Goal: Information Seeking & Learning: Check status

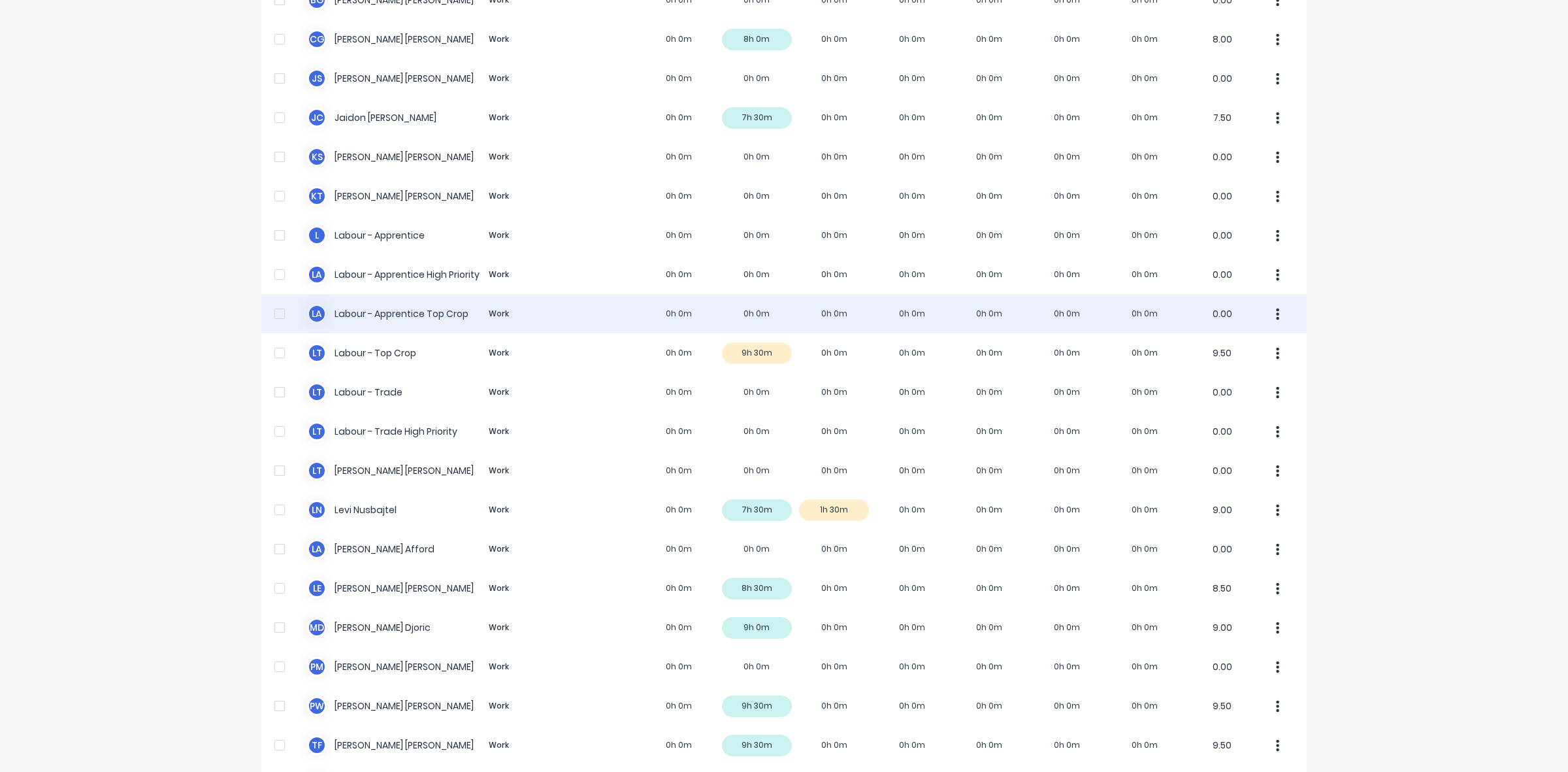
scroll to position [164, 0]
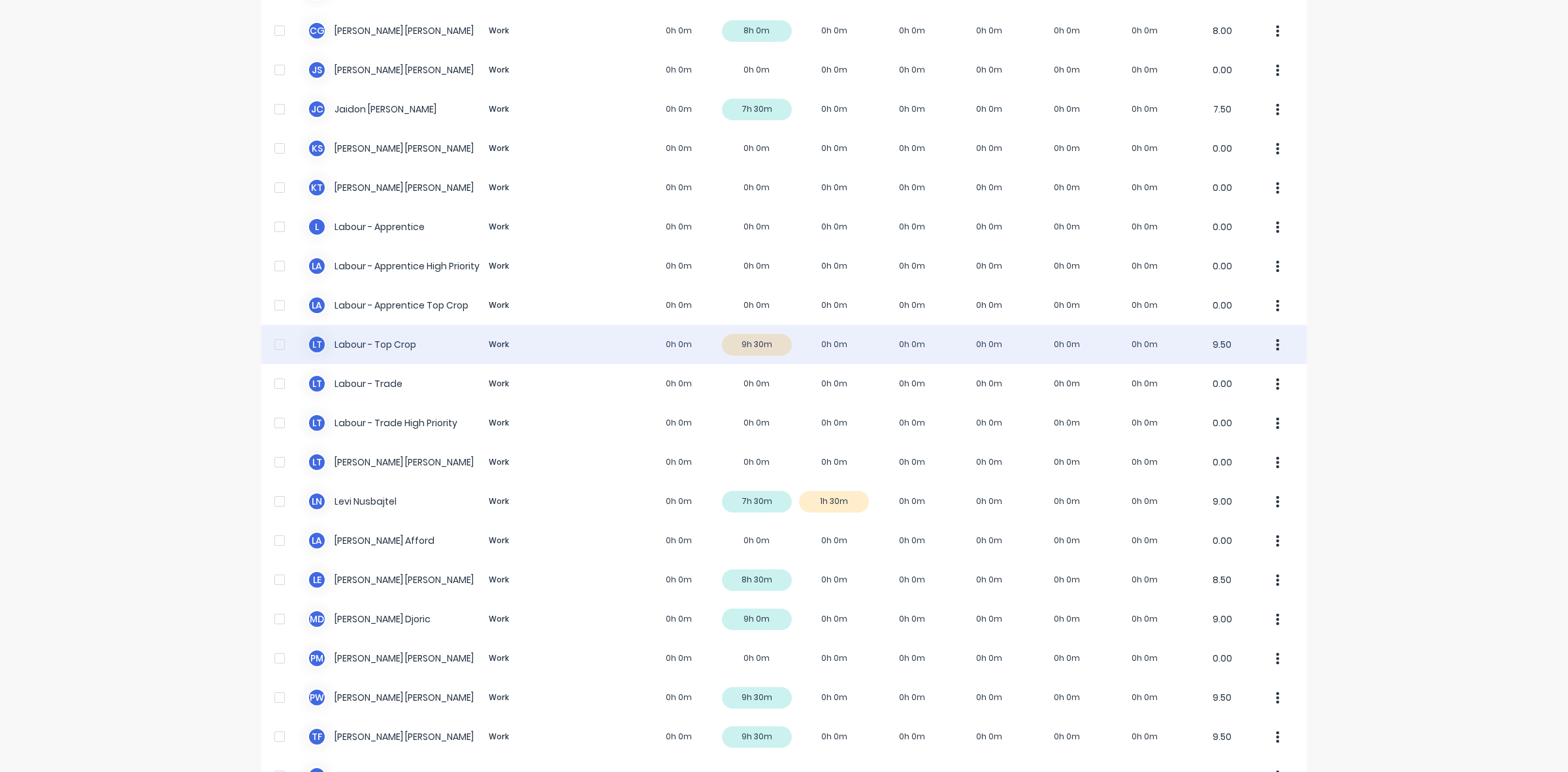
click at [773, 347] on div "L T Labour - Top Crop Work 0h 0m 9h 30m 0h 0m 0h 0m 0h 0m 0h 0m 0h 0m 9.50" at bounding box center [784, 344] width 1045 height 39
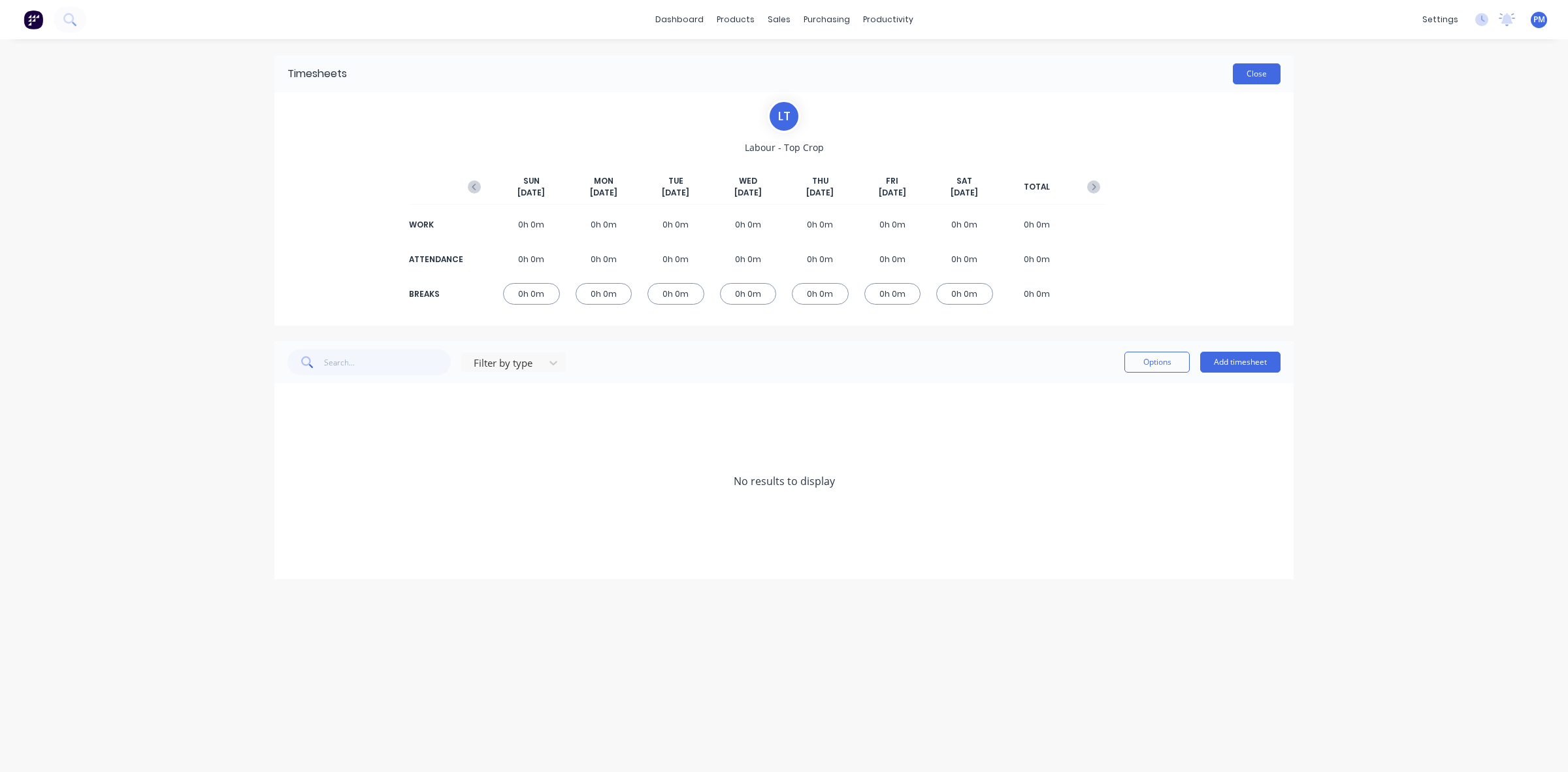
click at [1253, 77] on button "Close" at bounding box center [1256, 74] width 48 height 21
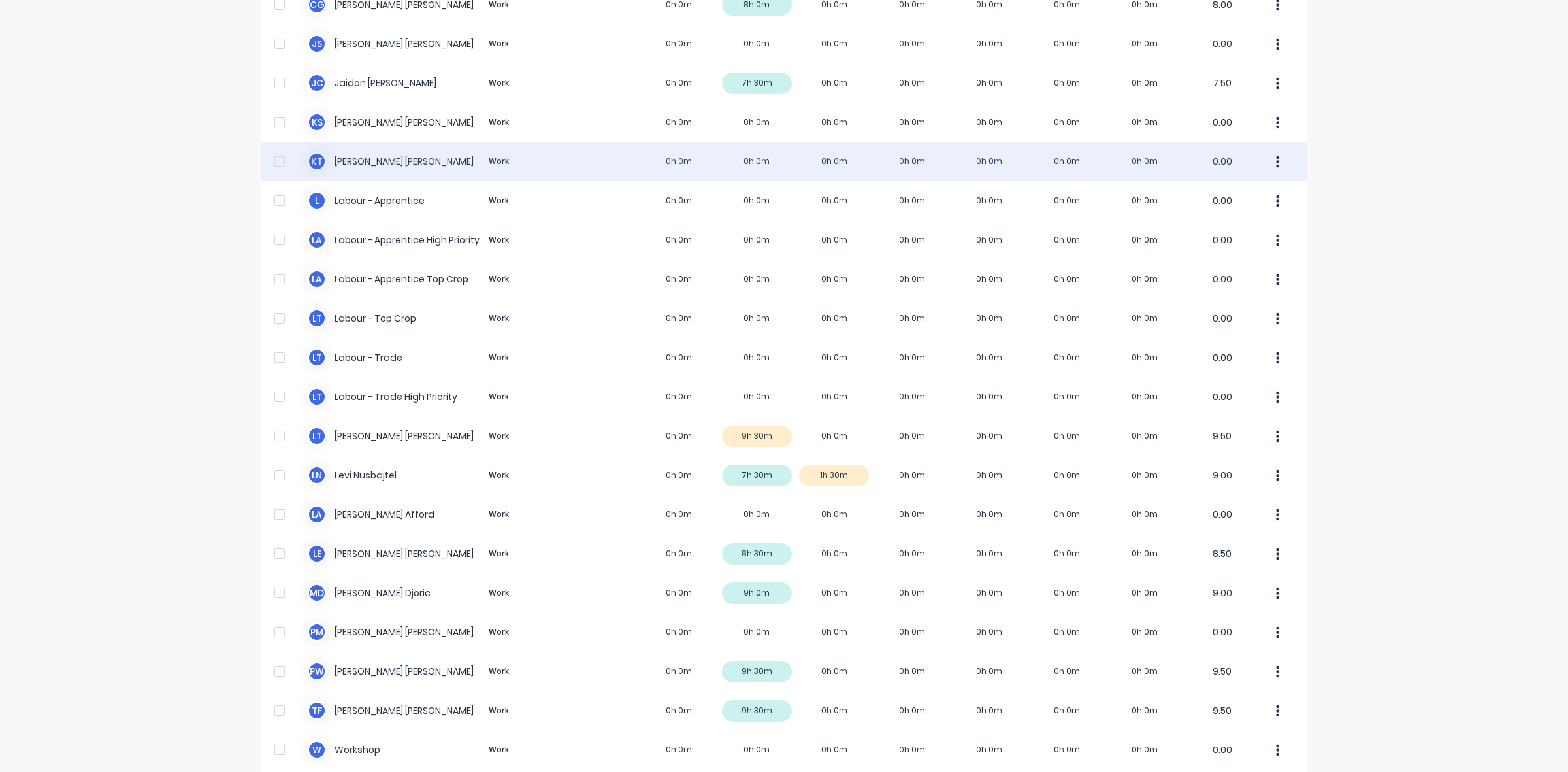
scroll to position [247, 0]
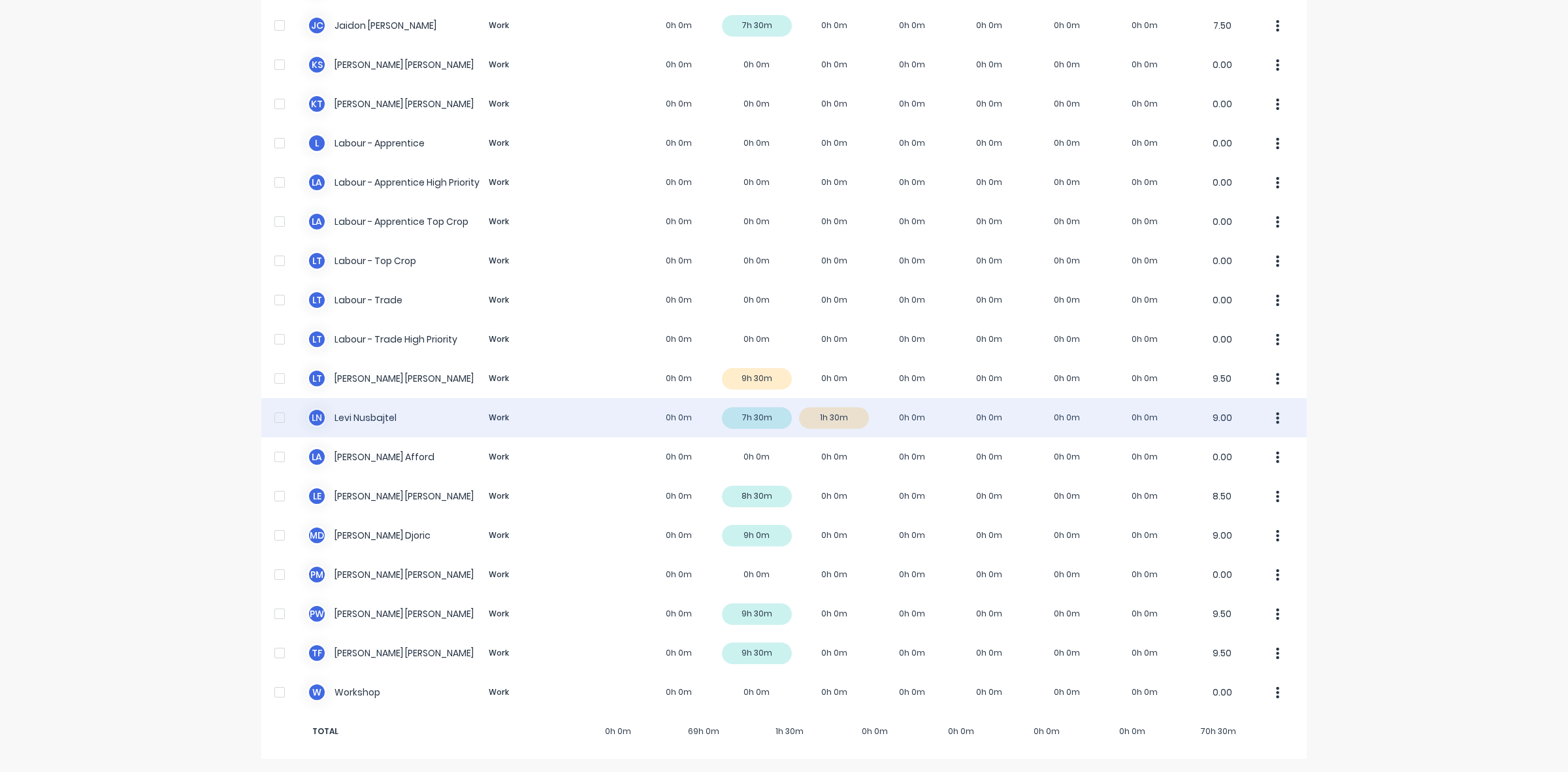
click at [833, 419] on div "[PERSON_NAME] Work 0h 0m 7h 30m 1h 30m 0h 0m 0h 0m 0h 0m 0h 0m 9.00" at bounding box center [784, 417] width 1045 height 39
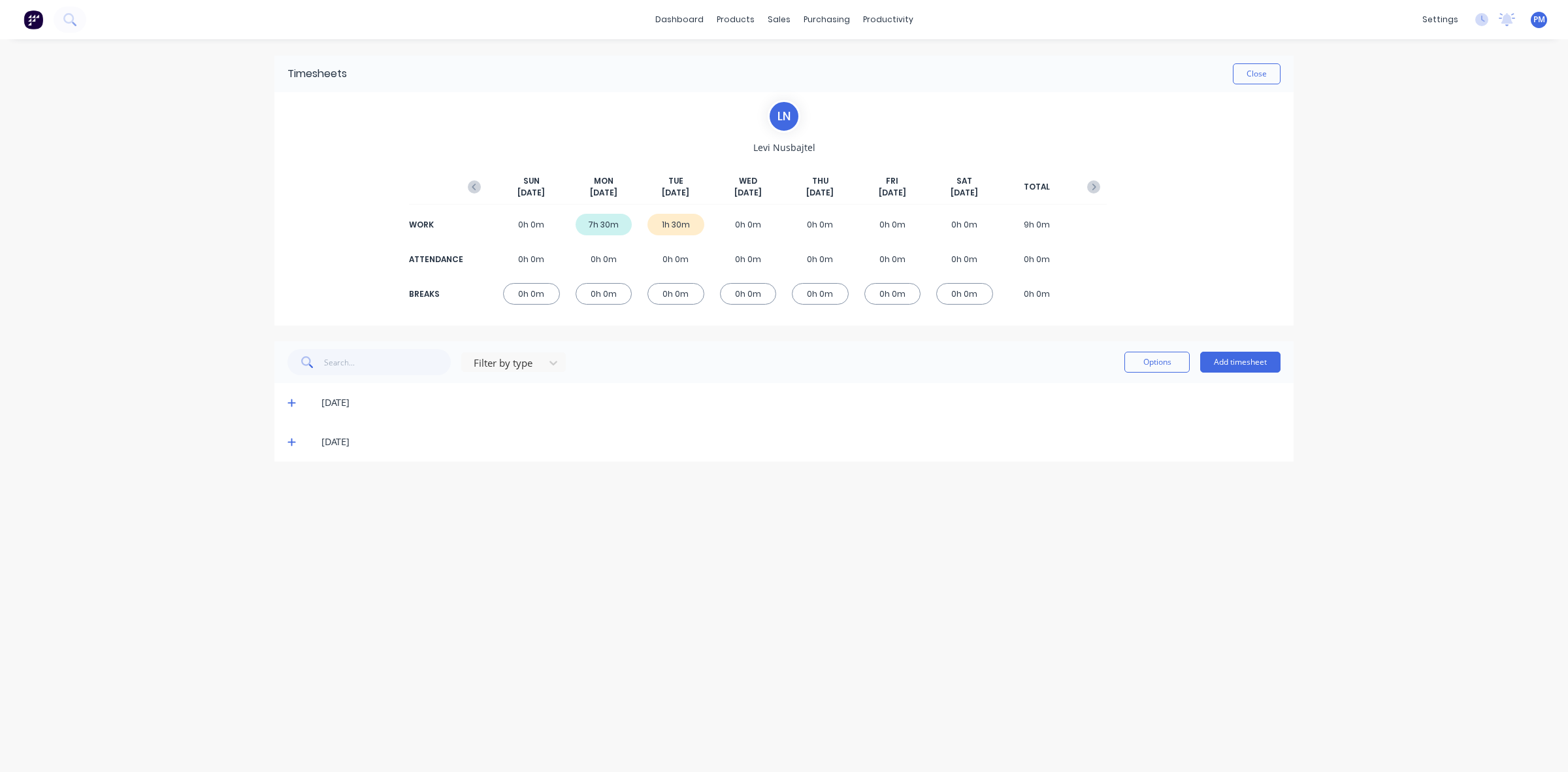
click at [291, 443] on icon at bounding box center [291, 442] width 8 height 8
click at [291, 443] on icon at bounding box center [292, 441] width 8 height 9
click at [1255, 77] on button "Close" at bounding box center [1256, 74] width 48 height 21
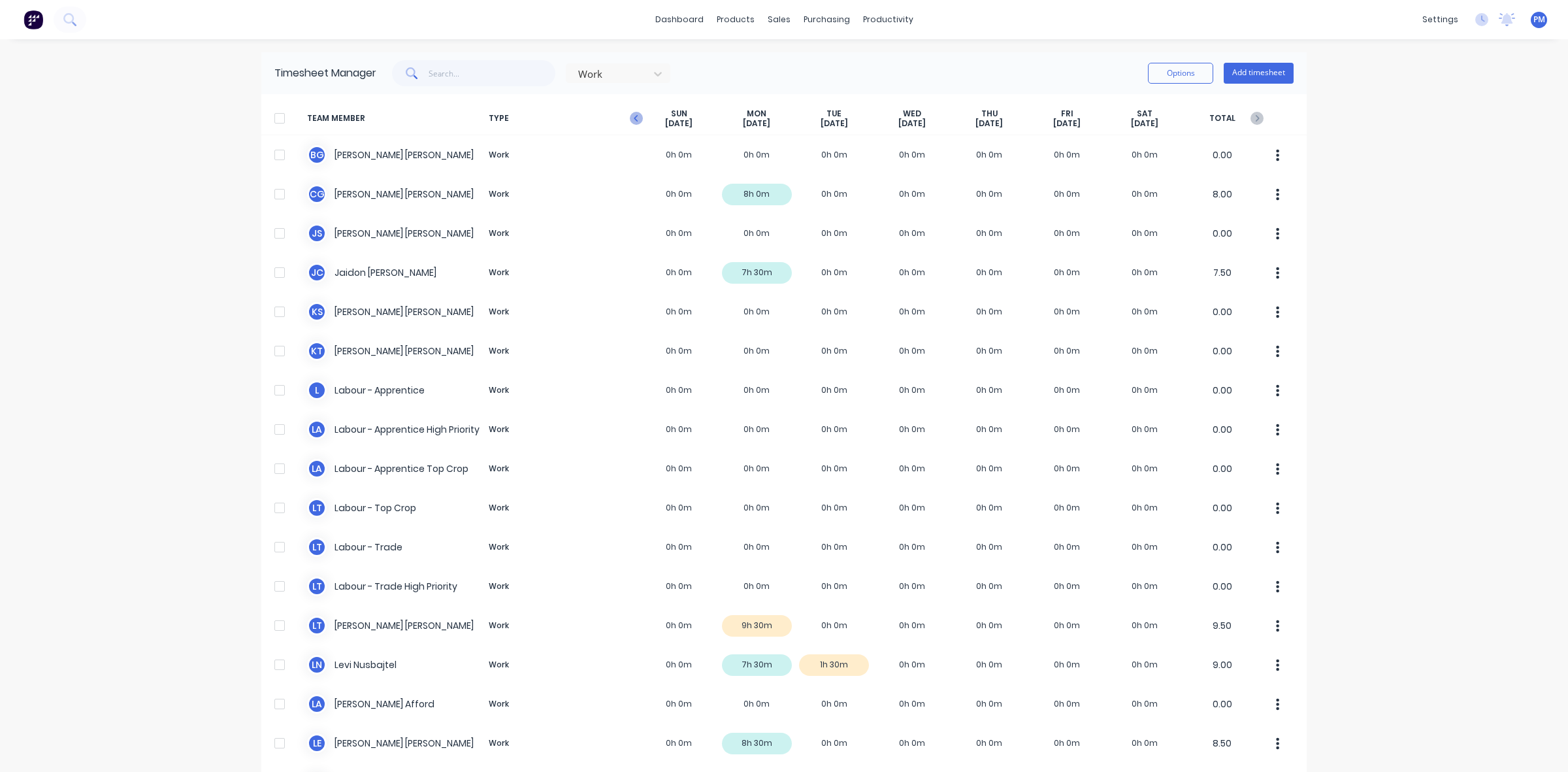
click at [630, 115] on icon "button" at bounding box center [636, 118] width 13 height 13
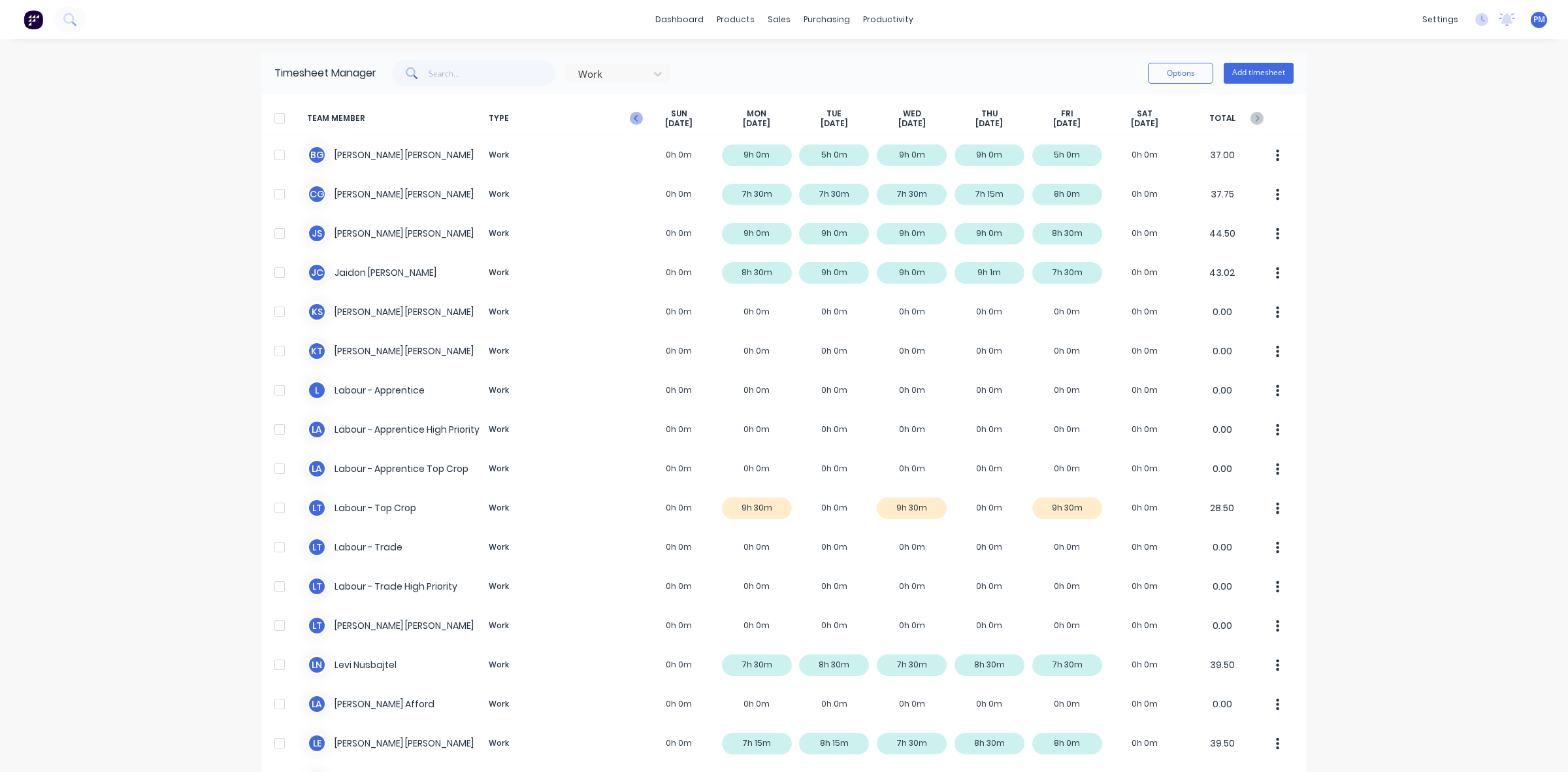
click at [632, 123] on icon "button" at bounding box center [636, 118] width 13 height 13
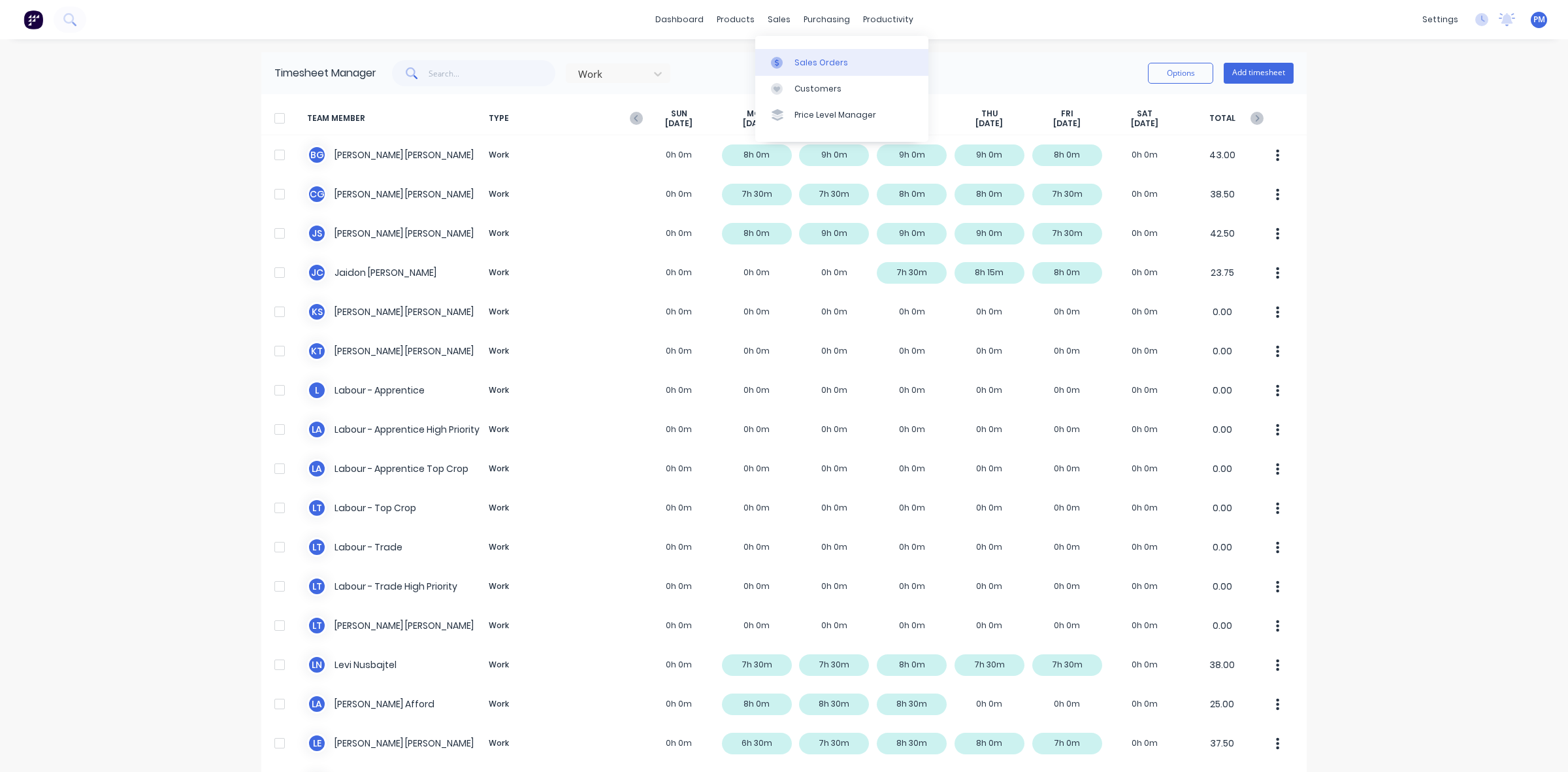
click at [802, 58] on div "Sales Orders" at bounding box center [821, 62] width 53 height 12
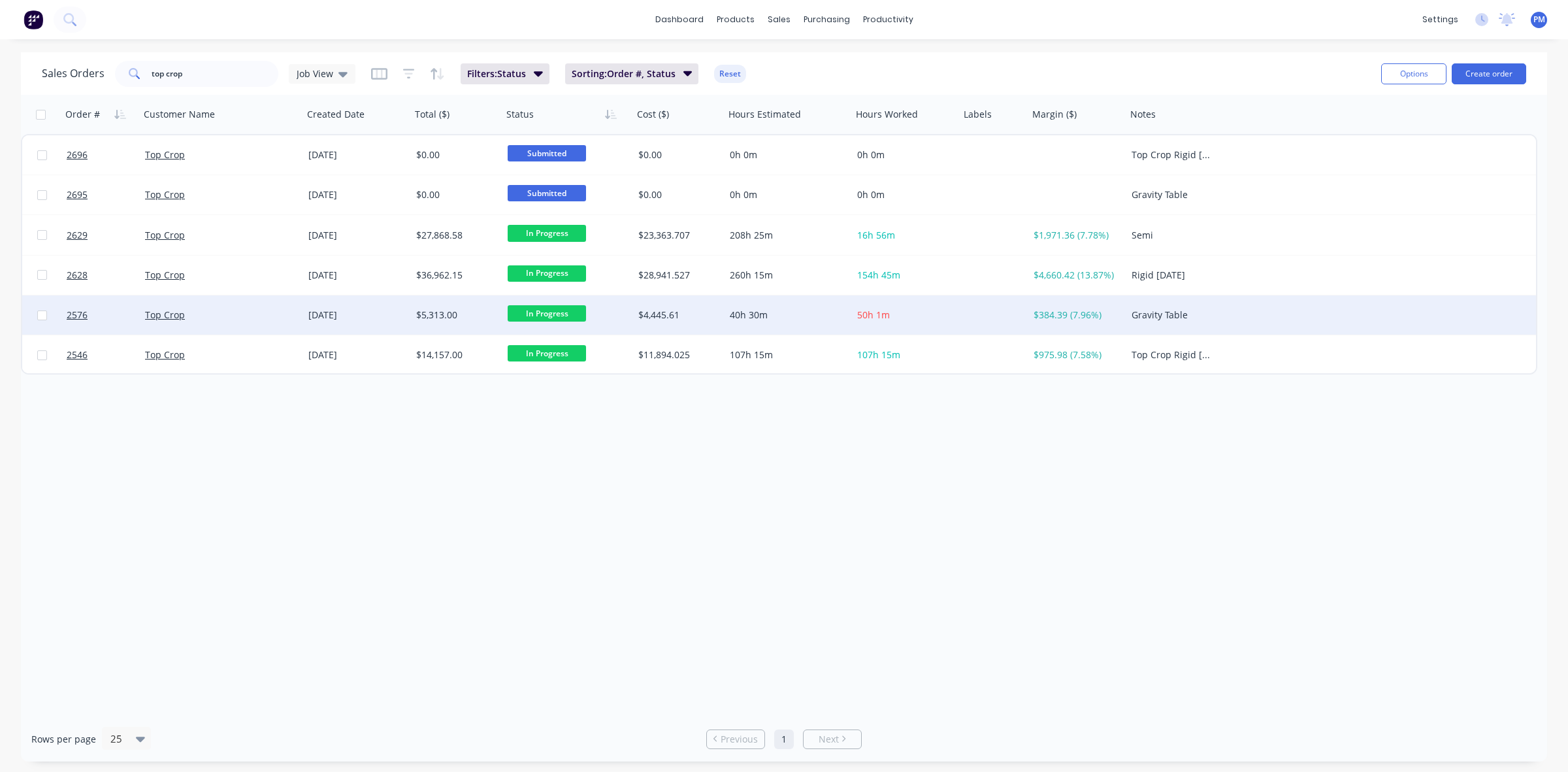
click at [804, 319] on div "40h 30m" at bounding box center [785, 314] width 111 height 13
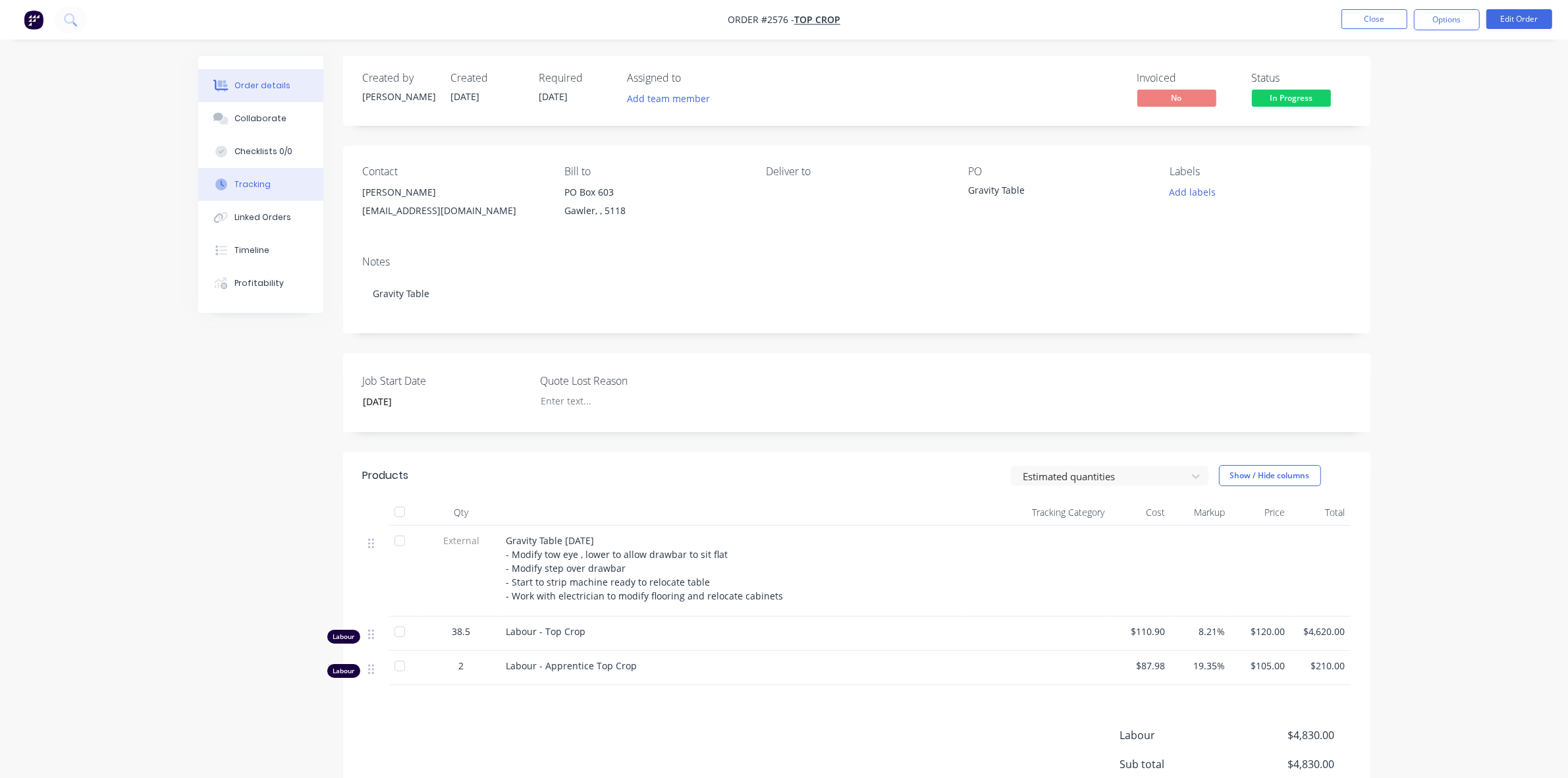
click at [265, 182] on div "Tracking" at bounding box center [253, 184] width 36 height 12
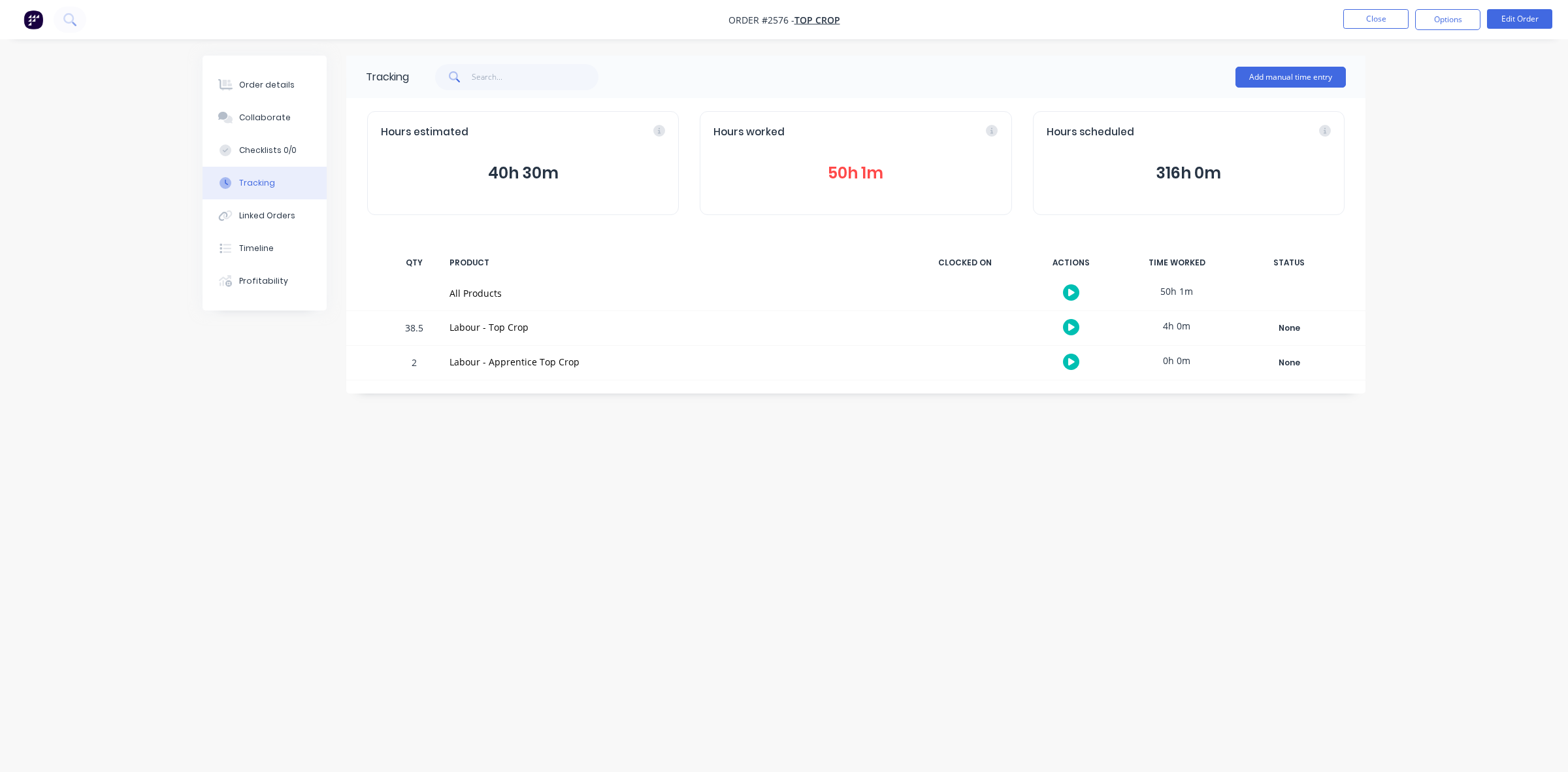
click at [846, 166] on button "50h 1m" at bounding box center [855, 173] width 284 height 25
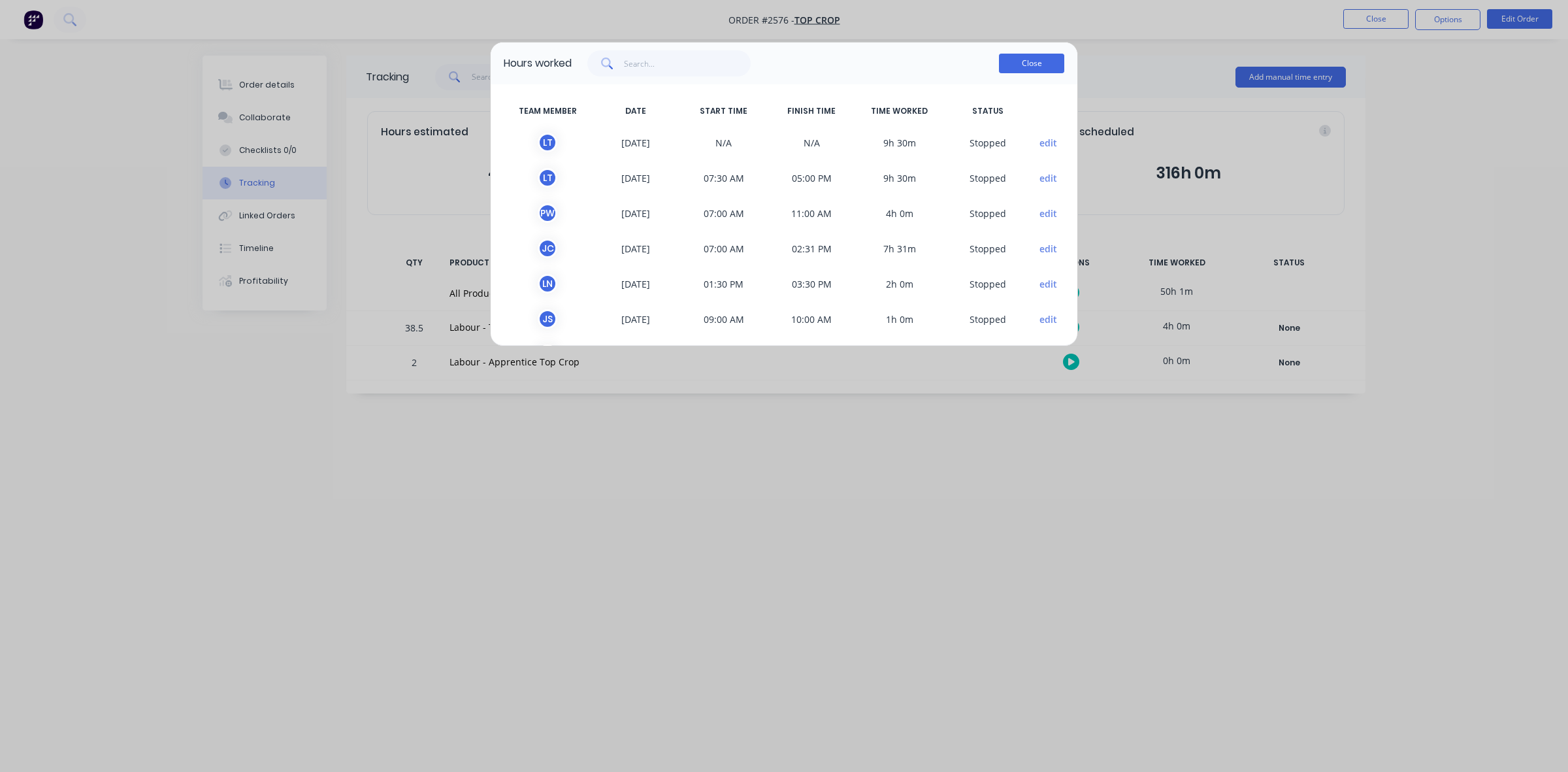
click at [1030, 72] on button "Close" at bounding box center [1031, 63] width 65 height 20
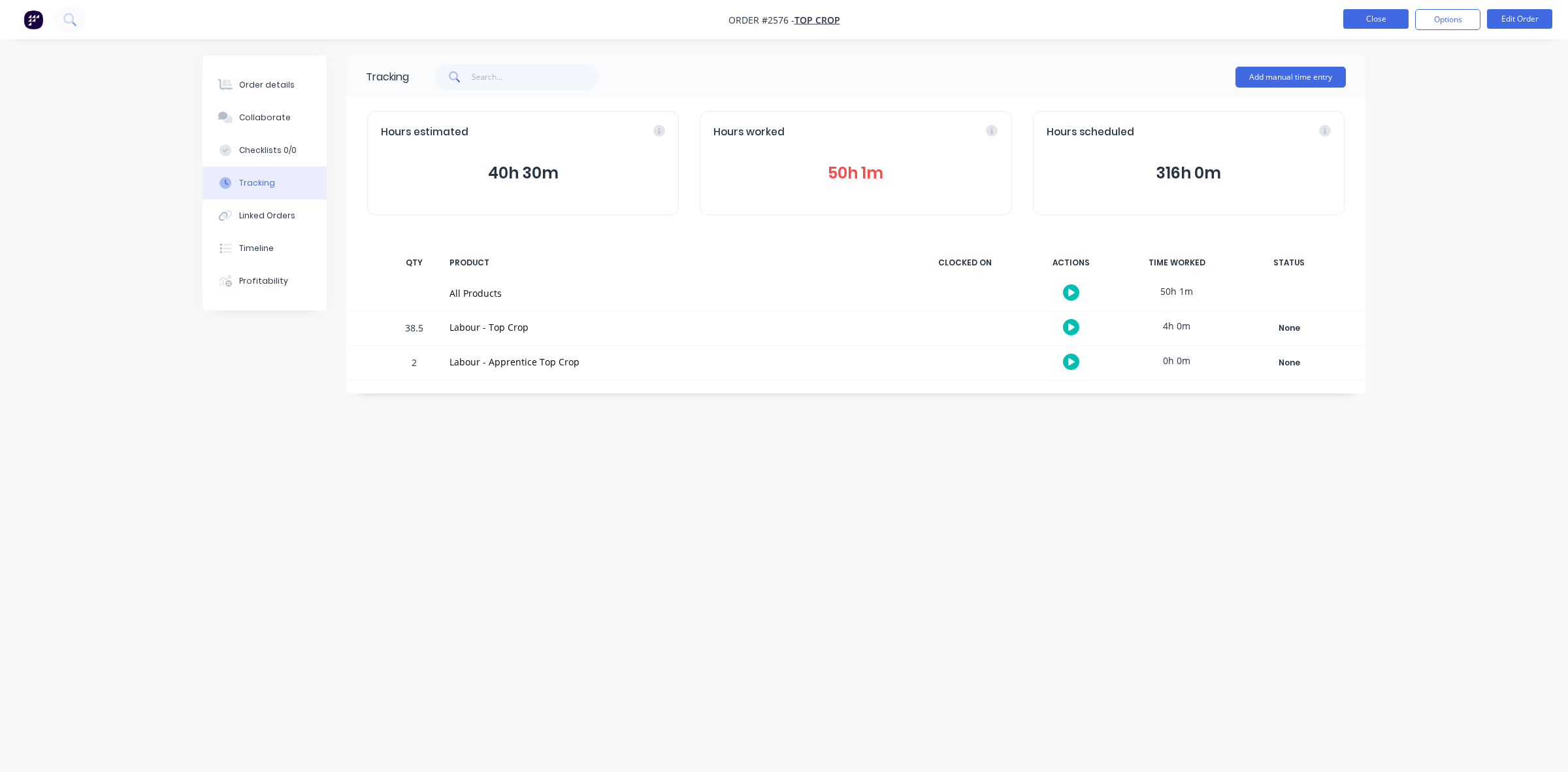
click at [1389, 20] on button "Close" at bounding box center [1375, 18] width 65 height 20
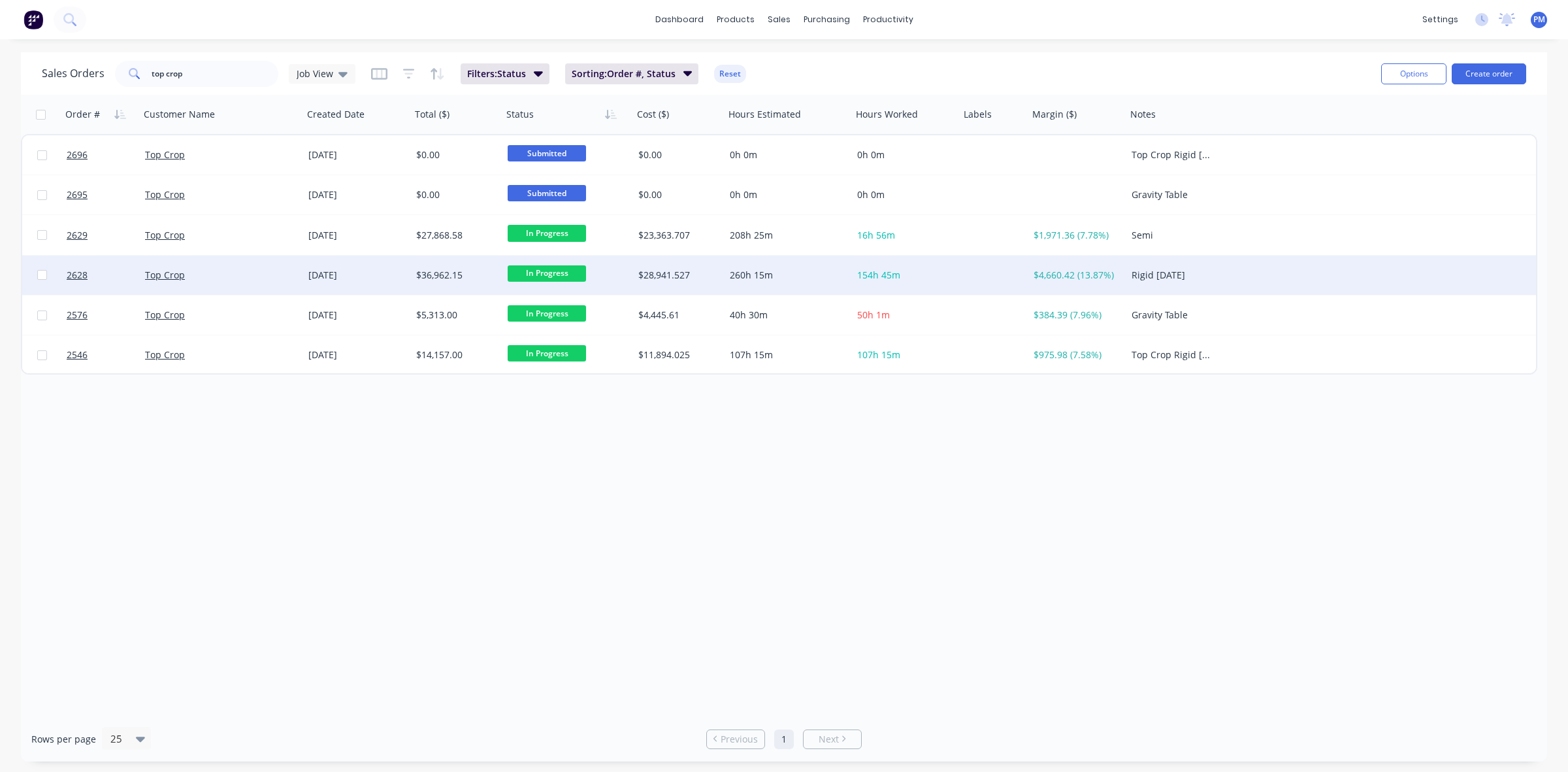
click at [255, 273] on div "Top Crop" at bounding box center [218, 275] width 145 height 13
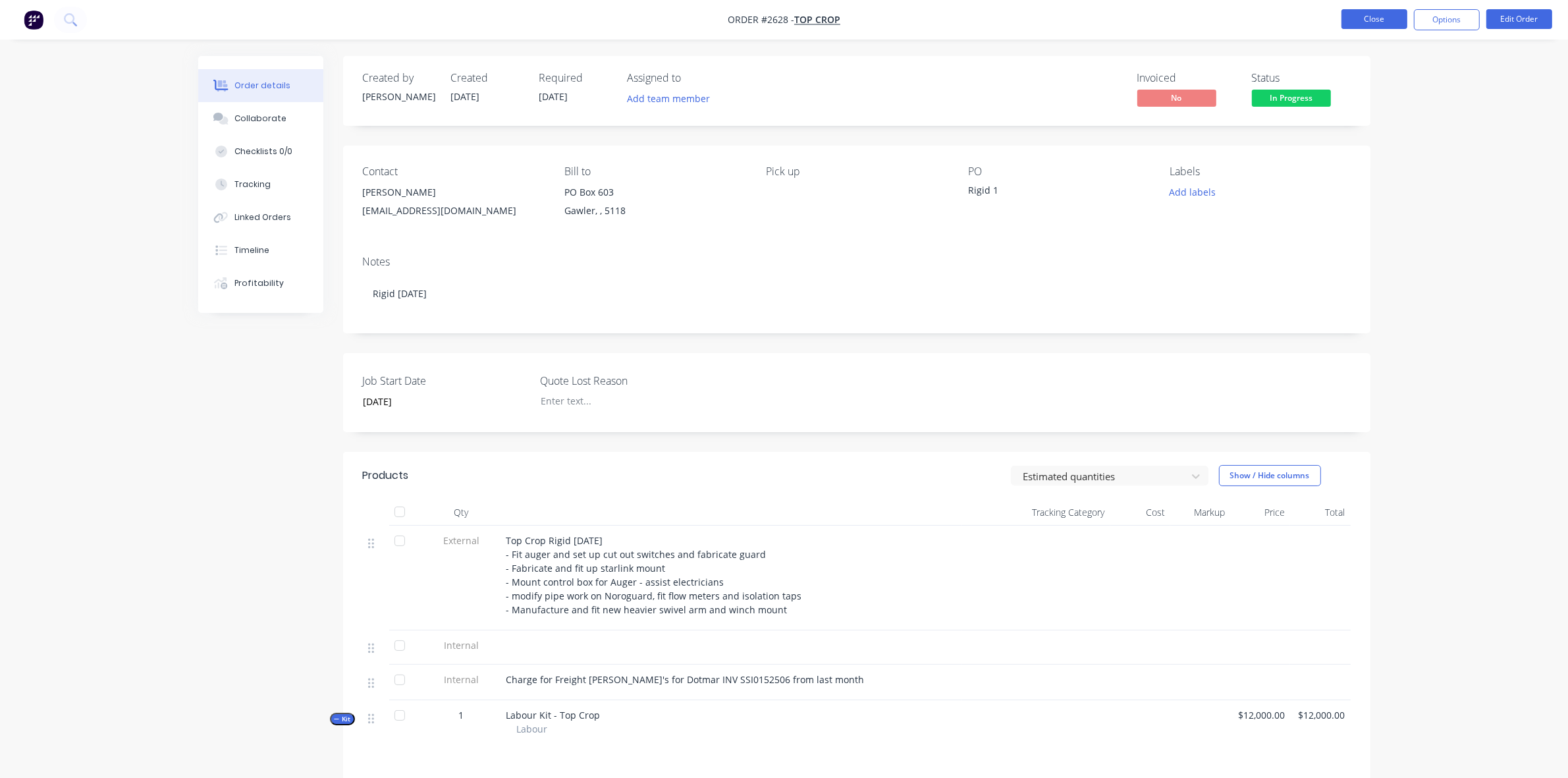
click at [1373, 23] on button "Close" at bounding box center [1373, 19] width 66 height 20
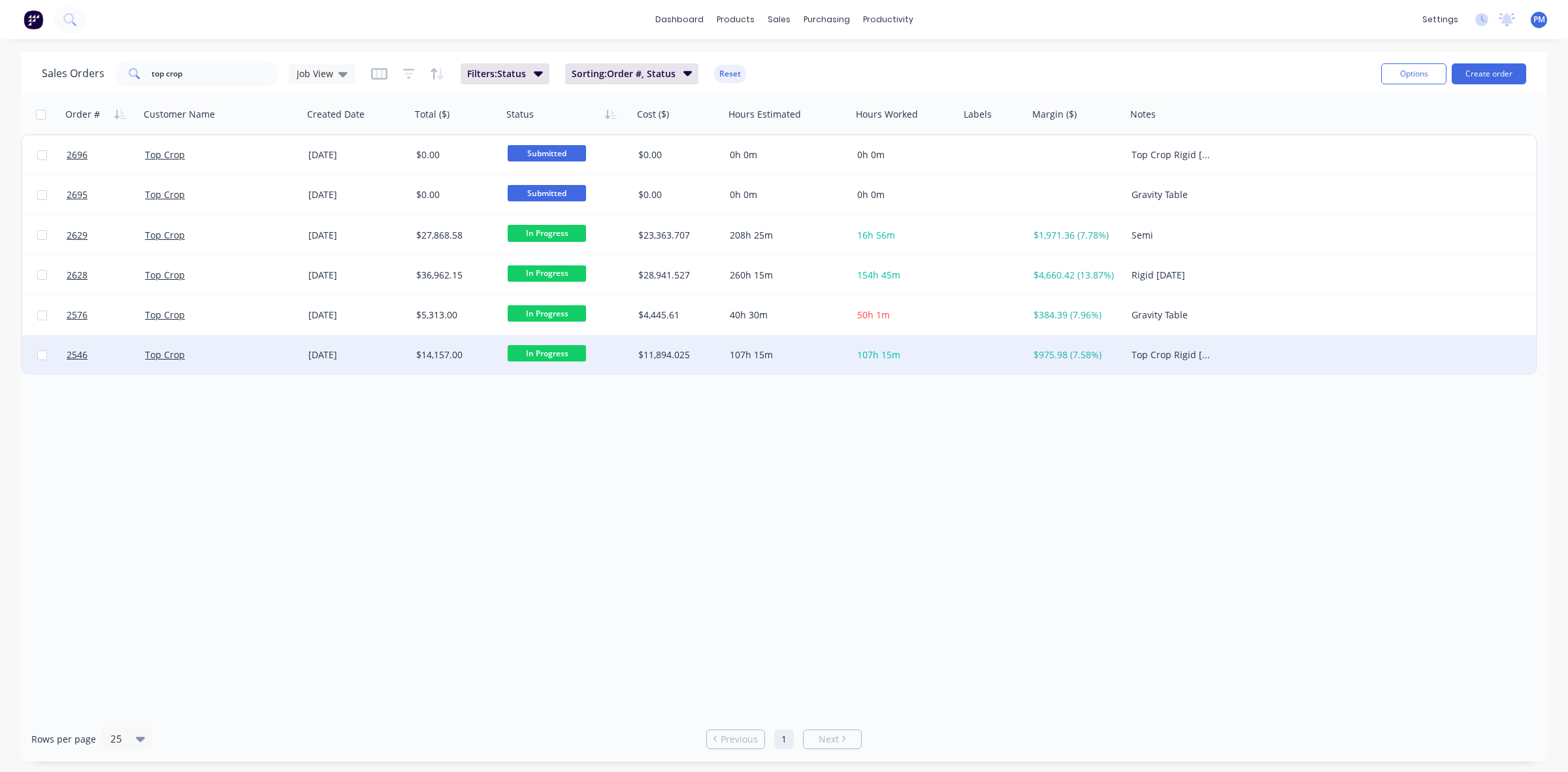
click at [258, 355] on div "Top Crop" at bounding box center [218, 354] width 145 height 13
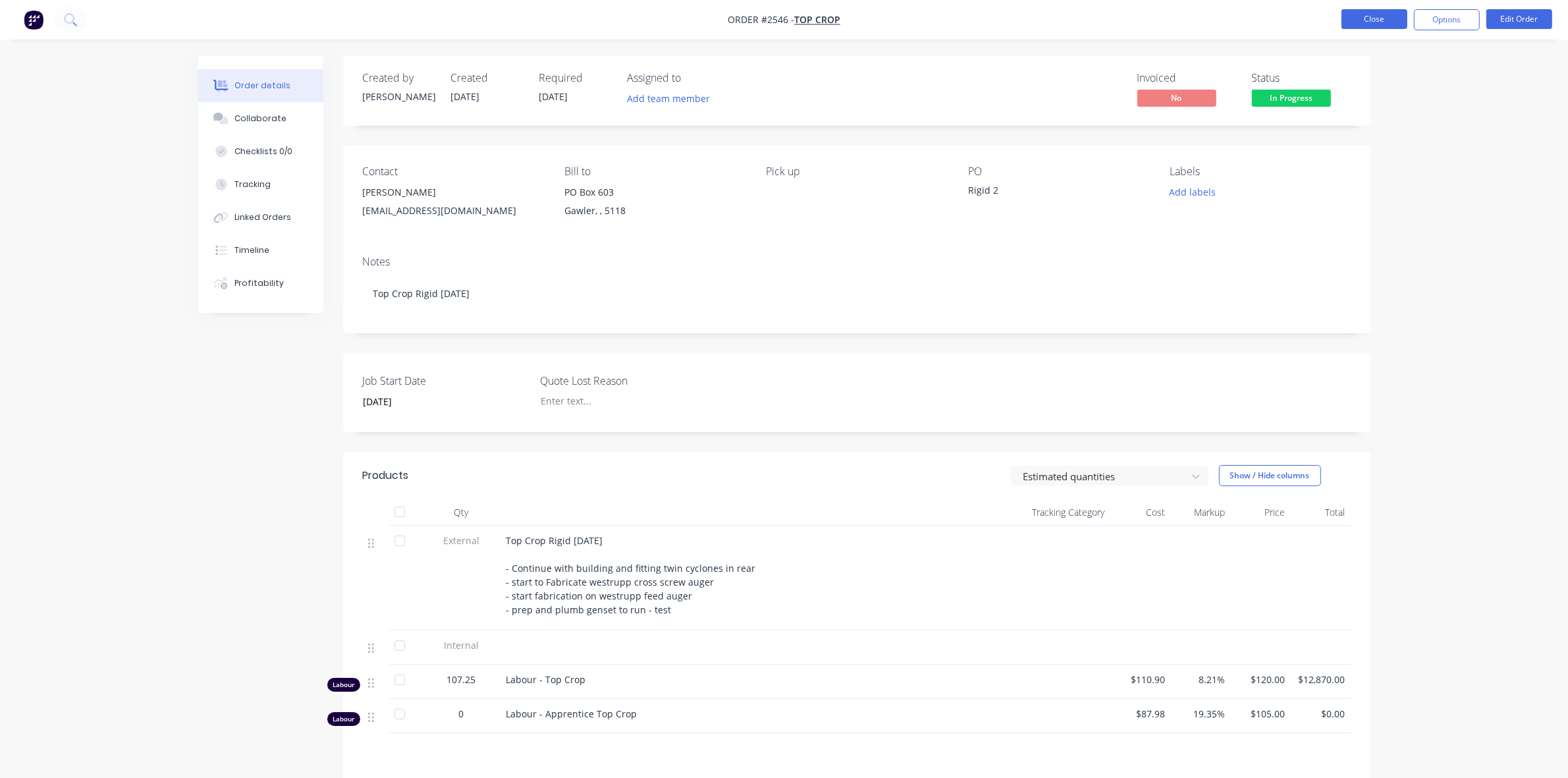
click at [1386, 18] on button "Close" at bounding box center [1373, 19] width 66 height 20
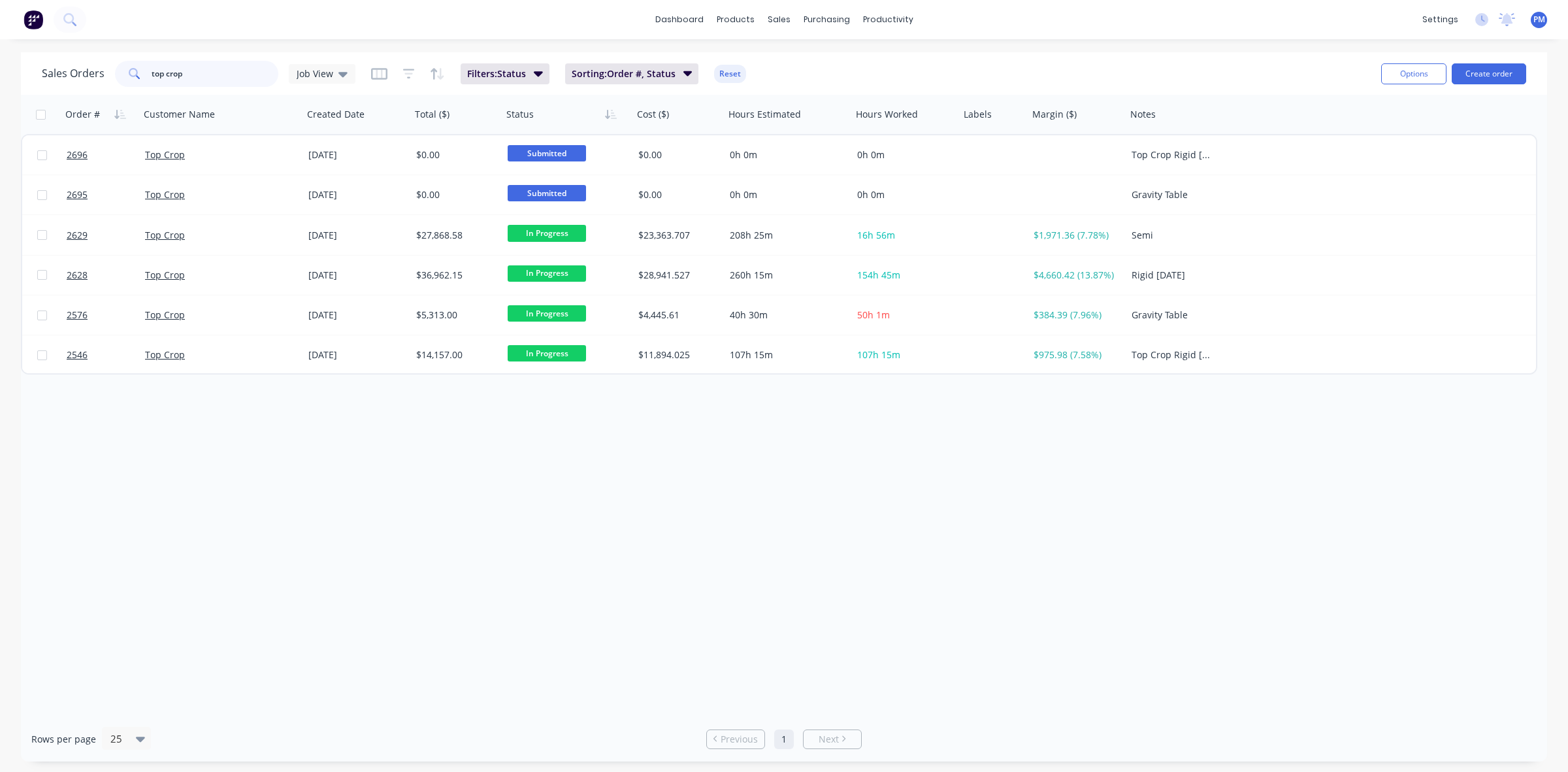
drag, startPoint x: 188, startPoint y: 72, endPoint x: 135, endPoint y: 69, distance: 53.1
click at [135, 69] on div "top crop" at bounding box center [197, 74] width 164 height 26
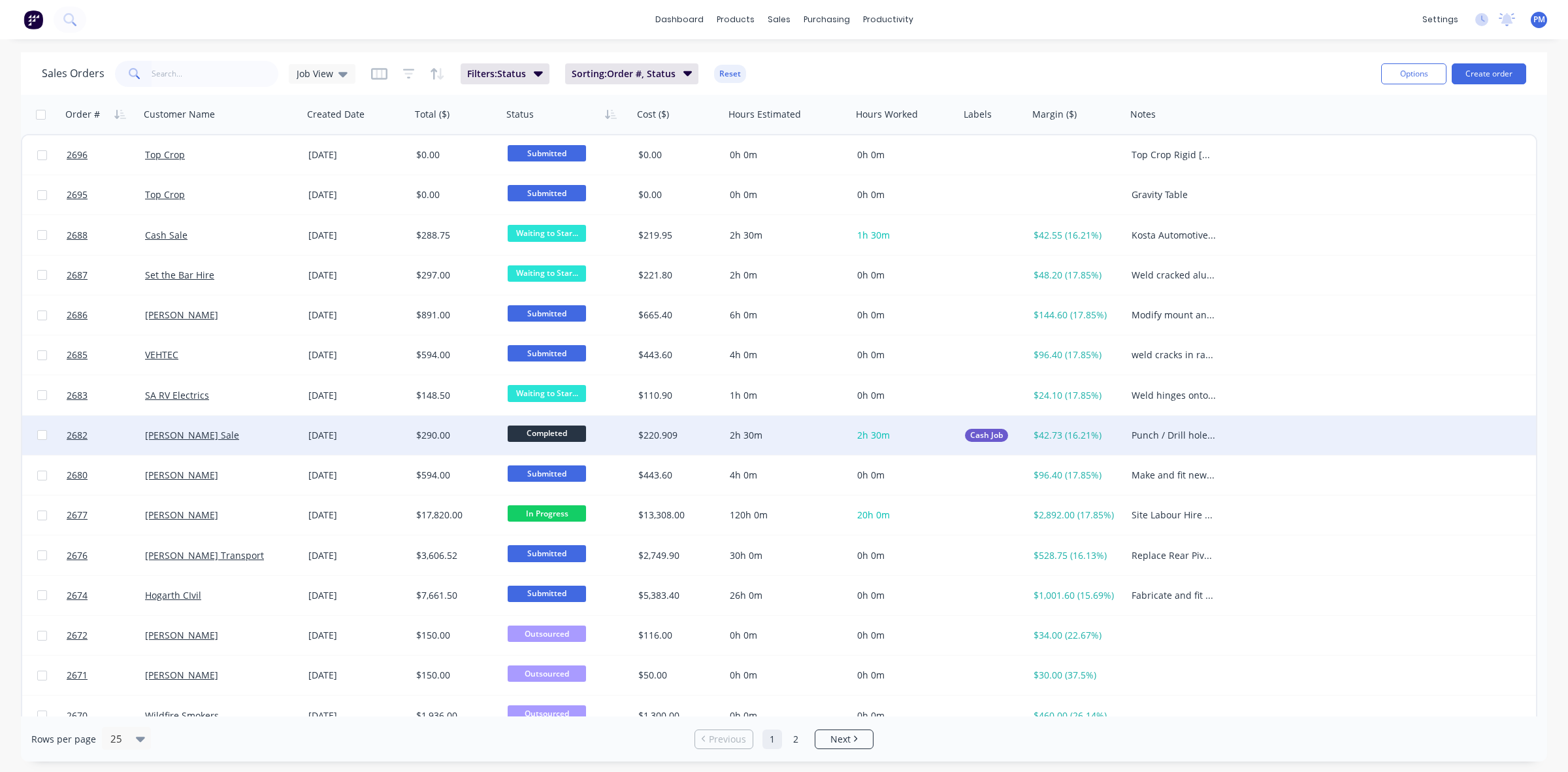
click at [271, 438] on div "[PERSON_NAME] Sale" at bounding box center [218, 435] width 145 height 13
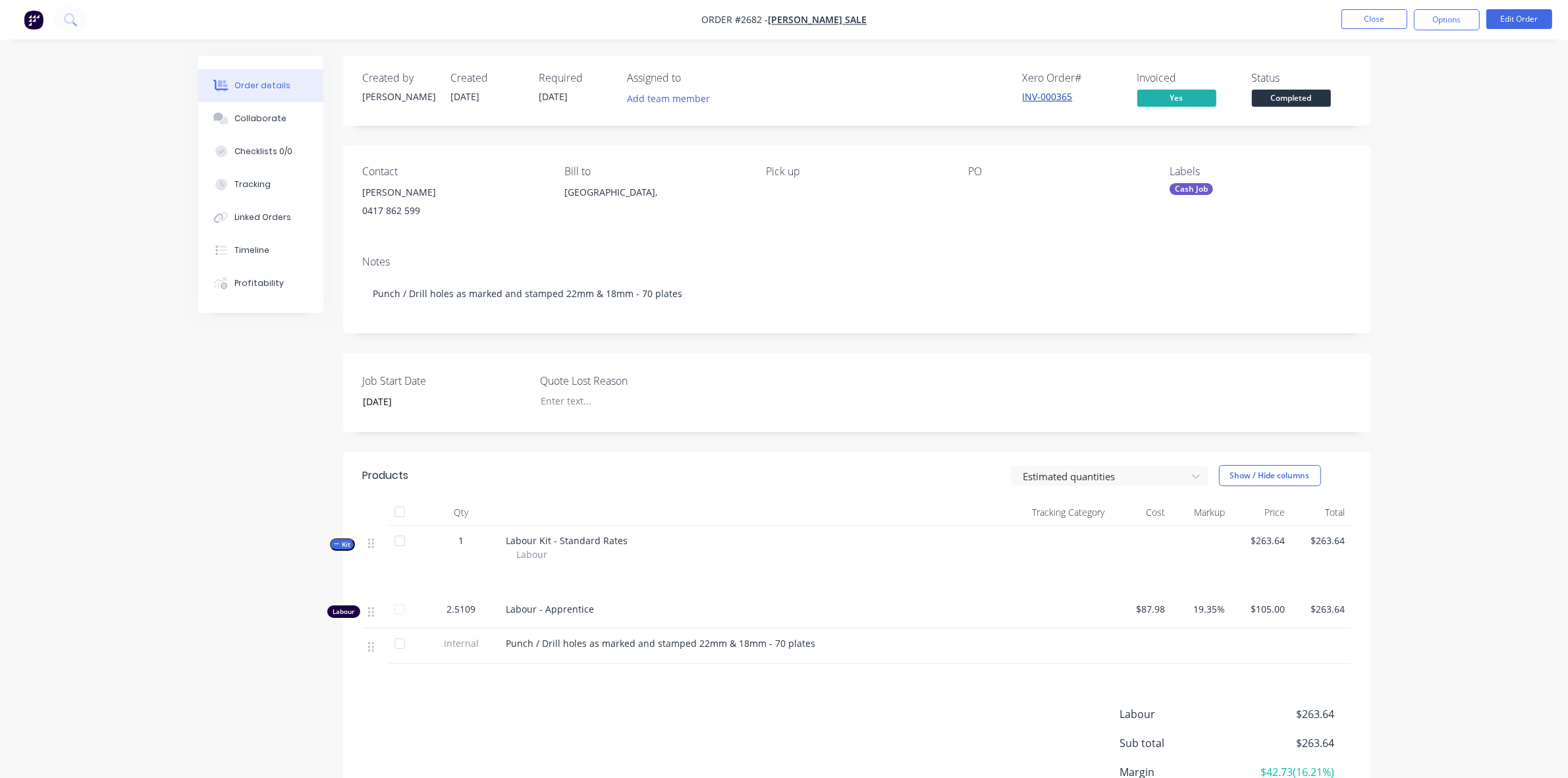
click at [1048, 95] on link "INV-000365" at bounding box center [1048, 97] width 50 height 12
click at [1364, 15] on button "Close" at bounding box center [1373, 19] width 66 height 20
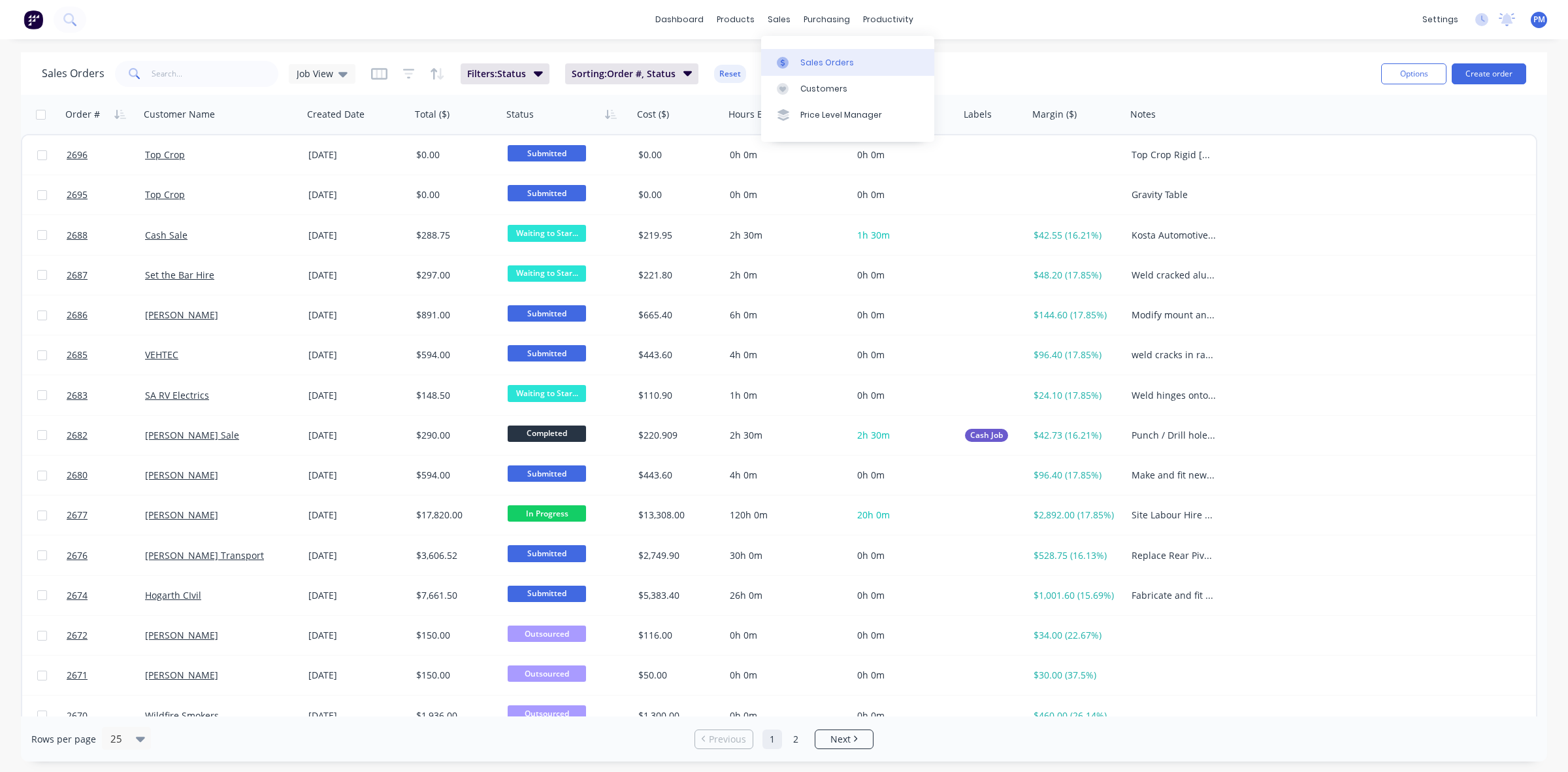
click at [805, 57] on div "Sales Orders" at bounding box center [827, 62] width 53 height 12
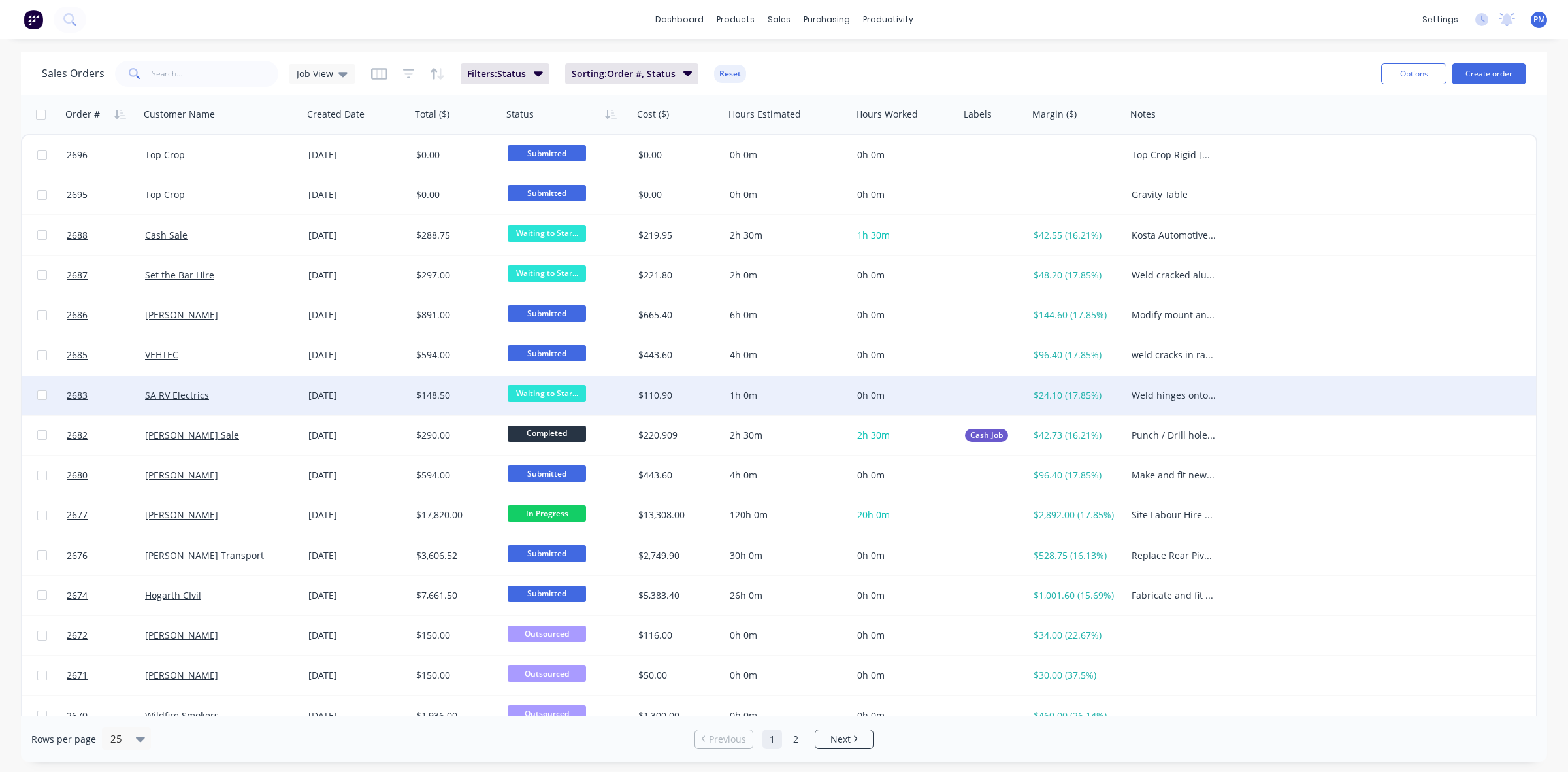
click at [524, 388] on span "Waiting to Star..." at bounding box center [546, 393] width 78 height 16
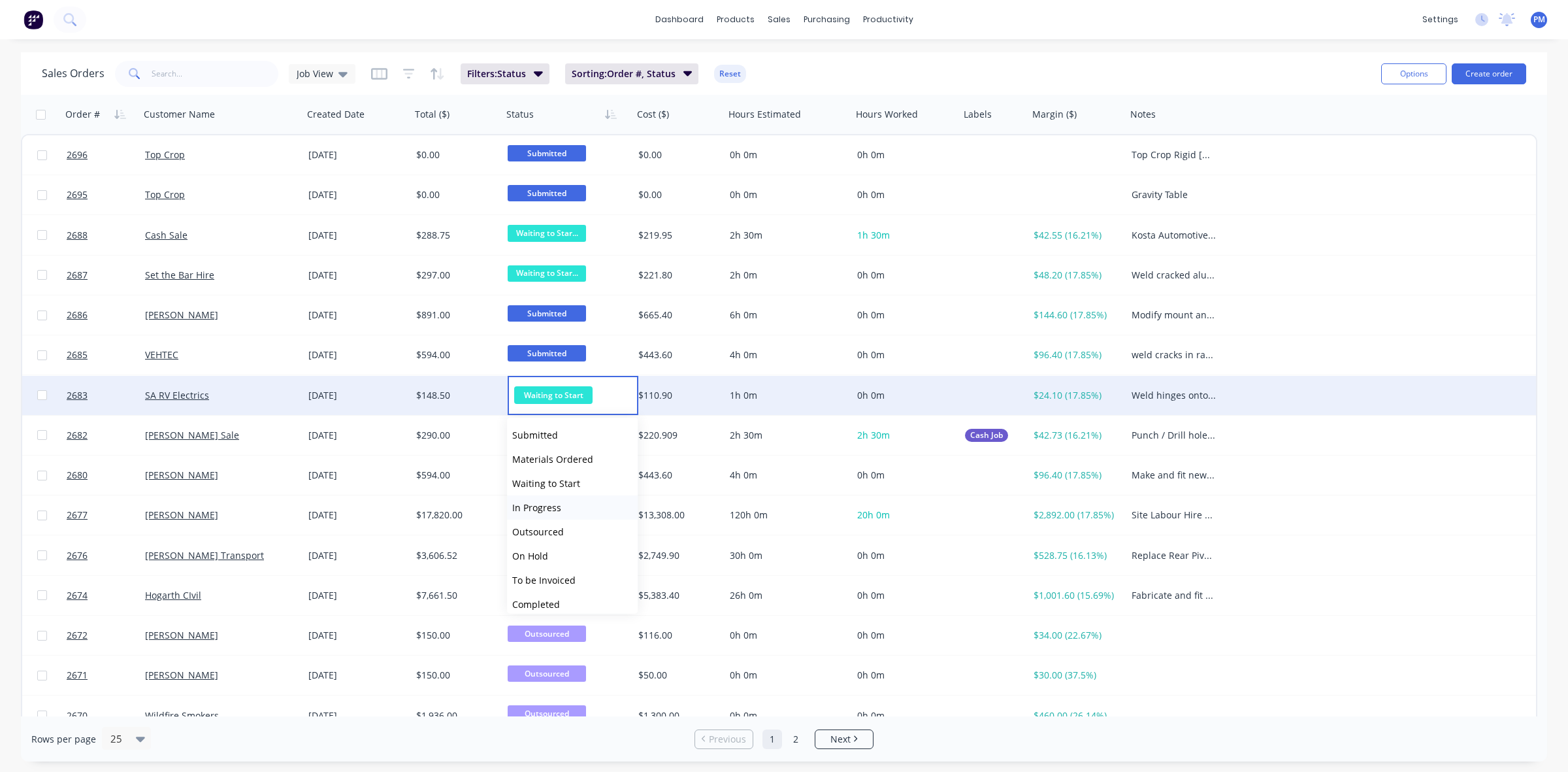
click at [536, 505] on span "In Progress" at bounding box center [537, 508] width 49 height 12
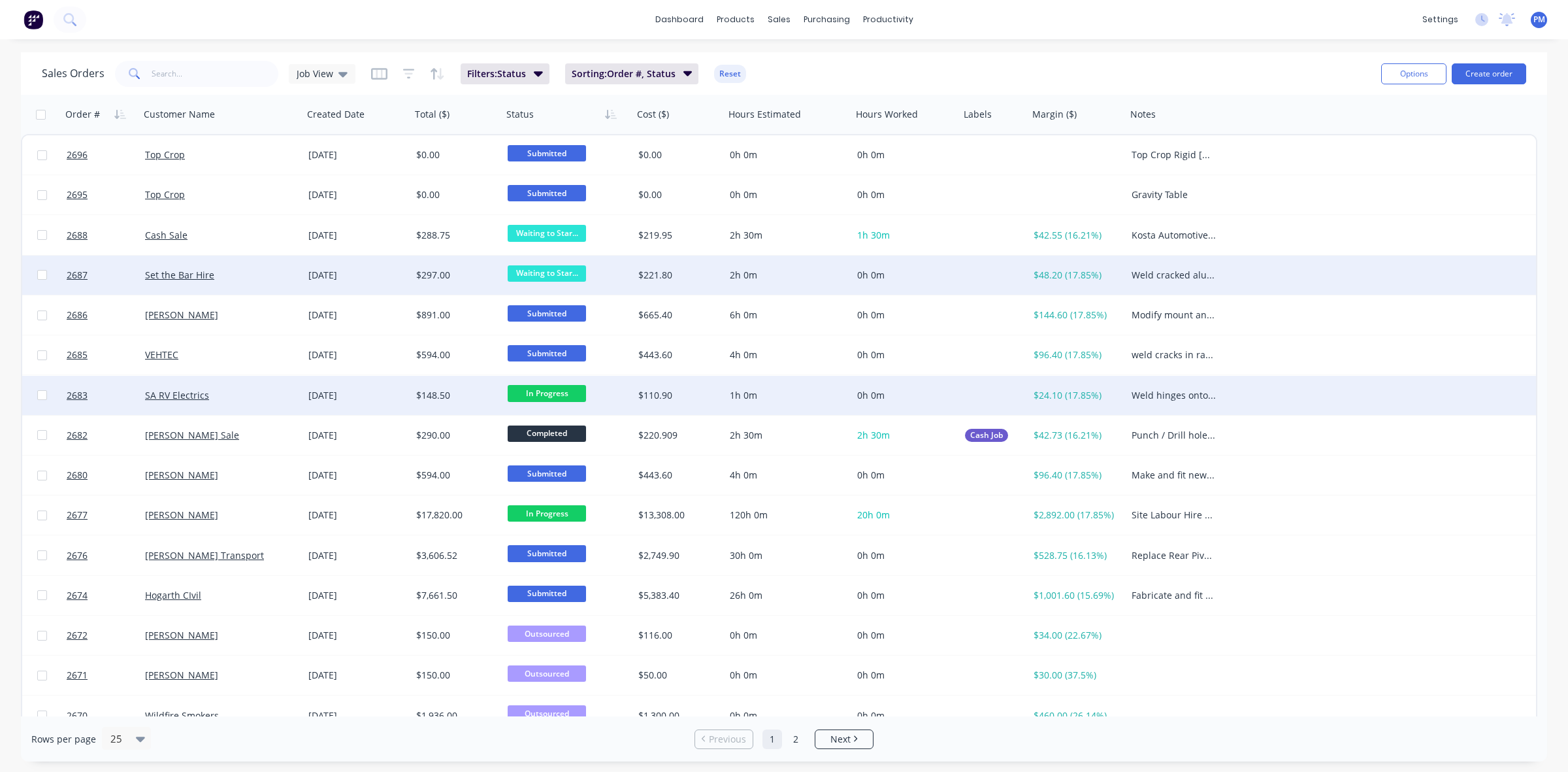
click at [518, 276] on span "Waiting to Star..." at bounding box center [546, 273] width 78 height 16
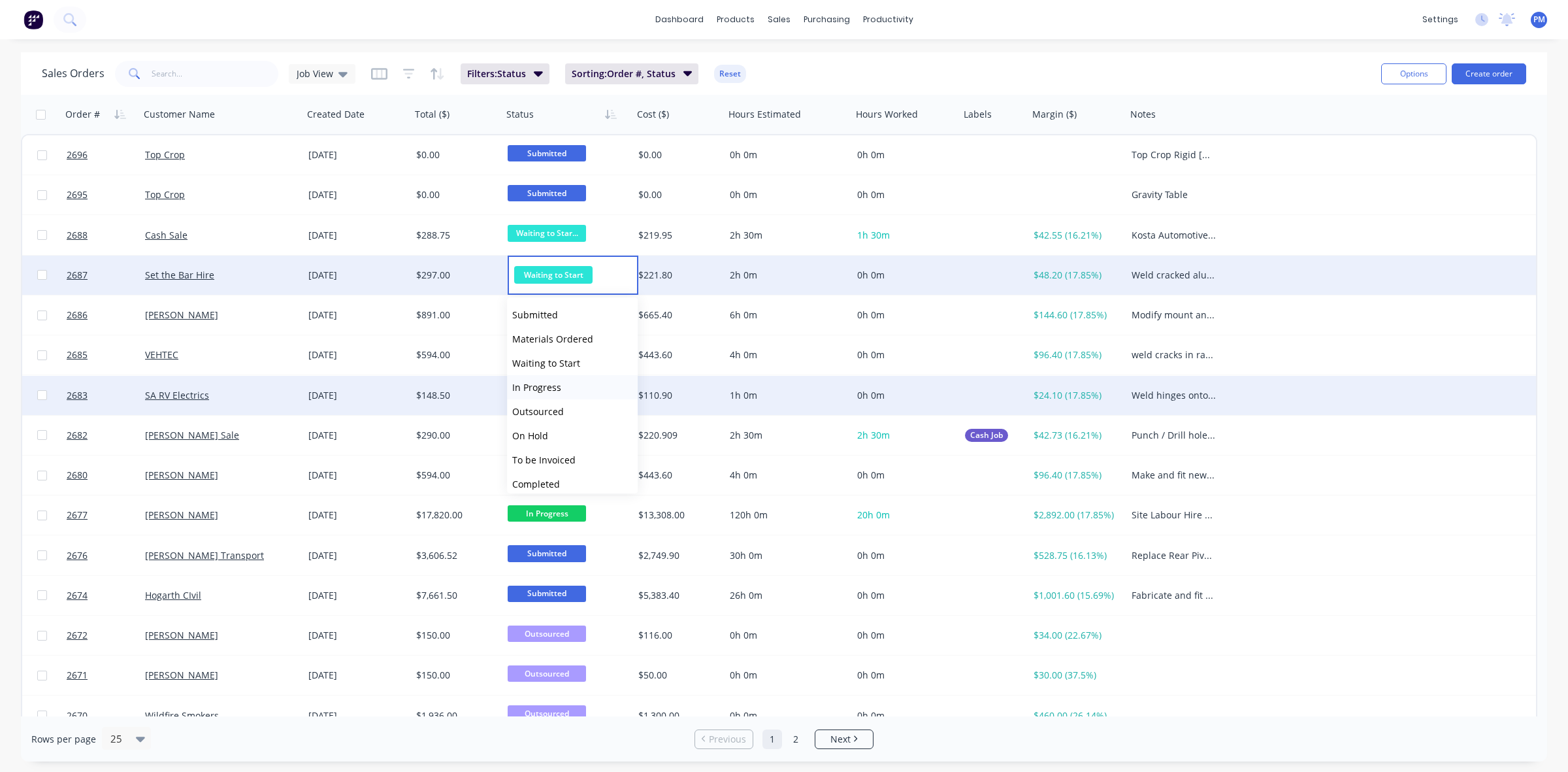
click at [533, 381] on span "In Progress" at bounding box center [537, 387] width 49 height 12
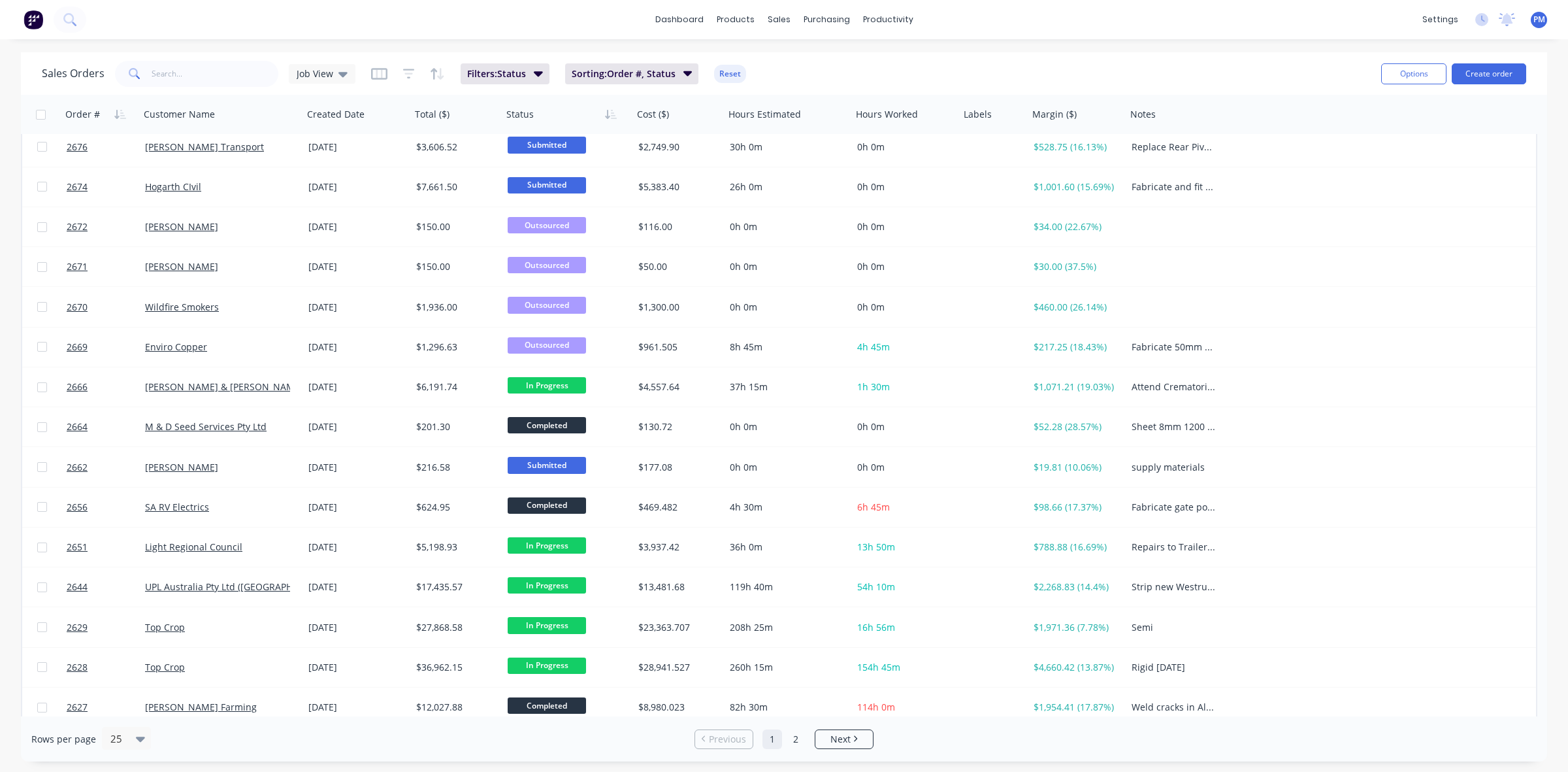
scroll to position [419, 0]
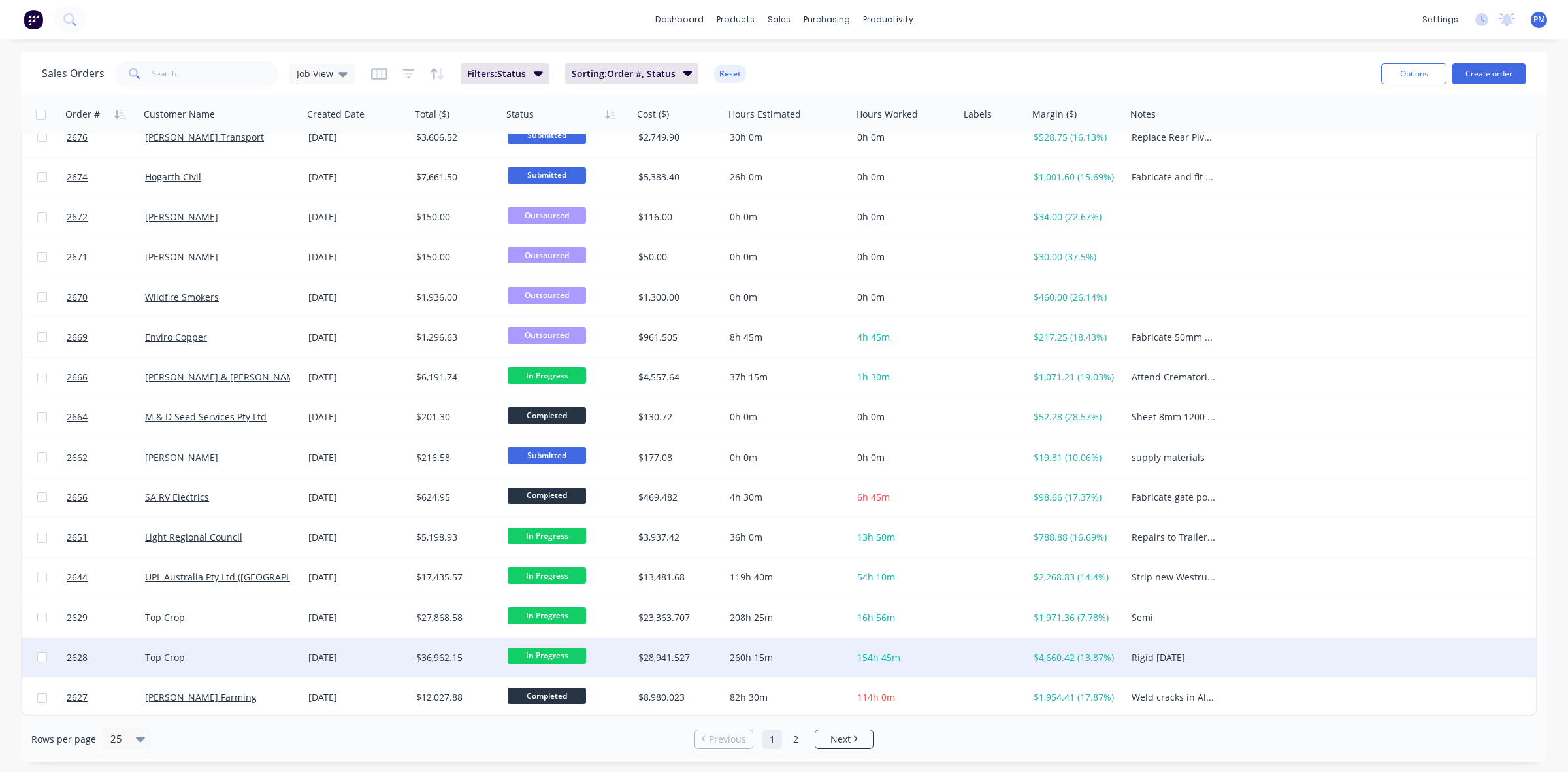
click at [813, 661] on div "260h 15m" at bounding box center [785, 657] width 111 height 13
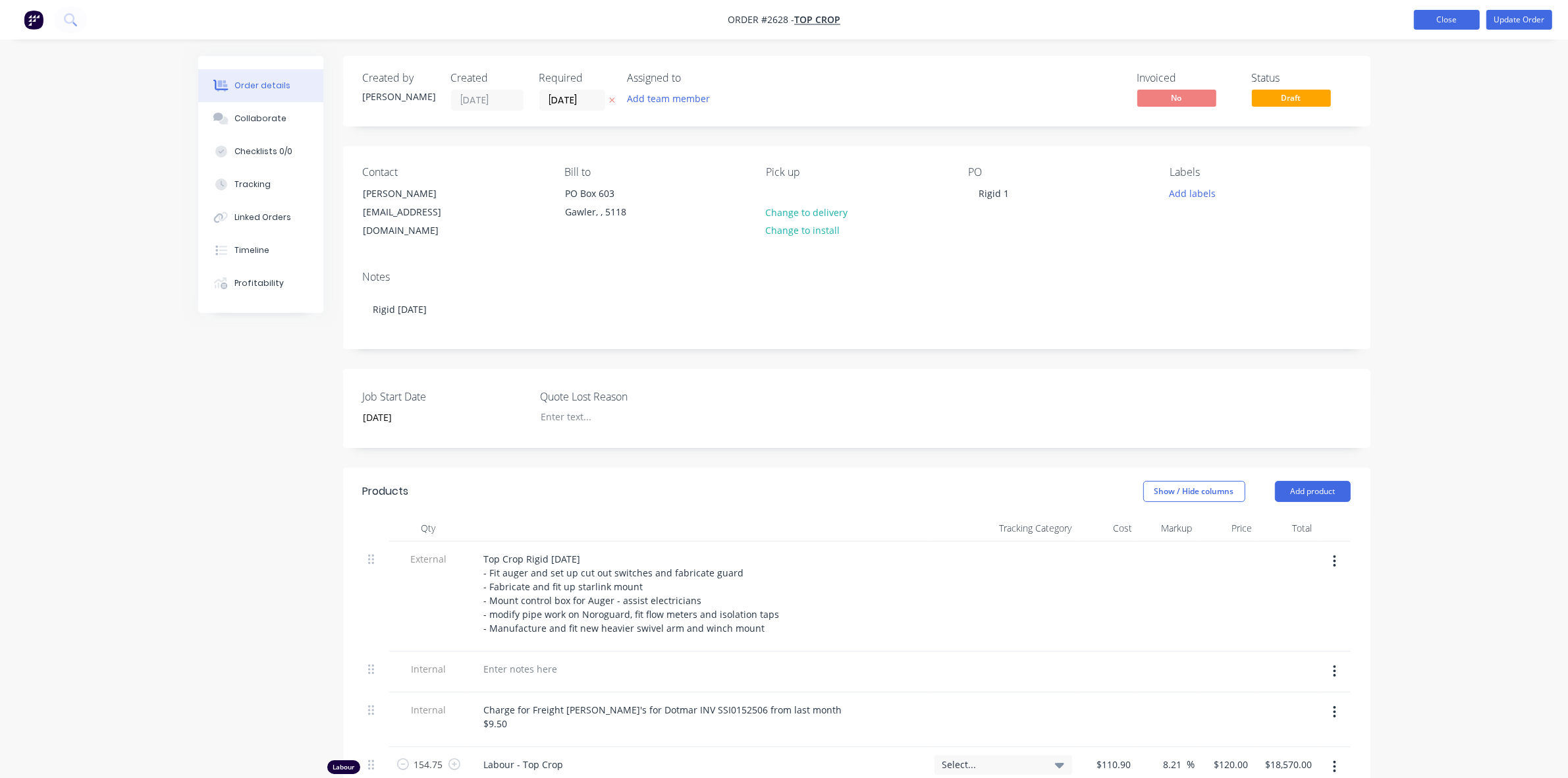
click at [1439, 19] on button "Close" at bounding box center [1446, 19] width 66 height 20
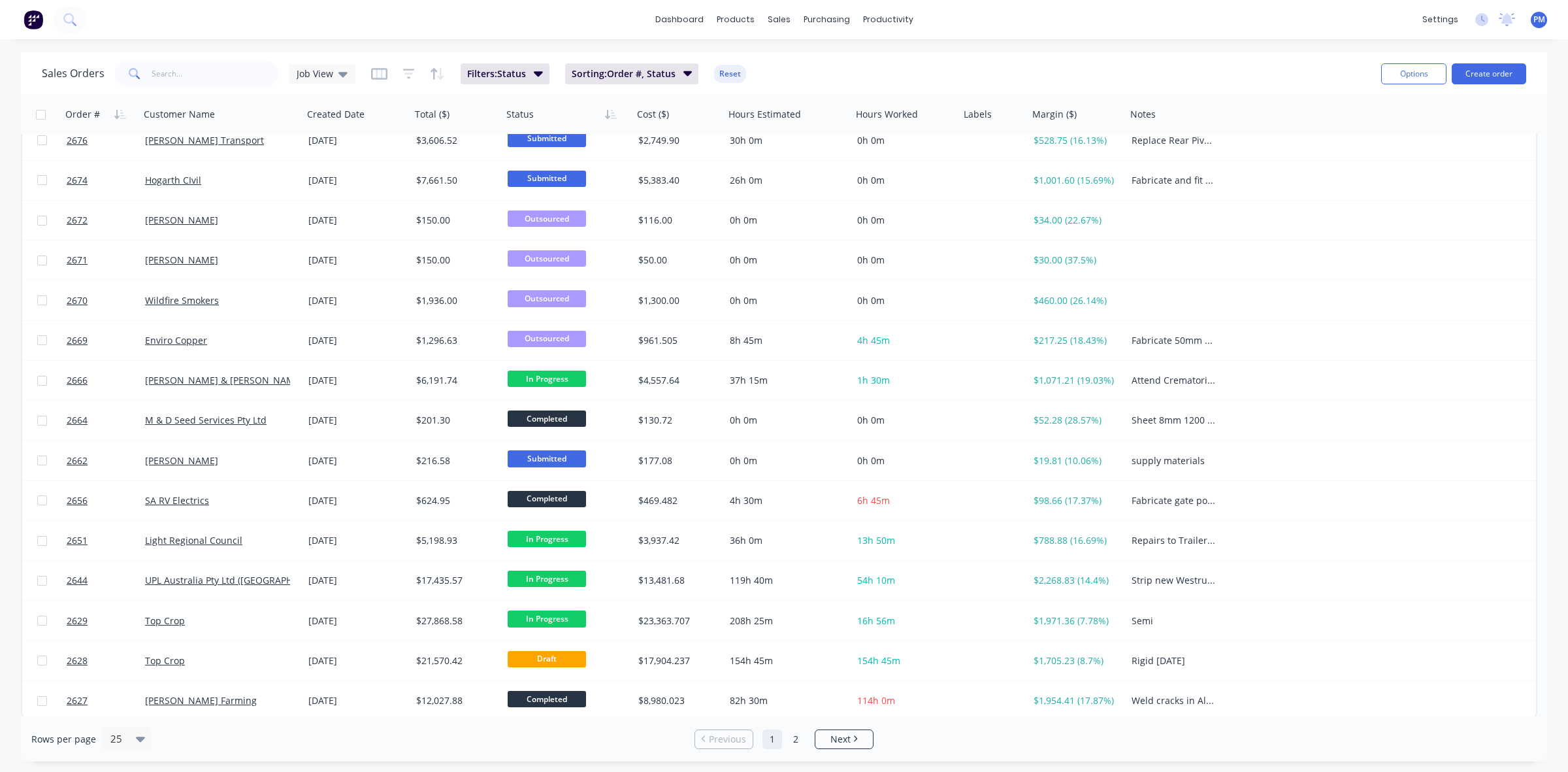
scroll to position [419, 0]
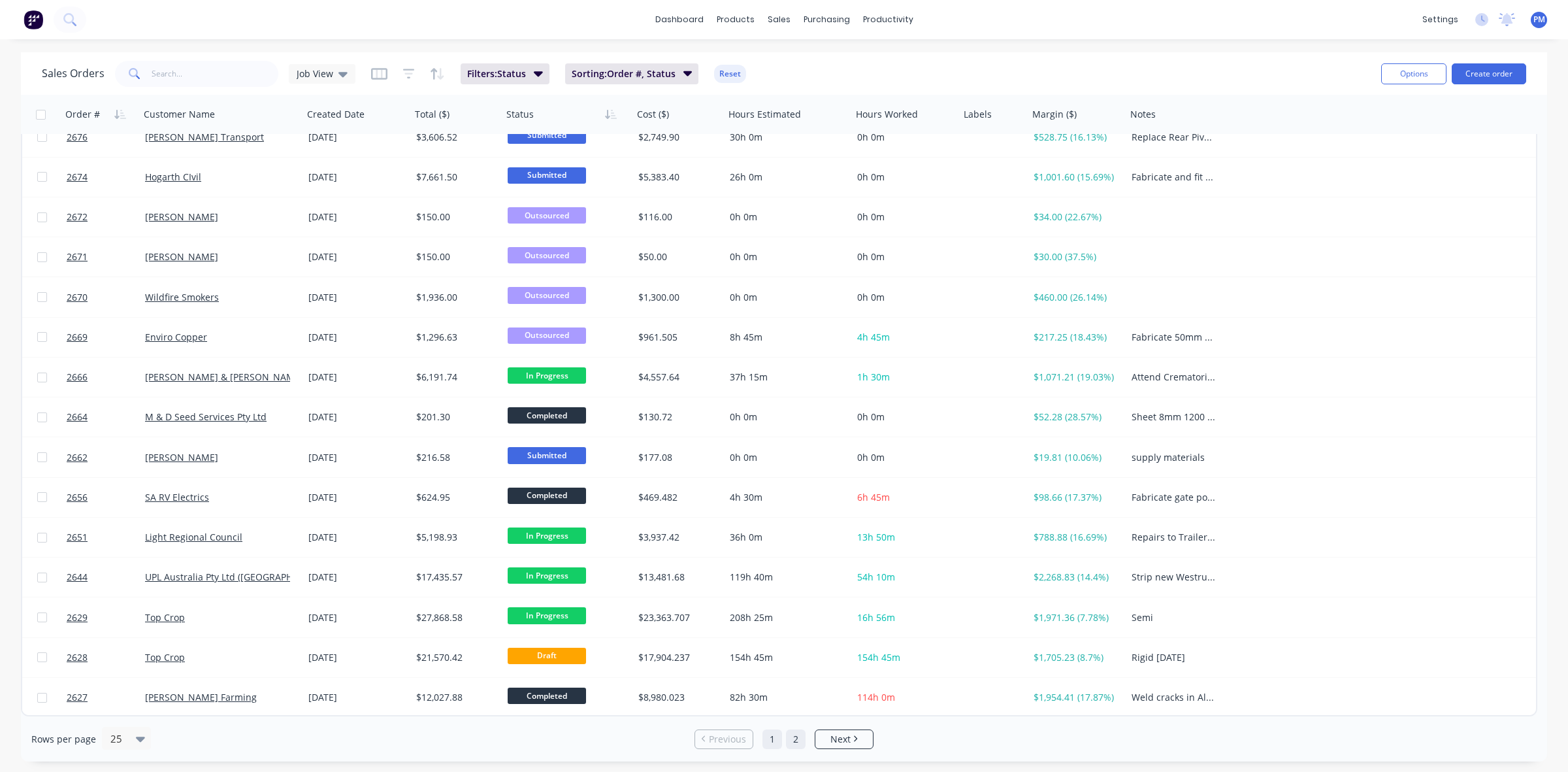
click at [792, 735] on link "2" at bounding box center [796, 739] width 20 height 20
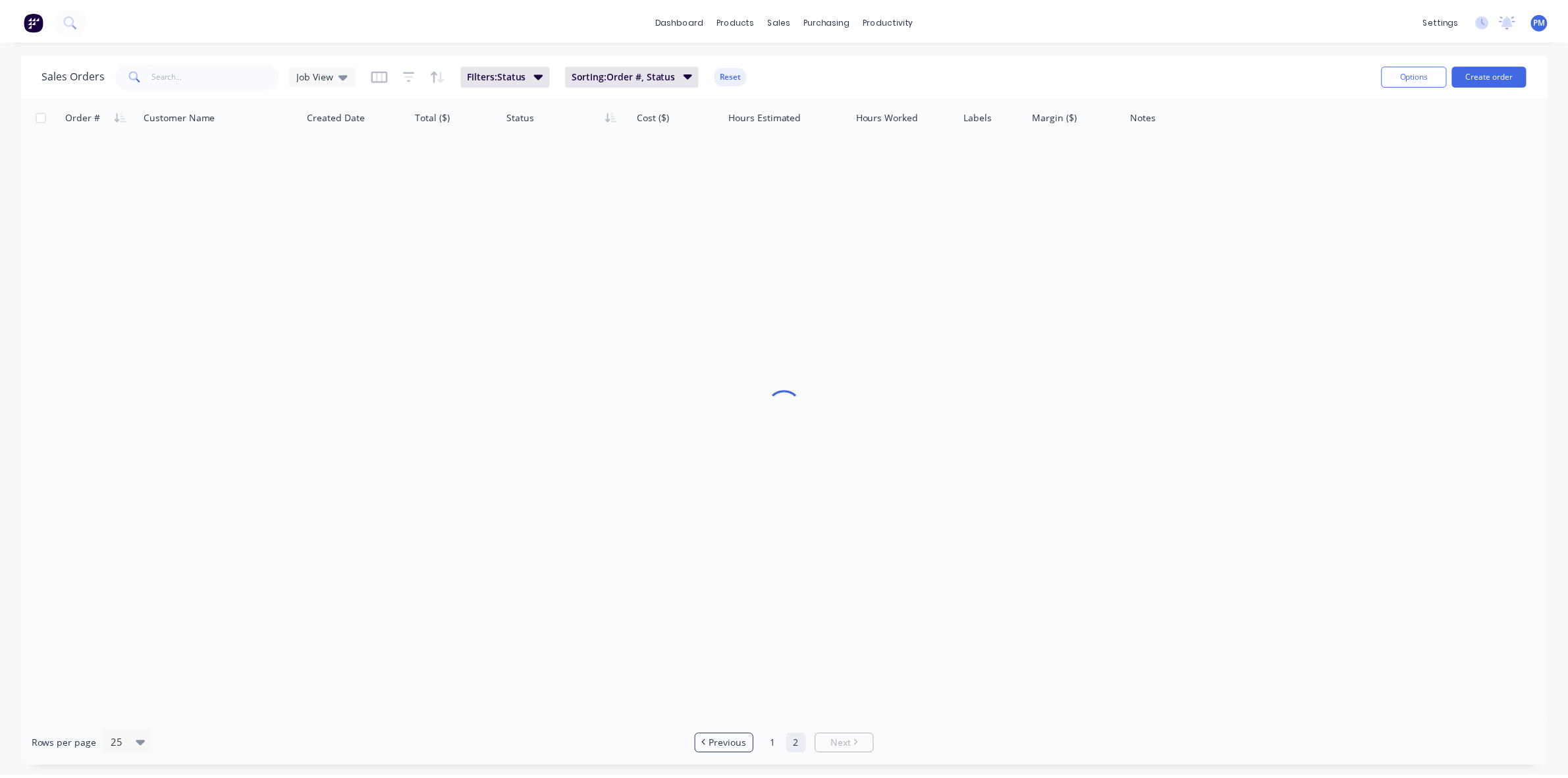
scroll to position [0, 0]
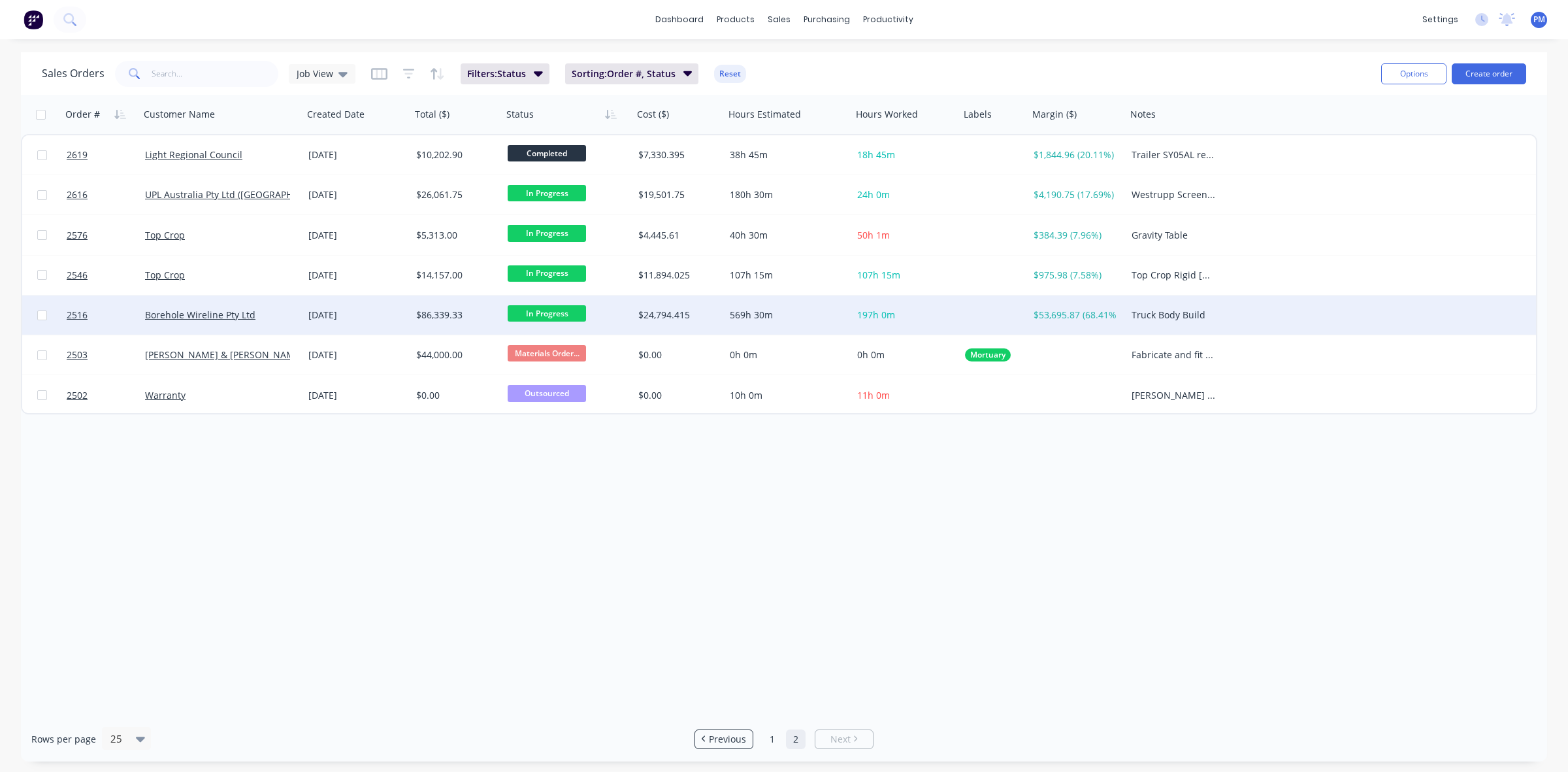
click at [799, 316] on div "569h 30m" at bounding box center [785, 314] width 111 height 13
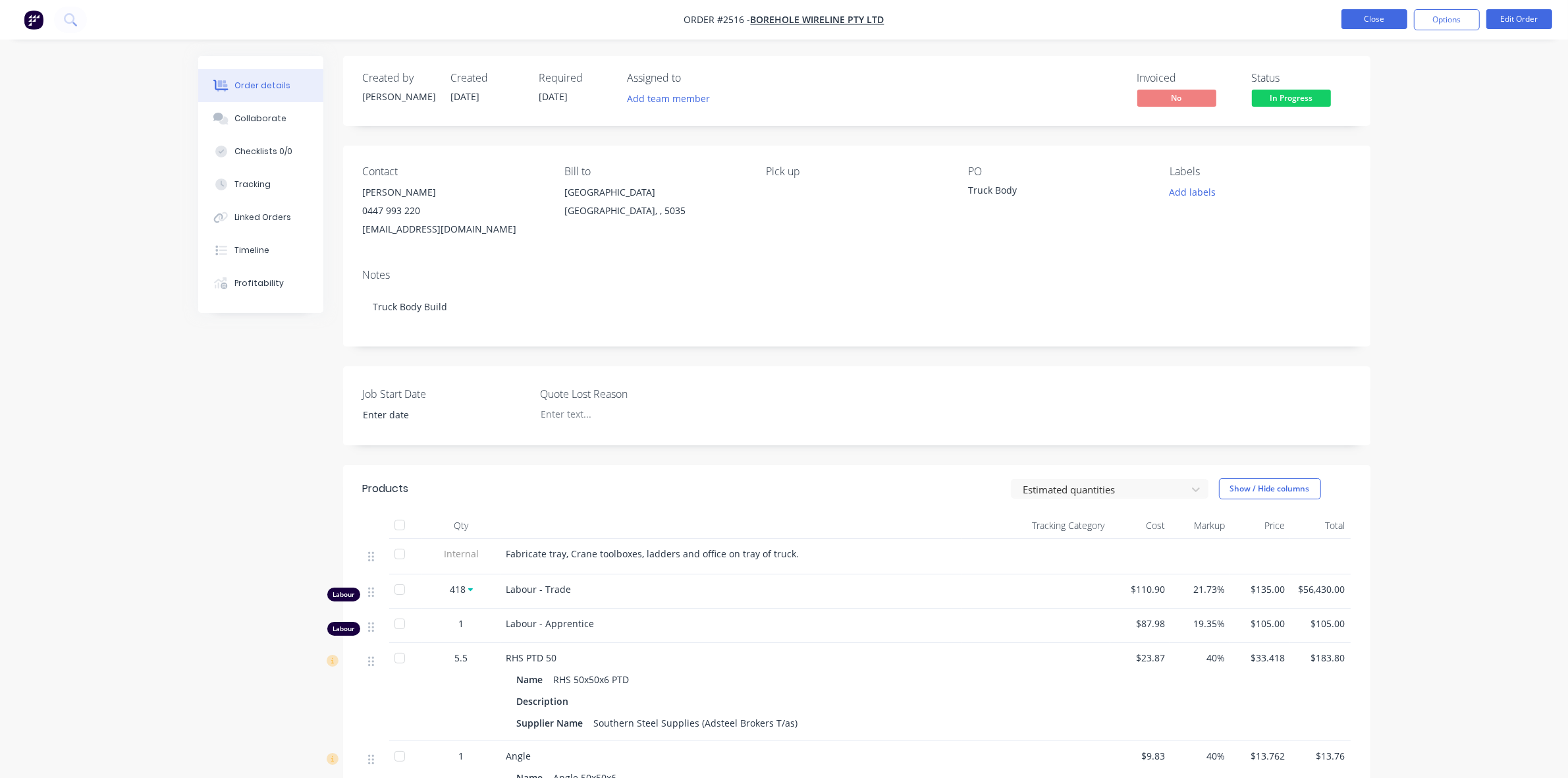
click at [1386, 14] on button "Close" at bounding box center [1373, 19] width 66 height 20
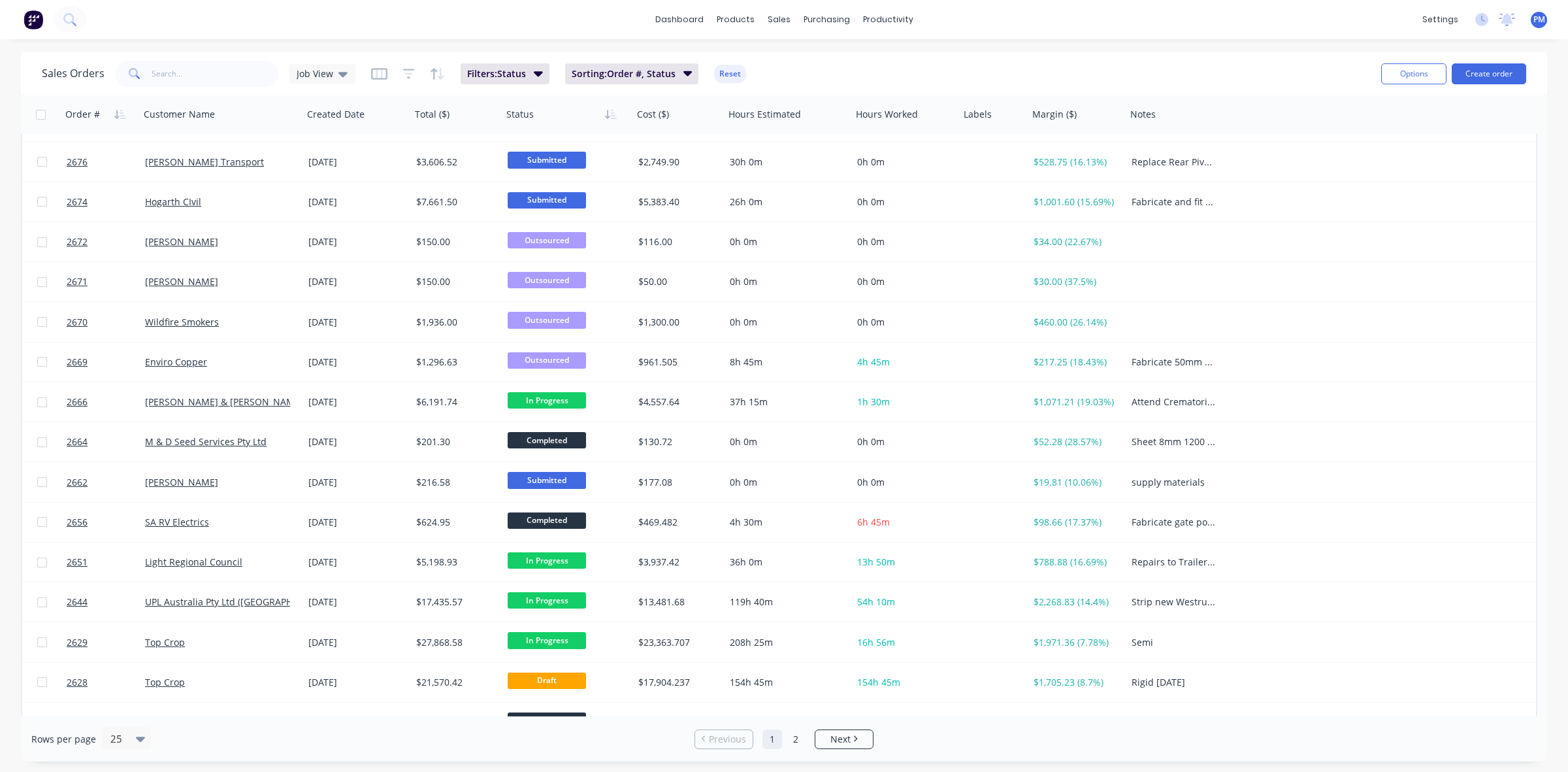
scroll to position [419, 0]
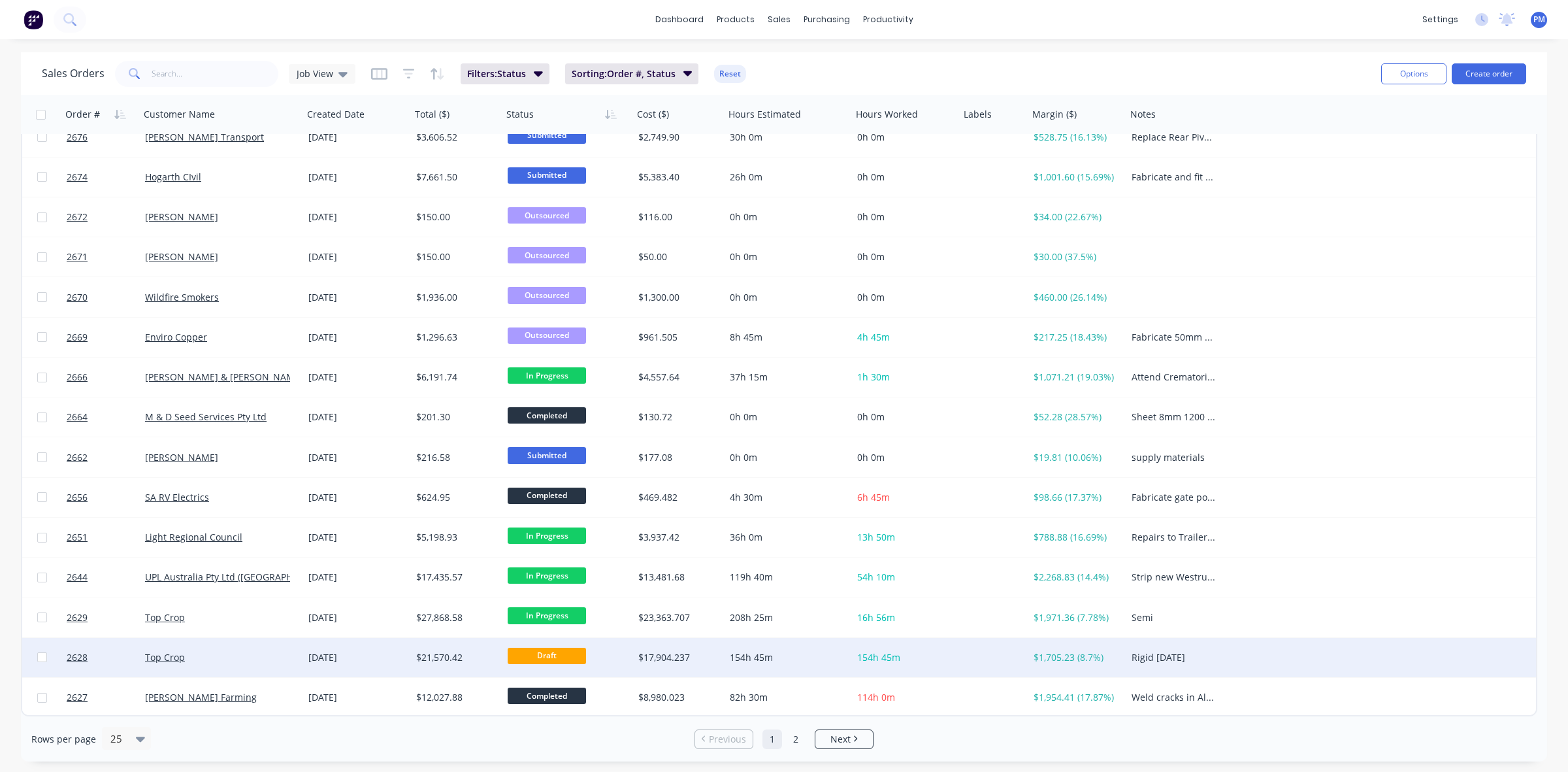
click at [247, 664] on div "Top Crop" at bounding box center [221, 657] width 164 height 39
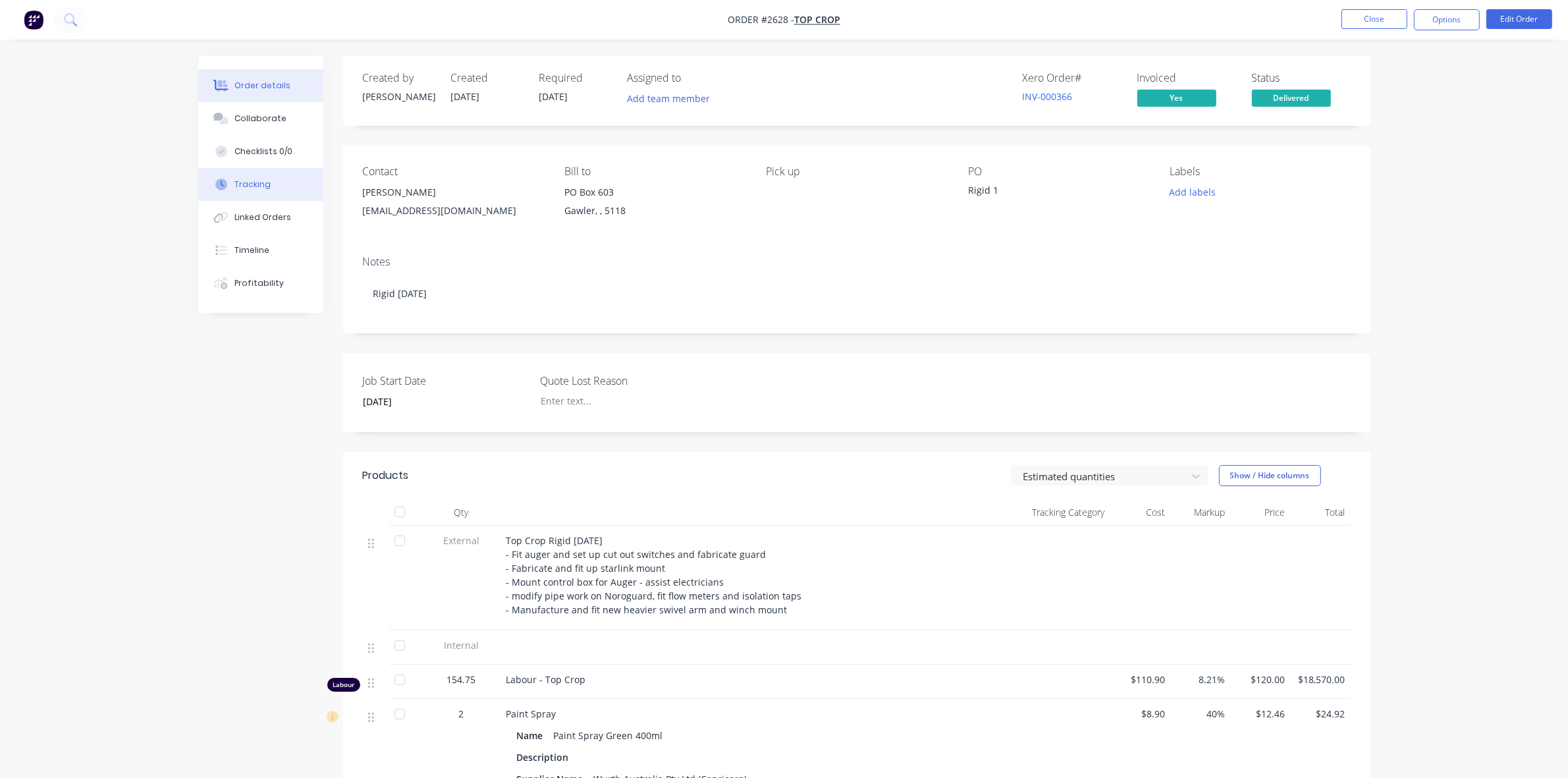
click at [253, 182] on div "Tracking" at bounding box center [253, 184] width 36 height 12
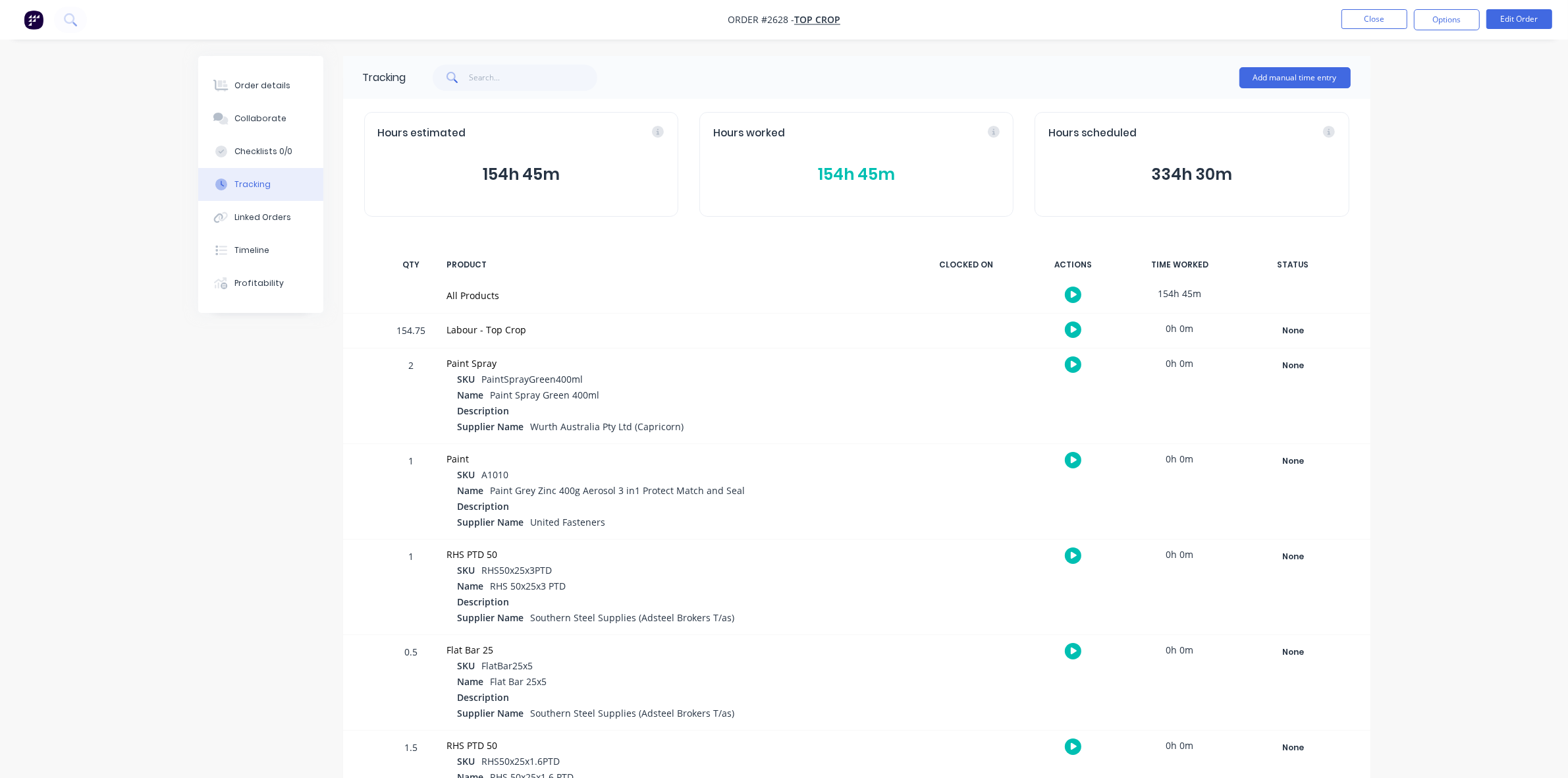
click at [830, 176] on button "154h 45m" at bounding box center [856, 175] width 286 height 25
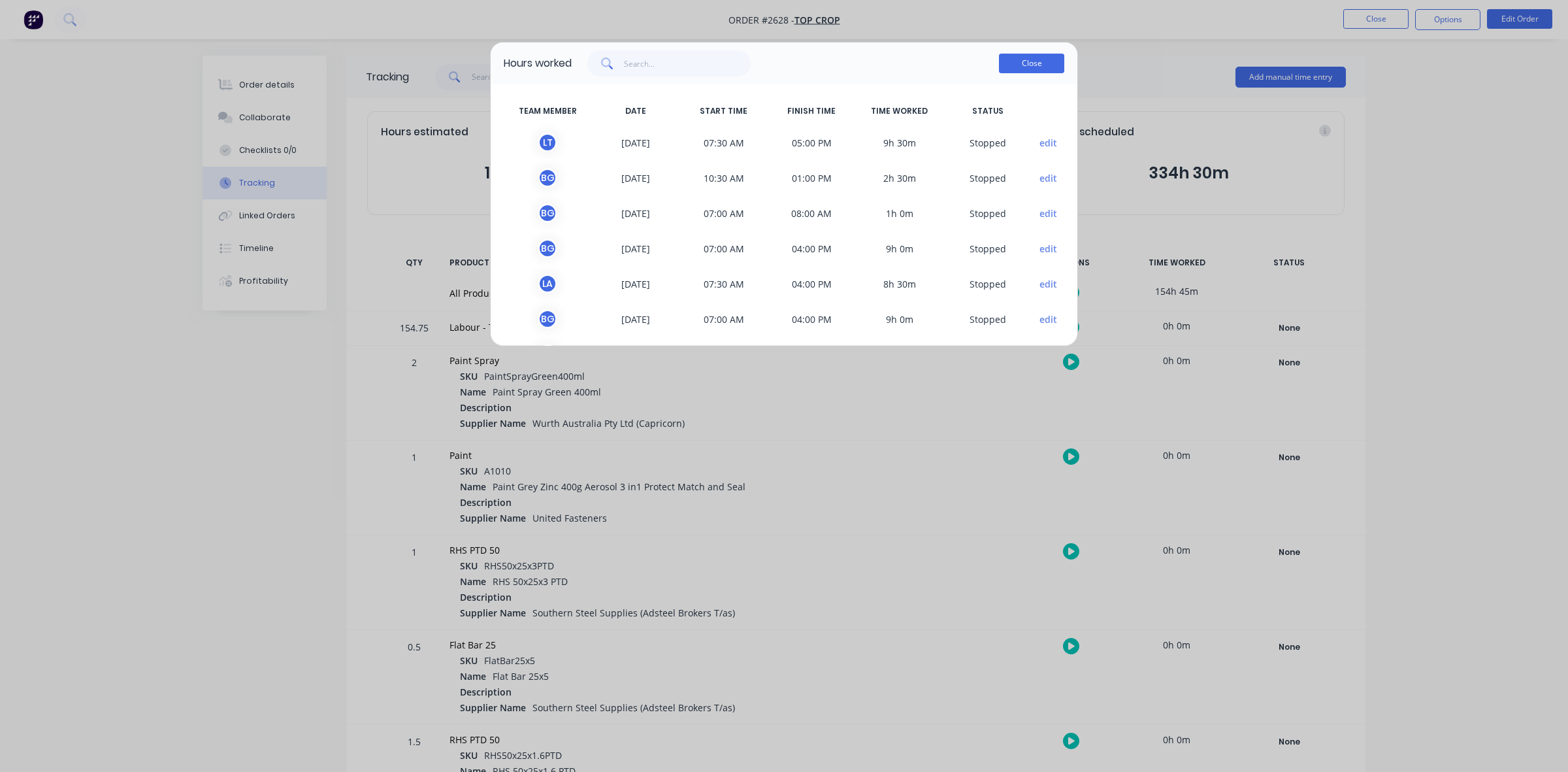
click at [1020, 63] on button "Close" at bounding box center [1031, 63] width 65 height 20
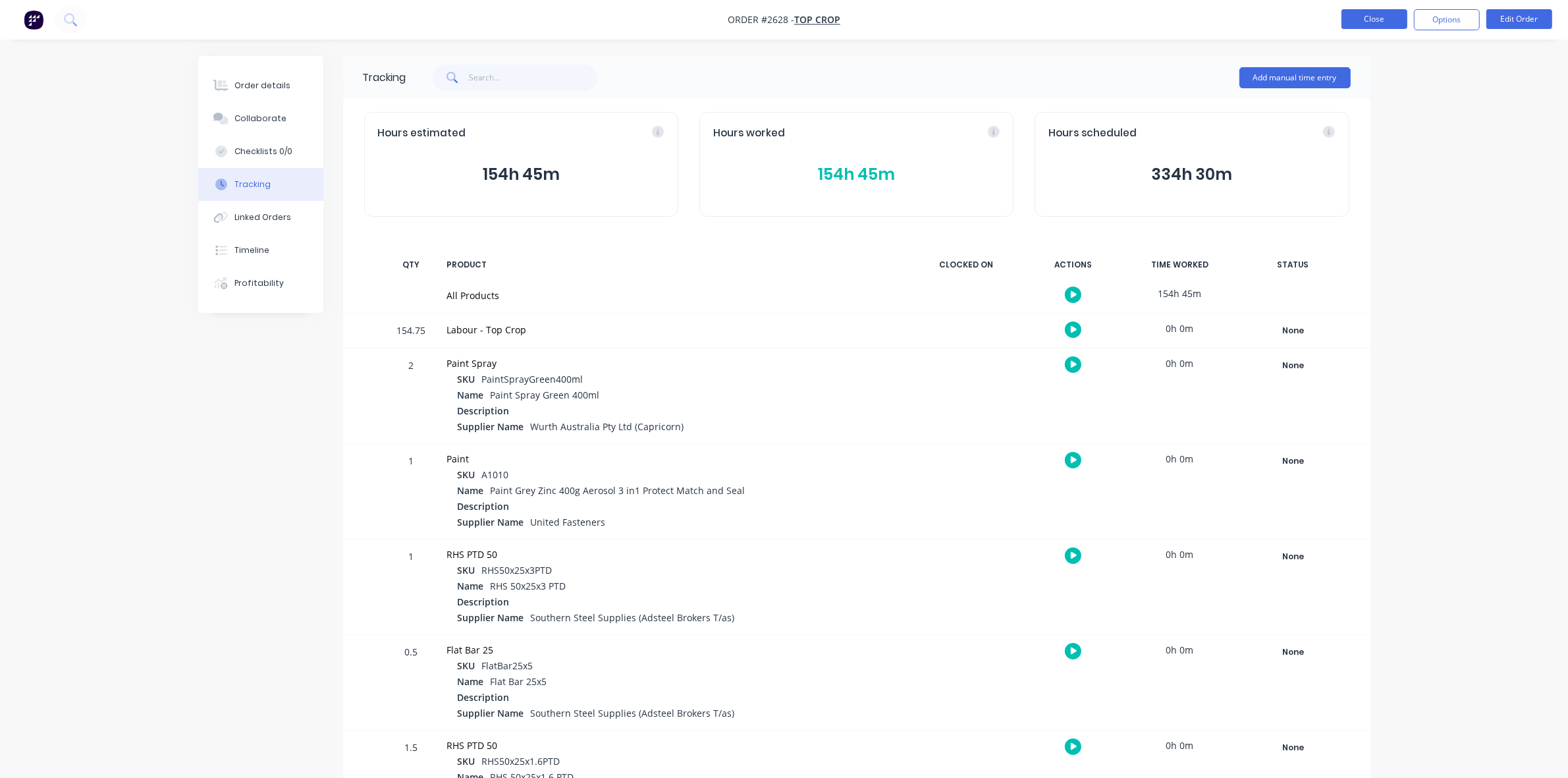
click at [1366, 17] on button "Close" at bounding box center [1373, 19] width 66 height 20
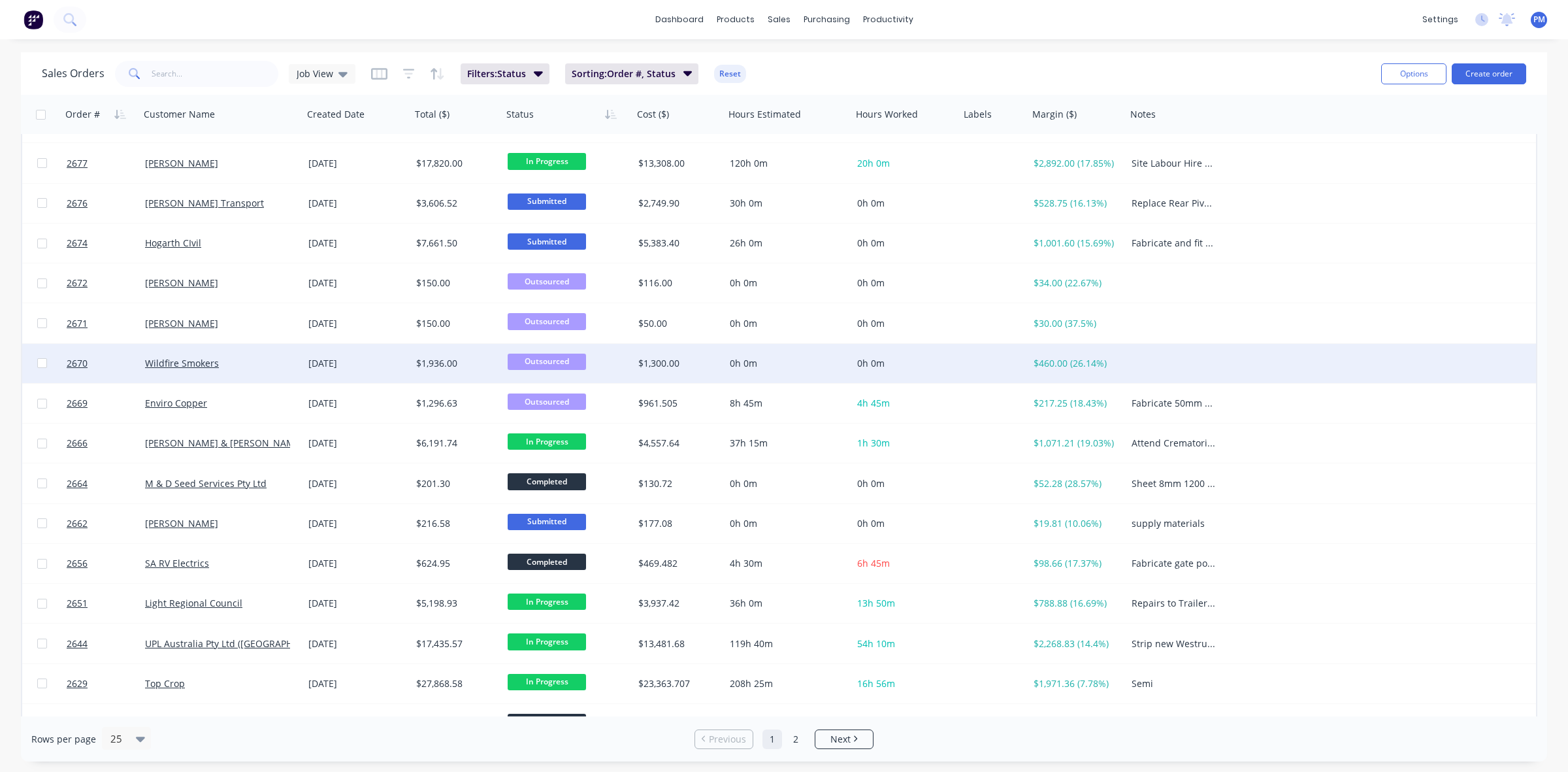
scroll to position [419, 0]
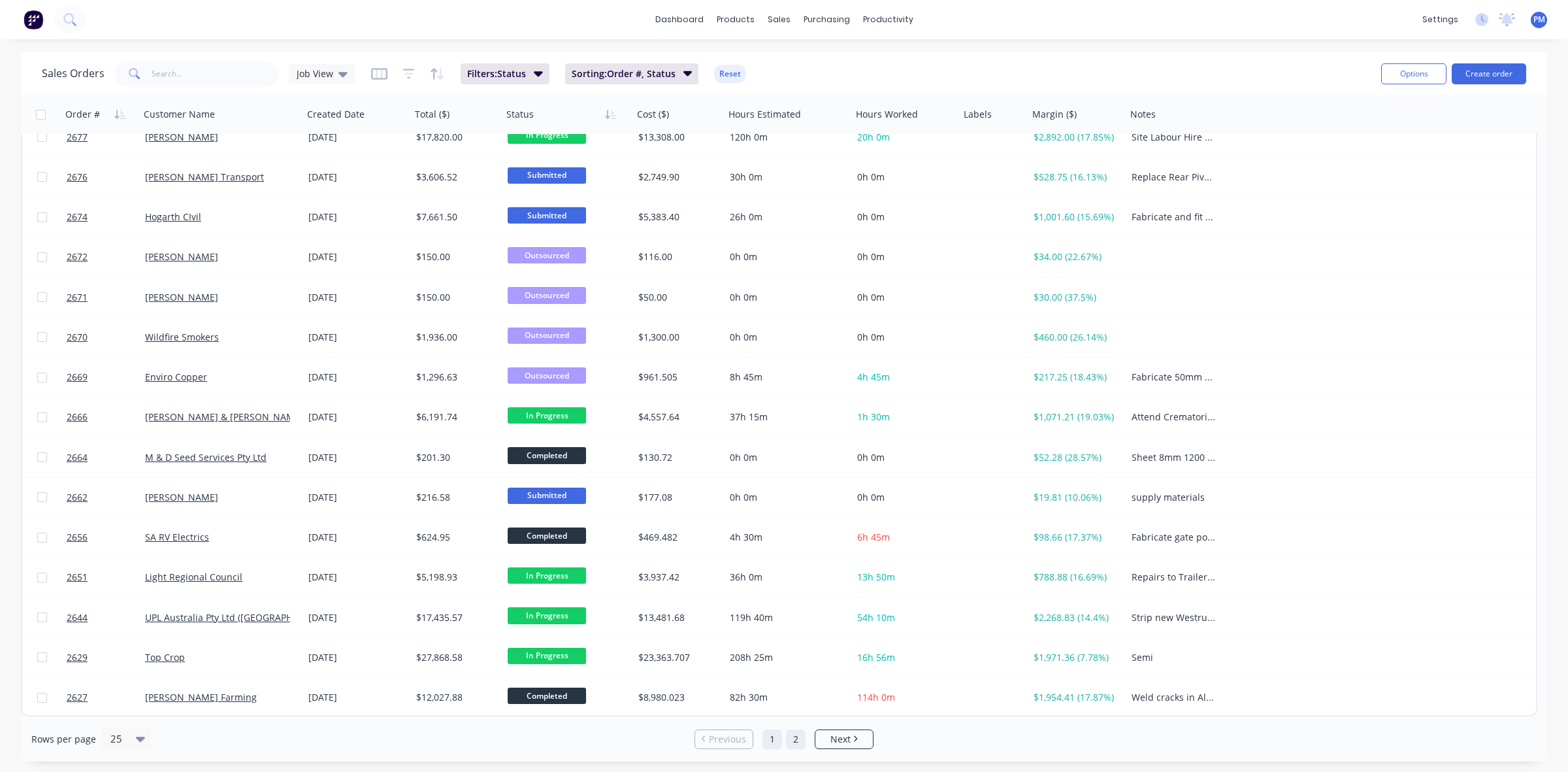
click at [795, 733] on link "2" at bounding box center [796, 739] width 20 height 20
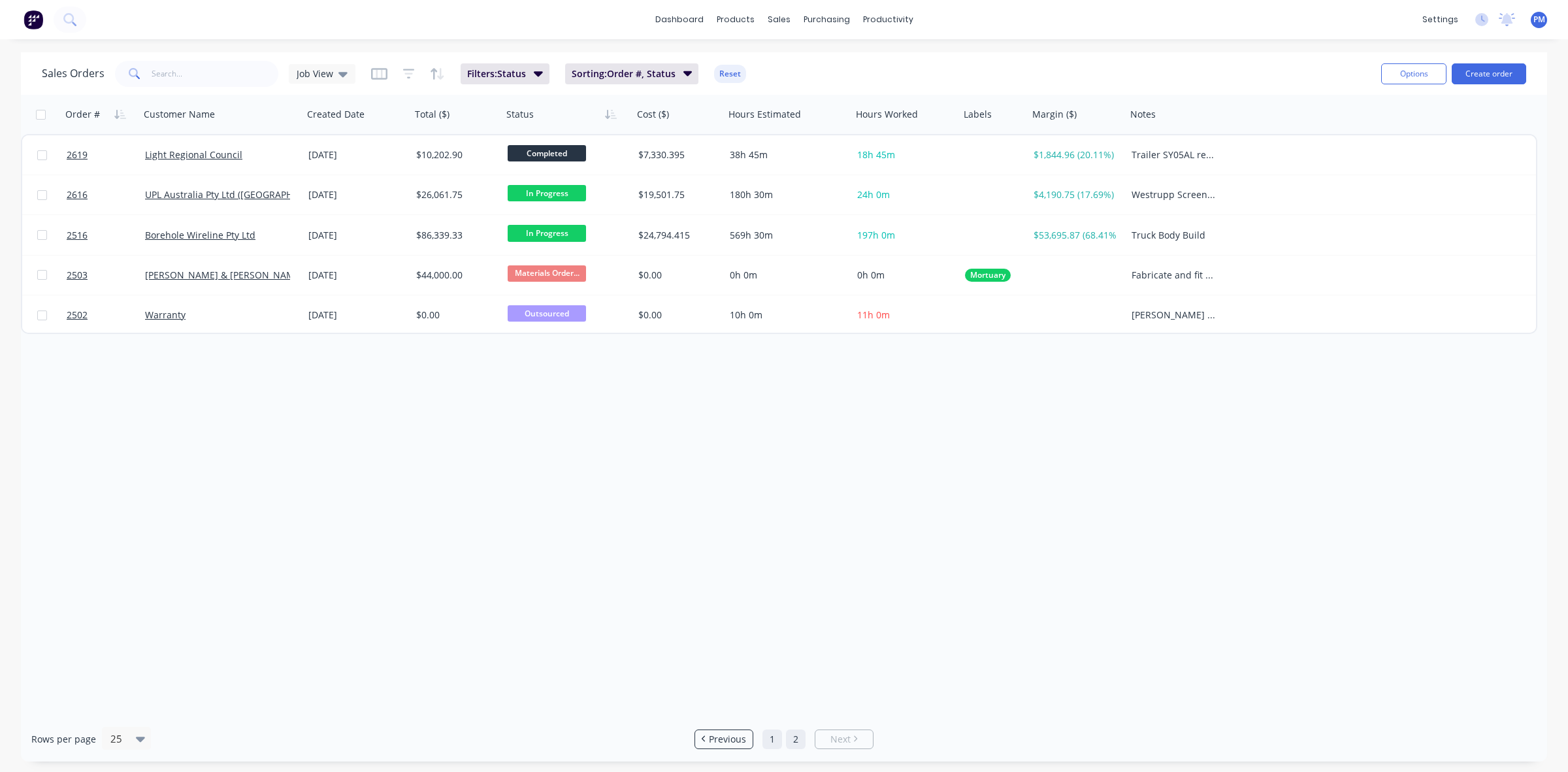
click at [772, 740] on link "1" at bounding box center [772, 739] width 20 height 20
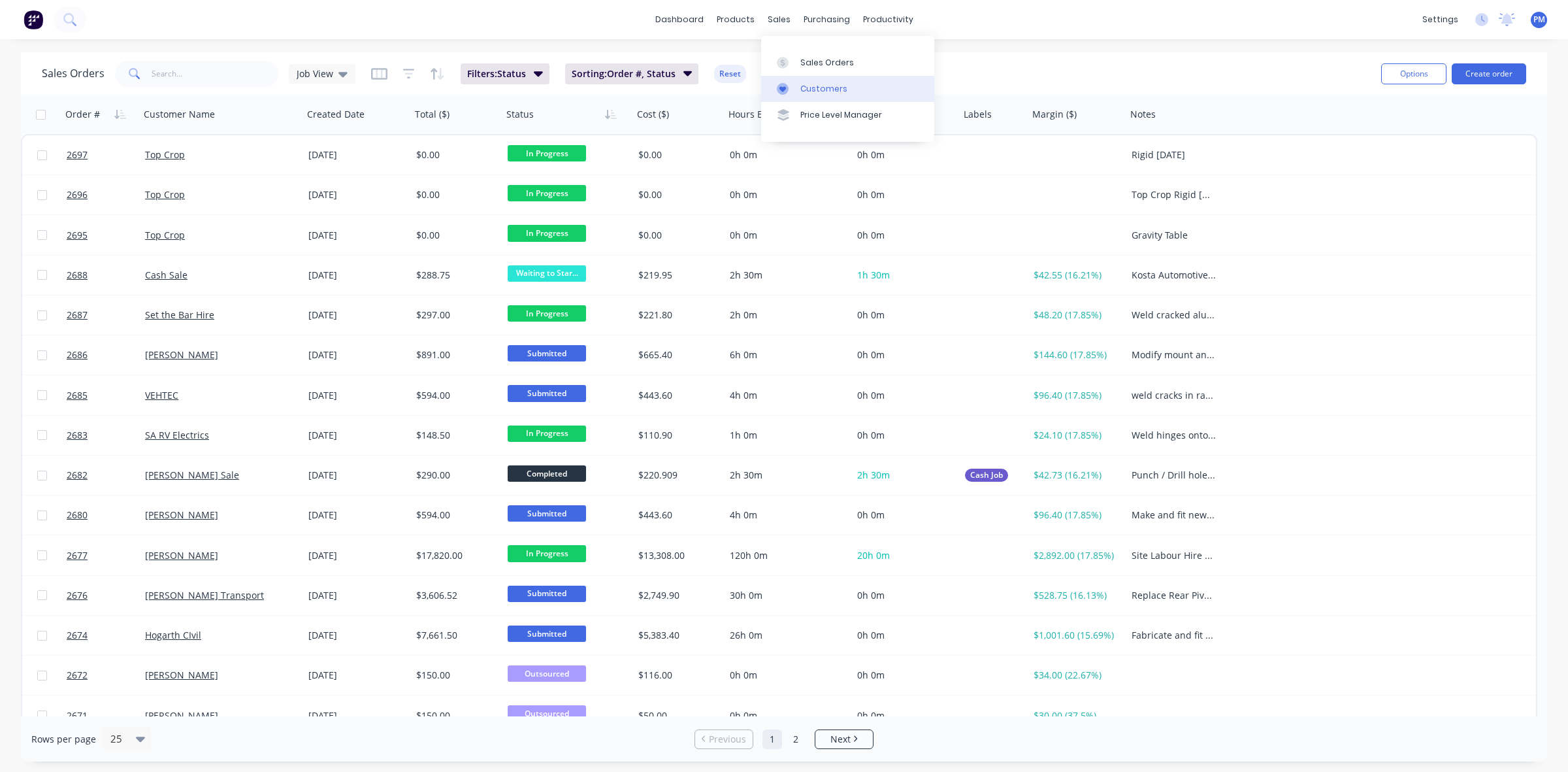
click at [817, 90] on div "Customers" at bounding box center [824, 88] width 47 height 12
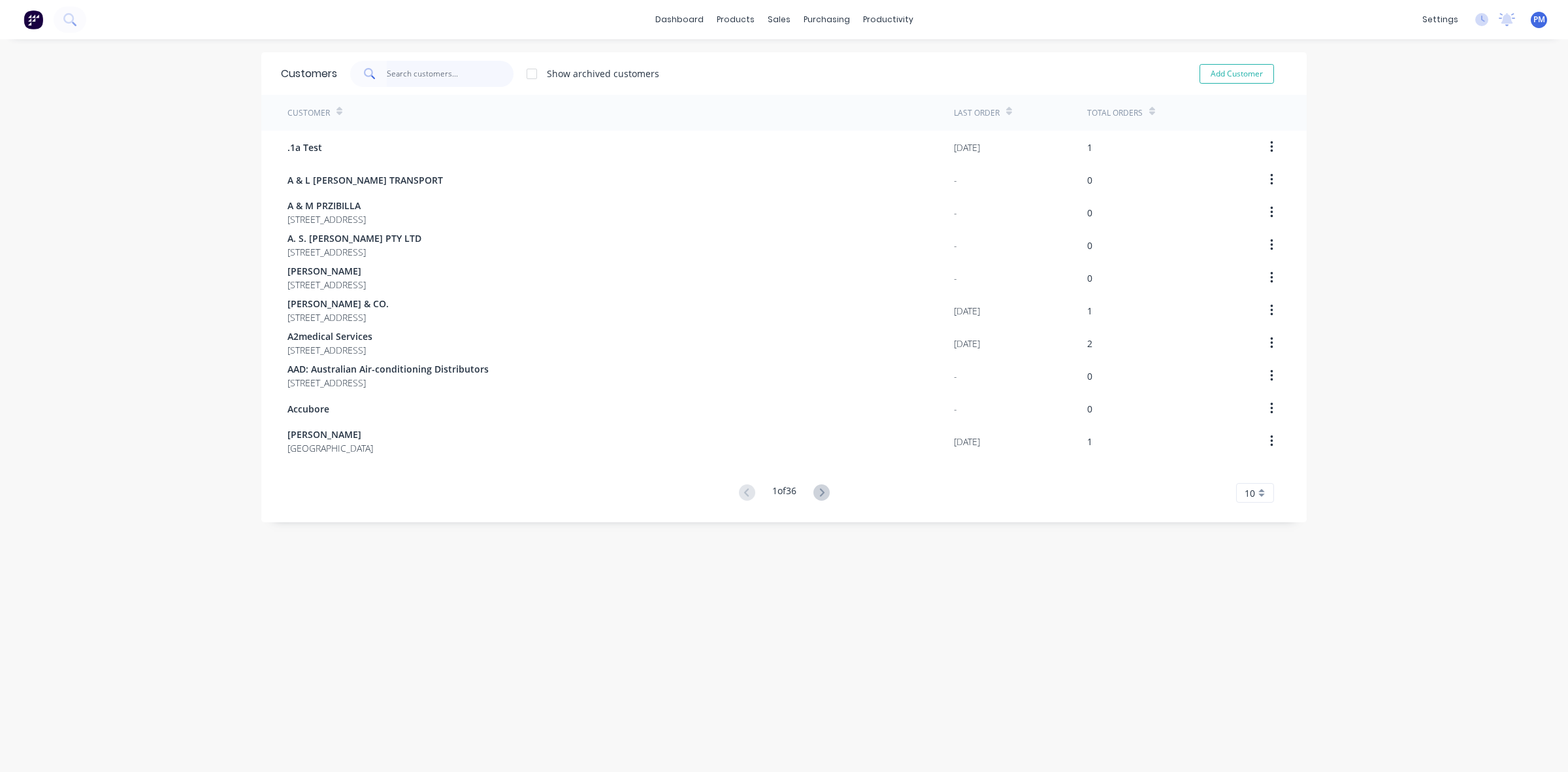
click at [401, 73] on input "text" at bounding box center [451, 74] width 127 height 26
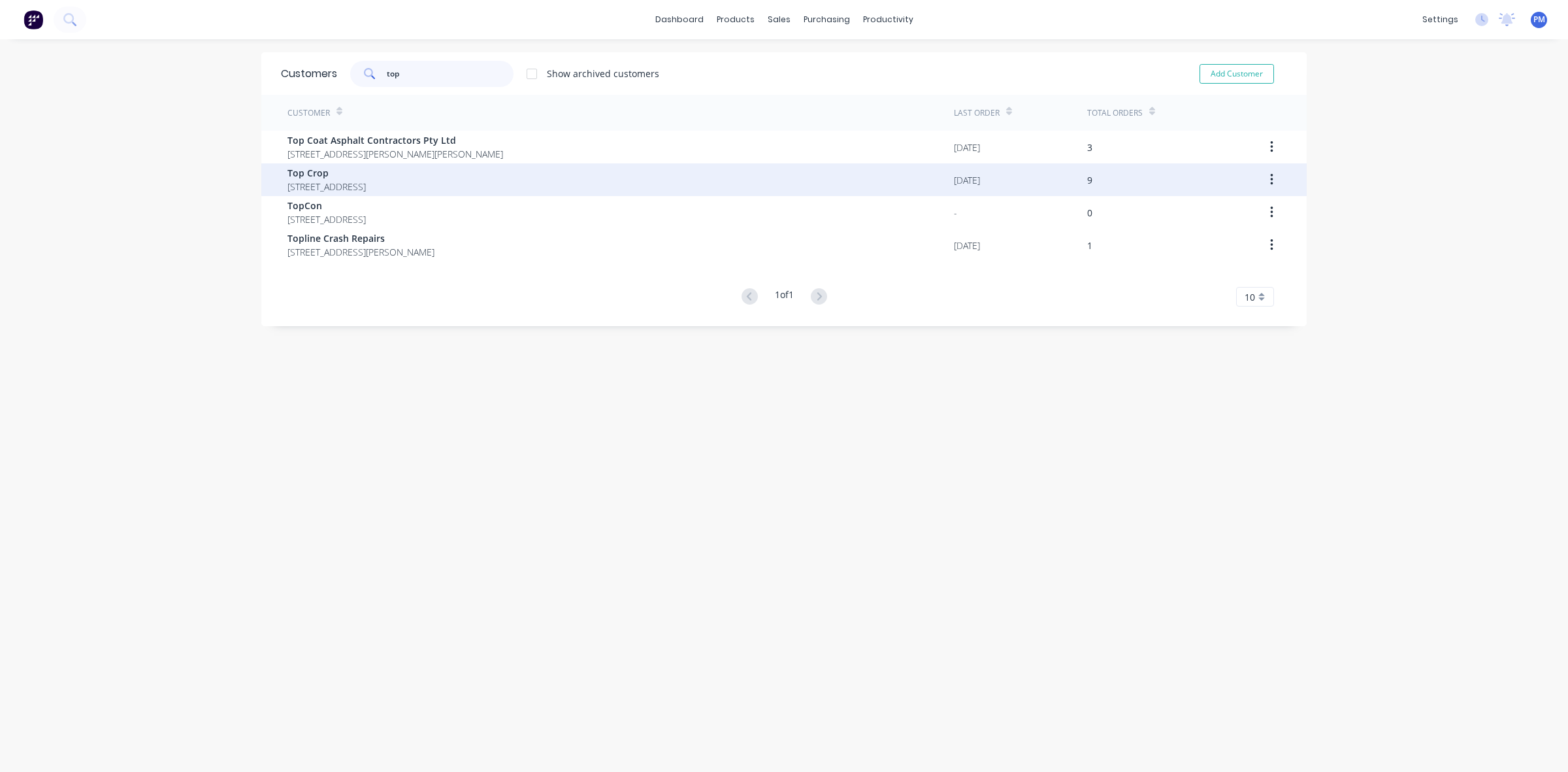
type input "top"
click at [336, 177] on span "Top Crop" at bounding box center [327, 173] width 78 height 14
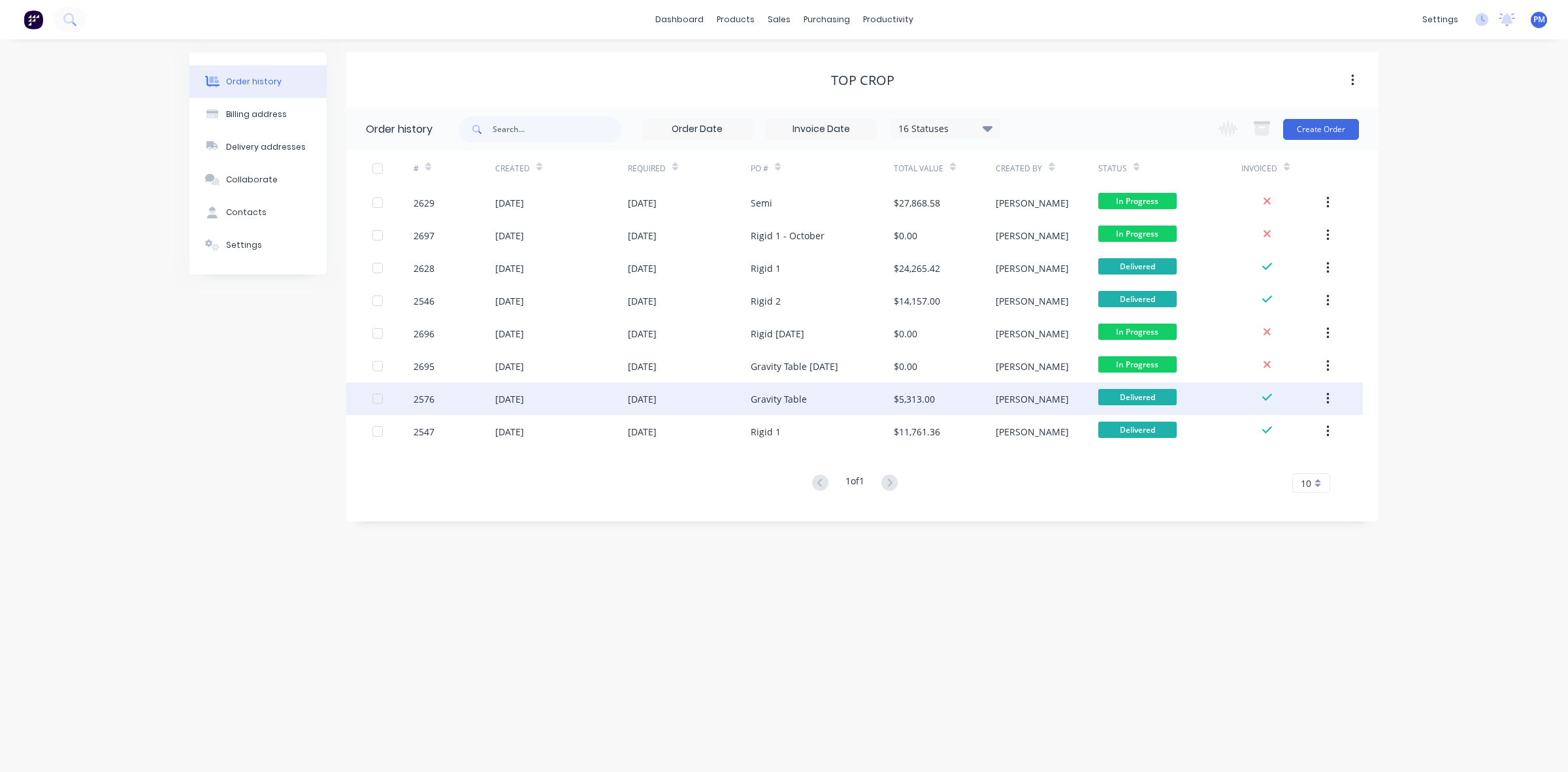
click at [590, 399] on div "[DATE]" at bounding box center [561, 399] width 133 height 33
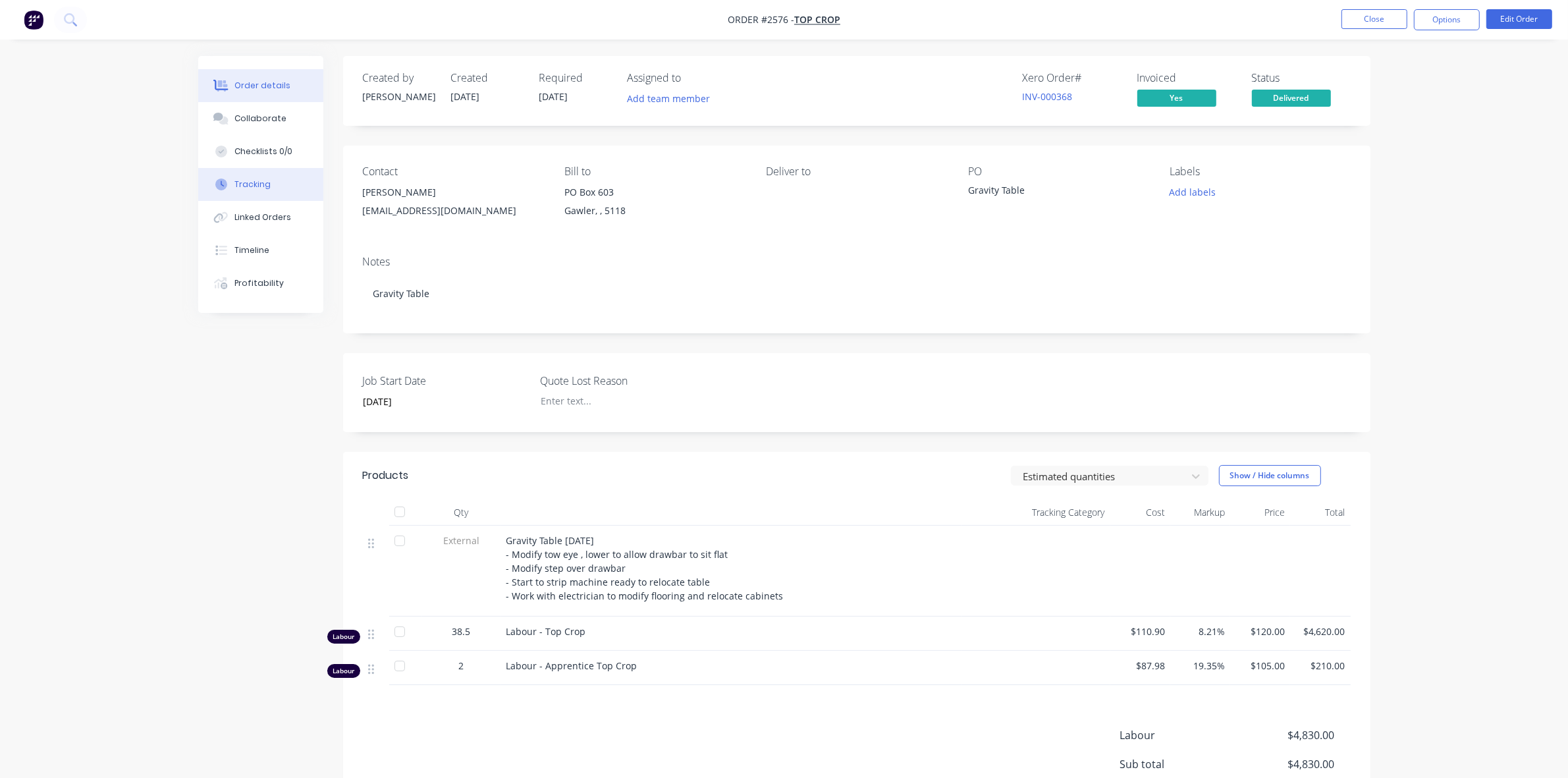
click at [262, 179] on div "Tracking" at bounding box center [253, 184] width 36 height 12
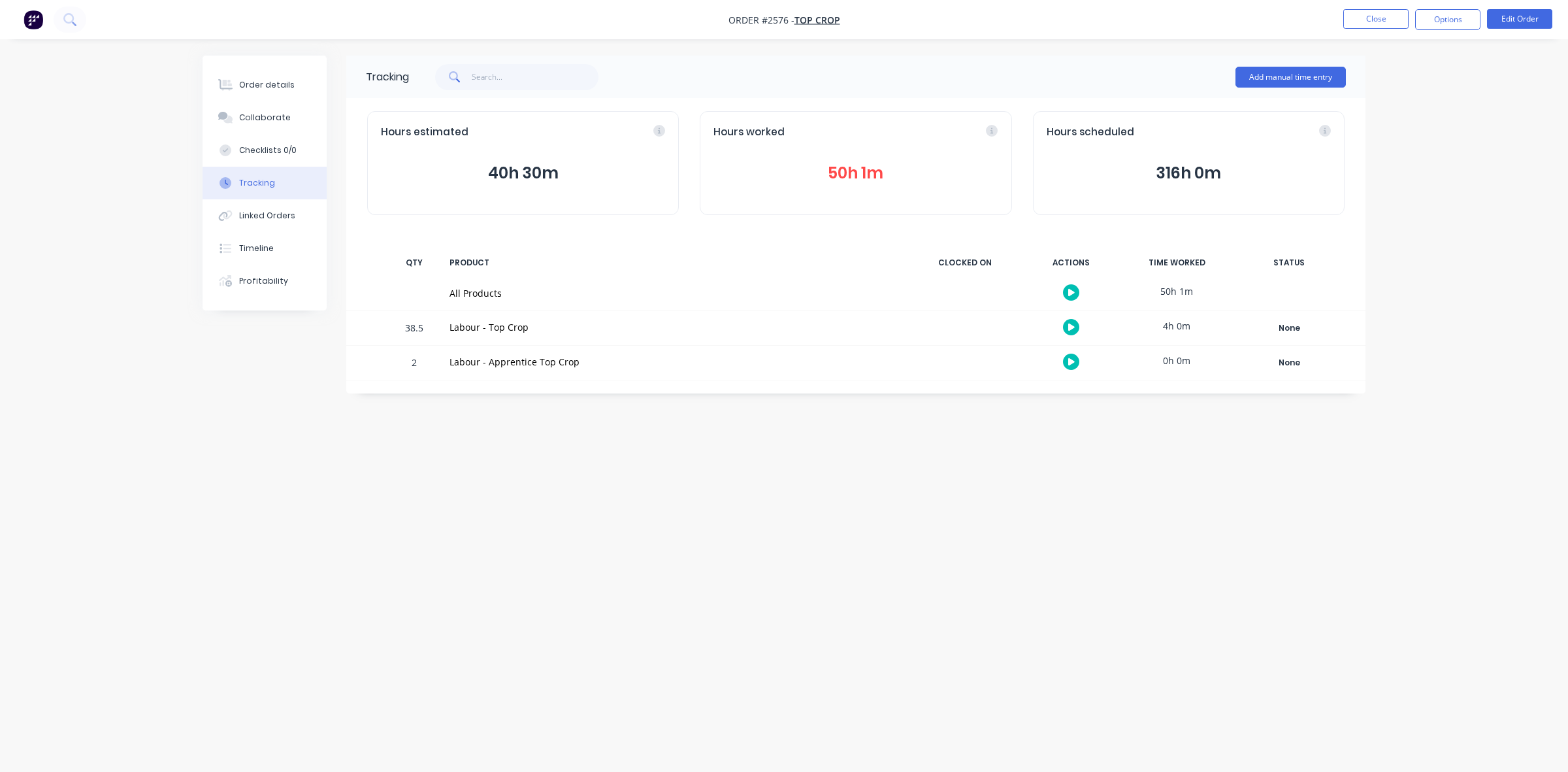
click at [852, 175] on button "50h 1m" at bounding box center [855, 173] width 284 height 25
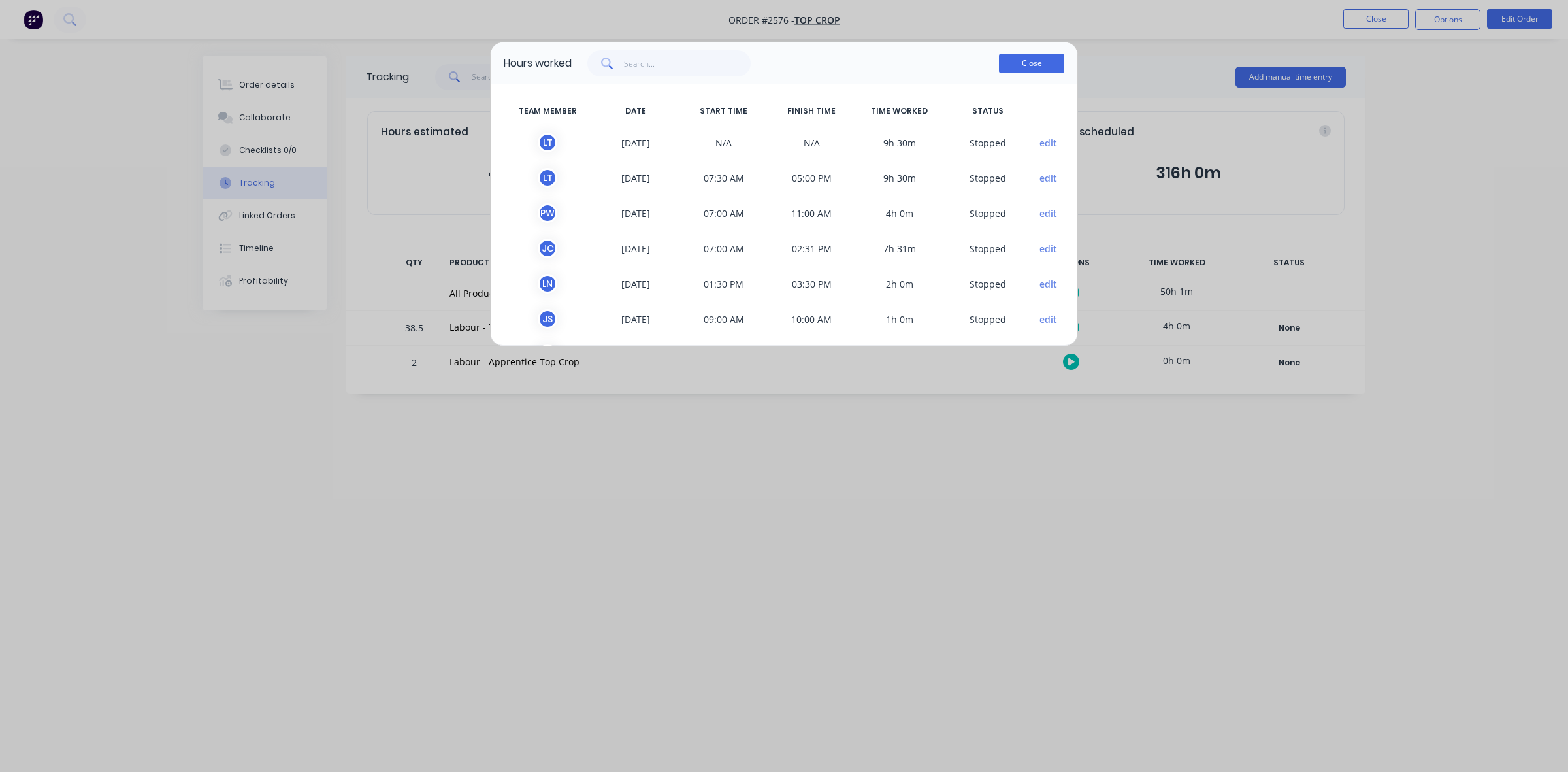
click at [1047, 62] on button "Close" at bounding box center [1031, 63] width 65 height 20
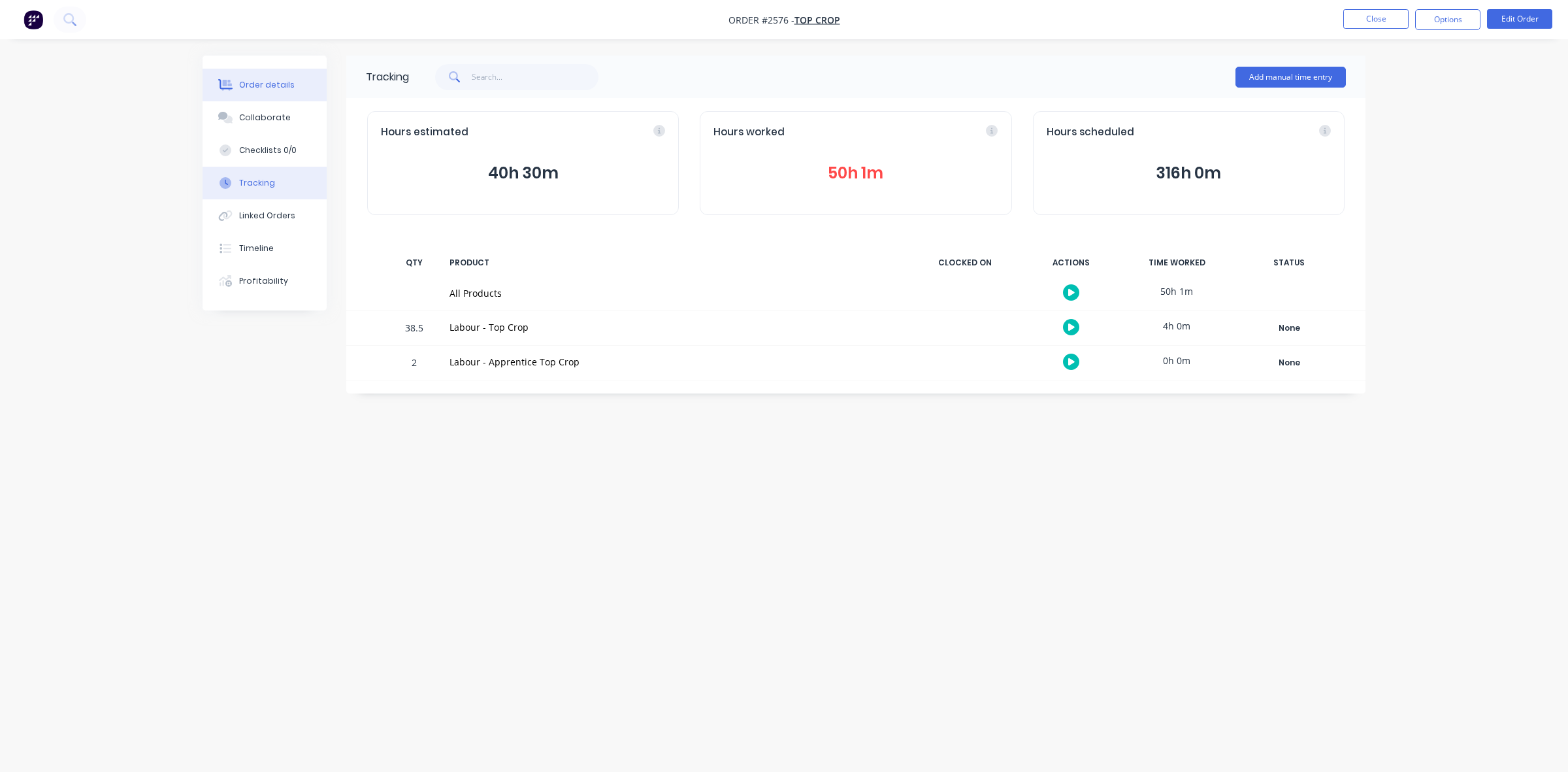
click at [271, 82] on div "Order details" at bounding box center [266, 84] width 55 height 12
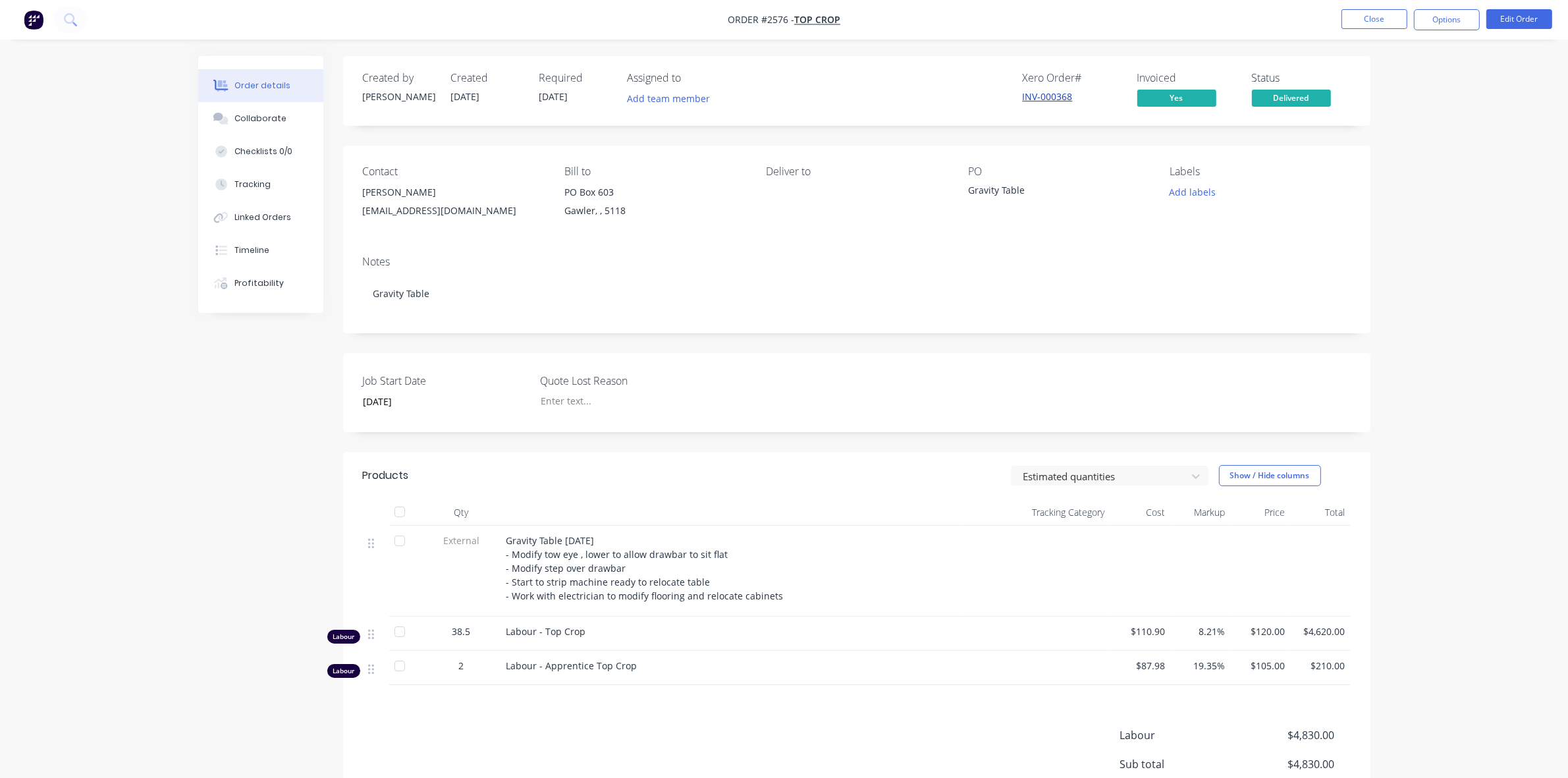
click at [1036, 93] on link "INV-000368" at bounding box center [1048, 97] width 50 height 12
click at [262, 182] on div "Tracking" at bounding box center [253, 184] width 36 height 12
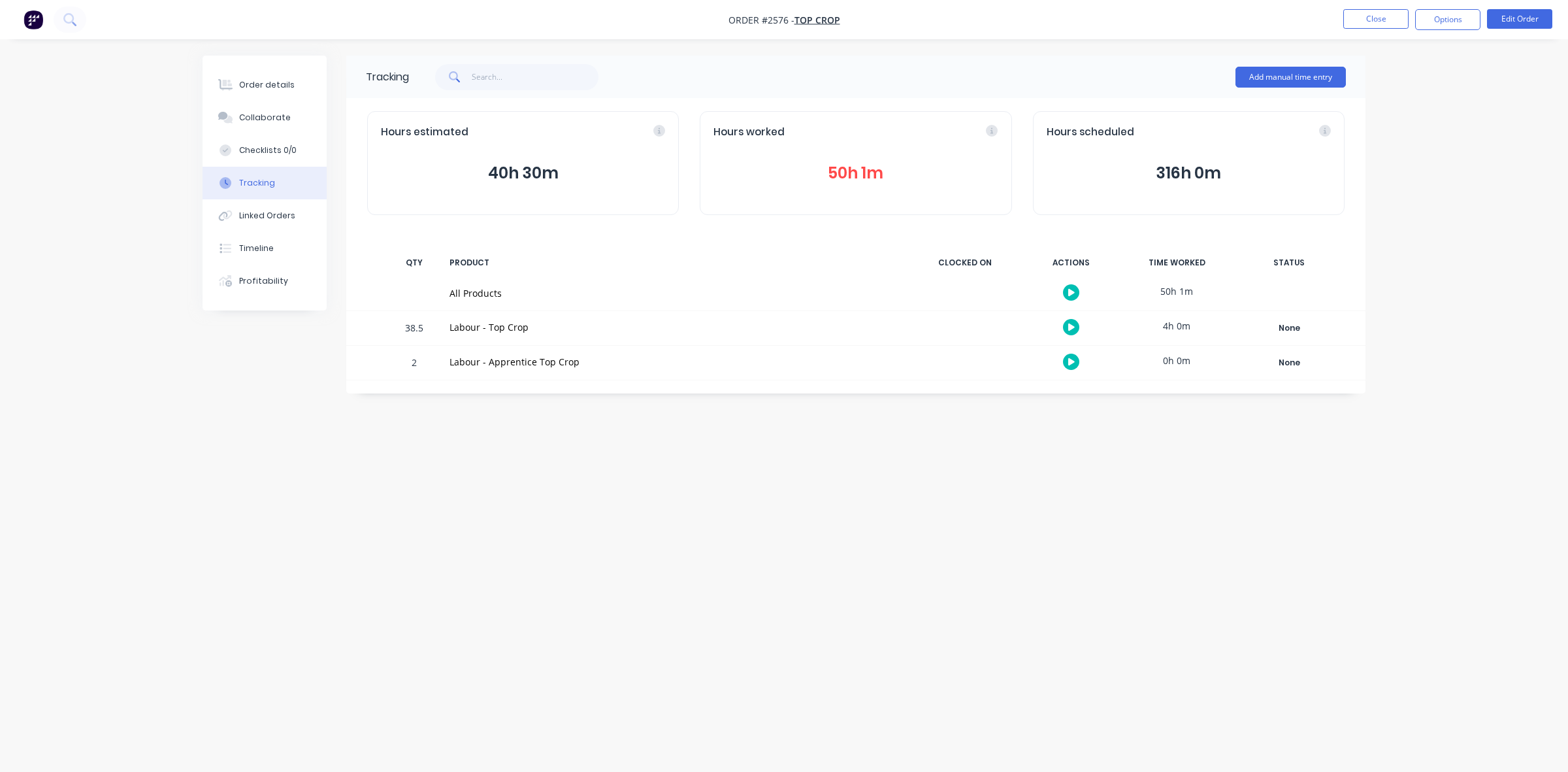
click at [859, 171] on button "50h 1m" at bounding box center [855, 173] width 284 height 25
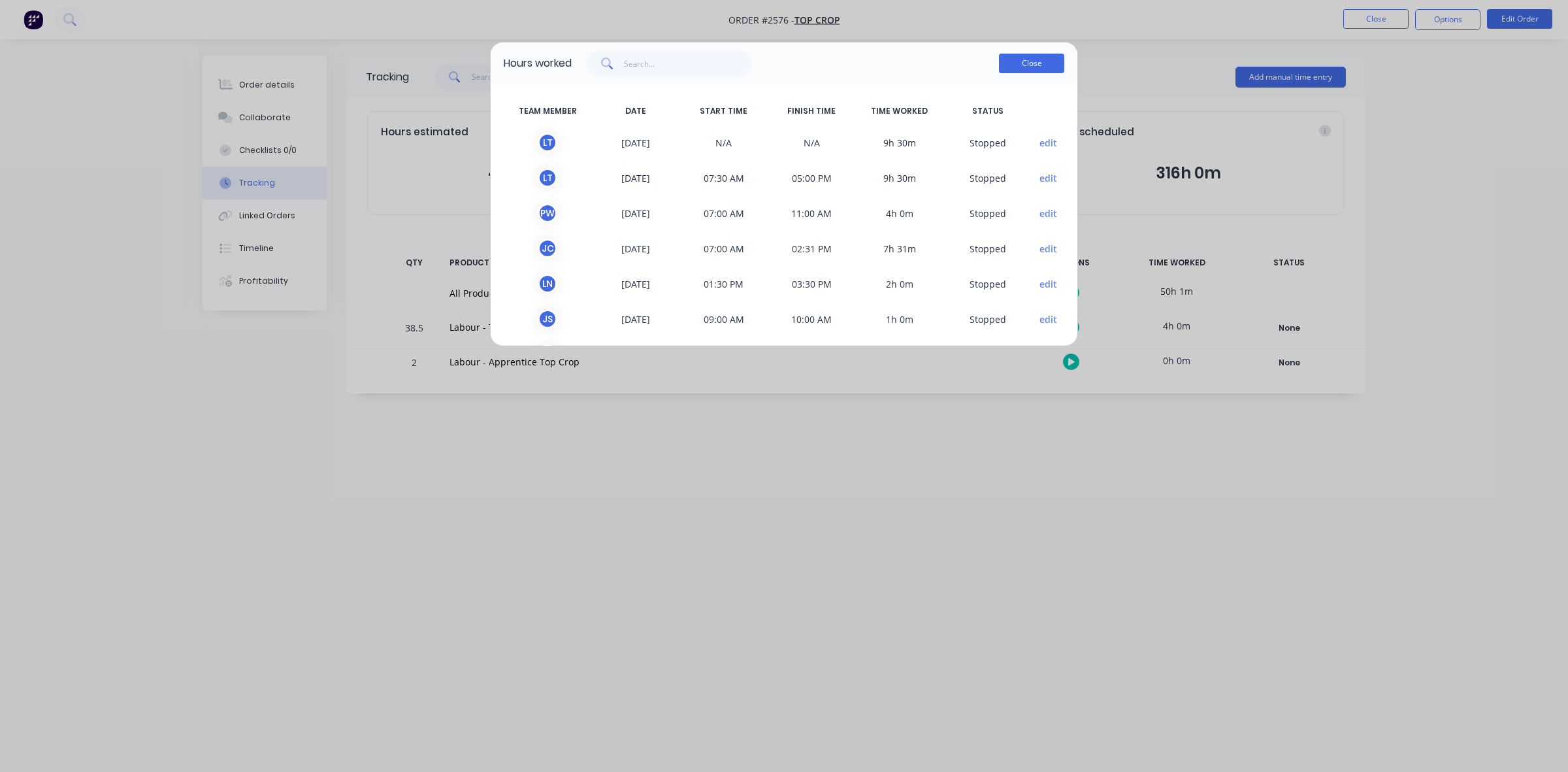
click at [1036, 64] on button "Close" at bounding box center [1031, 63] width 65 height 20
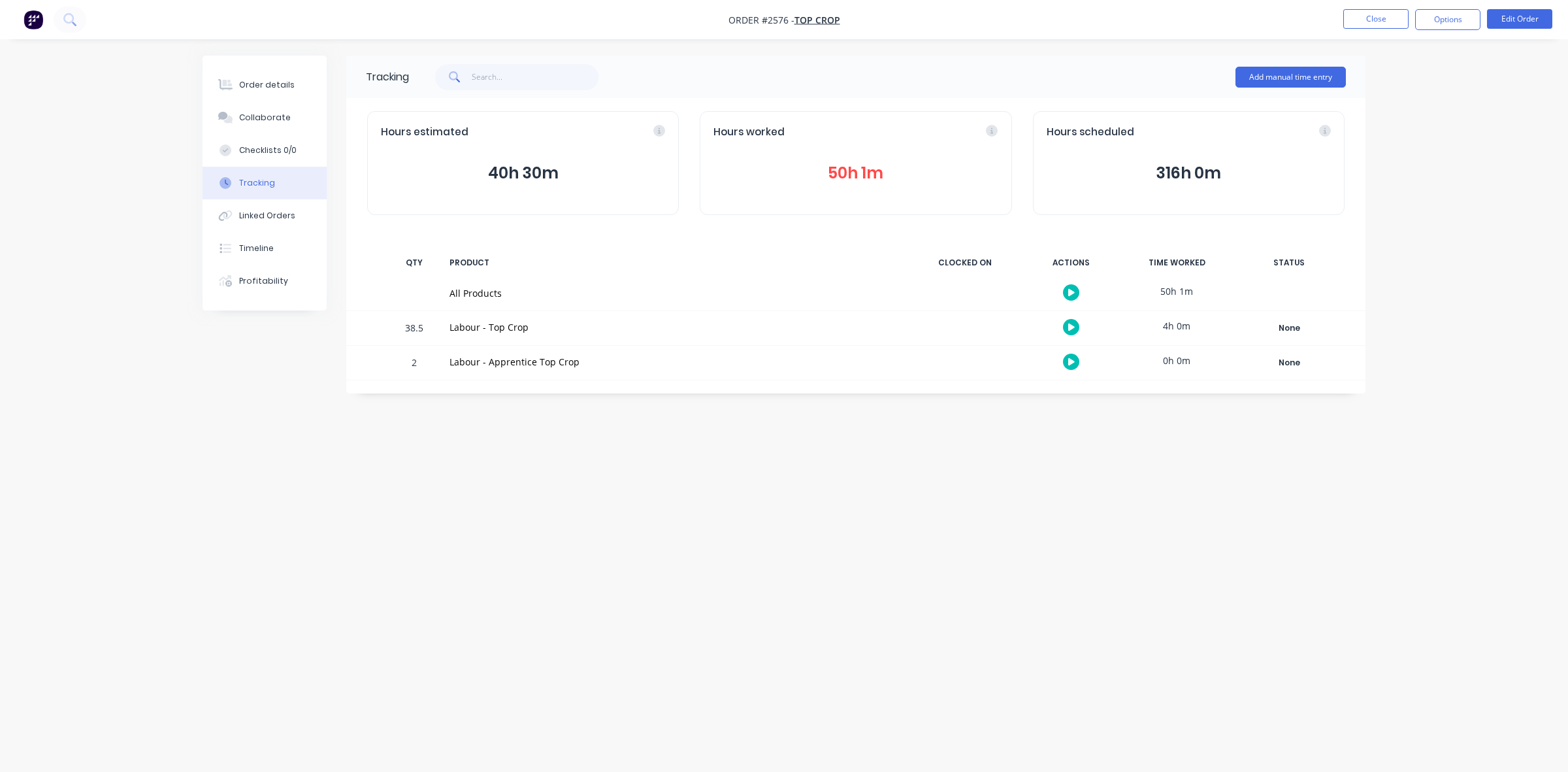
click at [842, 166] on button "50h 1m" at bounding box center [855, 173] width 284 height 25
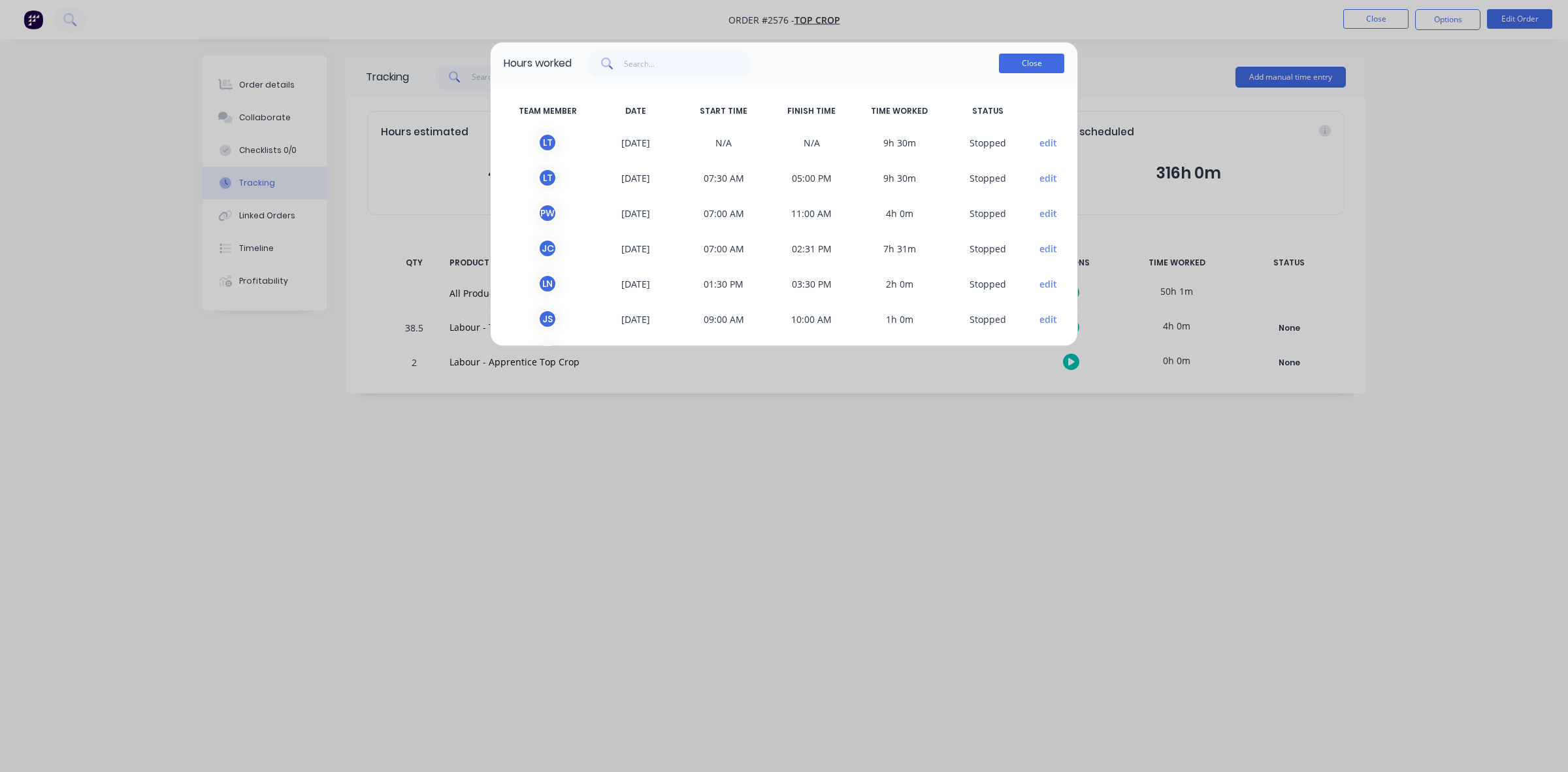
click at [1044, 59] on button "Close" at bounding box center [1031, 63] width 65 height 20
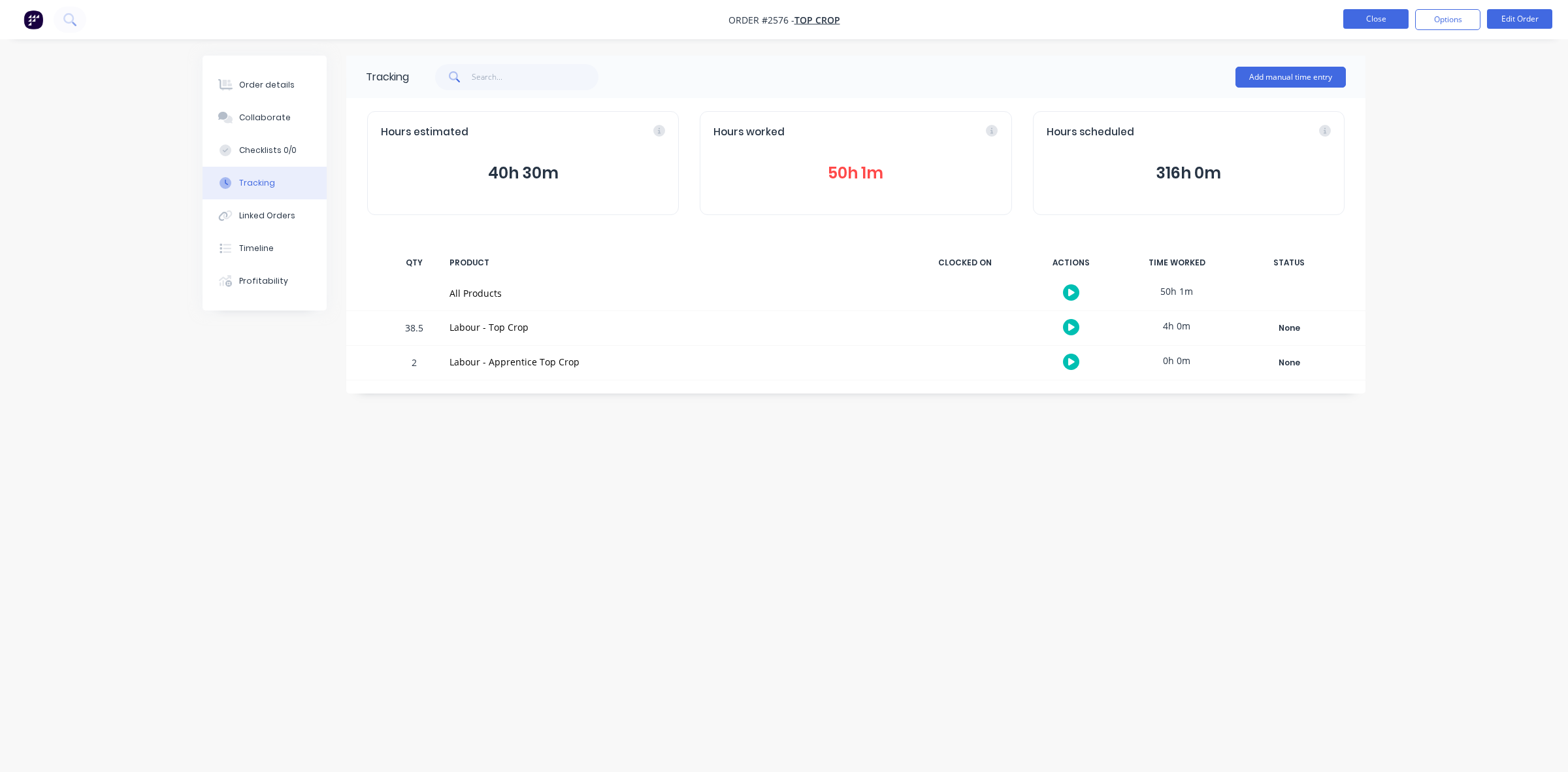
click at [1367, 14] on button "Close" at bounding box center [1375, 18] width 65 height 20
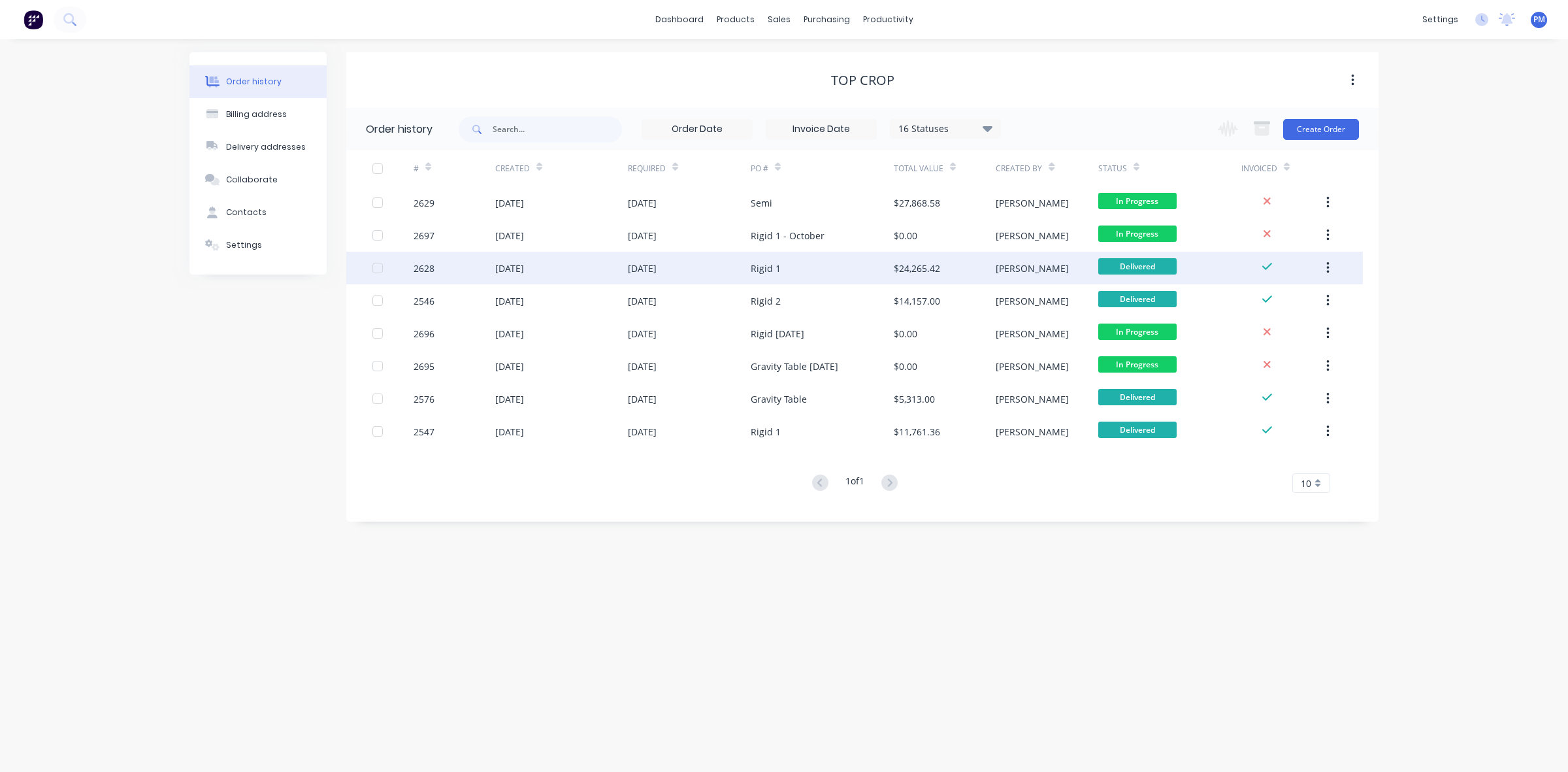
click at [585, 266] on div "[DATE]" at bounding box center [561, 268] width 133 height 33
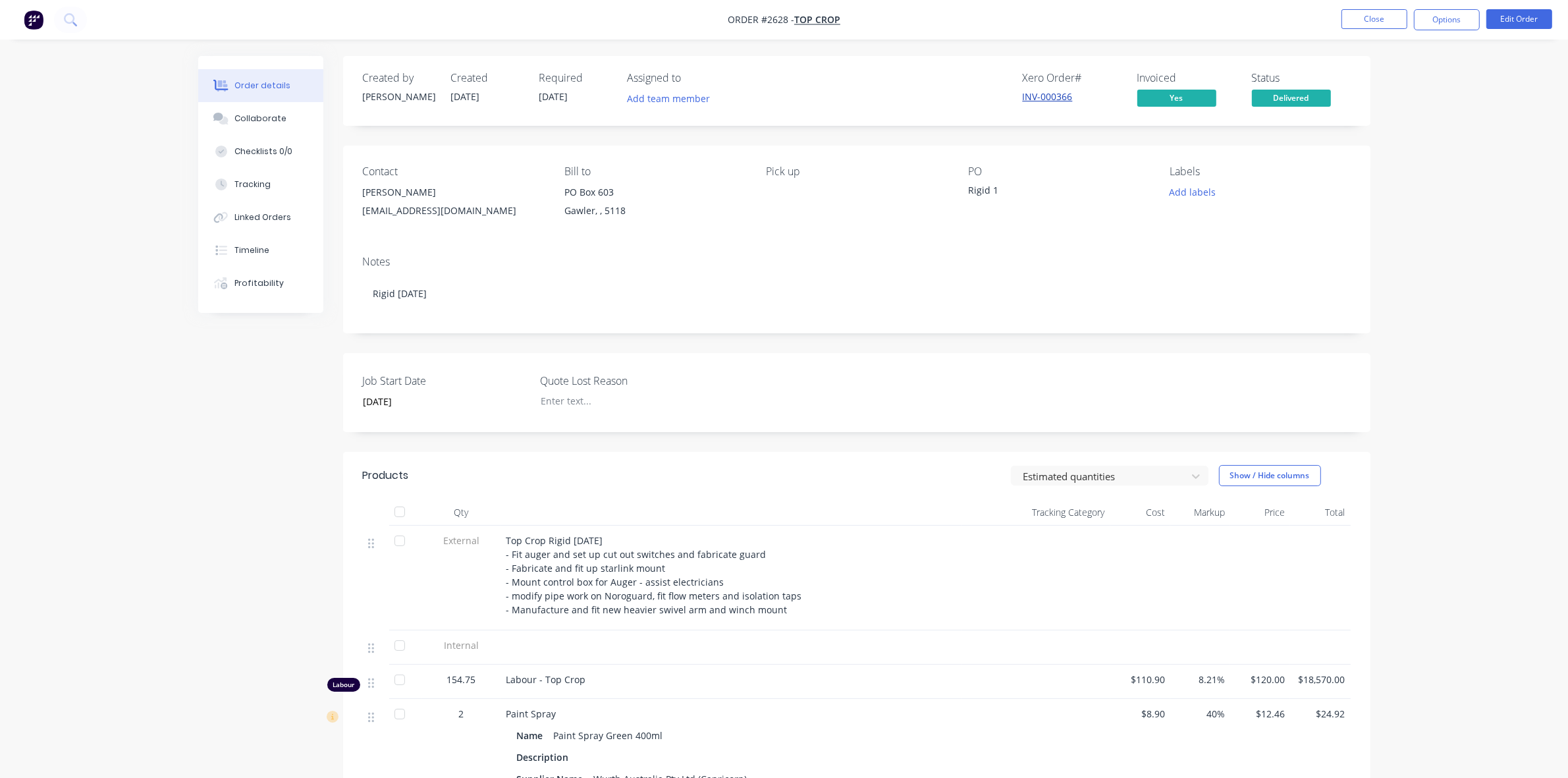
click at [1049, 94] on link "INV-000366" at bounding box center [1048, 97] width 50 height 12
click at [260, 182] on div "Tracking" at bounding box center [253, 184] width 36 height 12
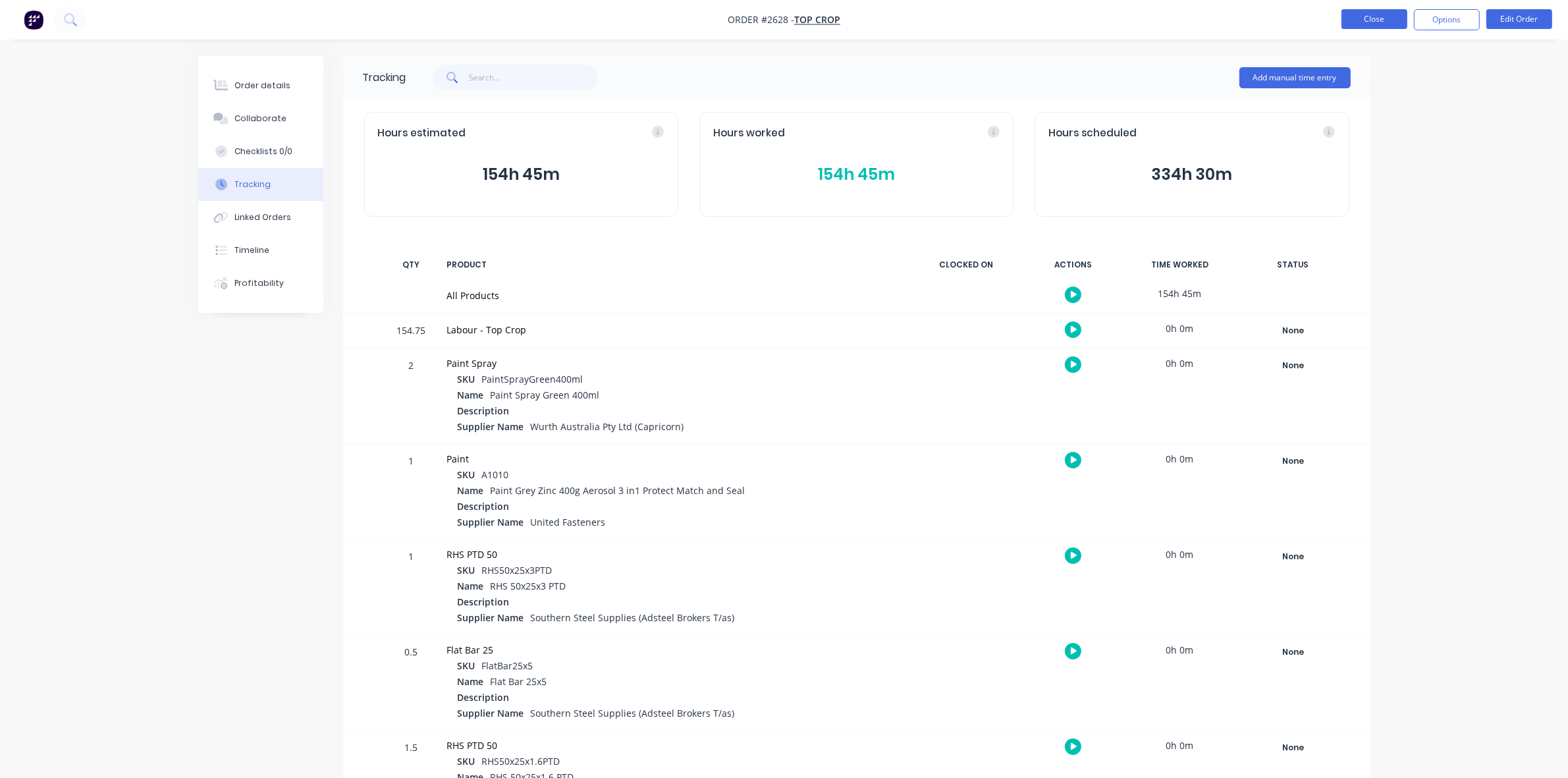
click at [1365, 23] on button "Close" at bounding box center [1373, 19] width 66 height 20
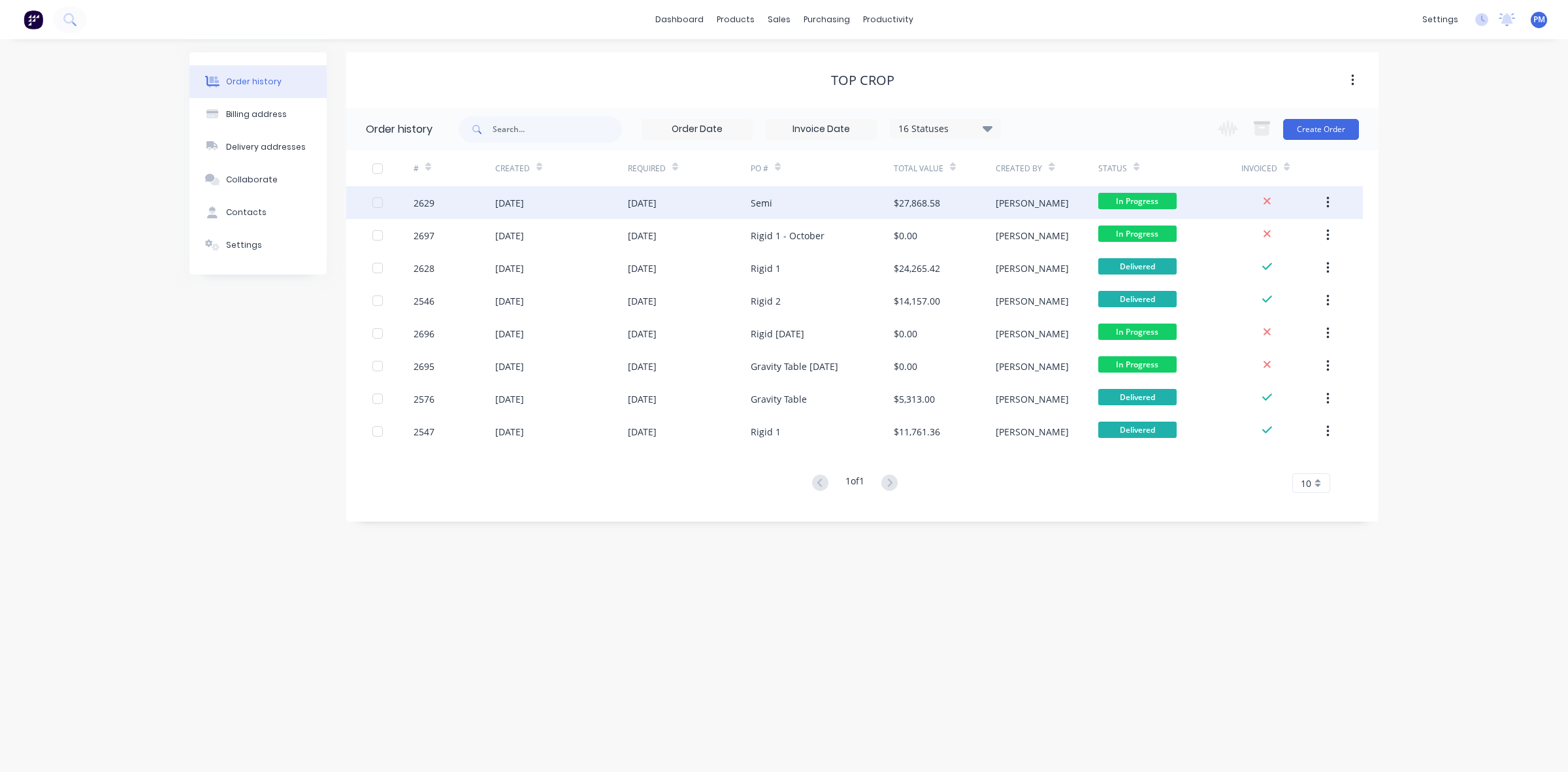
click at [600, 207] on div "[DATE]" at bounding box center [561, 203] width 133 height 33
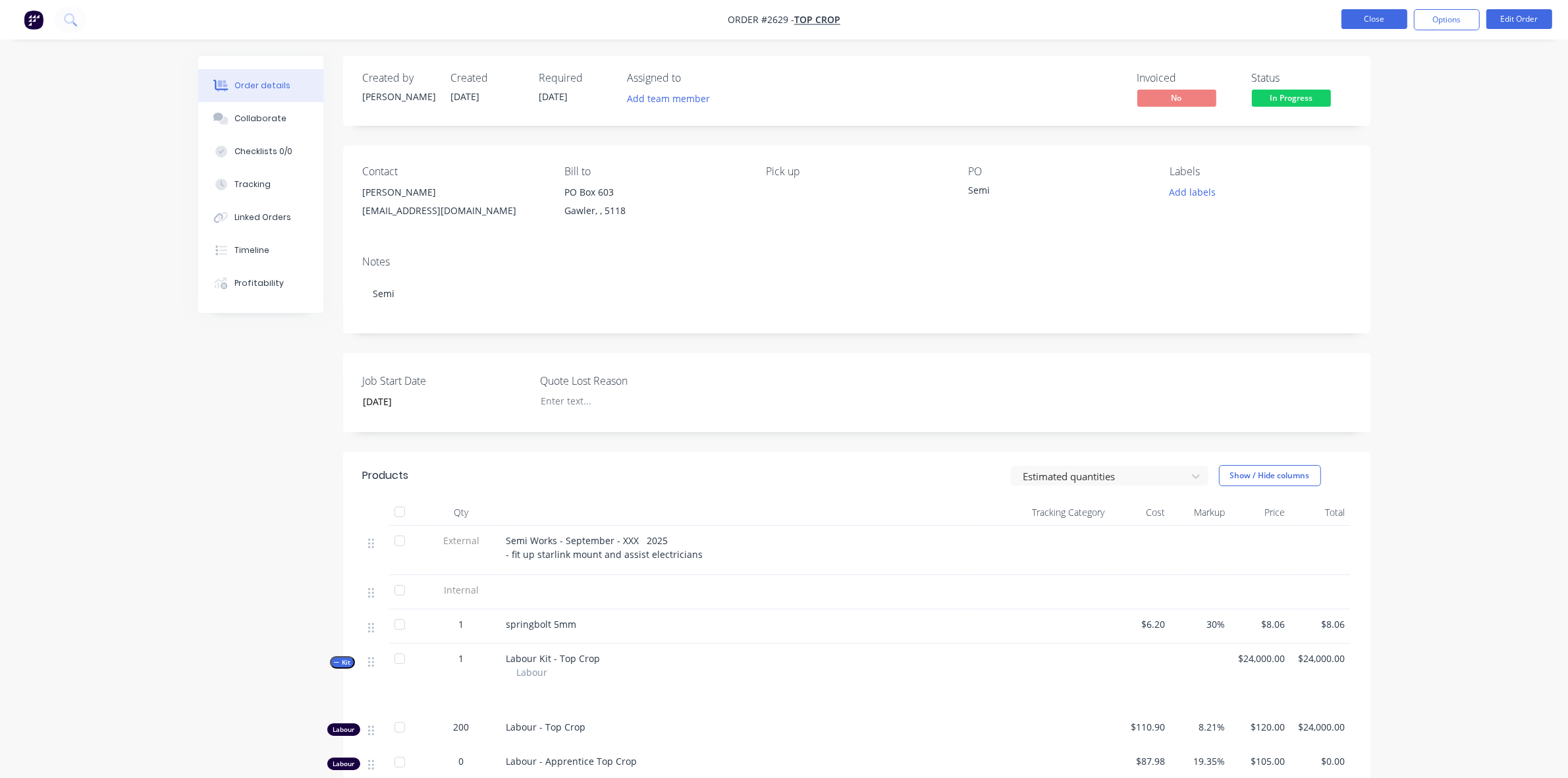
click at [1377, 17] on button "Close" at bounding box center [1373, 19] width 66 height 20
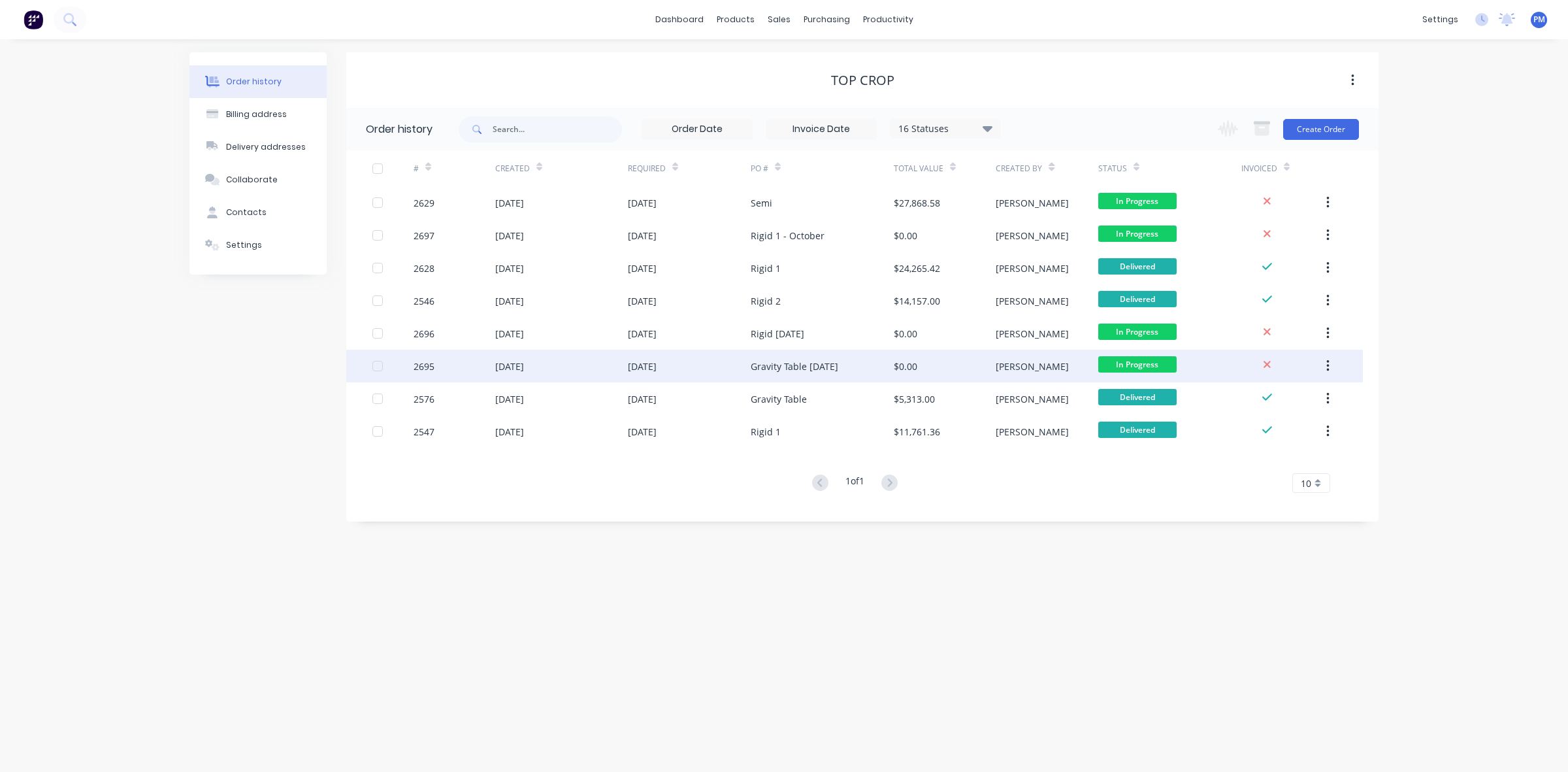
click at [707, 363] on div "[DATE]" at bounding box center [689, 366] width 123 height 33
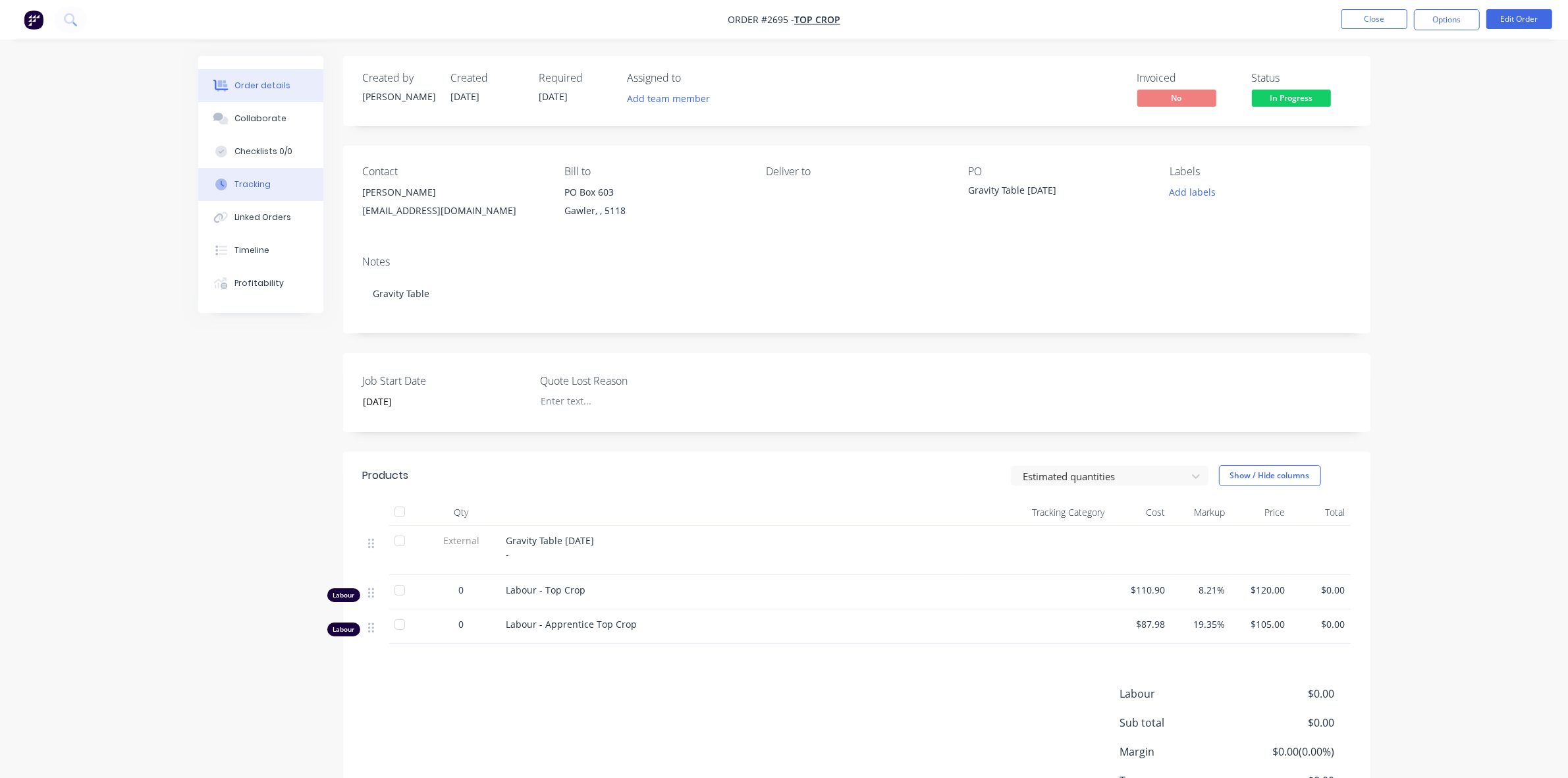
click at [253, 181] on div "Tracking" at bounding box center [253, 184] width 36 height 12
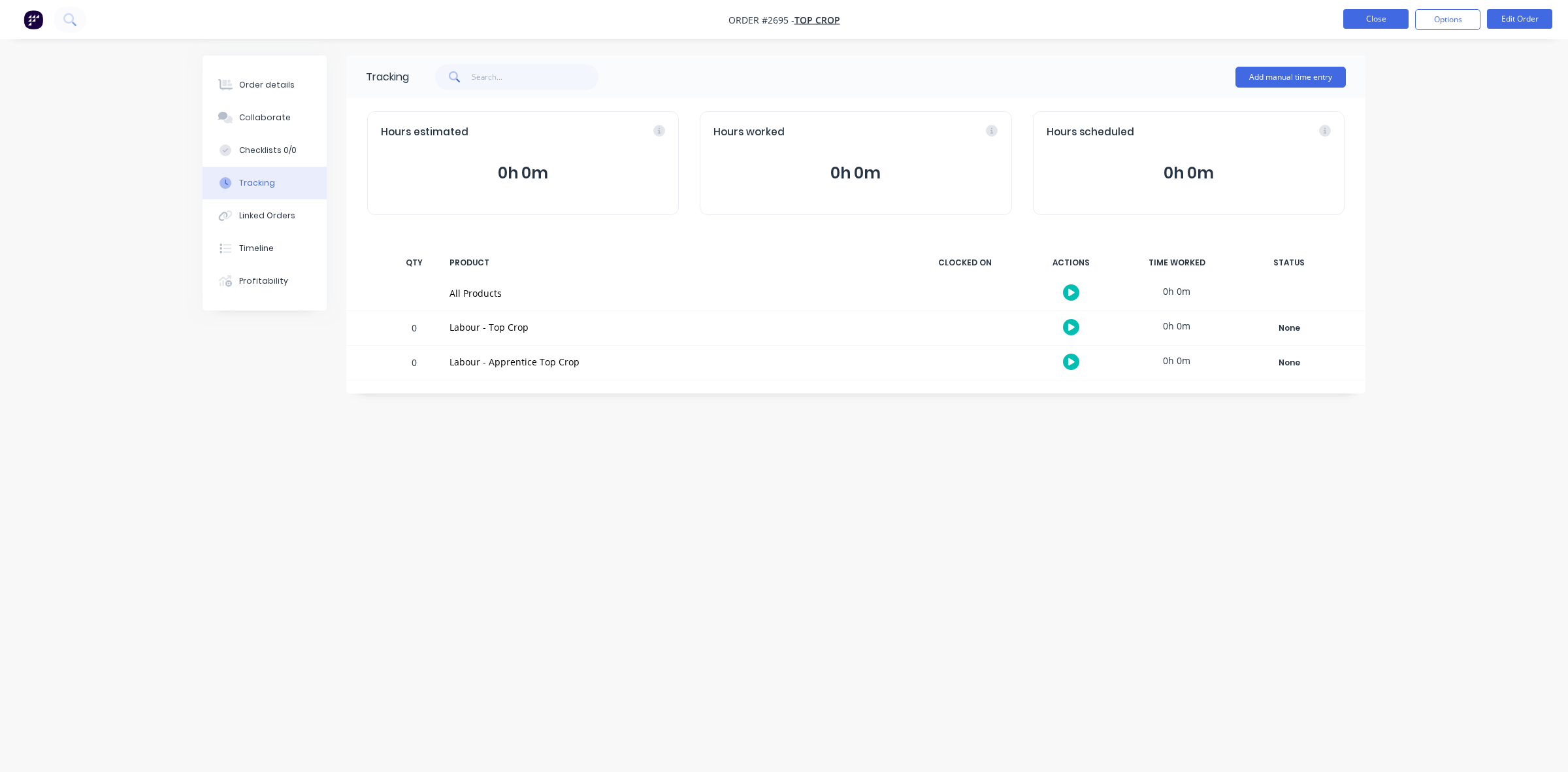
click at [1384, 20] on button "Close" at bounding box center [1375, 18] width 65 height 20
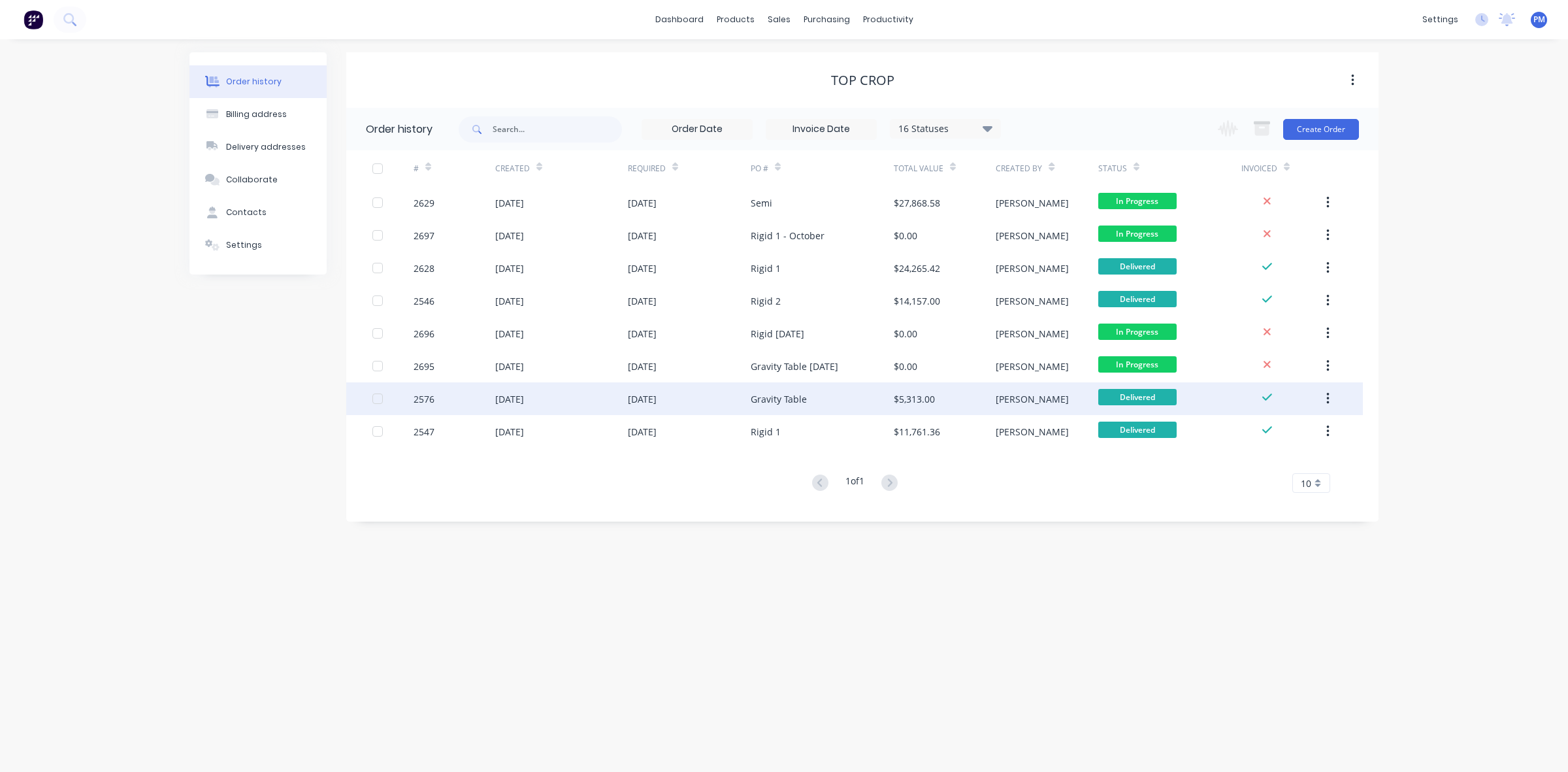
click at [696, 397] on div "[DATE]" at bounding box center [689, 399] width 123 height 33
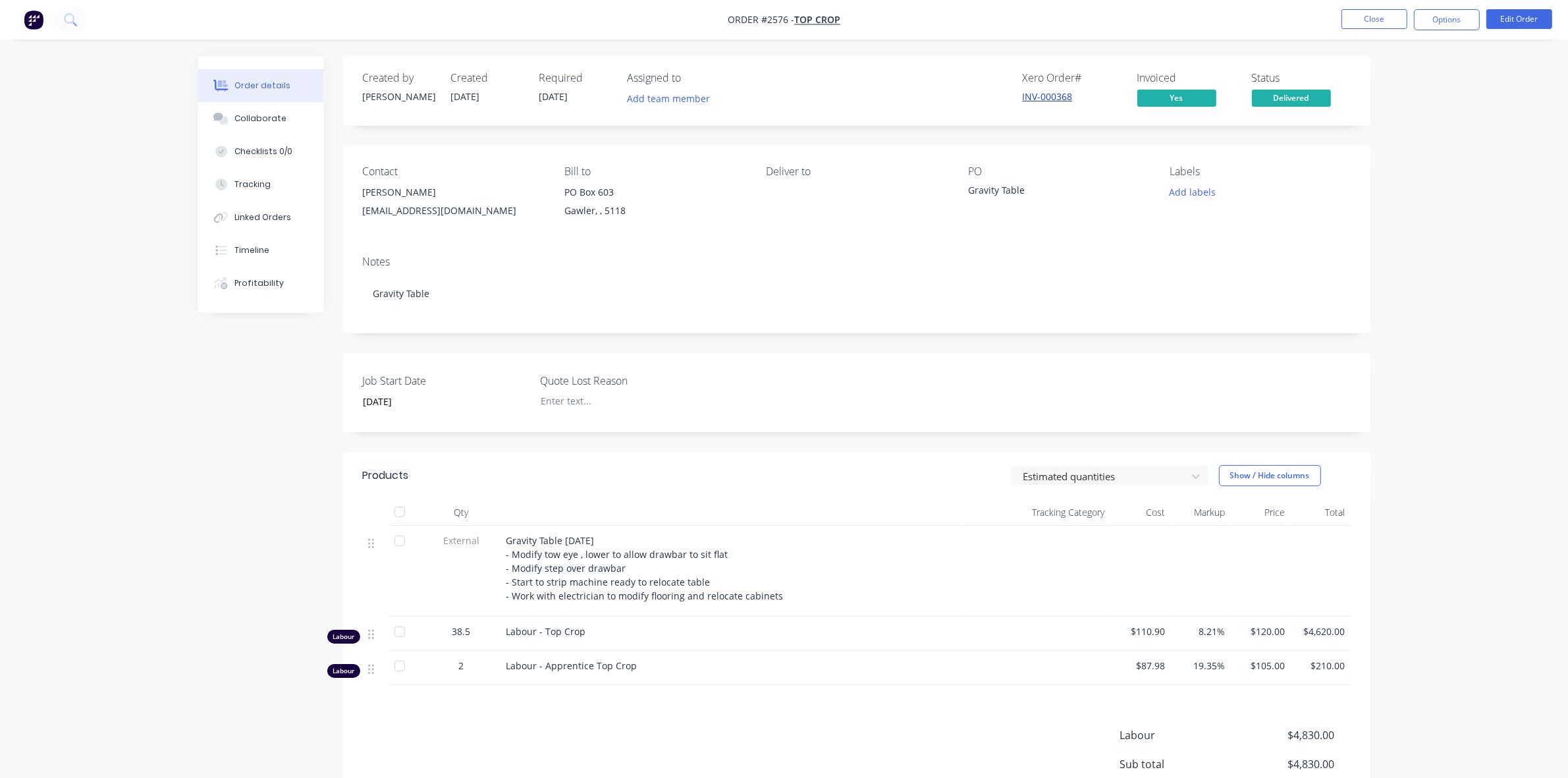
click at [1029, 93] on link "INV-000368" at bounding box center [1048, 97] width 50 height 12
click at [261, 179] on div "Tracking" at bounding box center [253, 184] width 36 height 12
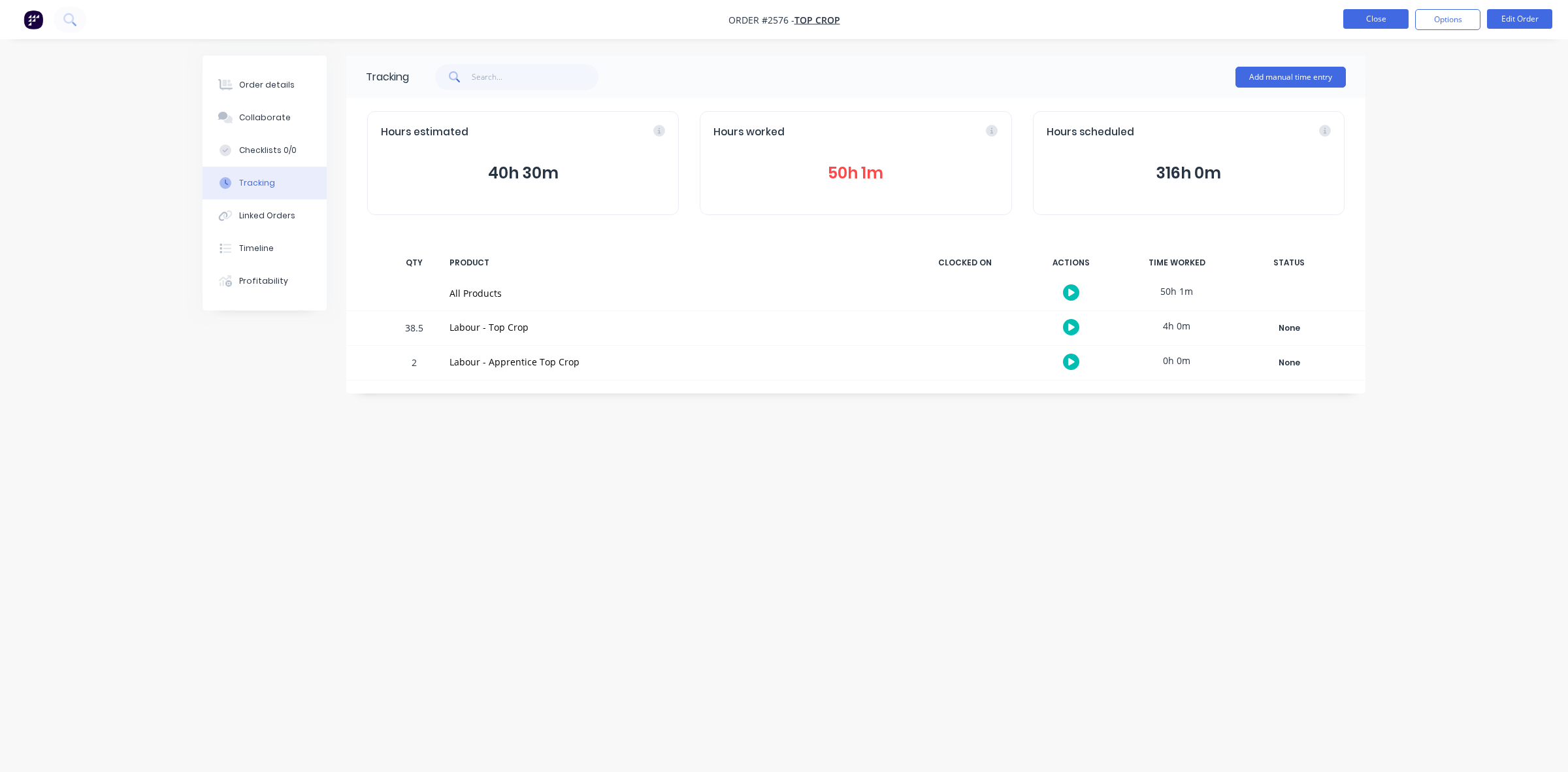
click at [1361, 21] on button "Close" at bounding box center [1375, 18] width 65 height 20
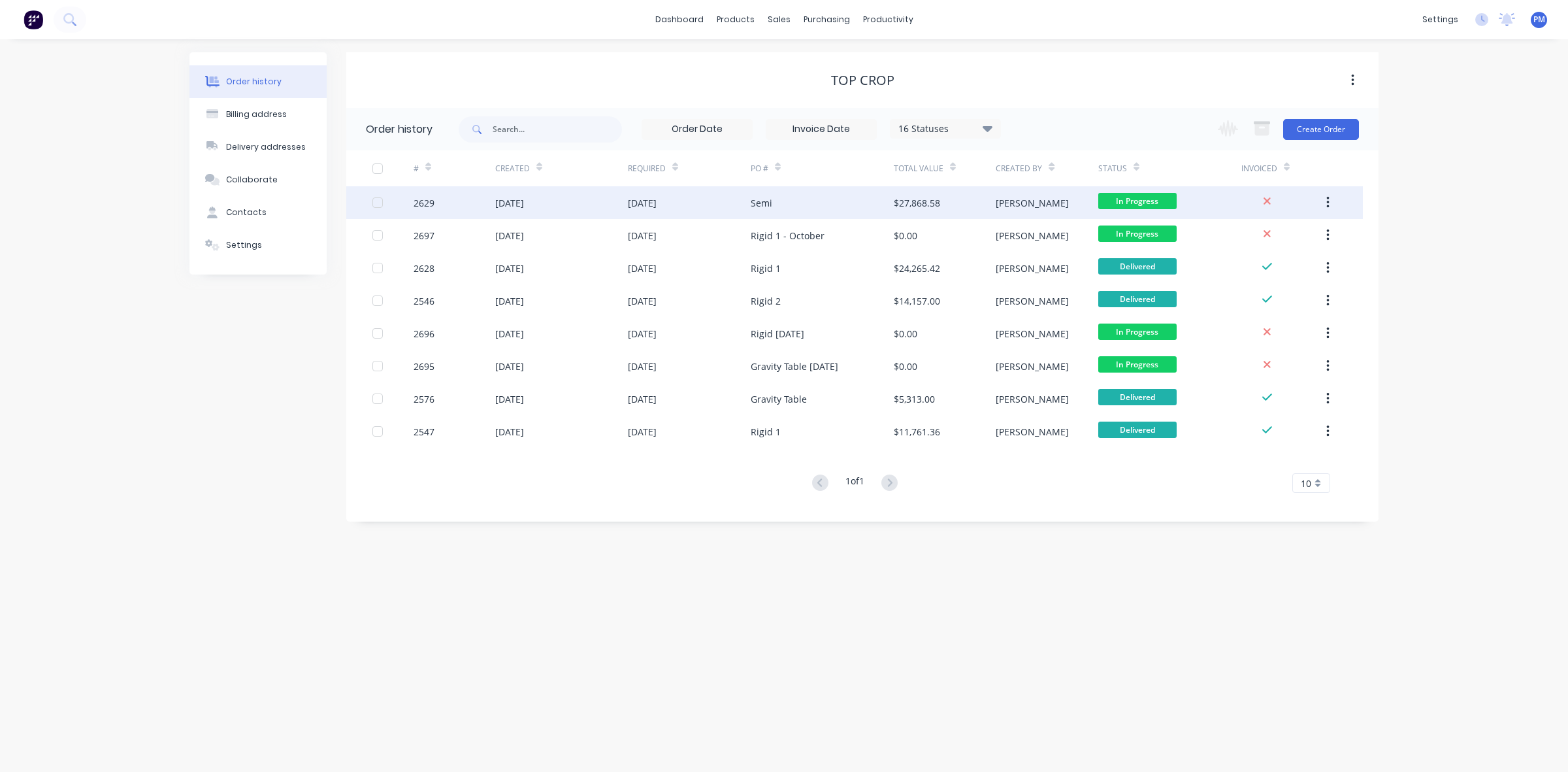
click at [705, 201] on div "[DATE]" at bounding box center [689, 203] width 123 height 33
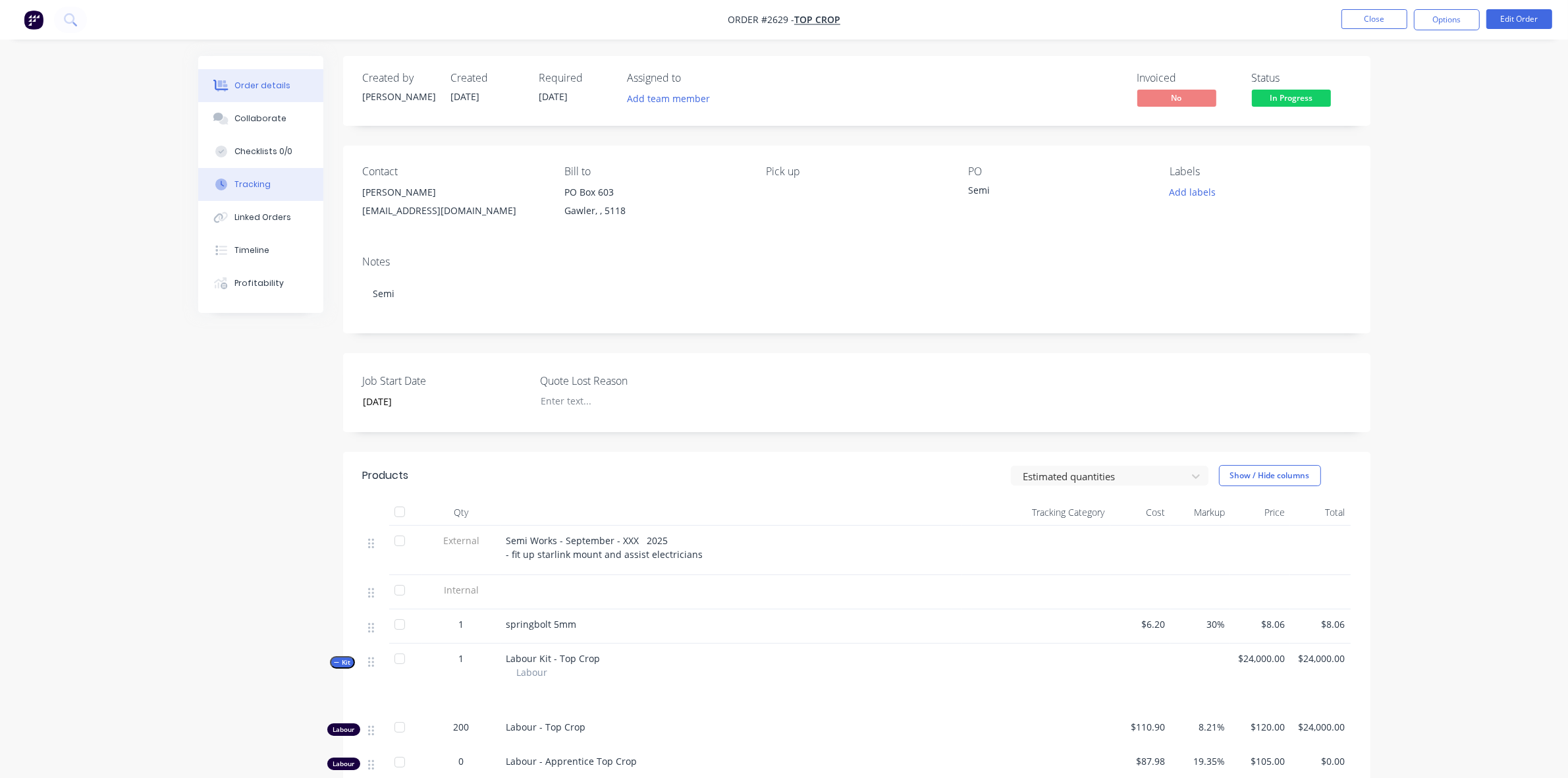
click at [255, 179] on div "Tracking" at bounding box center [253, 184] width 36 height 12
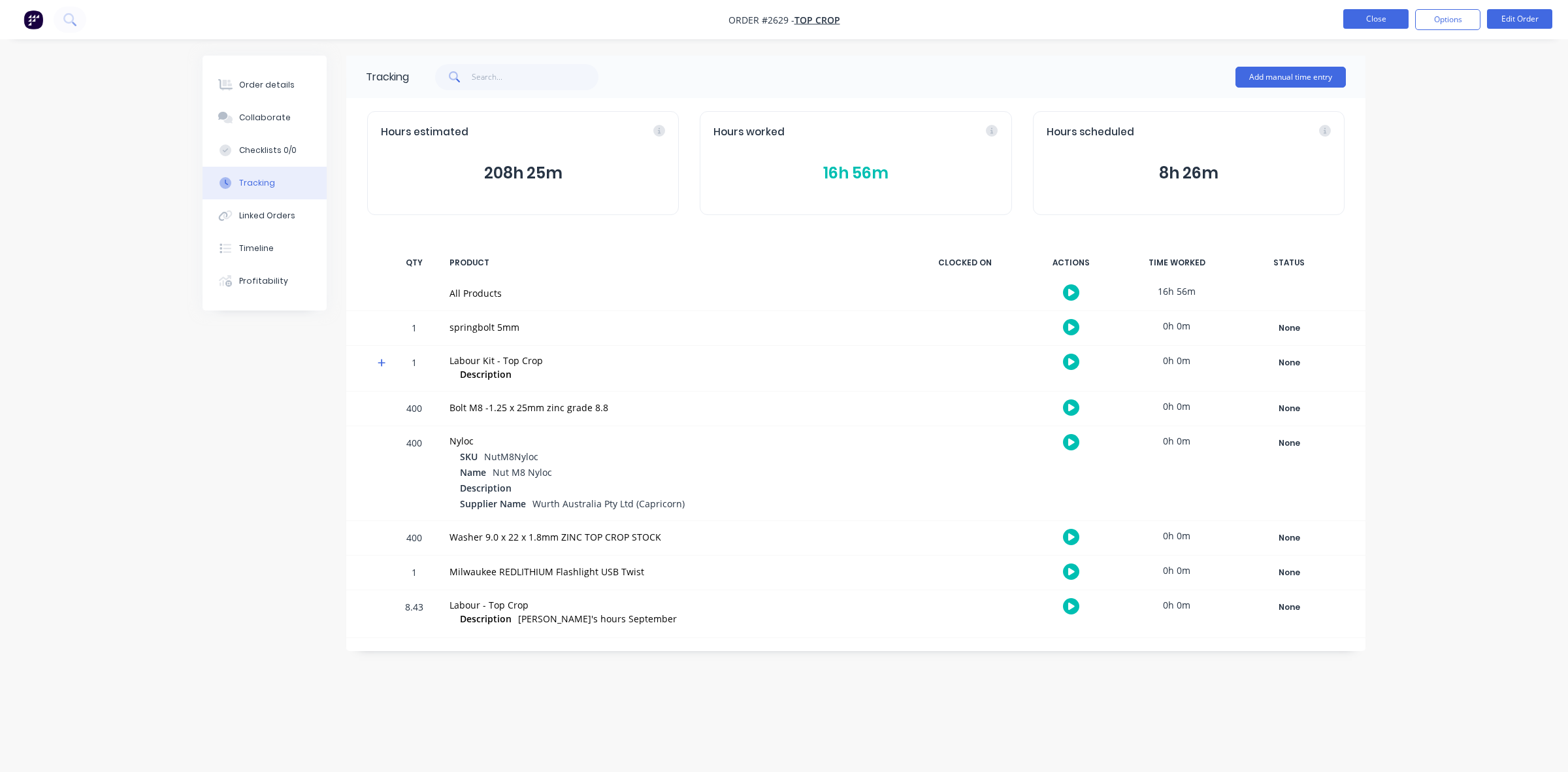
click at [1369, 18] on button "Close" at bounding box center [1375, 18] width 65 height 20
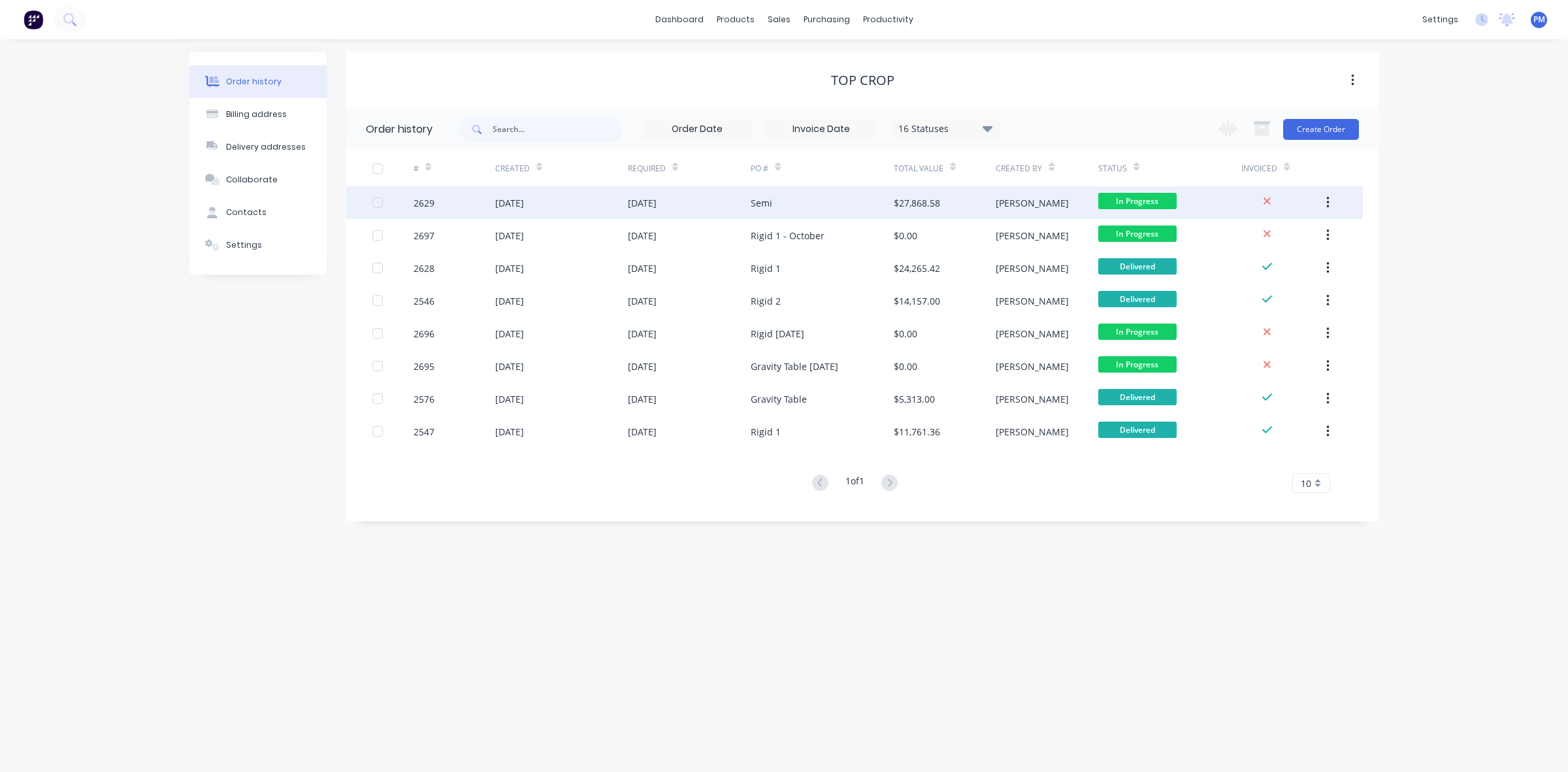
click at [579, 201] on div "[DATE]" at bounding box center [561, 203] width 133 height 33
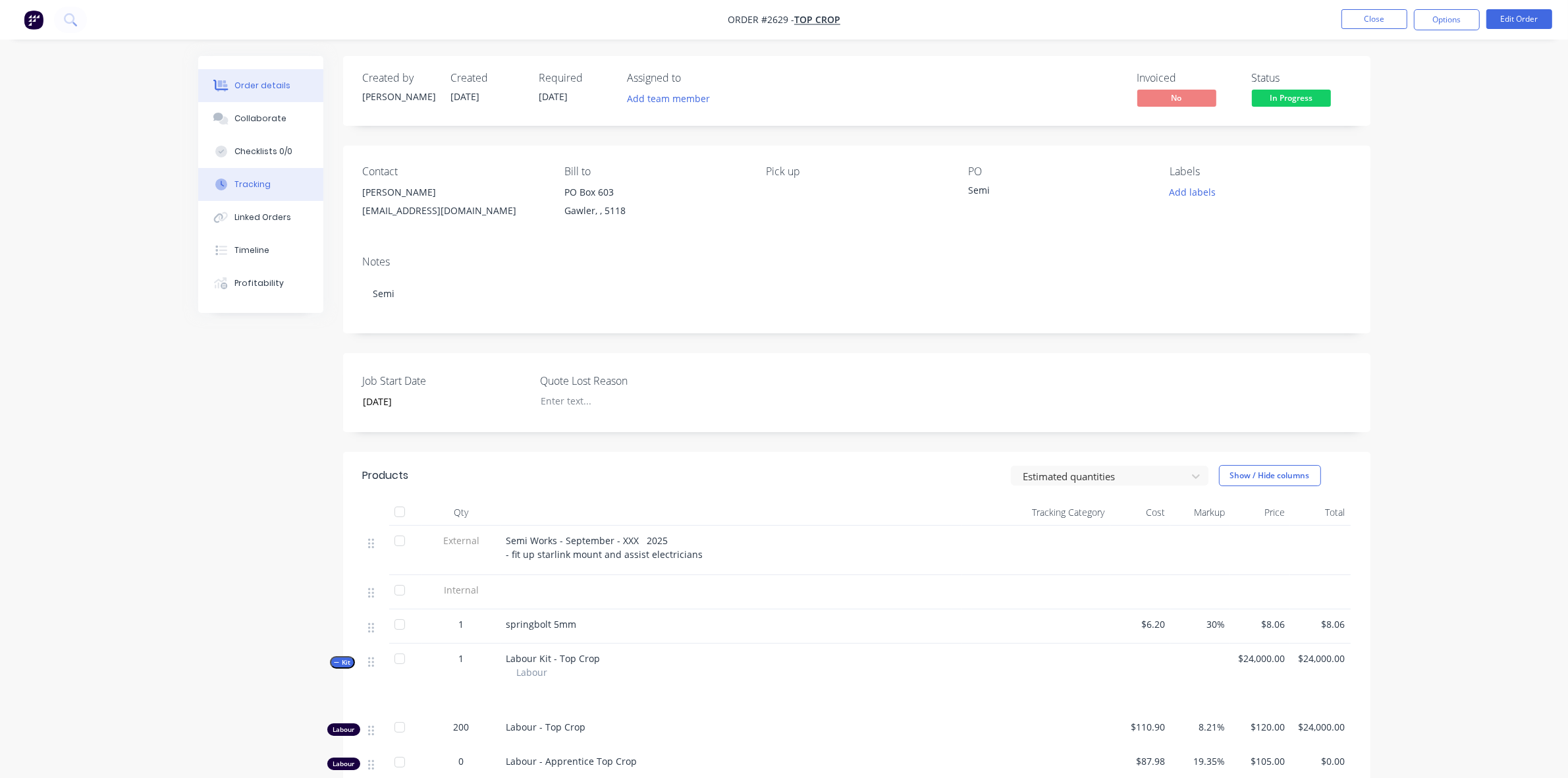
click at [247, 184] on div "Tracking" at bounding box center [253, 184] width 36 height 12
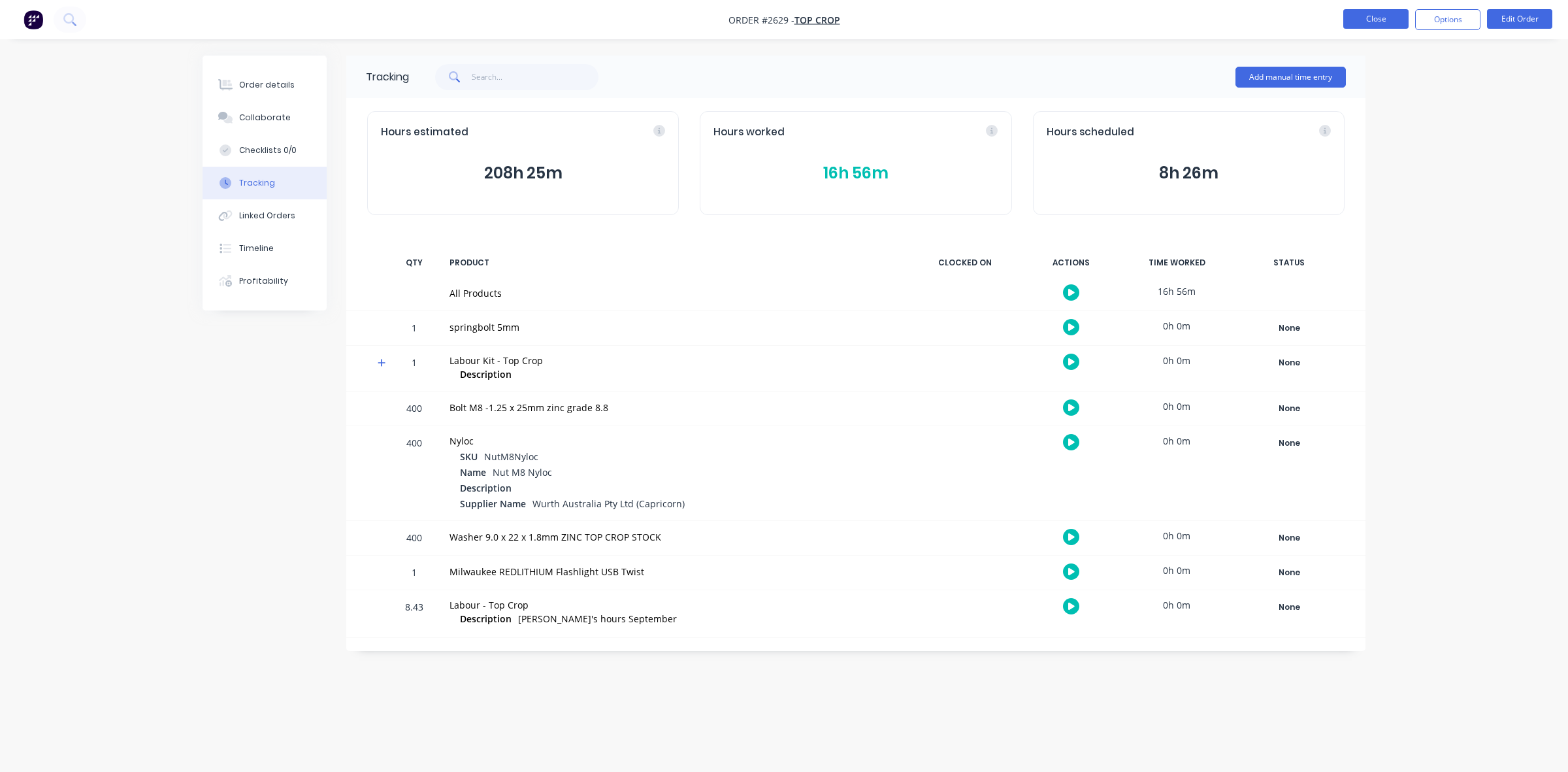
click at [1369, 21] on button "Close" at bounding box center [1375, 18] width 65 height 20
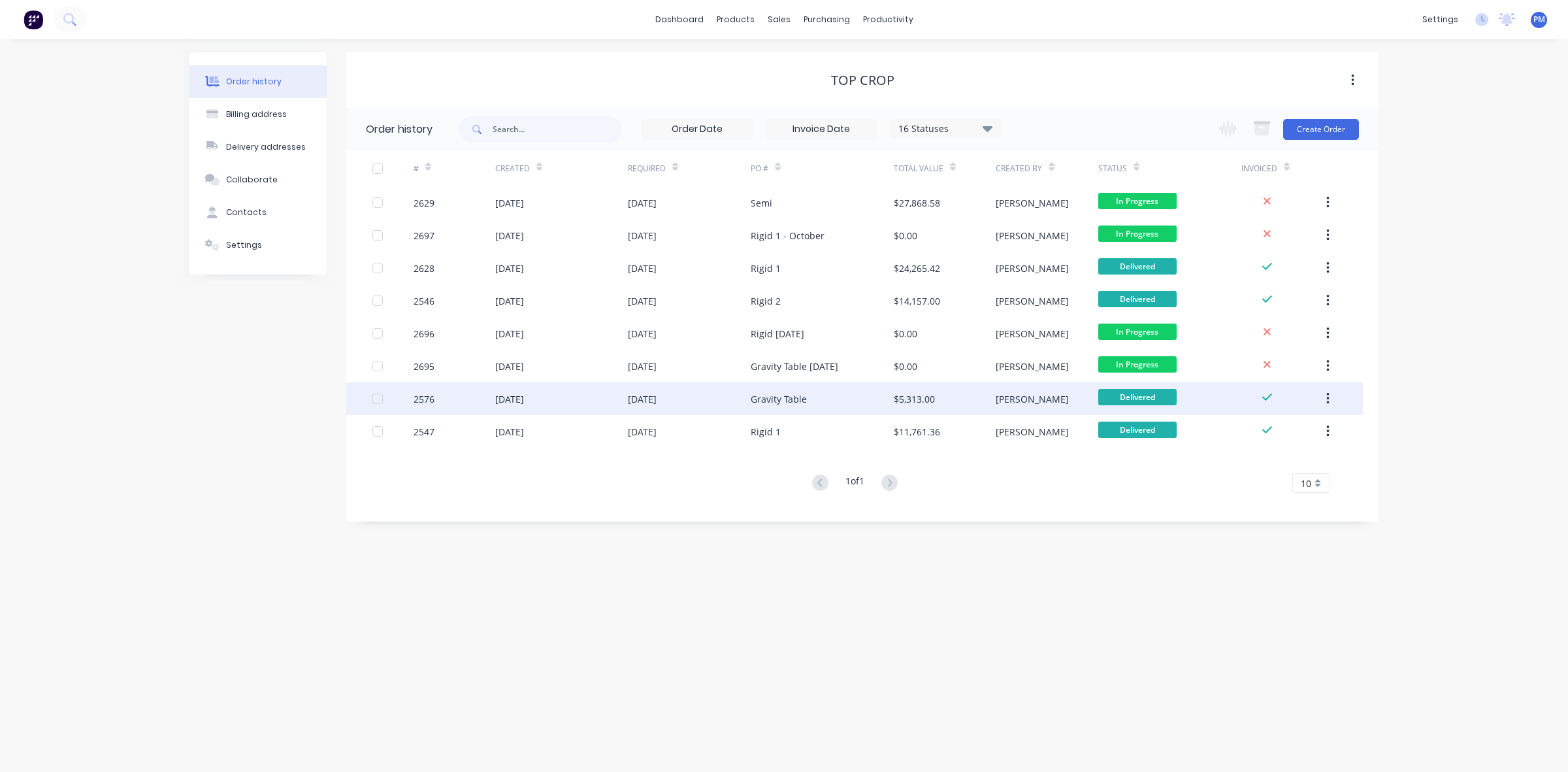
click at [703, 395] on div "[DATE]" at bounding box center [689, 399] width 123 height 33
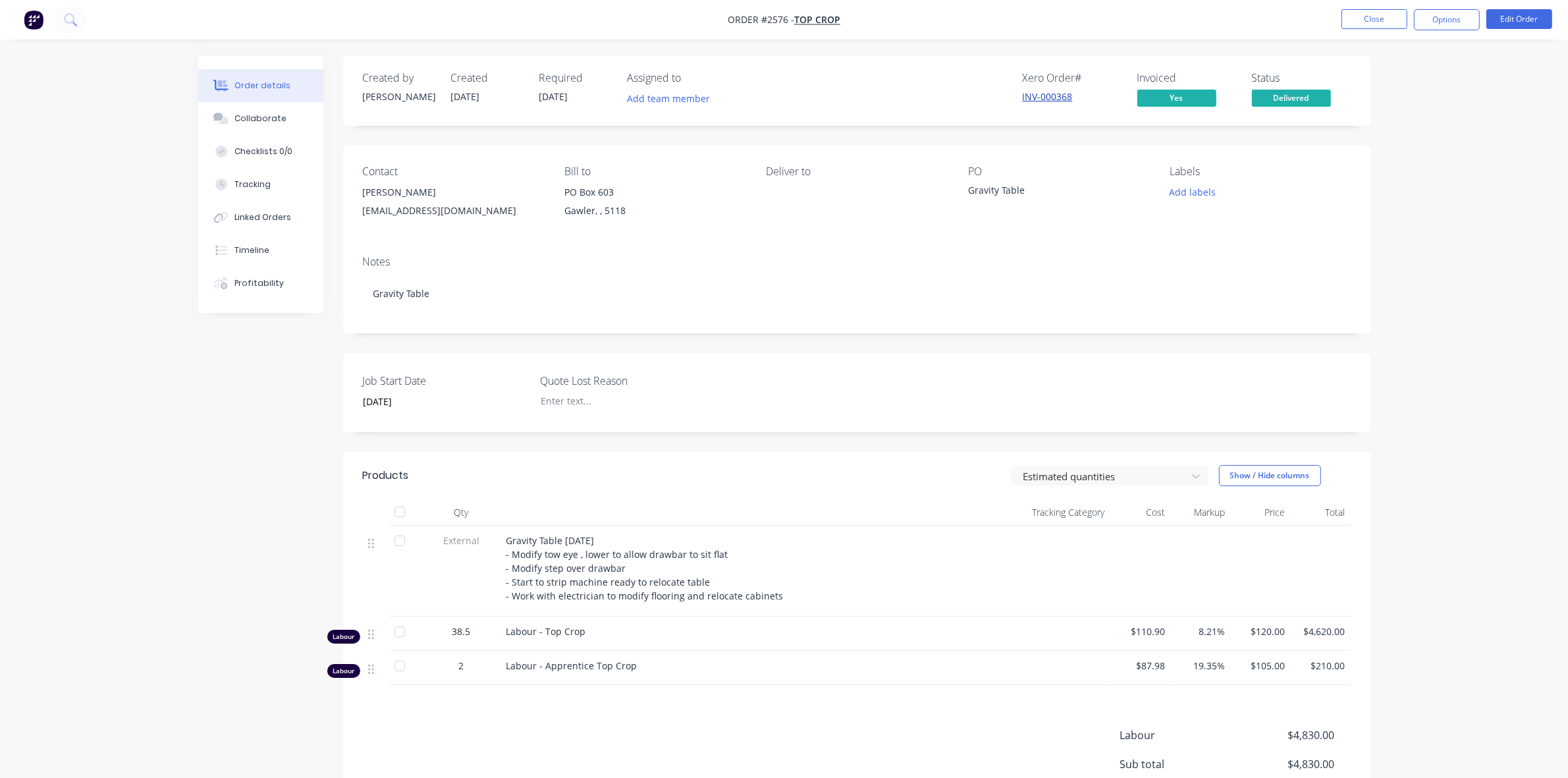
click at [1054, 94] on link "INV-000368" at bounding box center [1048, 97] width 50 height 12
click at [255, 173] on button "Tracking" at bounding box center [260, 184] width 125 height 33
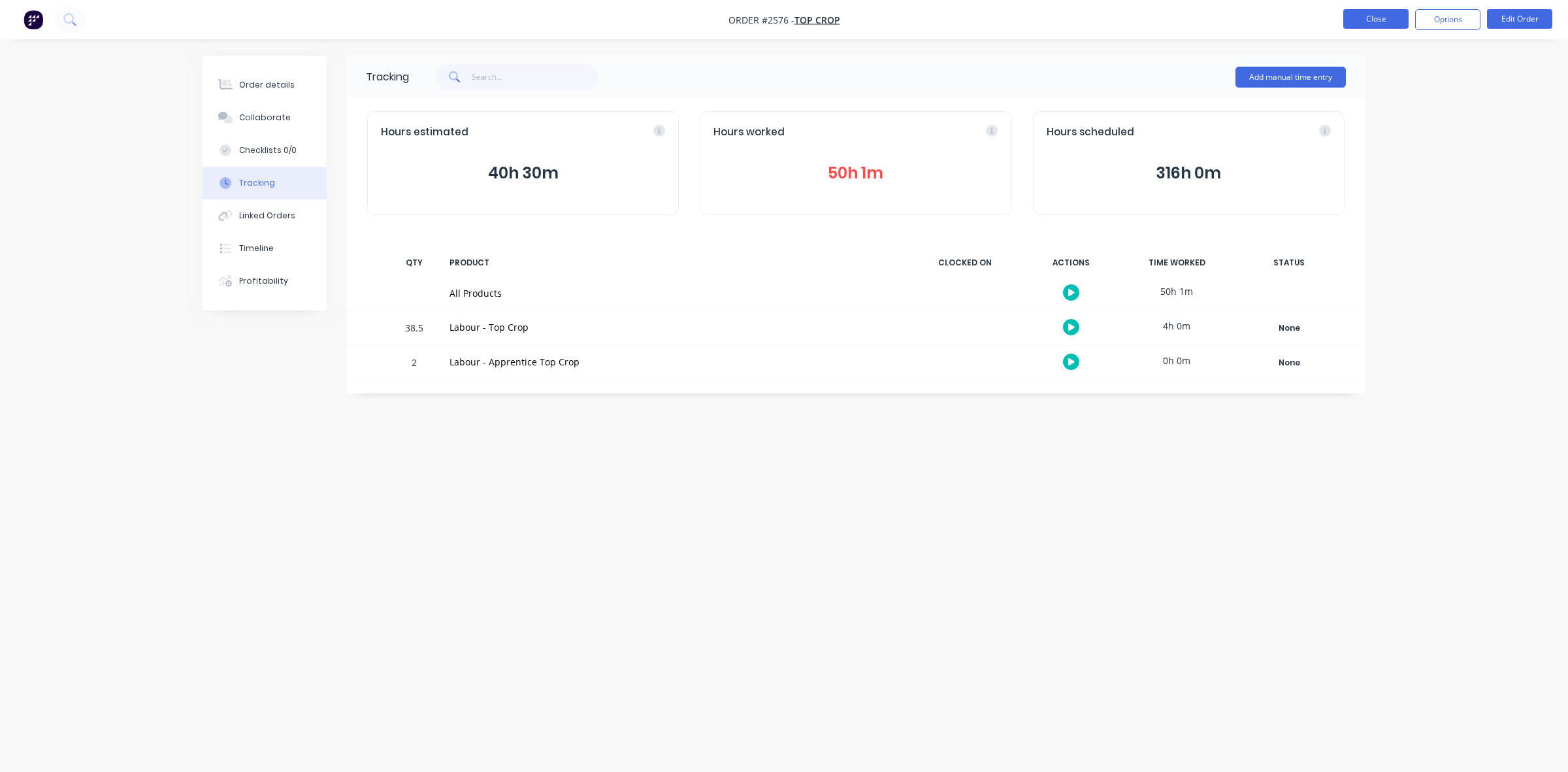
click at [1383, 21] on button "Close" at bounding box center [1375, 18] width 65 height 20
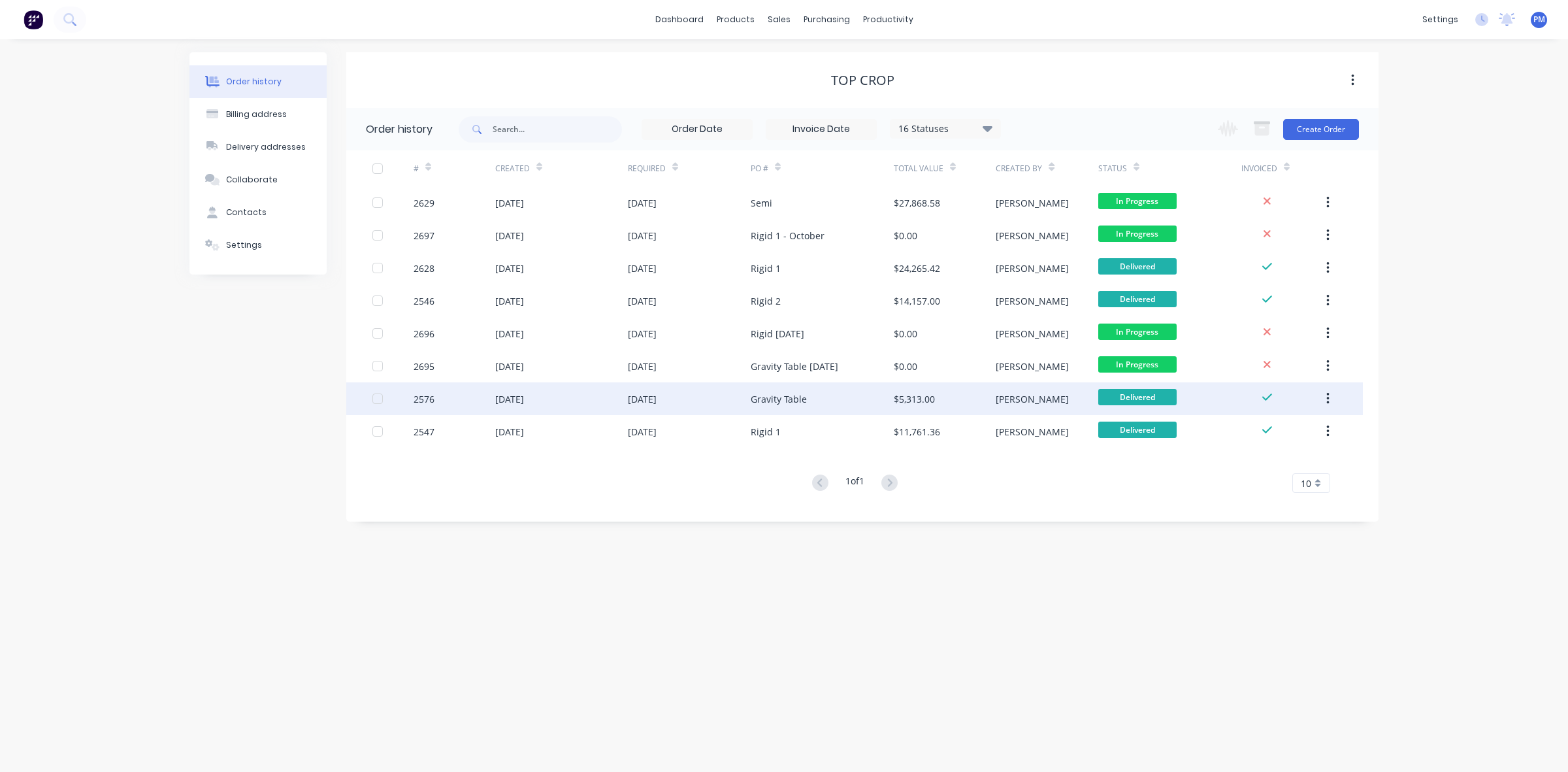
click at [700, 397] on div "[DATE]" at bounding box center [689, 399] width 123 height 33
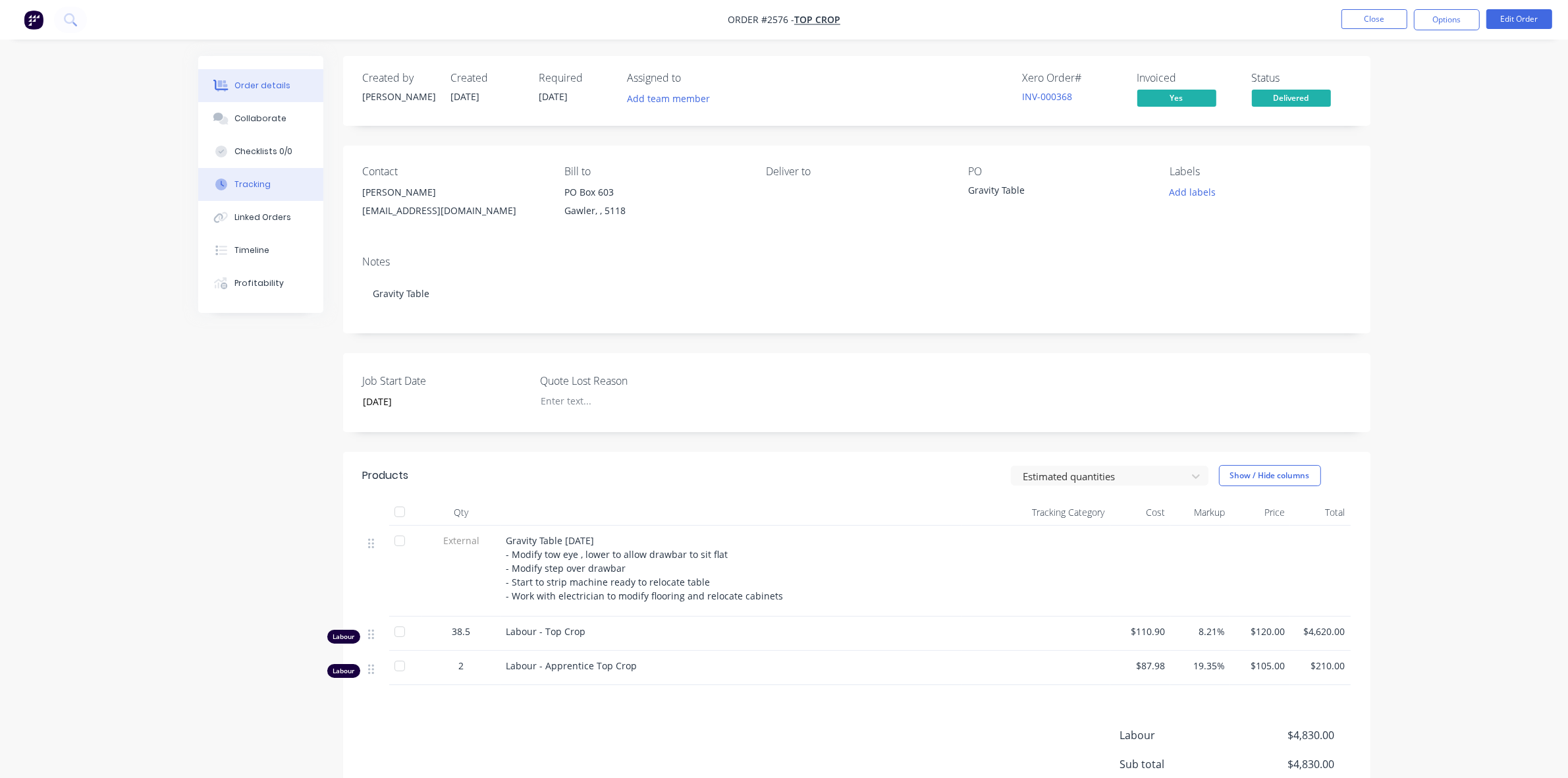
click at [257, 179] on div "Tracking" at bounding box center [253, 184] width 36 height 12
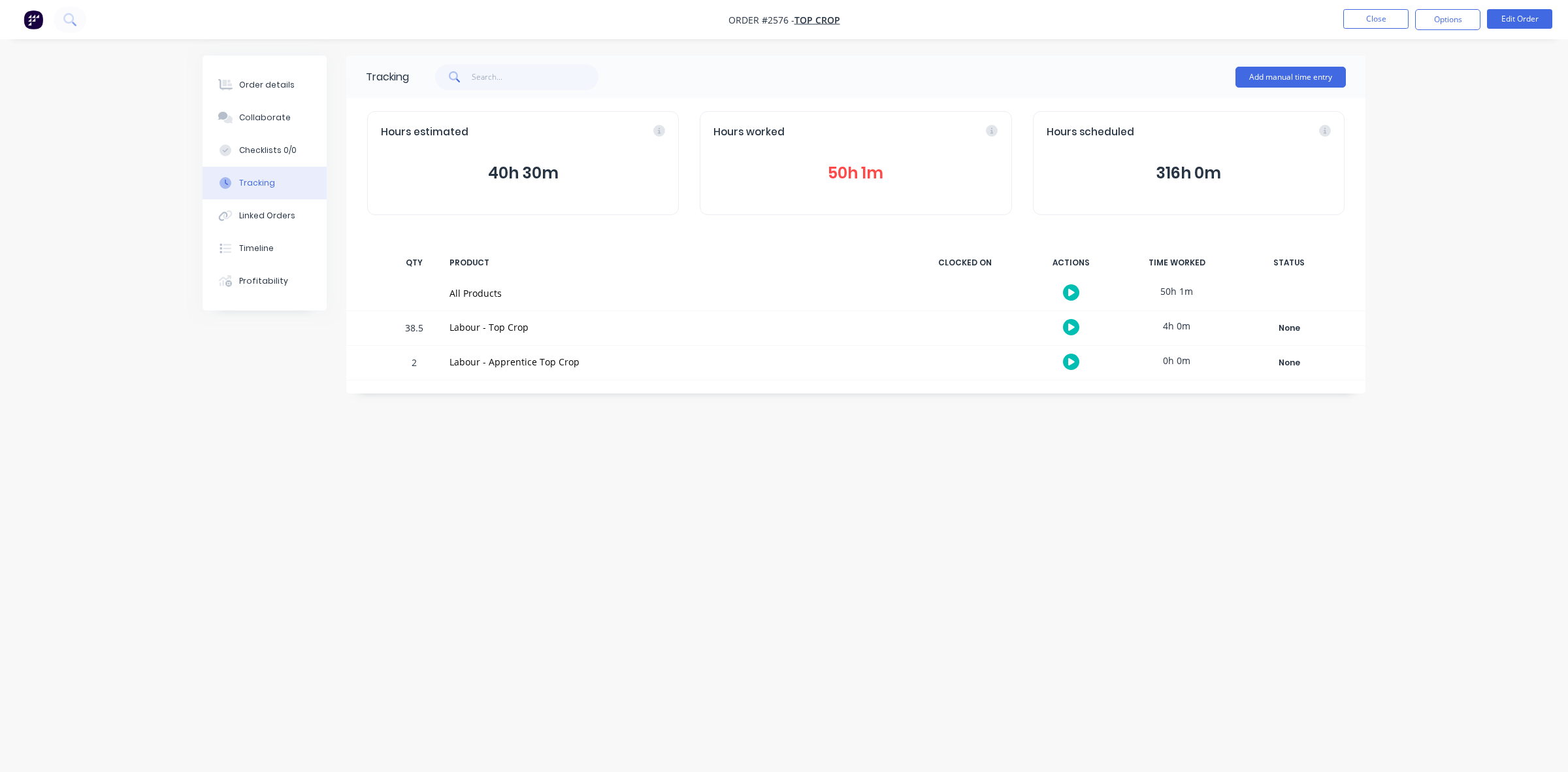
click at [845, 173] on button "50h 1m" at bounding box center [855, 173] width 284 height 25
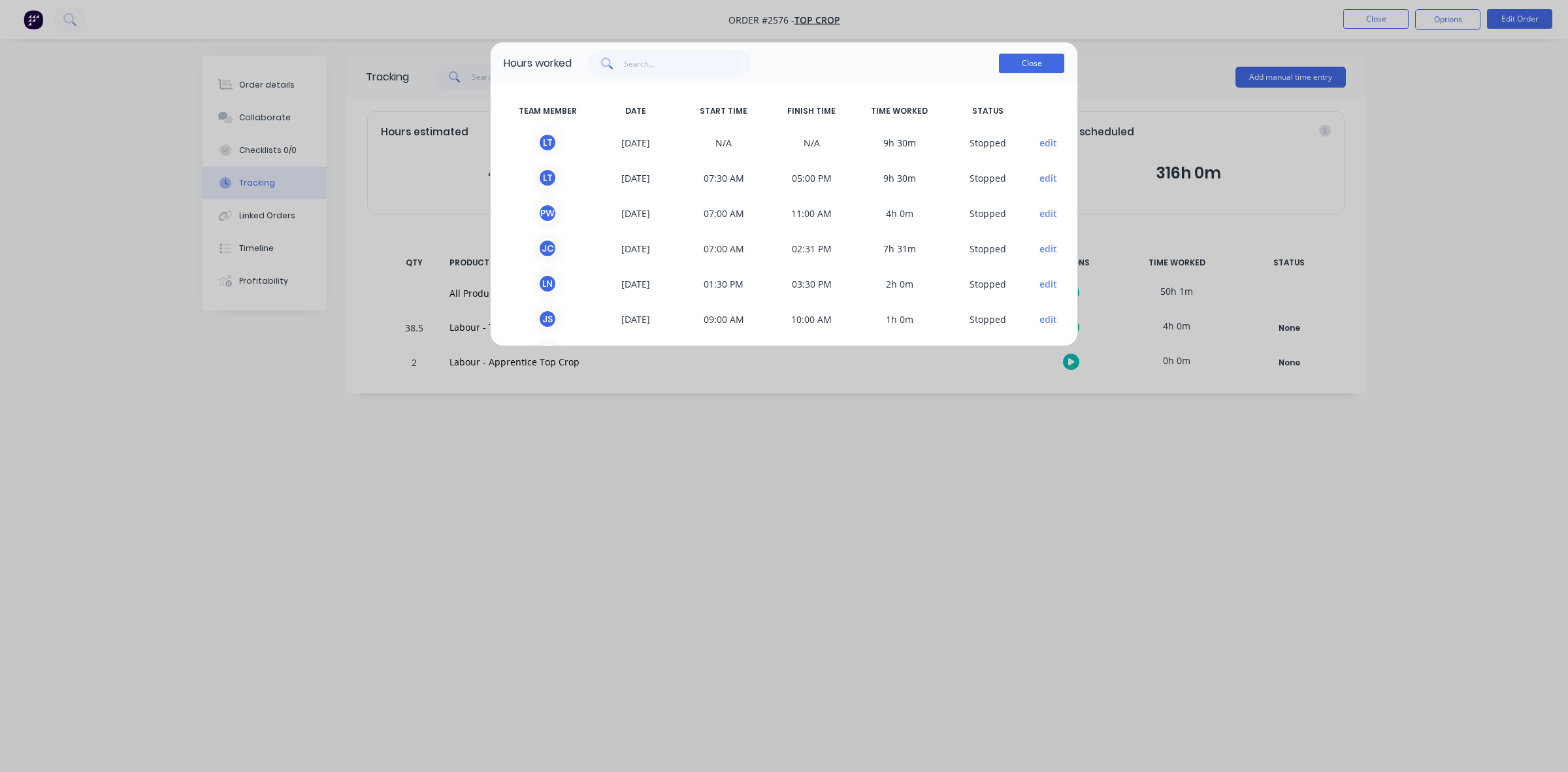
click at [1017, 64] on button "Close" at bounding box center [1031, 63] width 65 height 20
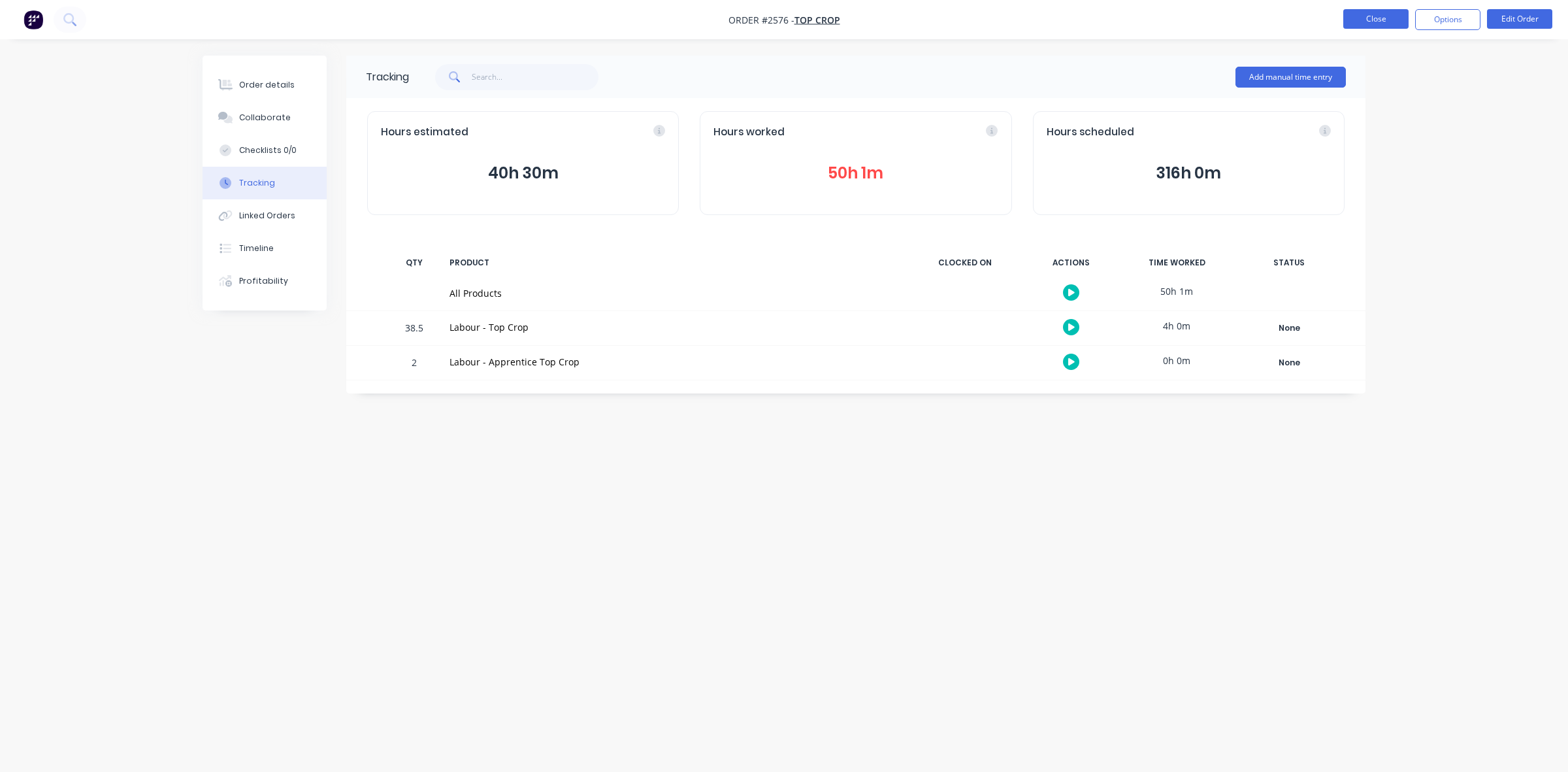
click at [1374, 12] on button "Close" at bounding box center [1375, 18] width 65 height 20
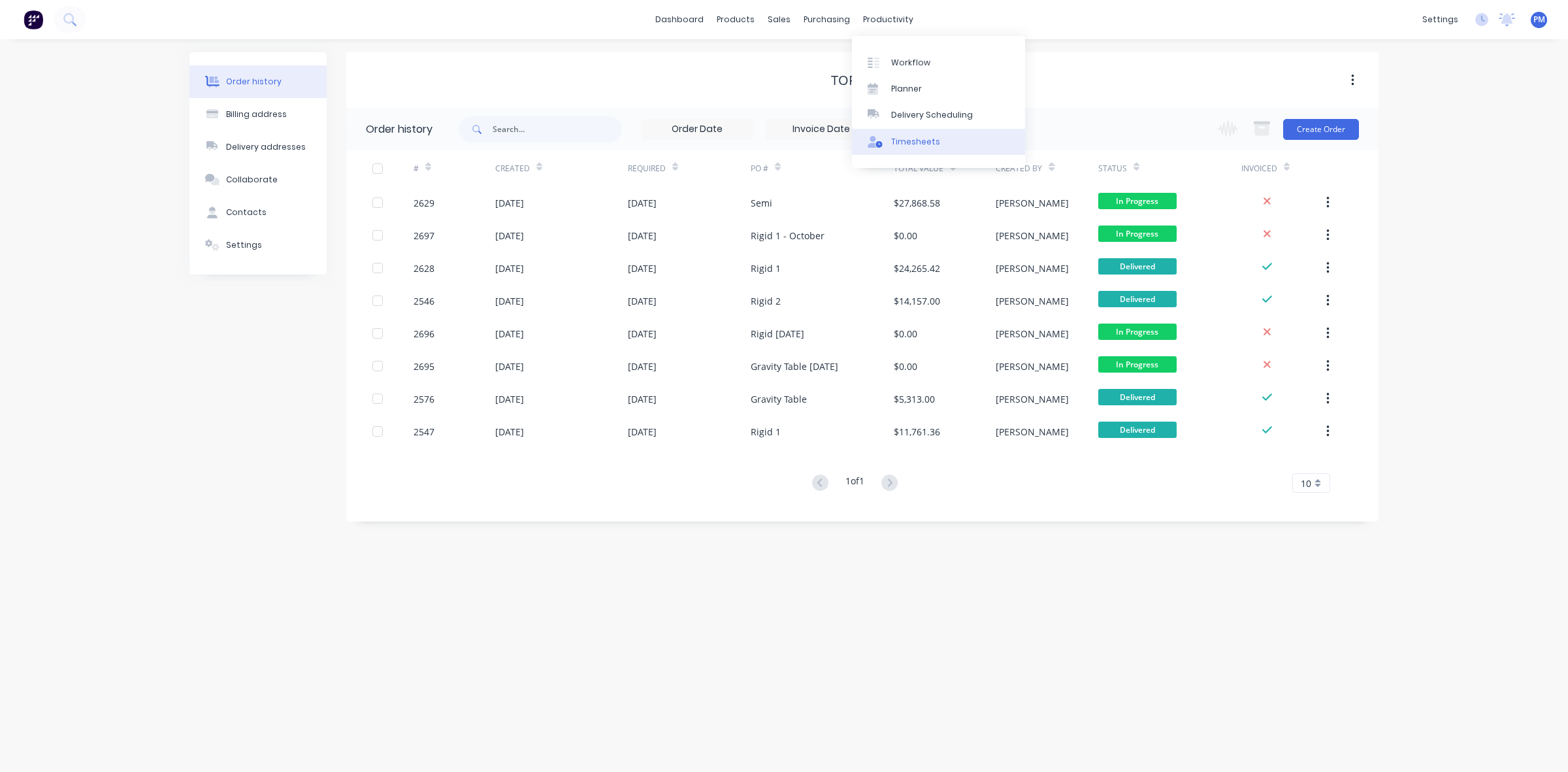
click at [902, 135] on link "Timesheets" at bounding box center [938, 142] width 173 height 26
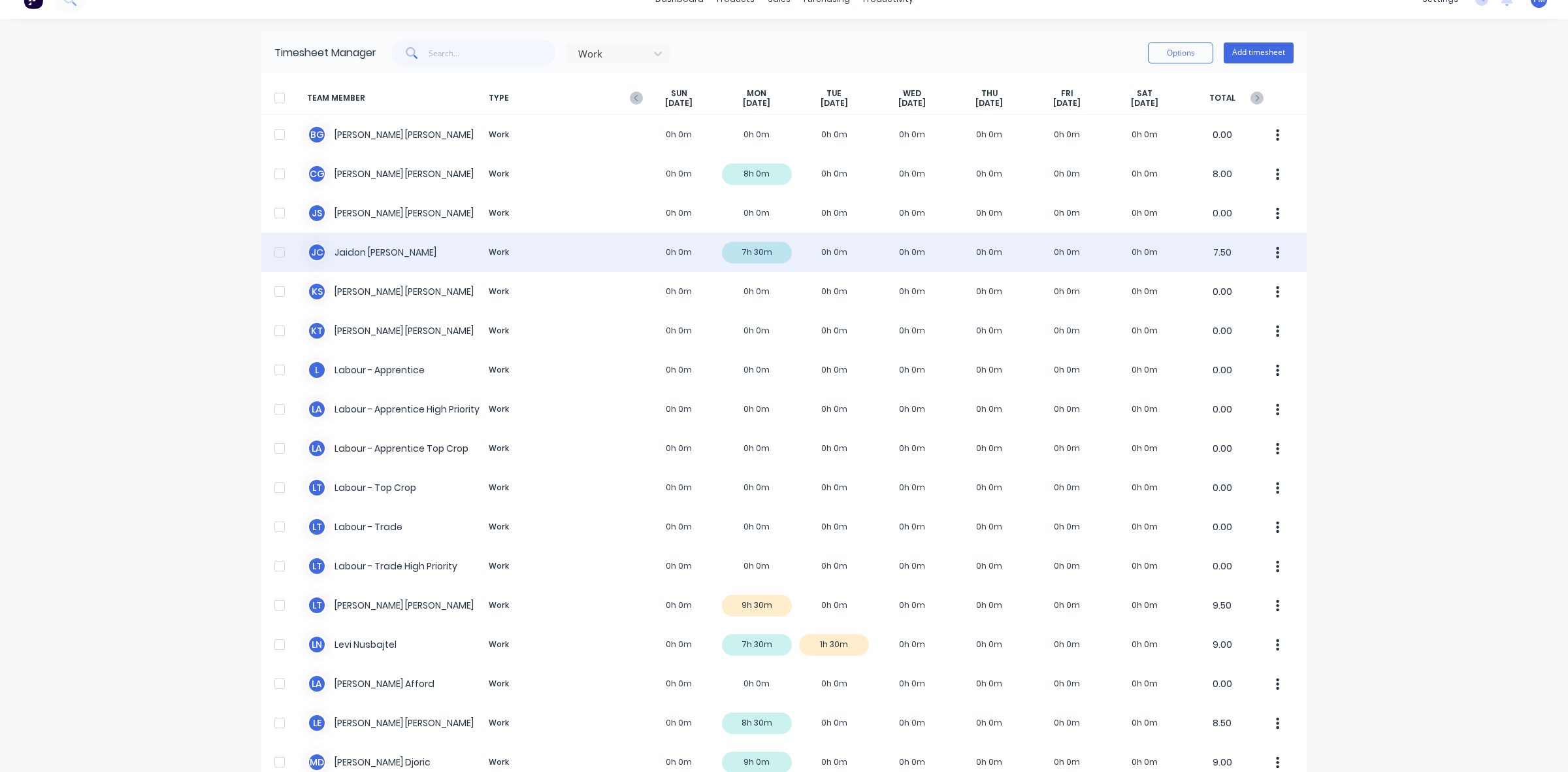
scroll to position [2, 0]
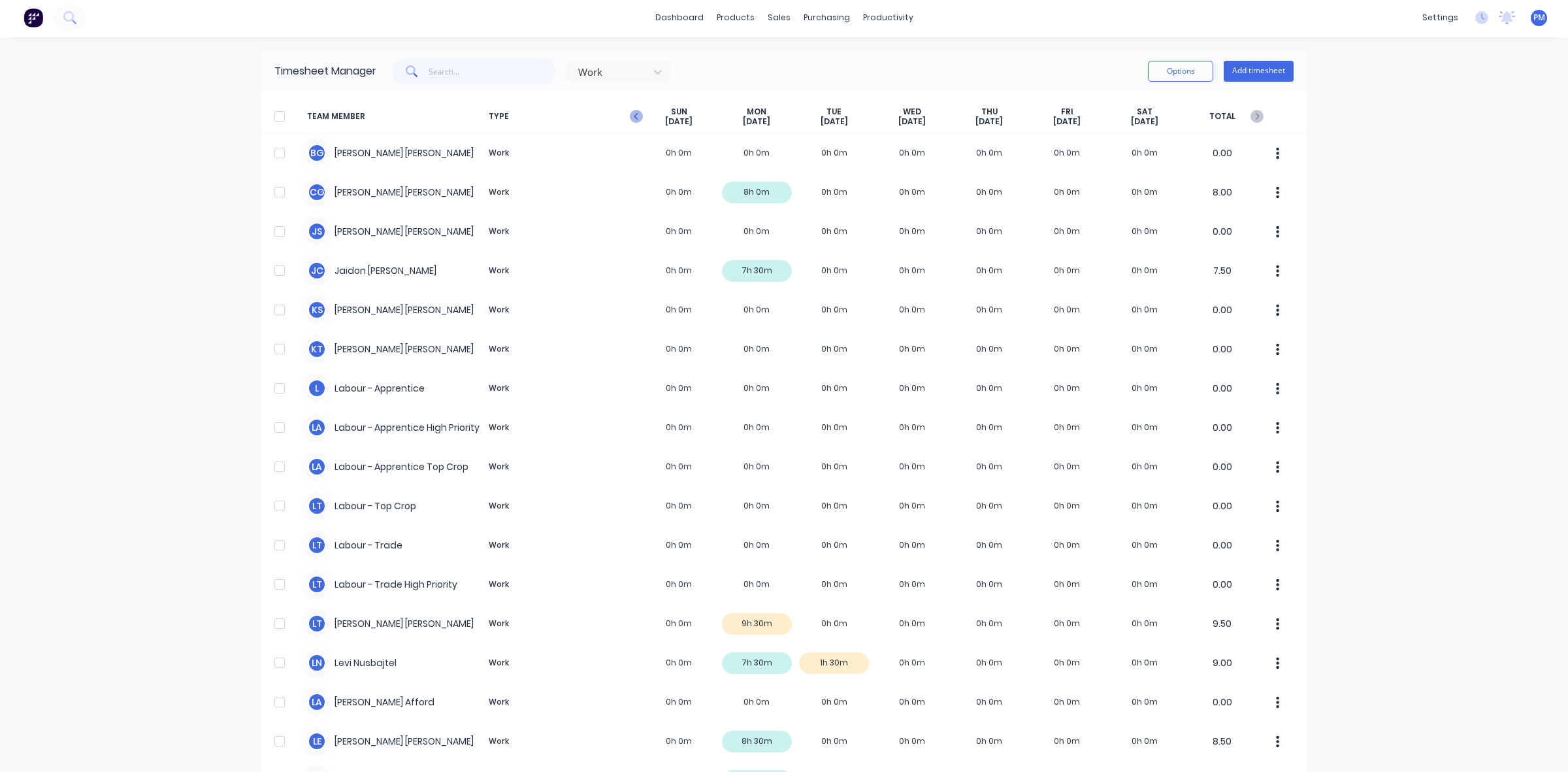
click at [633, 116] on icon "button" at bounding box center [636, 116] width 13 height 13
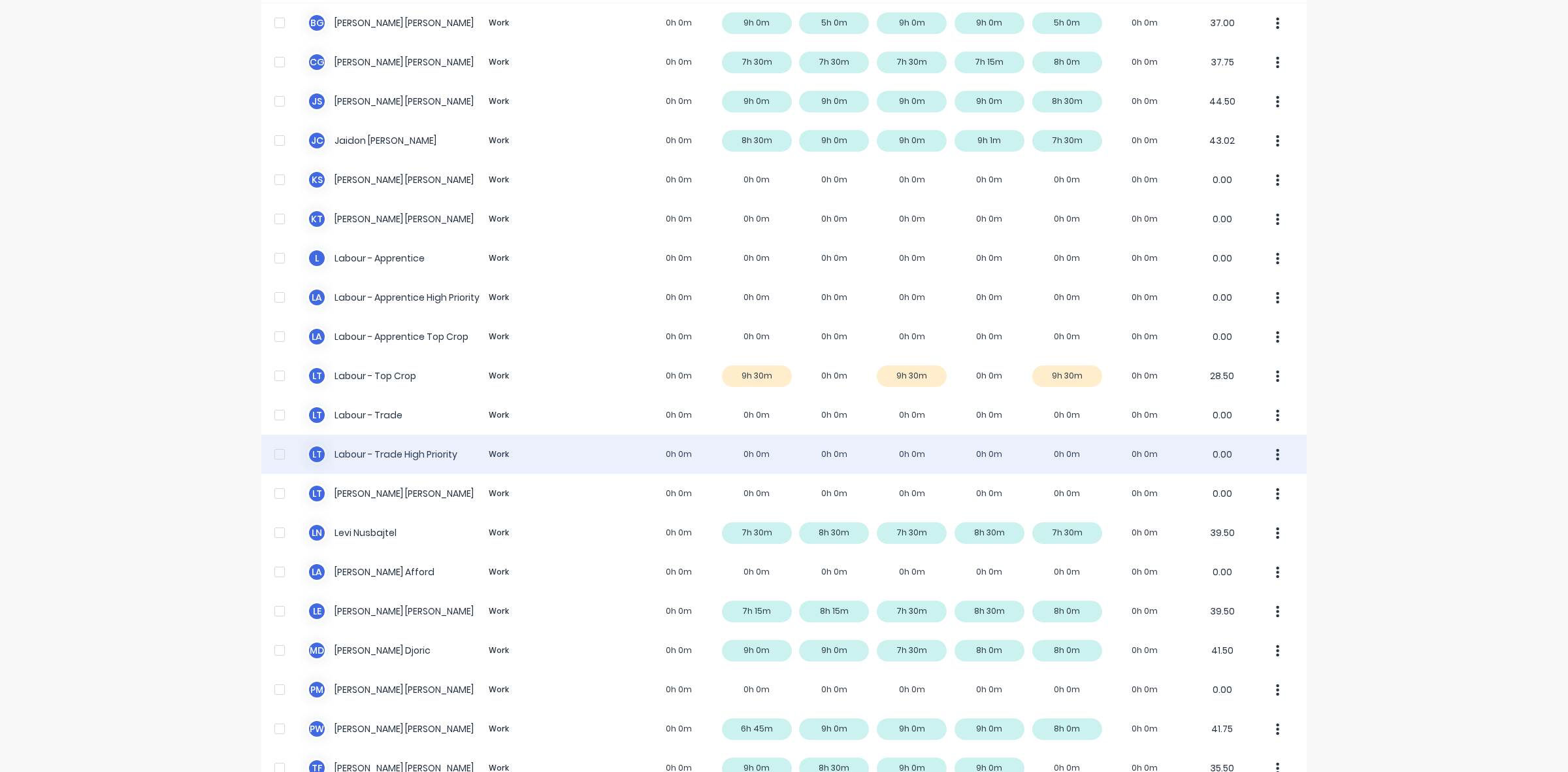
scroll to position [164, 0]
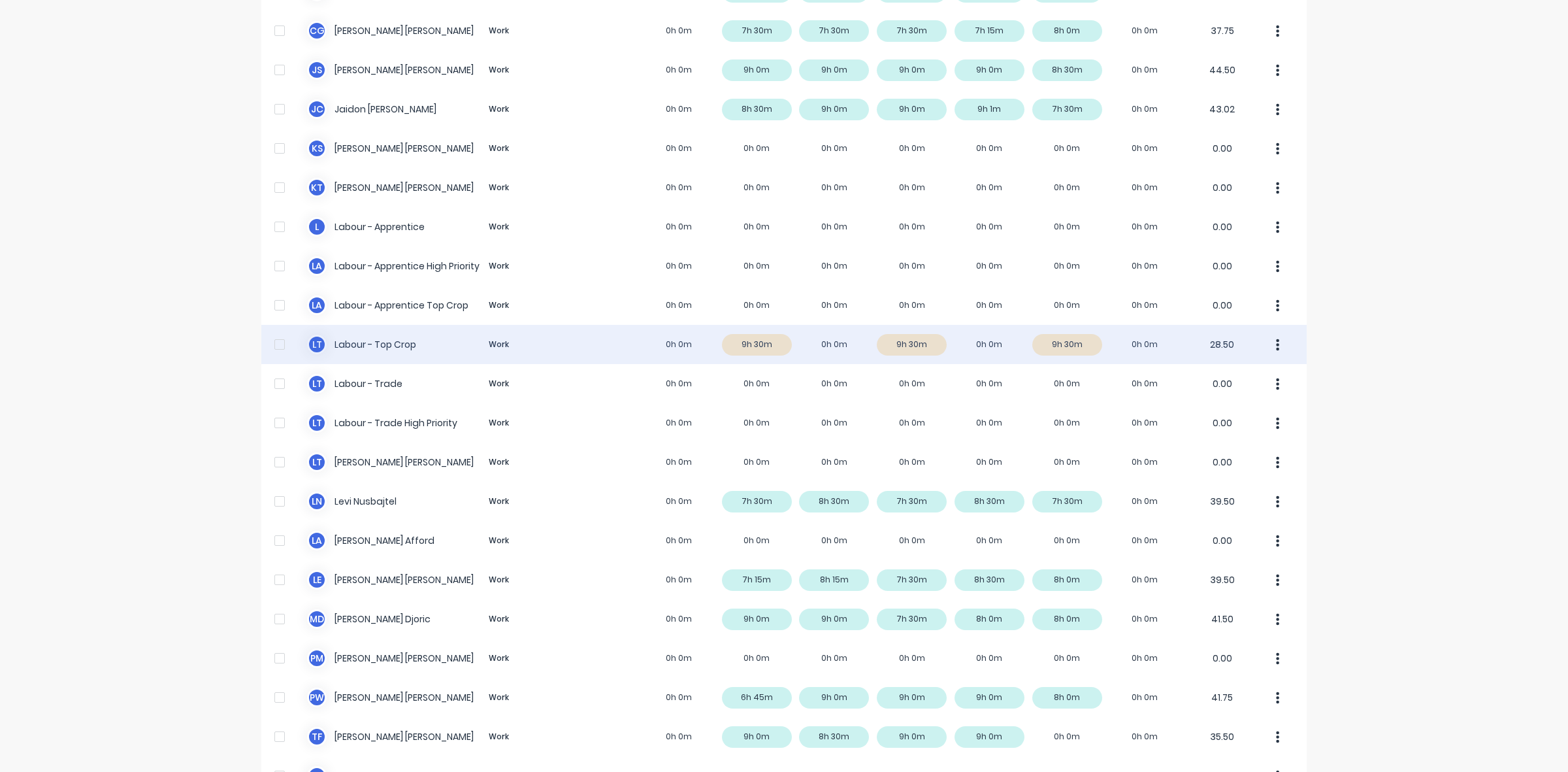
click at [765, 342] on div "L T Labour - Top Crop Work 0h 0m 9h 30m 0h 0m 9h 30m 0h 0m 9h 30m 0h 0m 28.50" at bounding box center [784, 344] width 1045 height 39
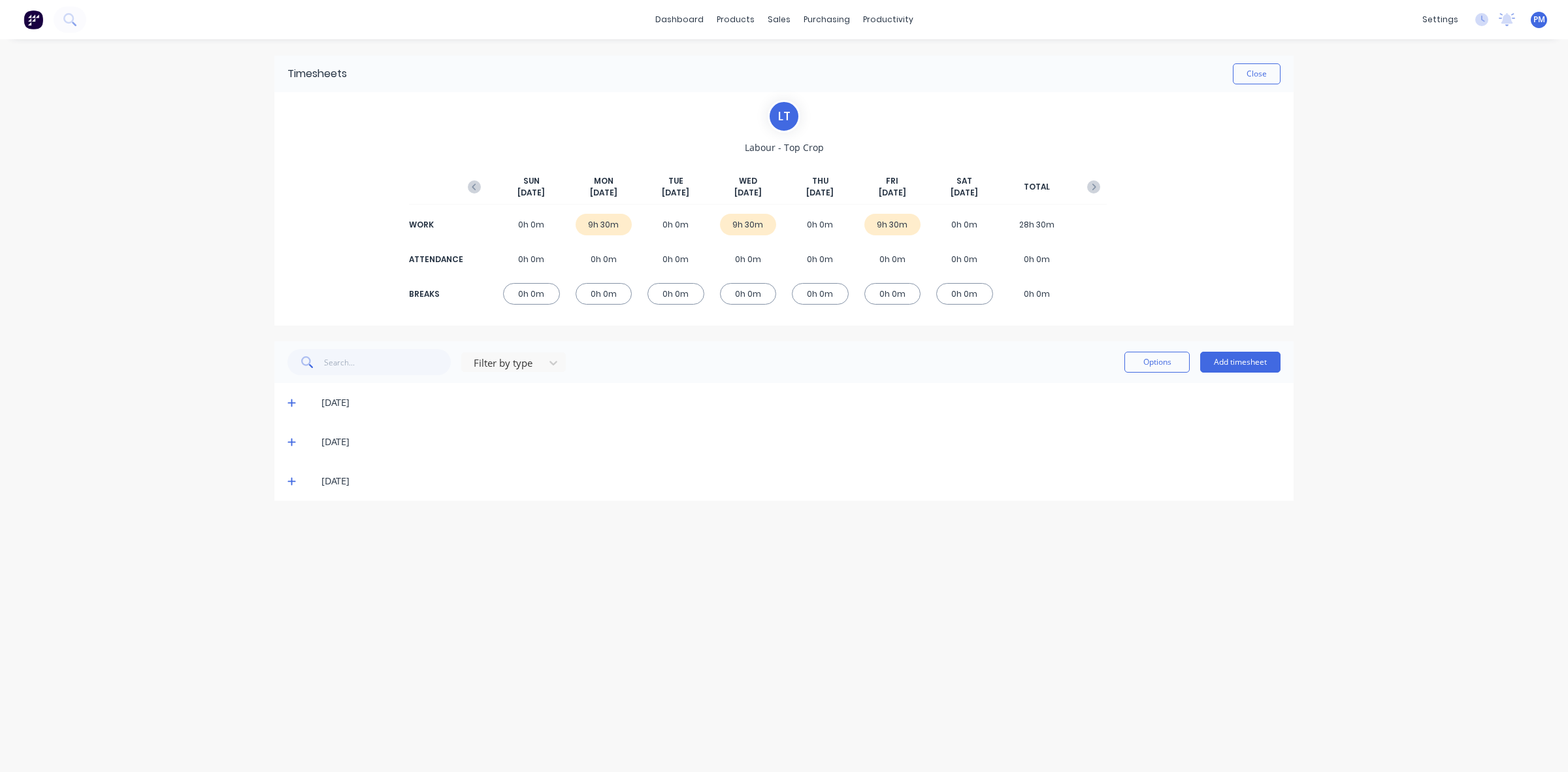
click at [290, 402] on icon at bounding box center [292, 402] width 8 height 9
click at [291, 439] on icon at bounding box center [292, 441] width 8 height 9
click at [290, 481] on icon at bounding box center [291, 481] width 8 height 8
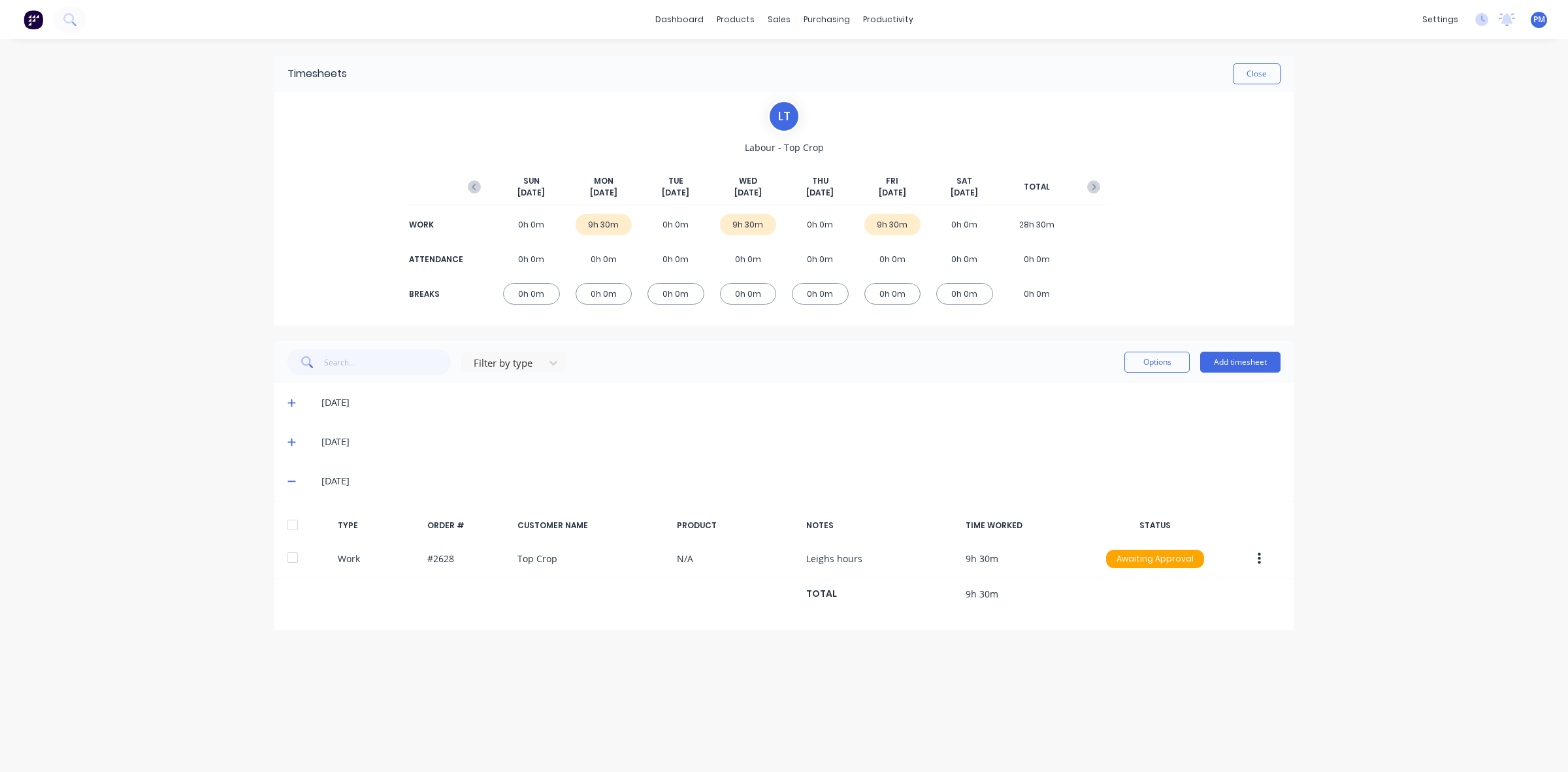
click at [290, 478] on icon at bounding box center [292, 480] width 8 height 9
click at [1252, 70] on button "Close" at bounding box center [1256, 74] width 48 height 21
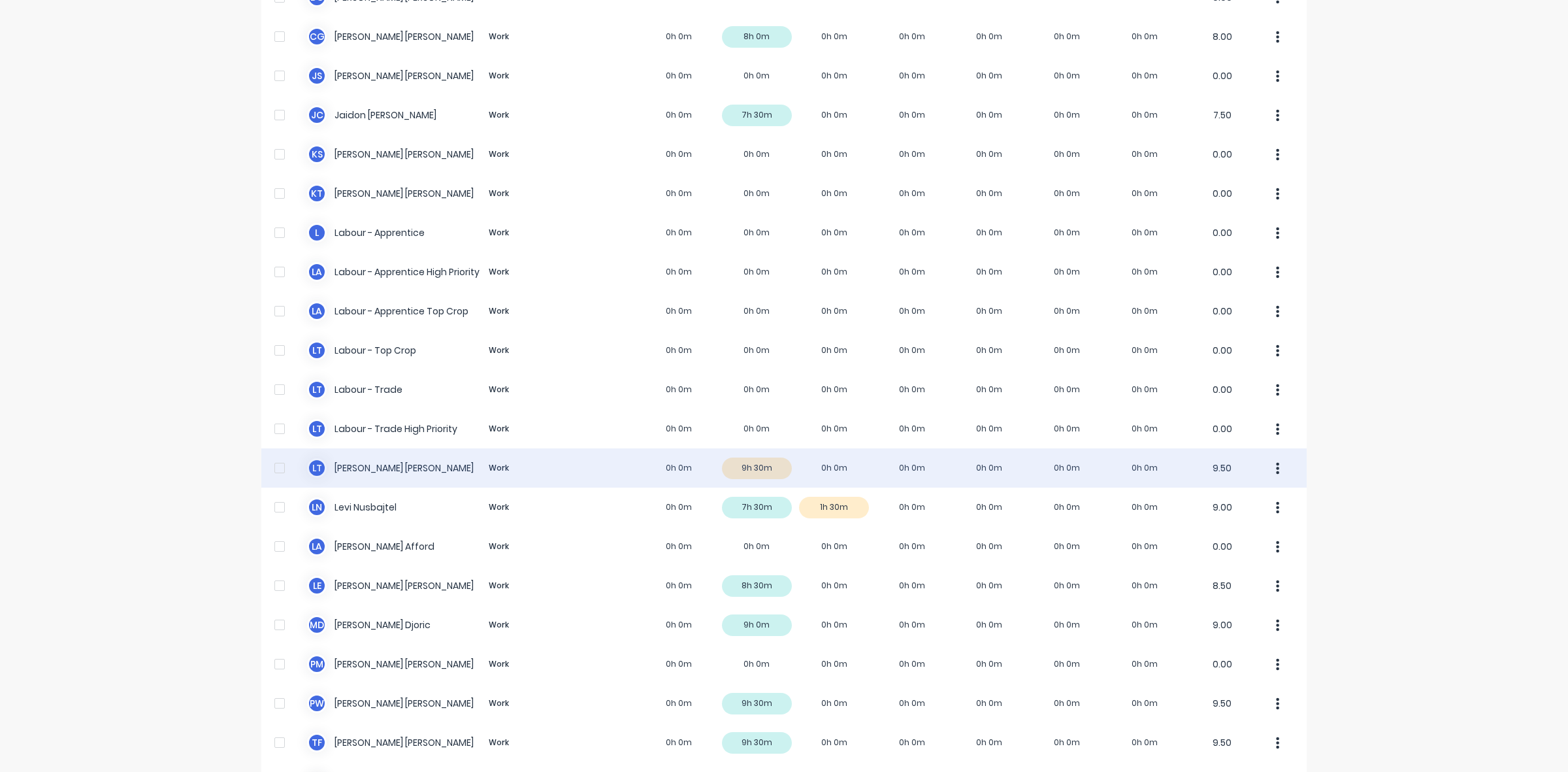
scroll to position [245, 0]
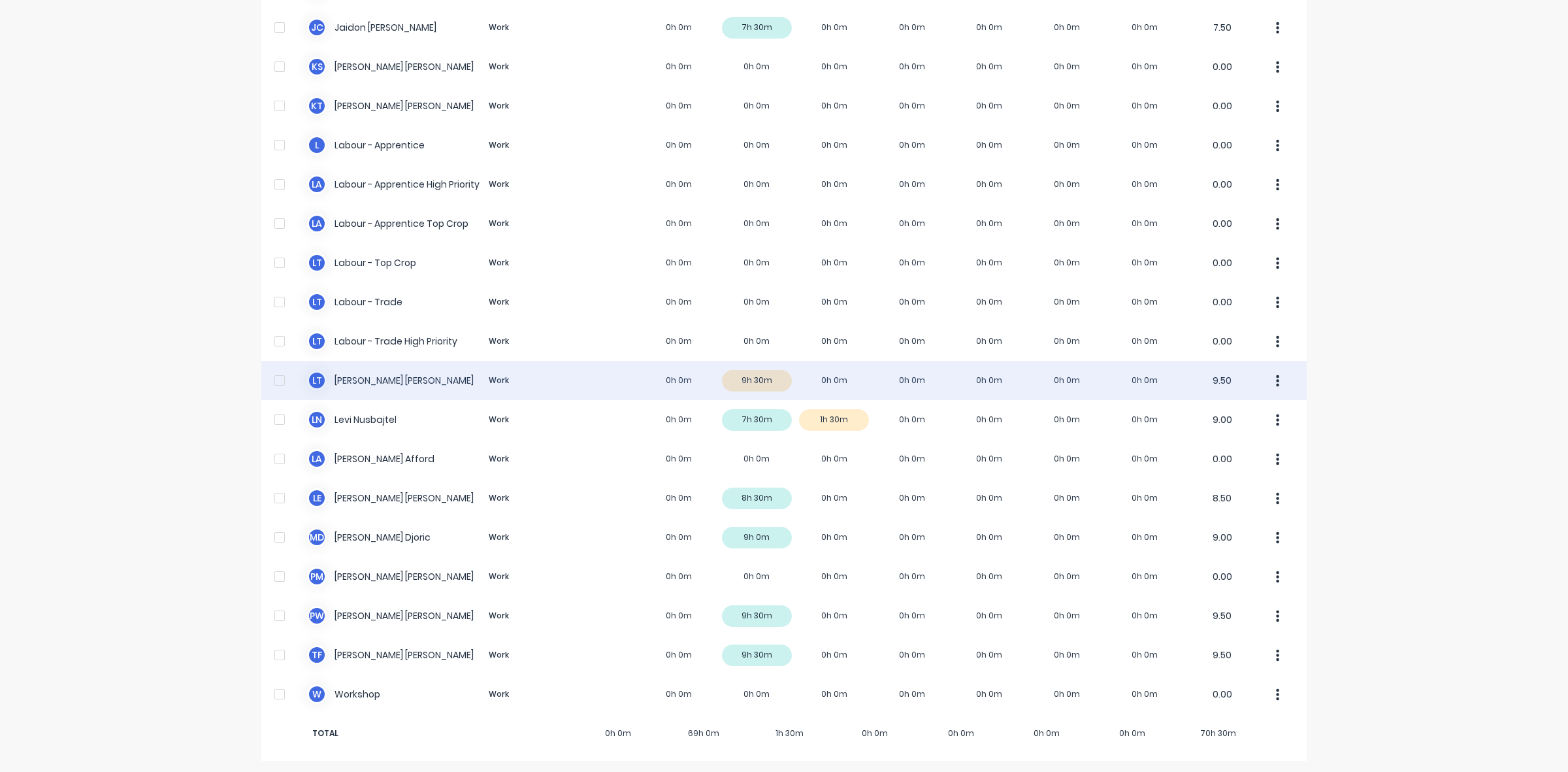
click at [762, 373] on div "[PERSON_NAME] Work 0h 0m 9h 30m 0h 0m 0h 0m 0h 0m 0h 0m 0h 0m 9.50" at bounding box center [784, 380] width 1045 height 39
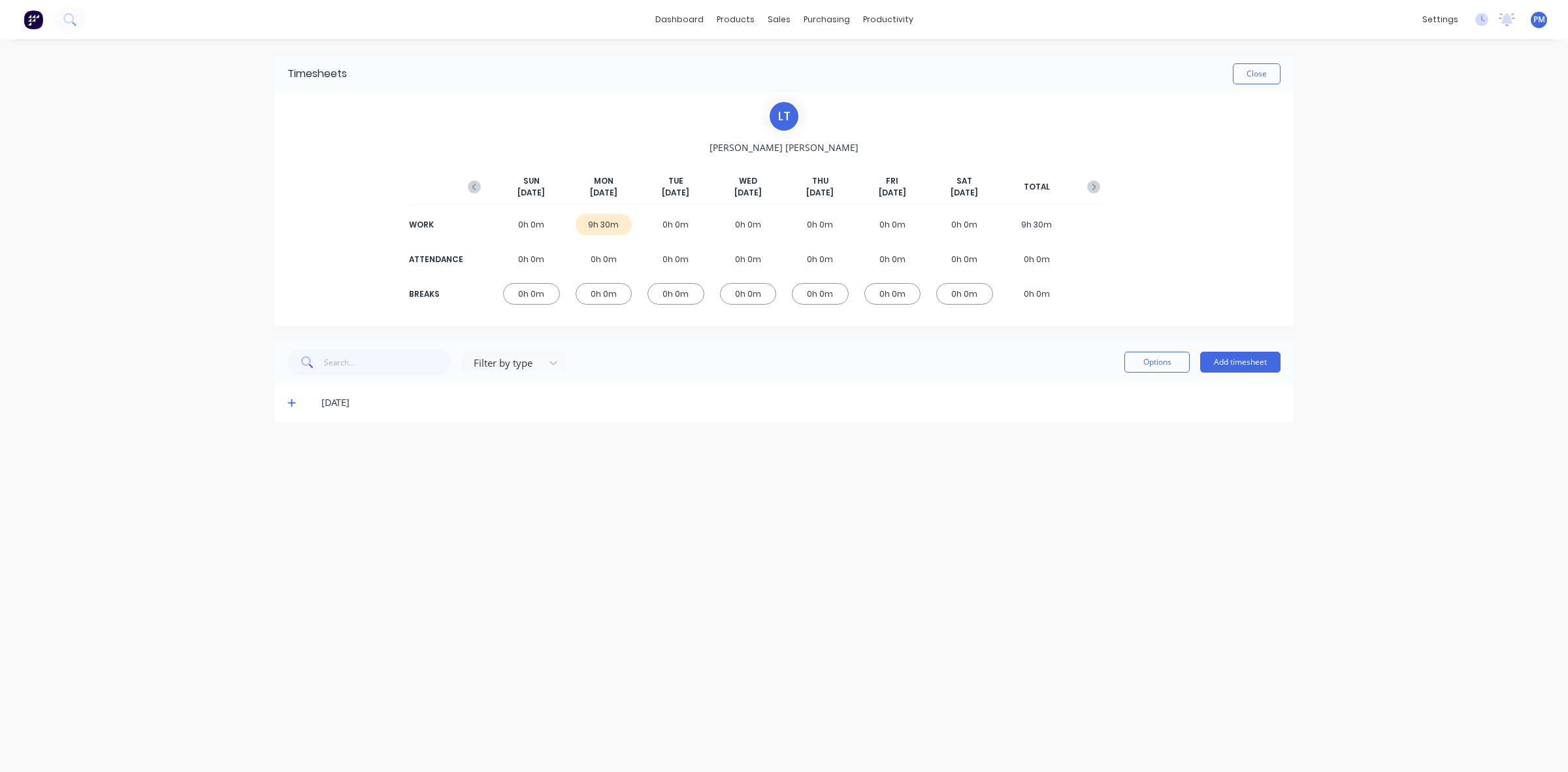
click at [291, 403] on icon at bounding box center [291, 403] width 8 height 8
click at [1252, 75] on button "Close" at bounding box center [1256, 74] width 48 height 21
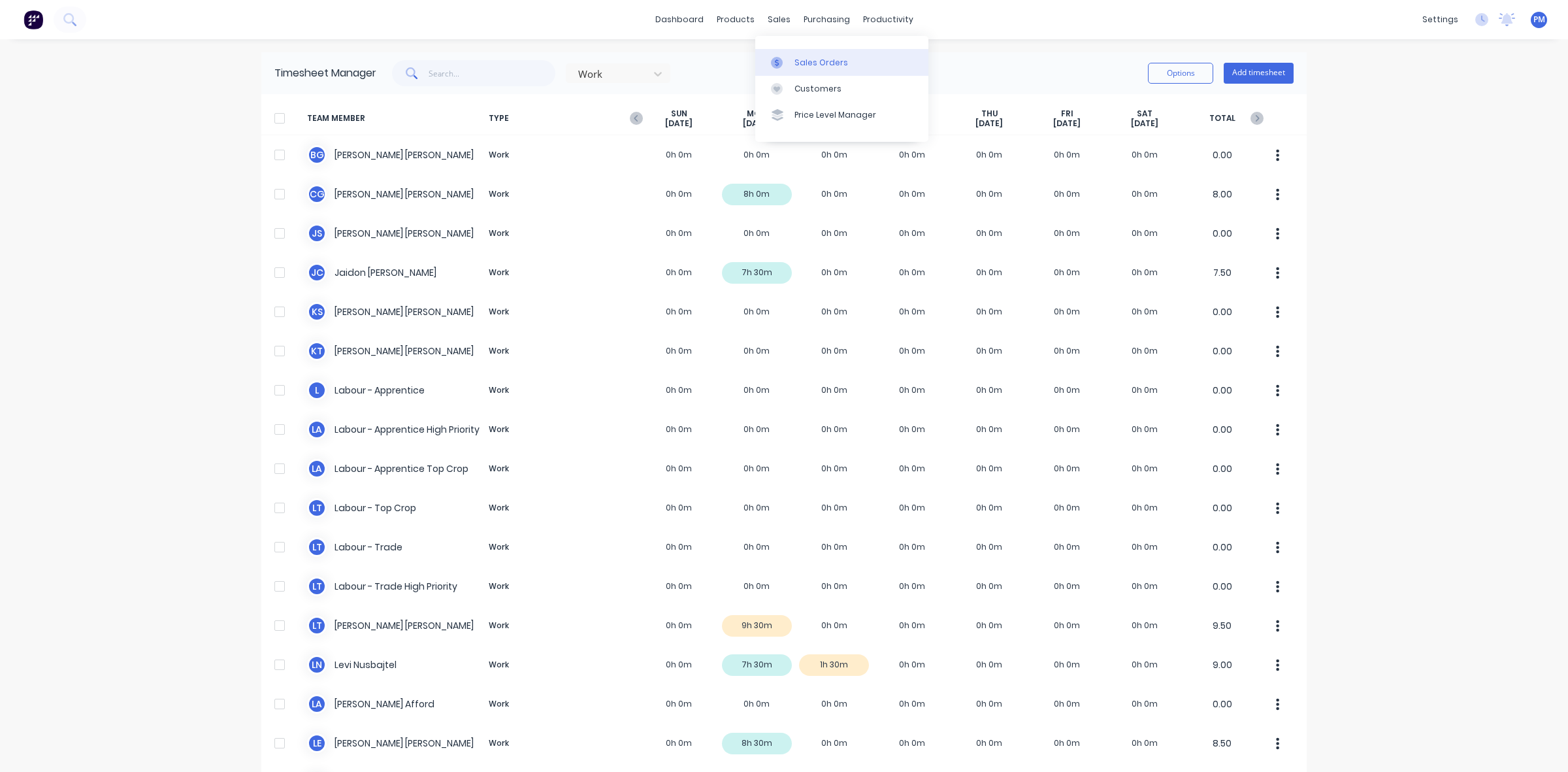
click at [809, 63] on div "Sales Orders" at bounding box center [821, 62] width 53 height 12
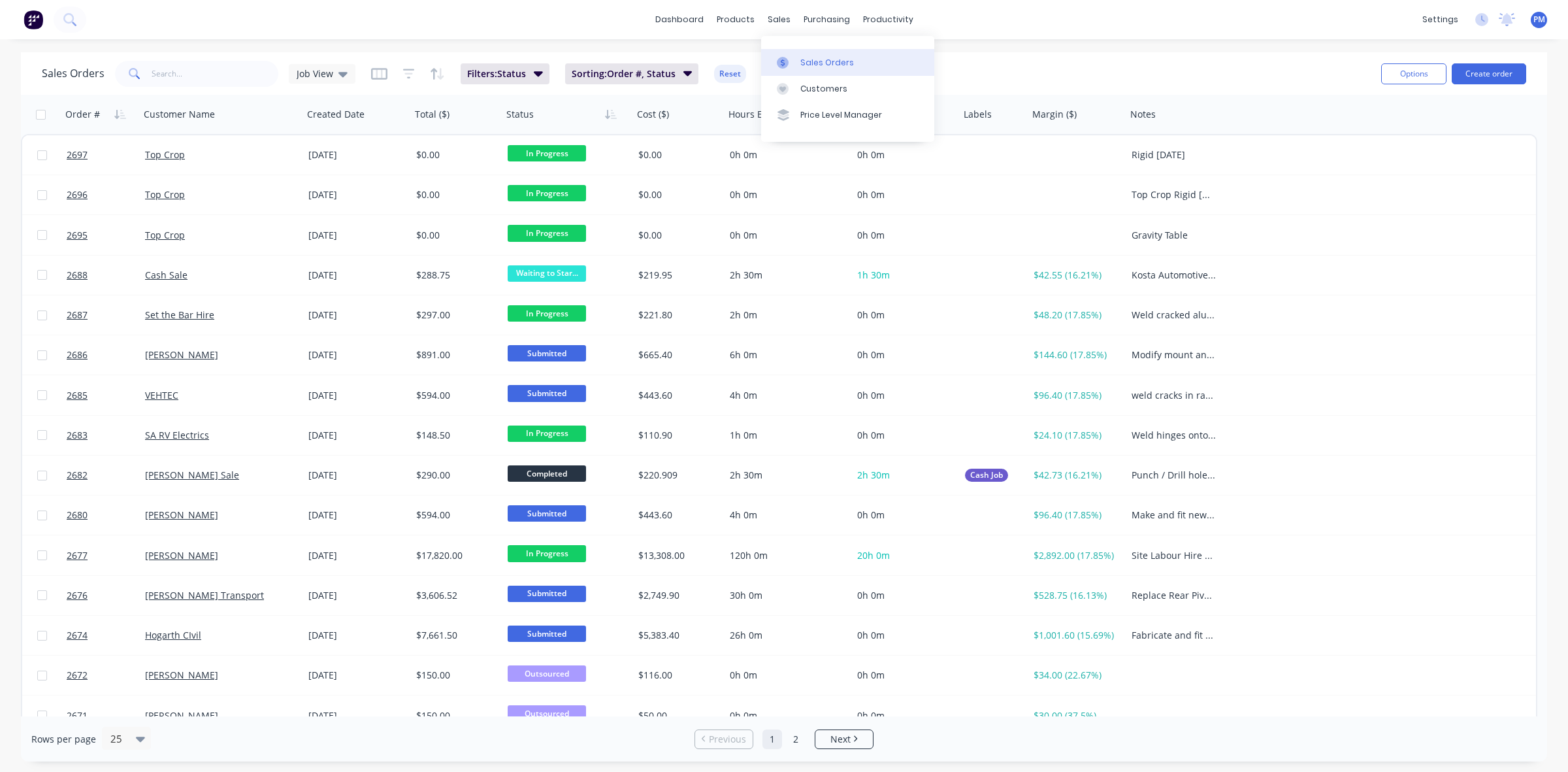
click at [824, 65] on div "Sales Orders" at bounding box center [827, 62] width 53 height 12
click at [824, 64] on div "Sales Orders" at bounding box center [827, 62] width 53 height 12
click at [805, 83] on div "Customers" at bounding box center [824, 88] width 47 height 12
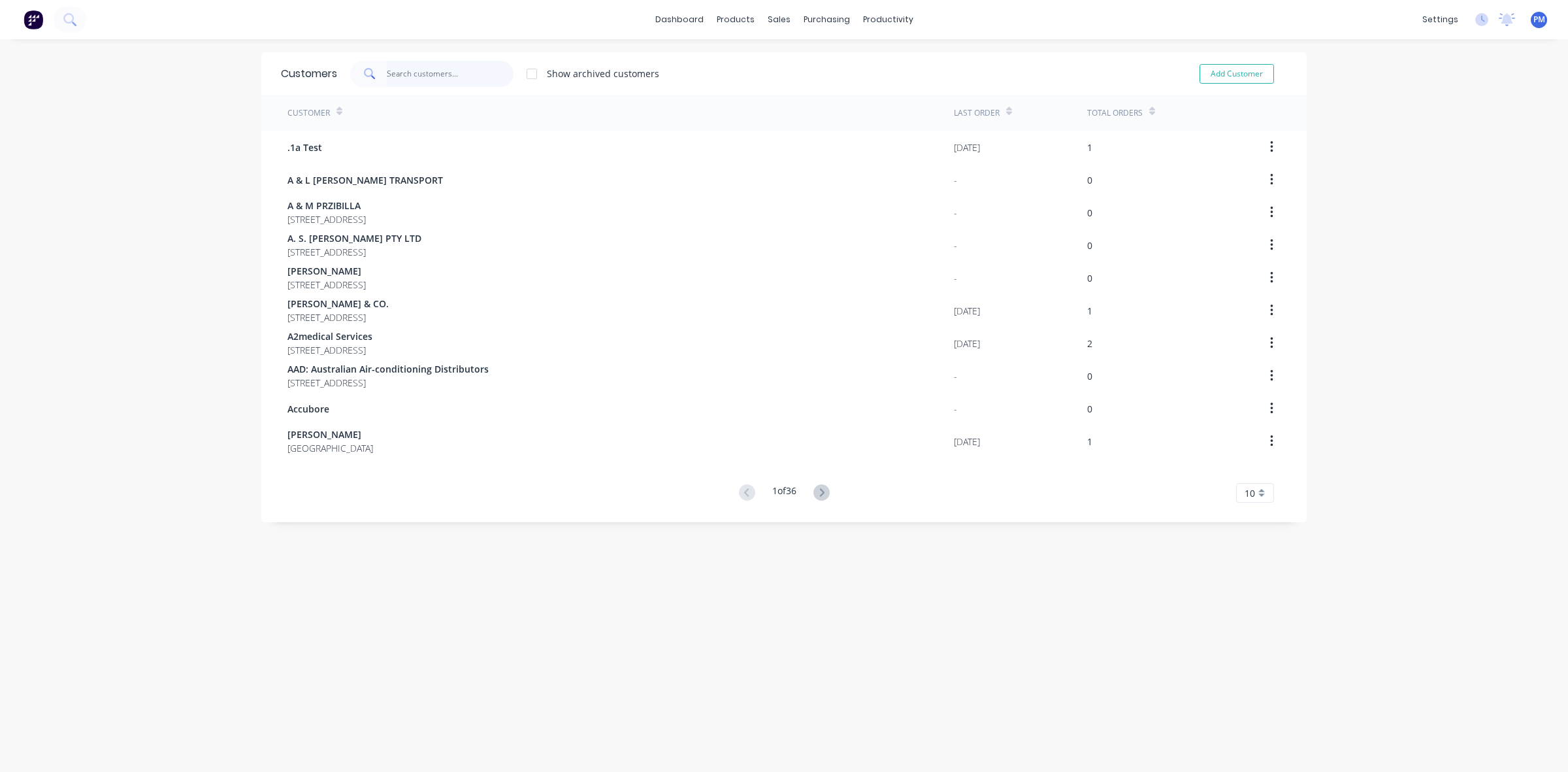
click at [413, 75] on input "text" at bounding box center [451, 74] width 127 height 26
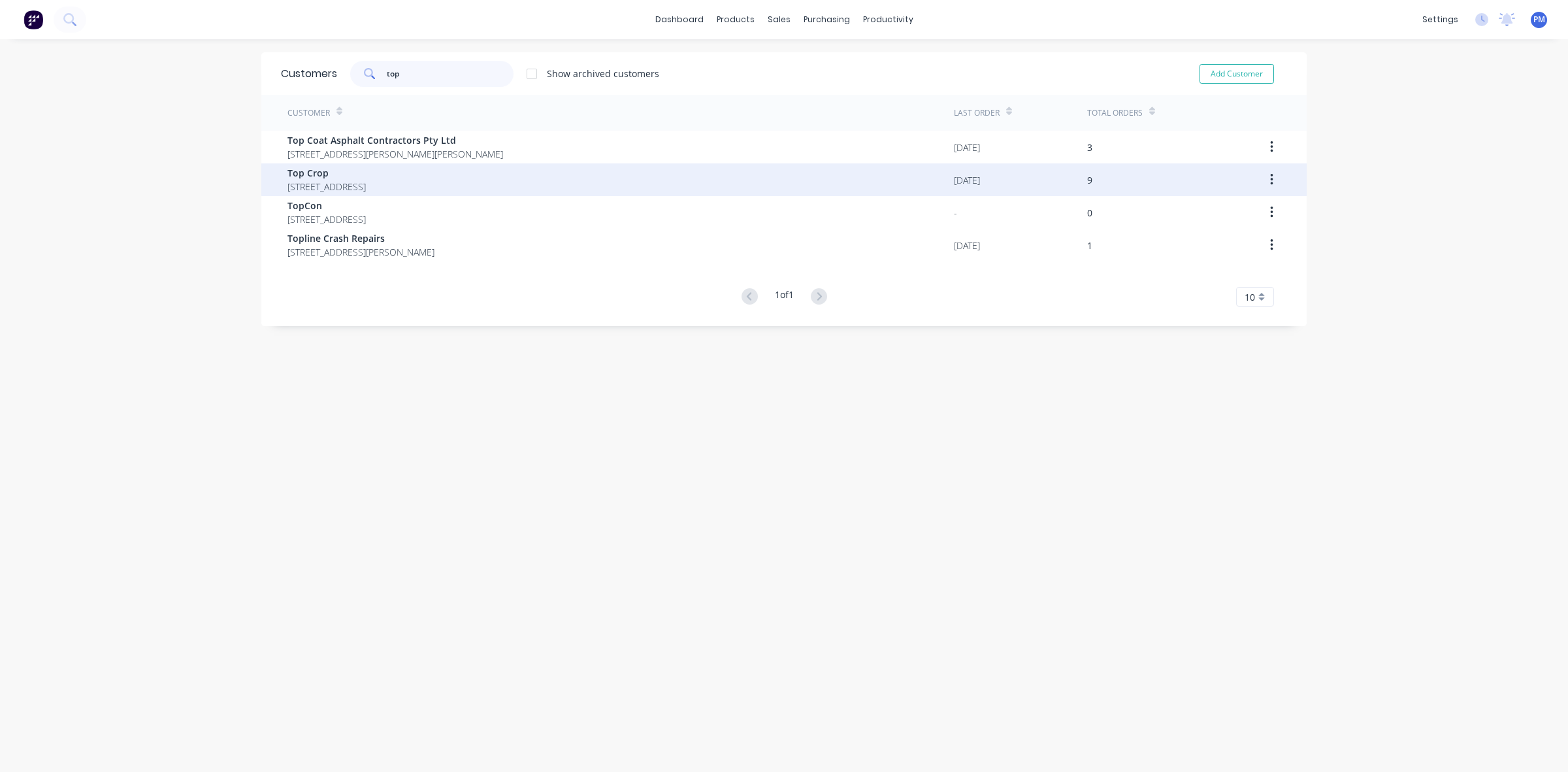
type input "top"
click at [340, 169] on span "Top Crop" at bounding box center [327, 173] width 78 height 14
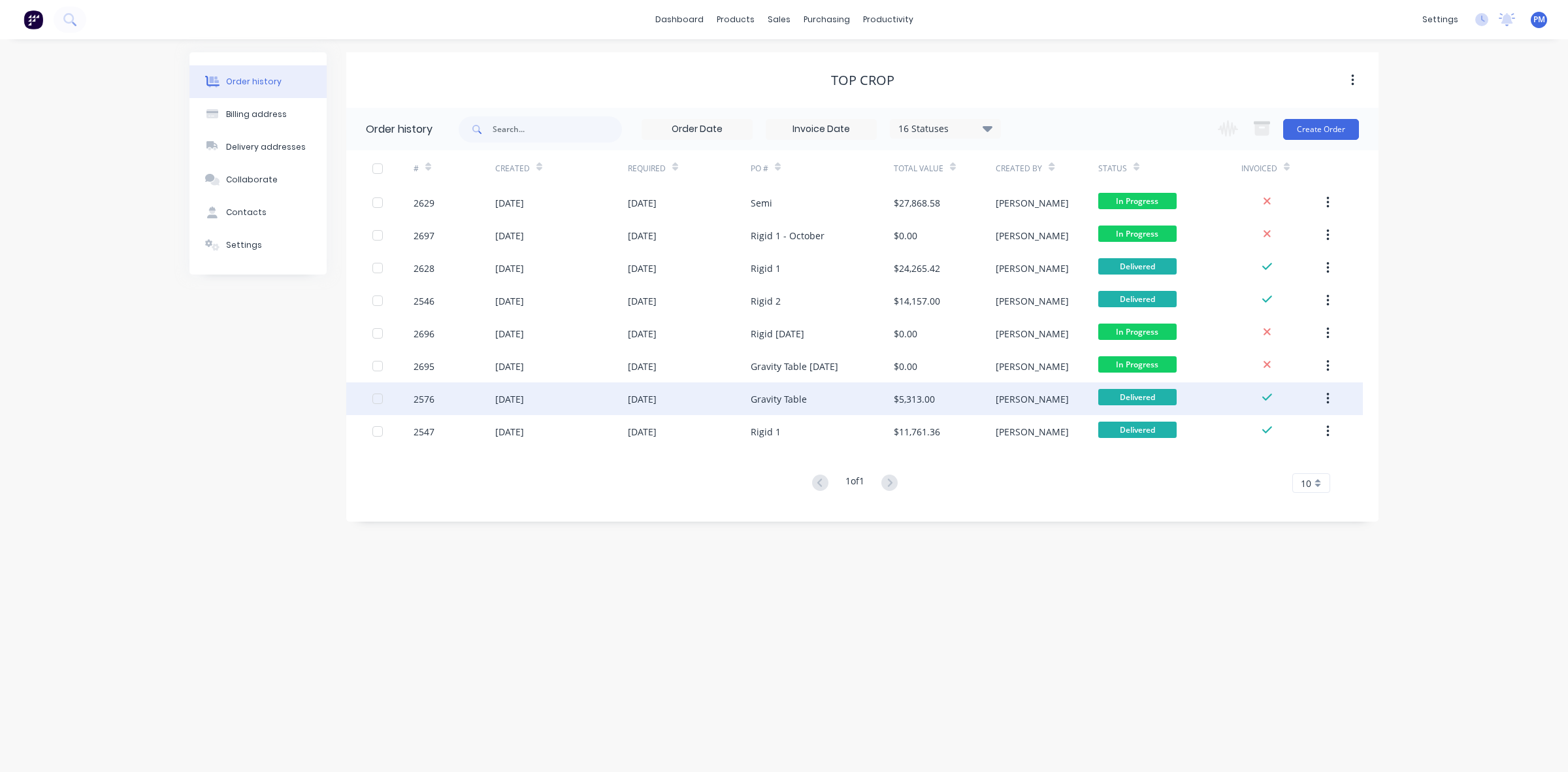
click at [712, 395] on div "[DATE]" at bounding box center [689, 399] width 123 height 33
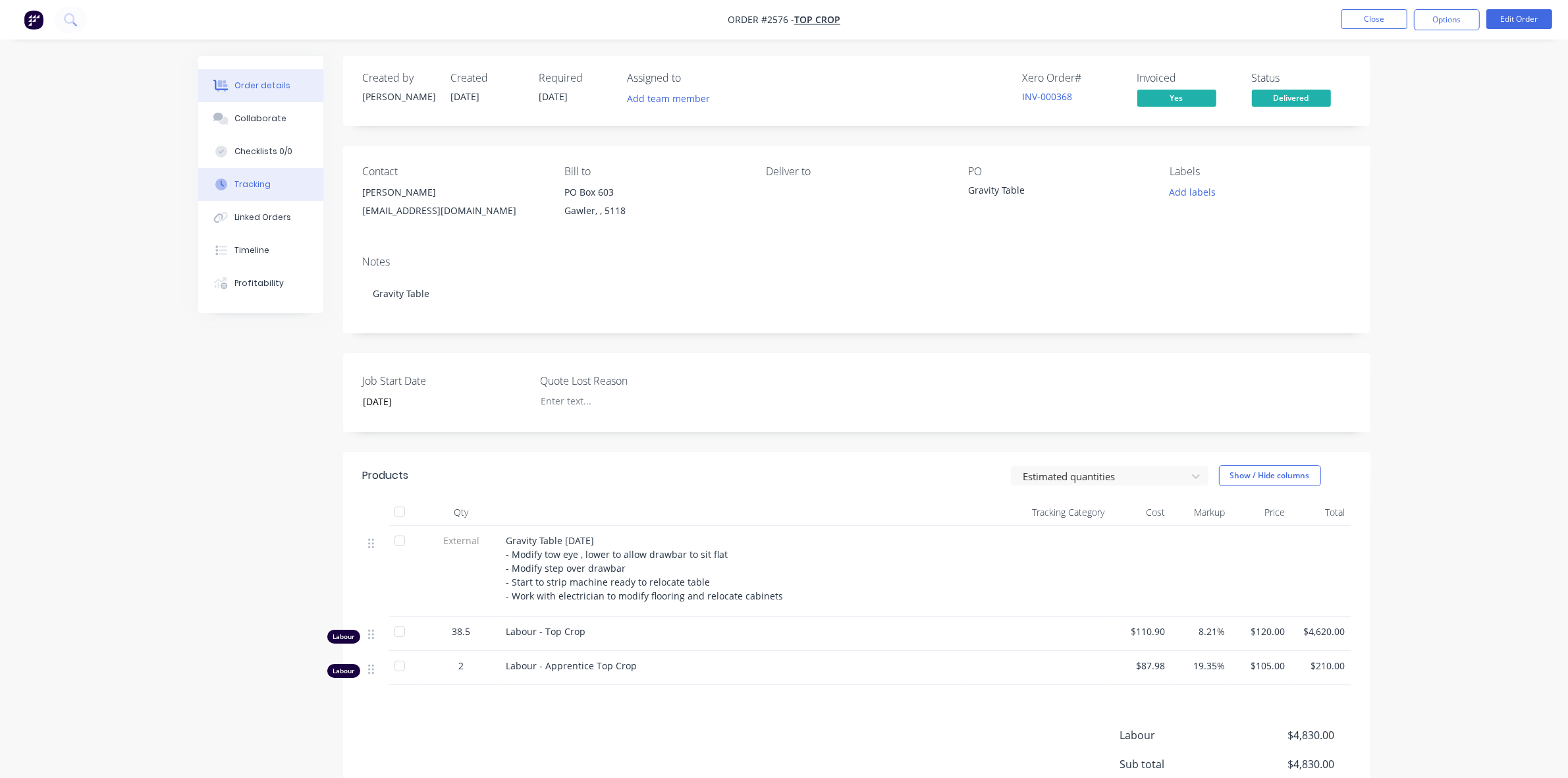
click at [265, 185] on div "Tracking" at bounding box center [253, 184] width 36 height 12
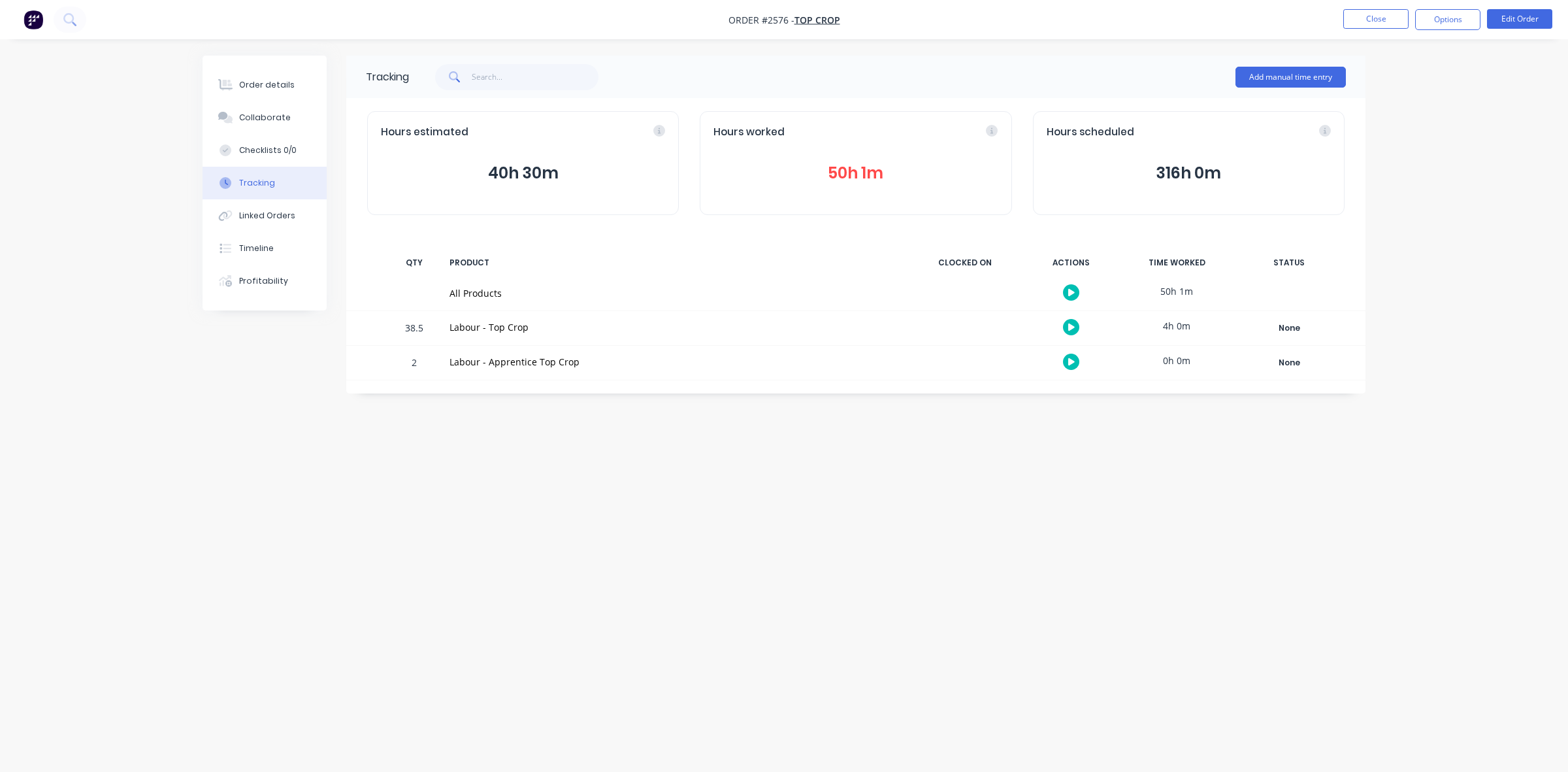
click at [841, 170] on button "50h 1m" at bounding box center [855, 173] width 284 height 25
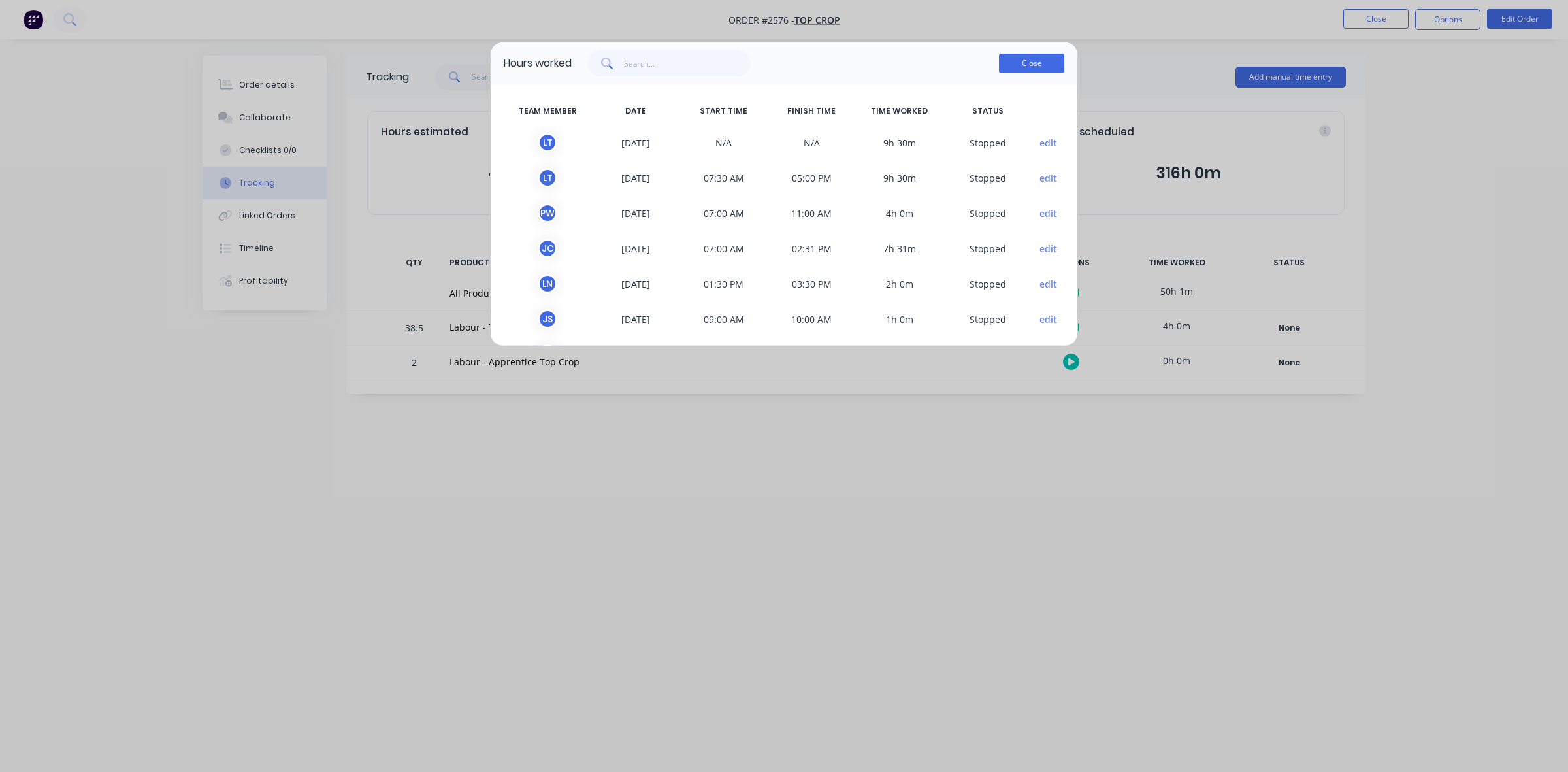
click at [1024, 62] on button "Close" at bounding box center [1031, 63] width 65 height 20
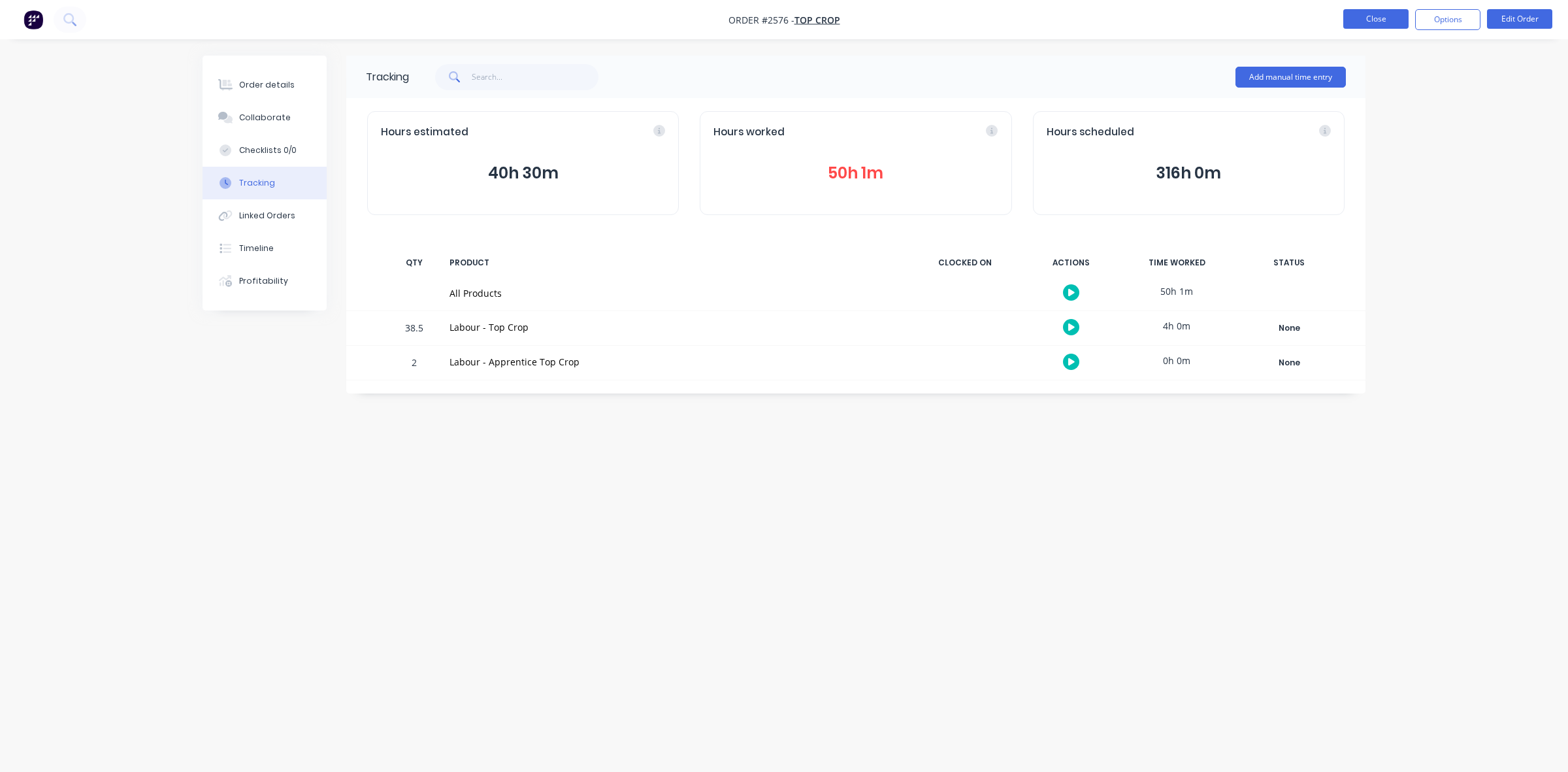
click at [1369, 25] on button "Close" at bounding box center [1375, 18] width 65 height 20
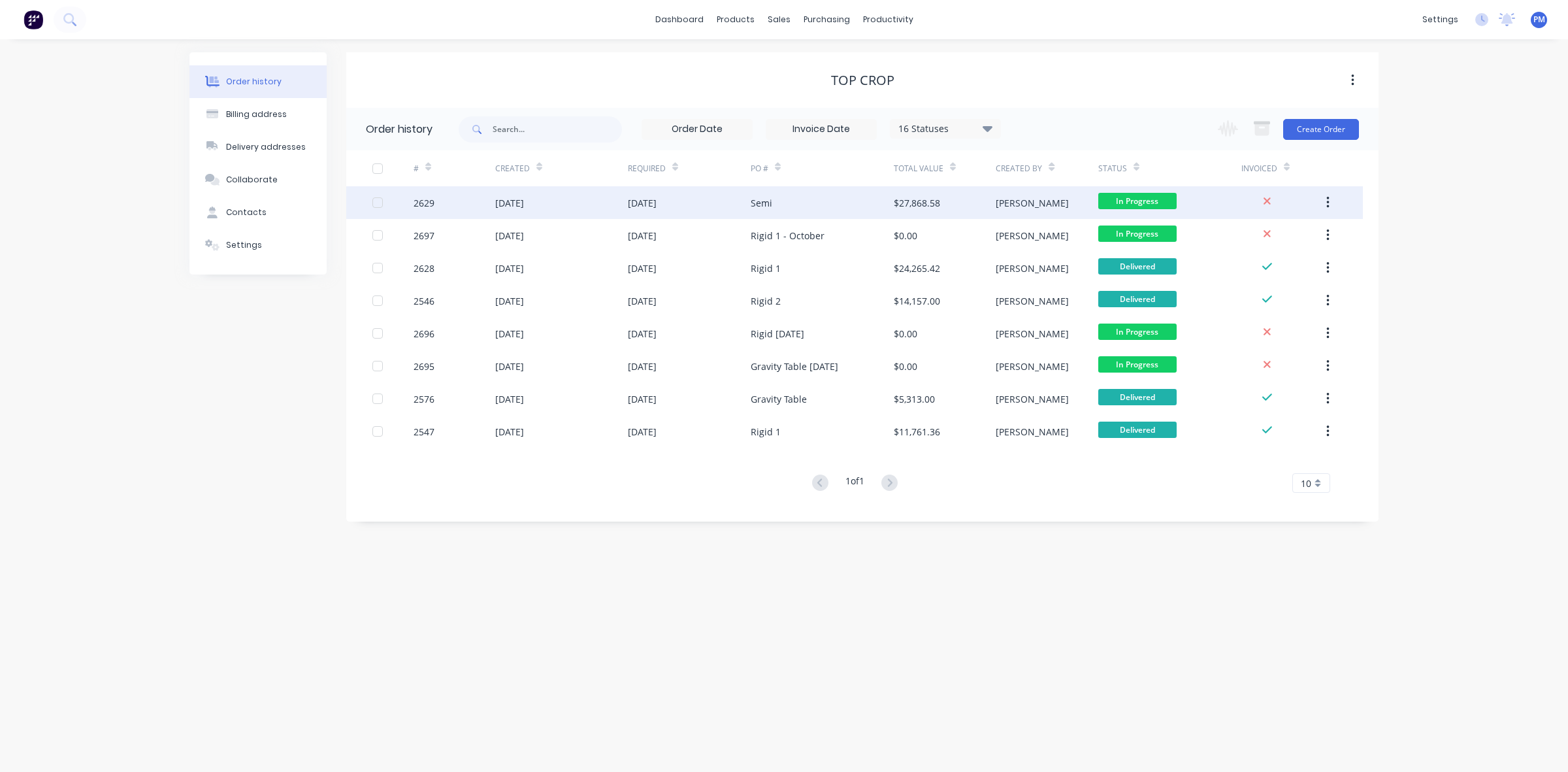
click at [707, 203] on div "[DATE]" at bounding box center [689, 203] width 123 height 33
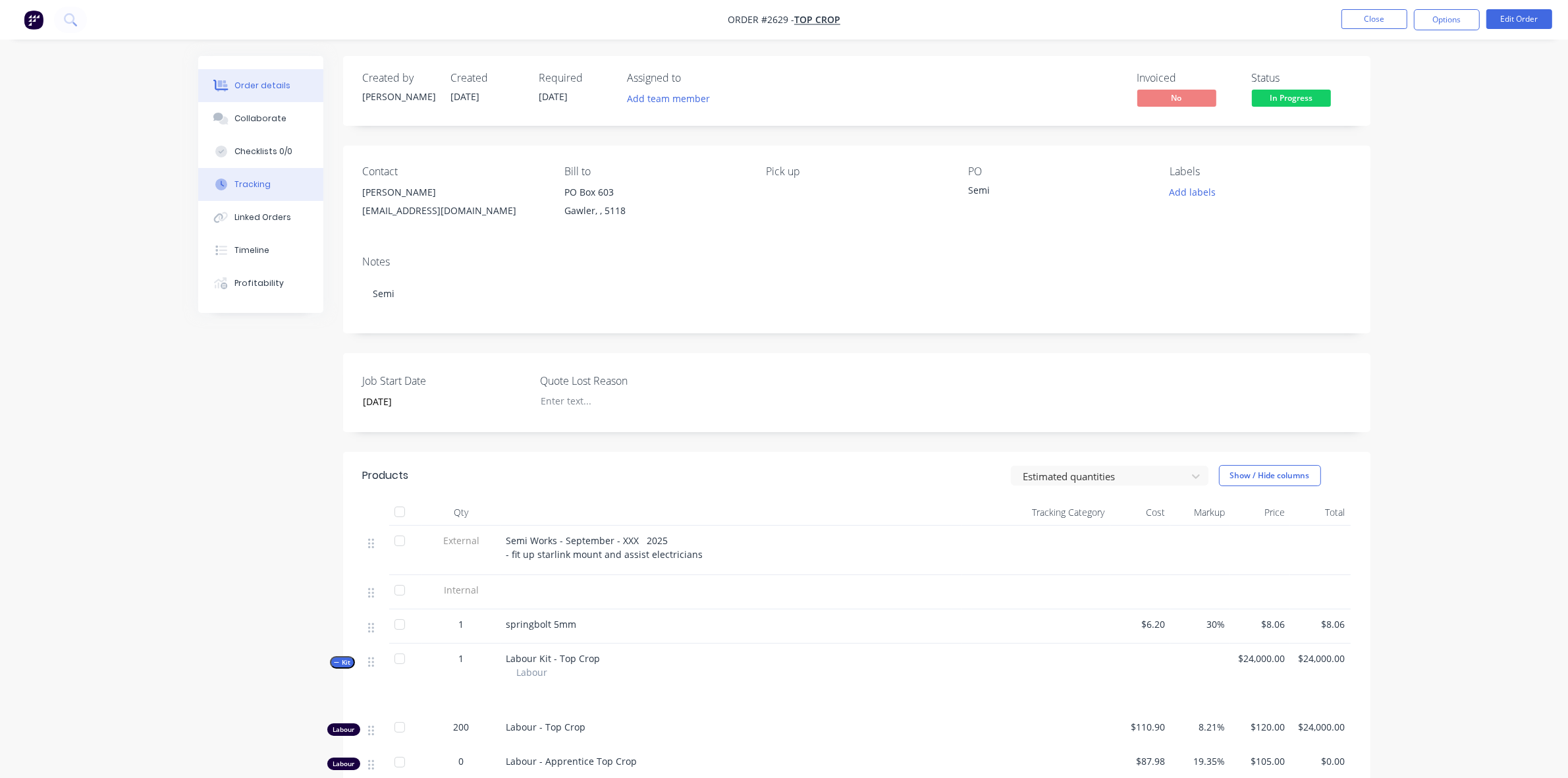
click at [244, 179] on div "Tracking" at bounding box center [253, 184] width 36 height 12
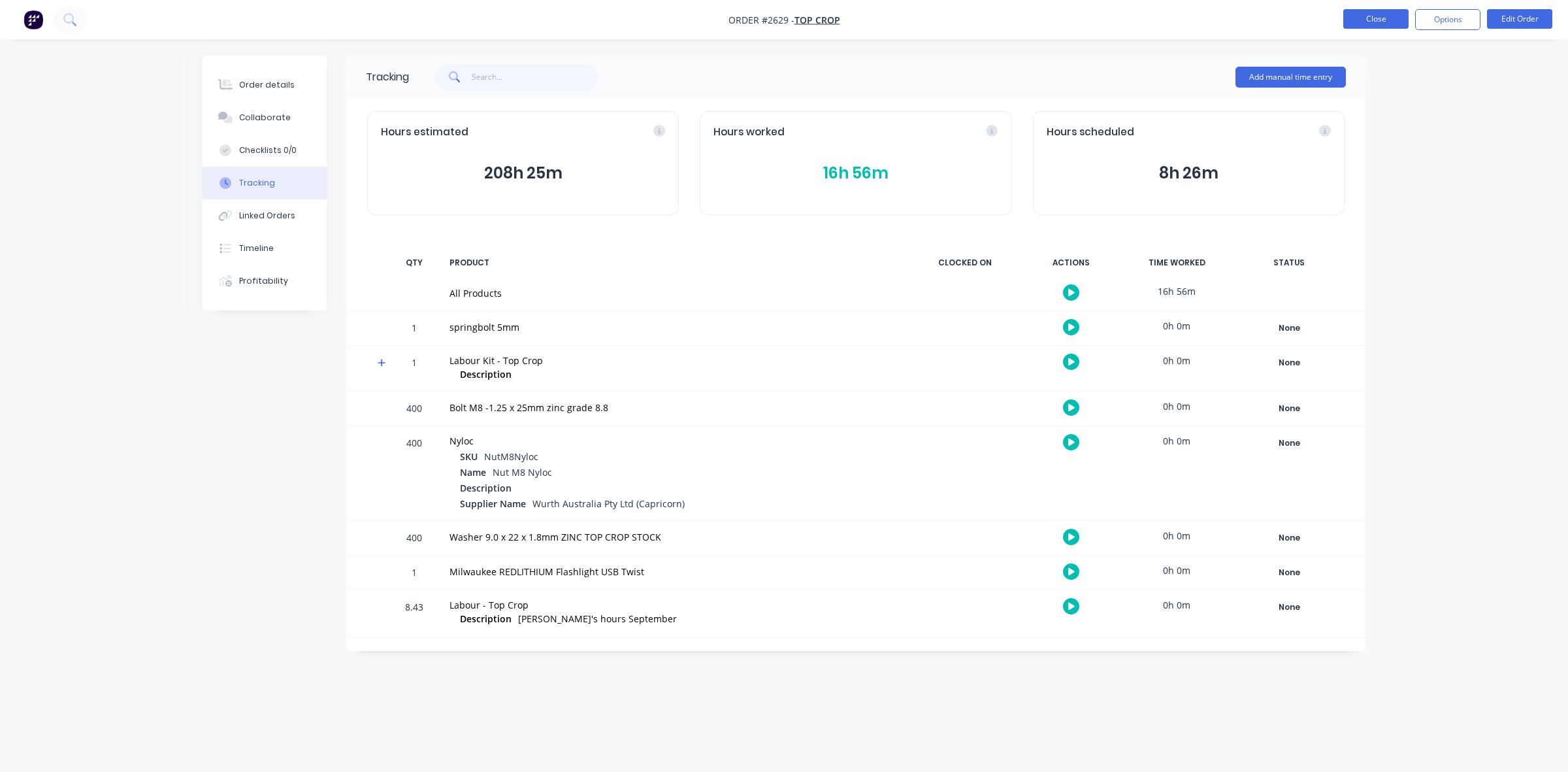
click at [1380, 13] on button "Close" at bounding box center [1375, 18] width 65 height 20
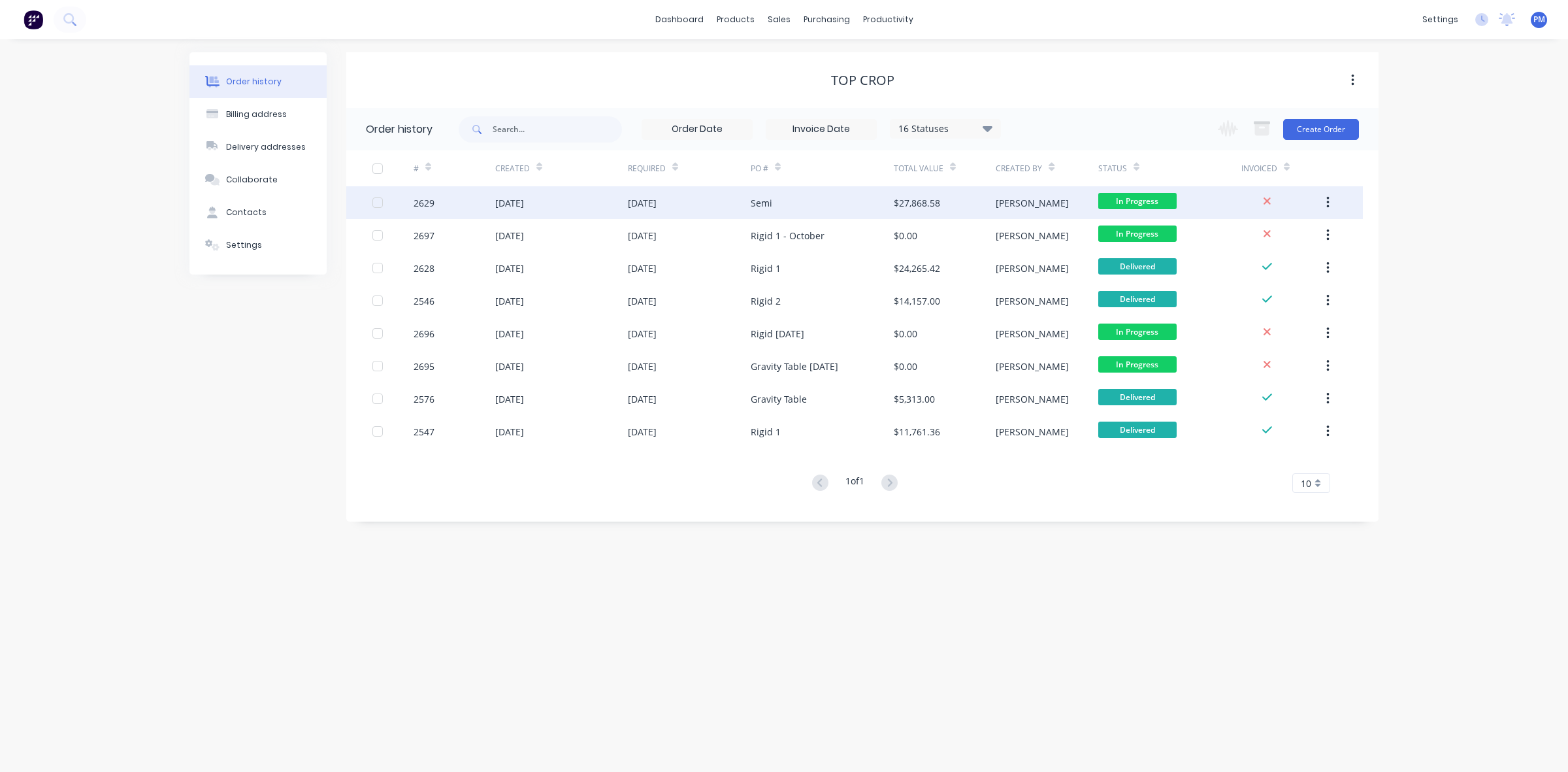
click at [718, 203] on div "[DATE]" at bounding box center [689, 203] width 123 height 33
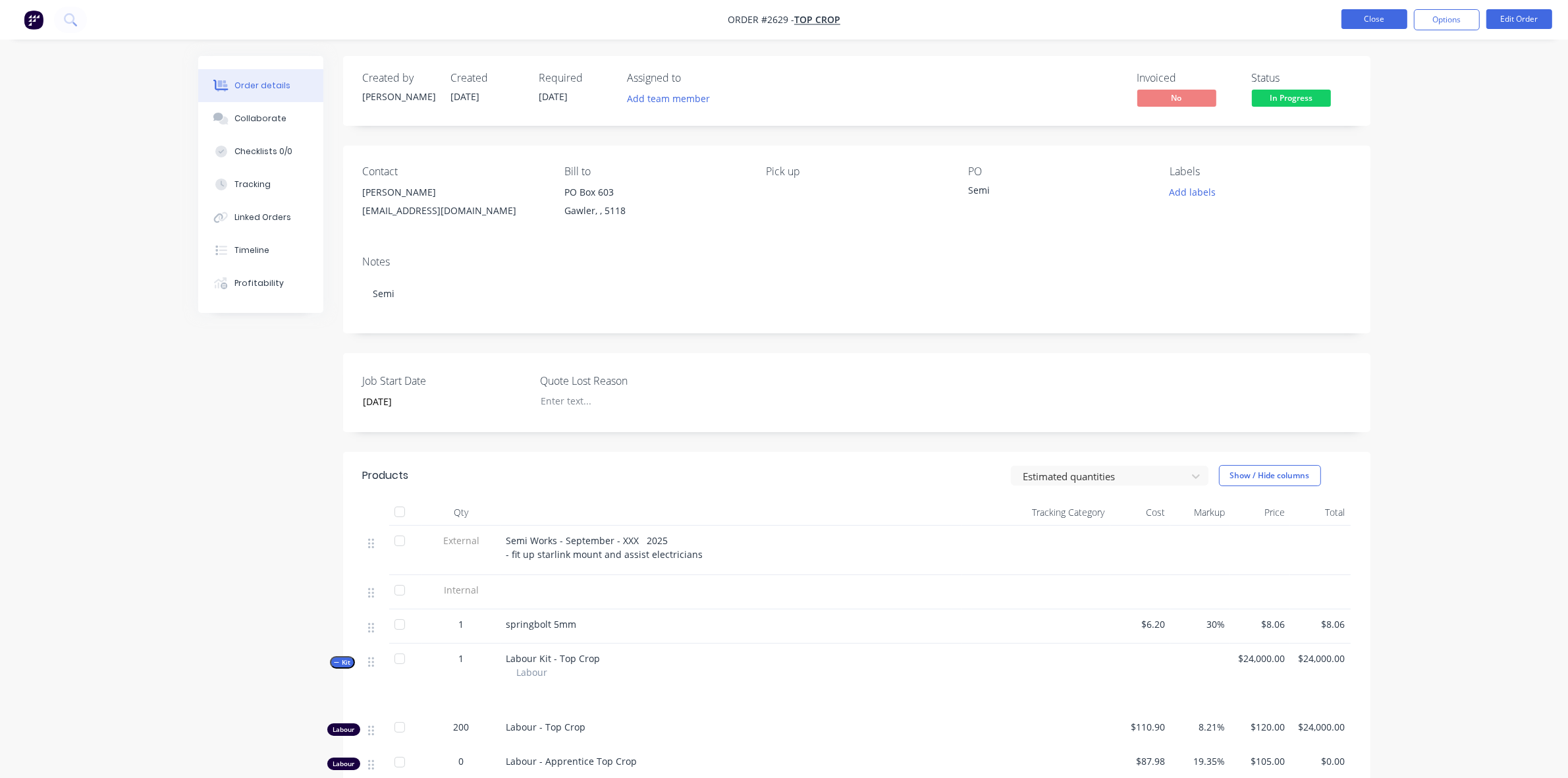
click at [1378, 17] on button "Close" at bounding box center [1373, 19] width 66 height 20
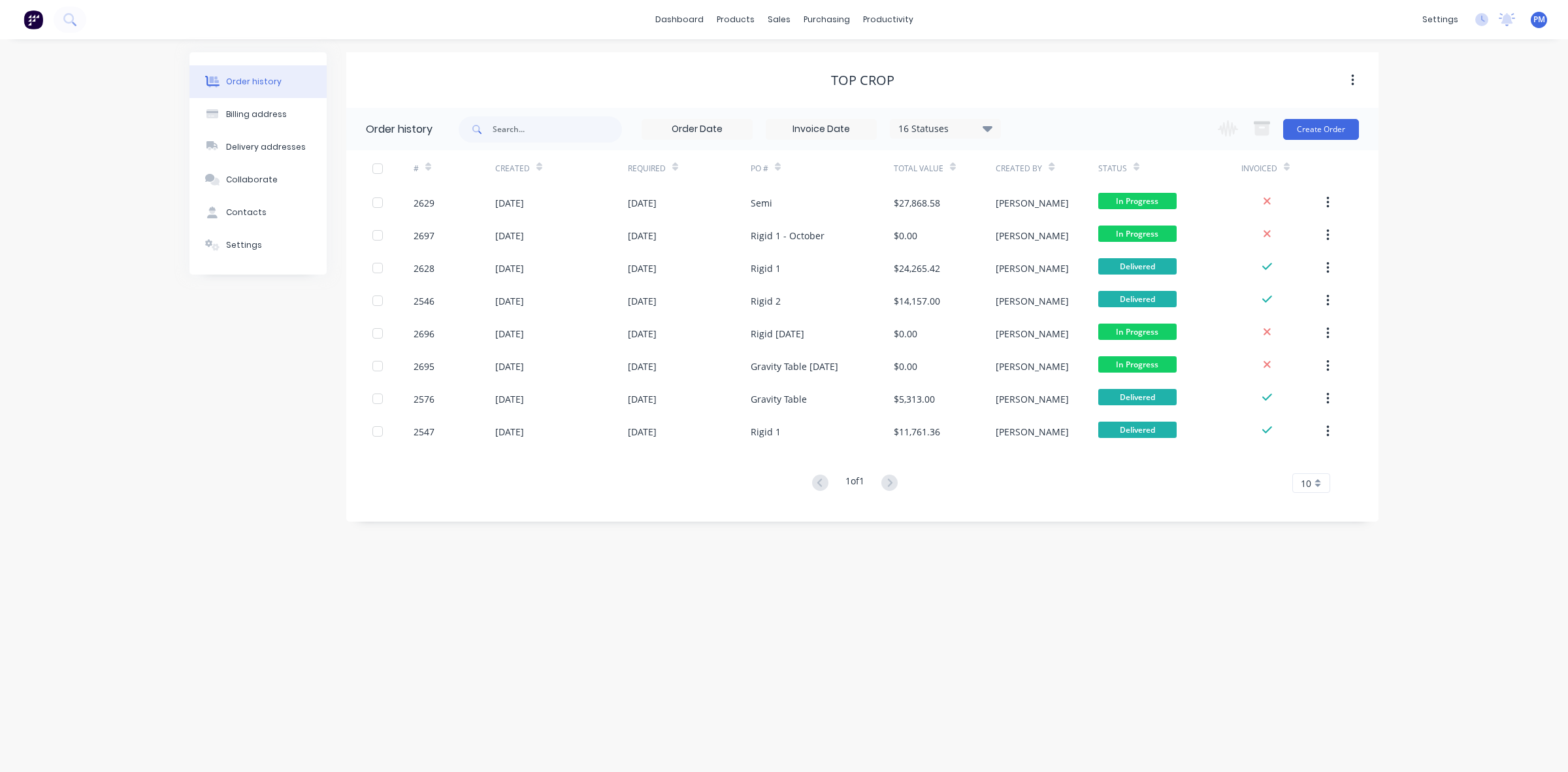
click at [707, 311] on div "[DATE]" at bounding box center [689, 301] width 123 height 33
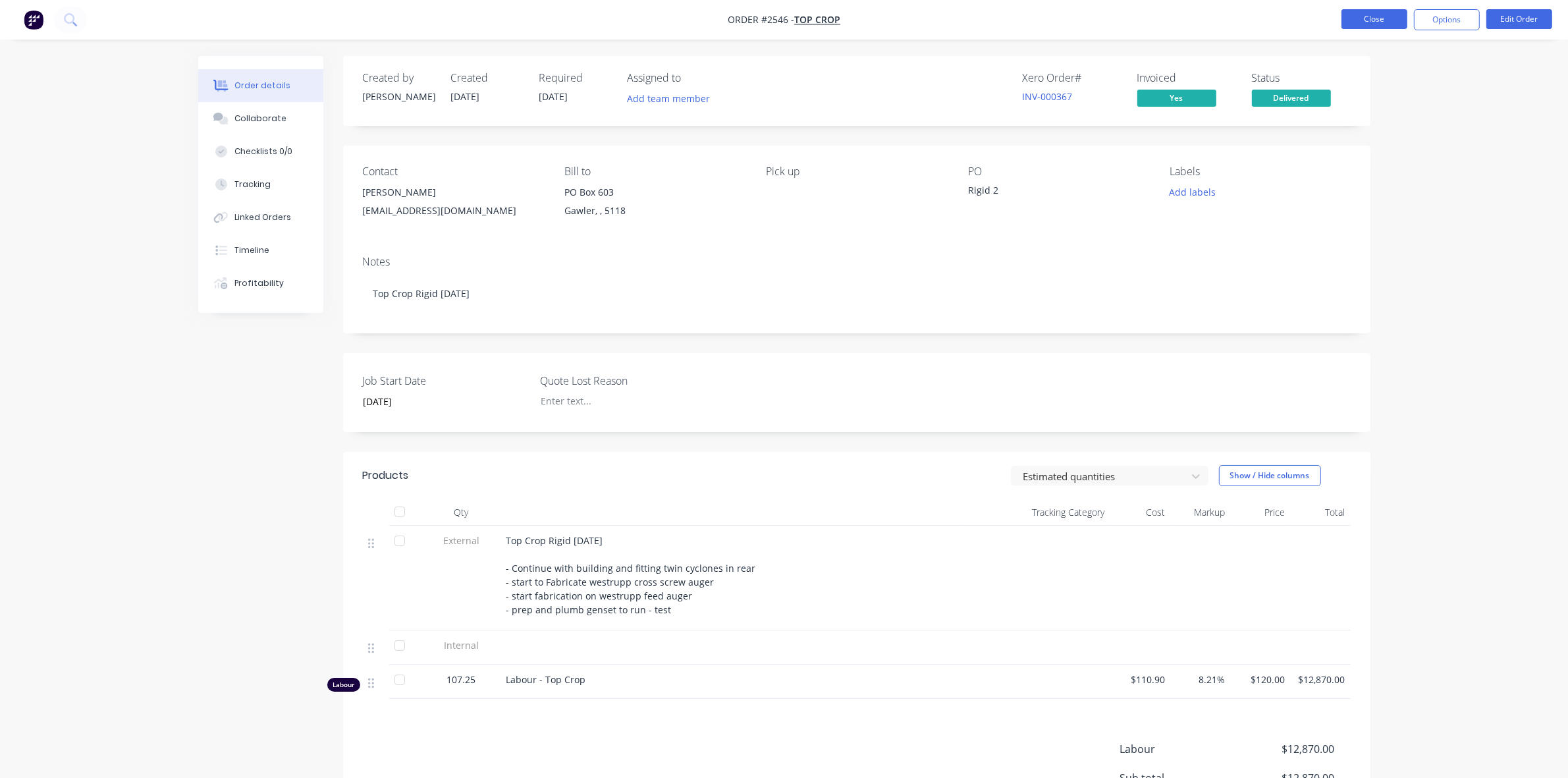
click at [1378, 19] on button "Close" at bounding box center [1373, 19] width 66 height 20
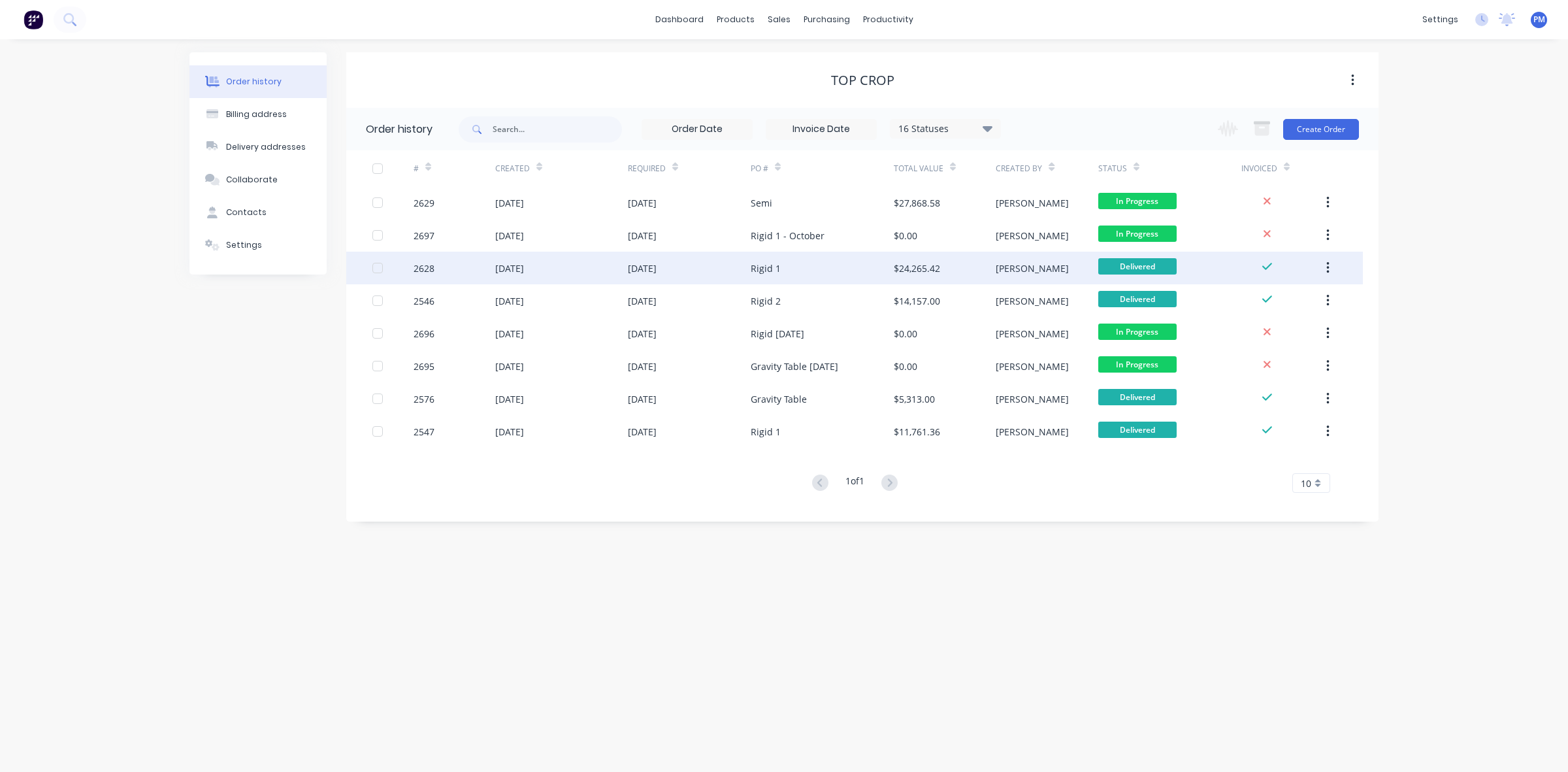
click at [707, 271] on div "[DATE]" at bounding box center [689, 268] width 123 height 33
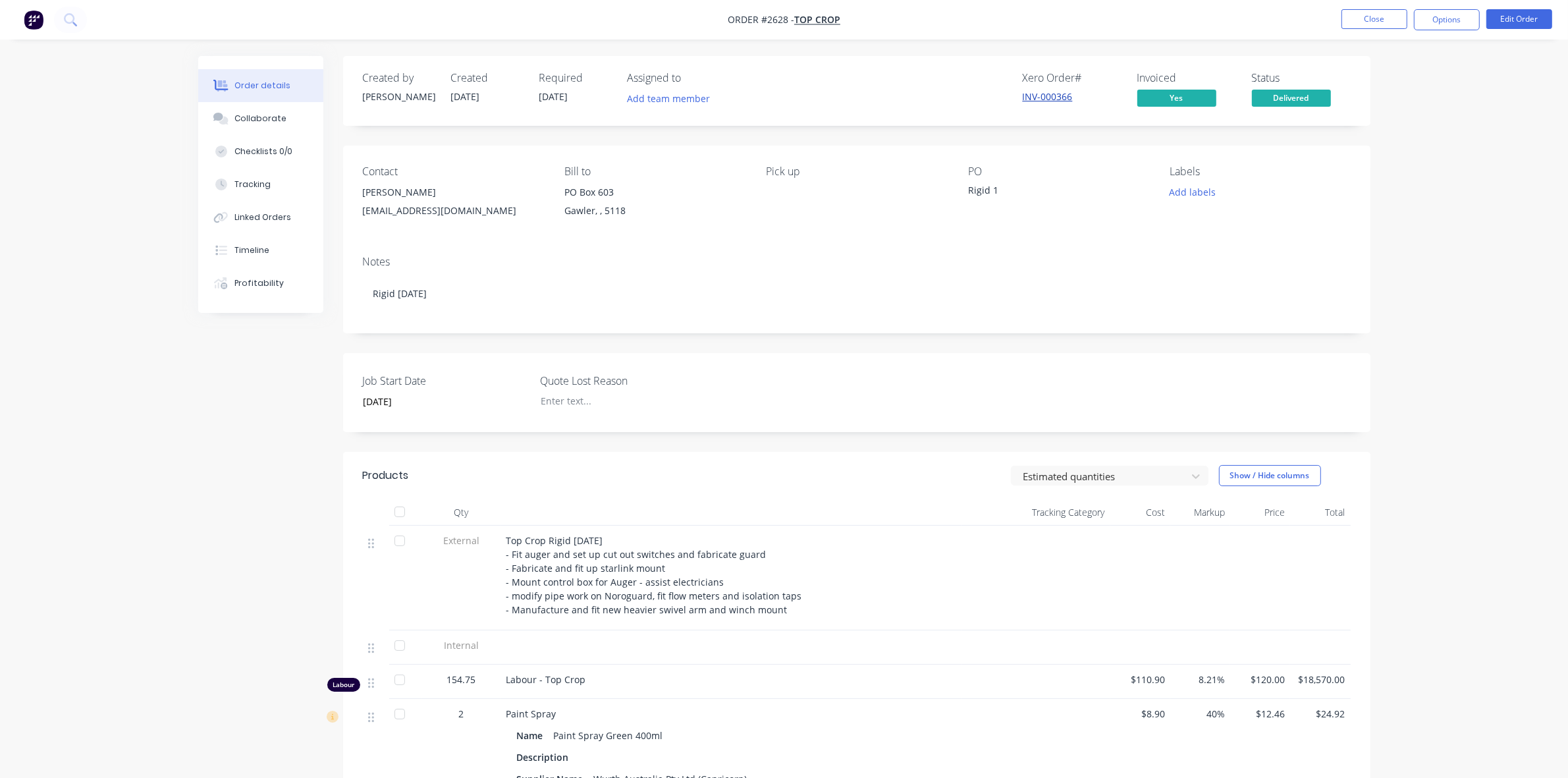
click at [1047, 93] on link "INV-000366" at bounding box center [1048, 97] width 50 height 12
click at [1360, 21] on button "Close" at bounding box center [1373, 19] width 66 height 20
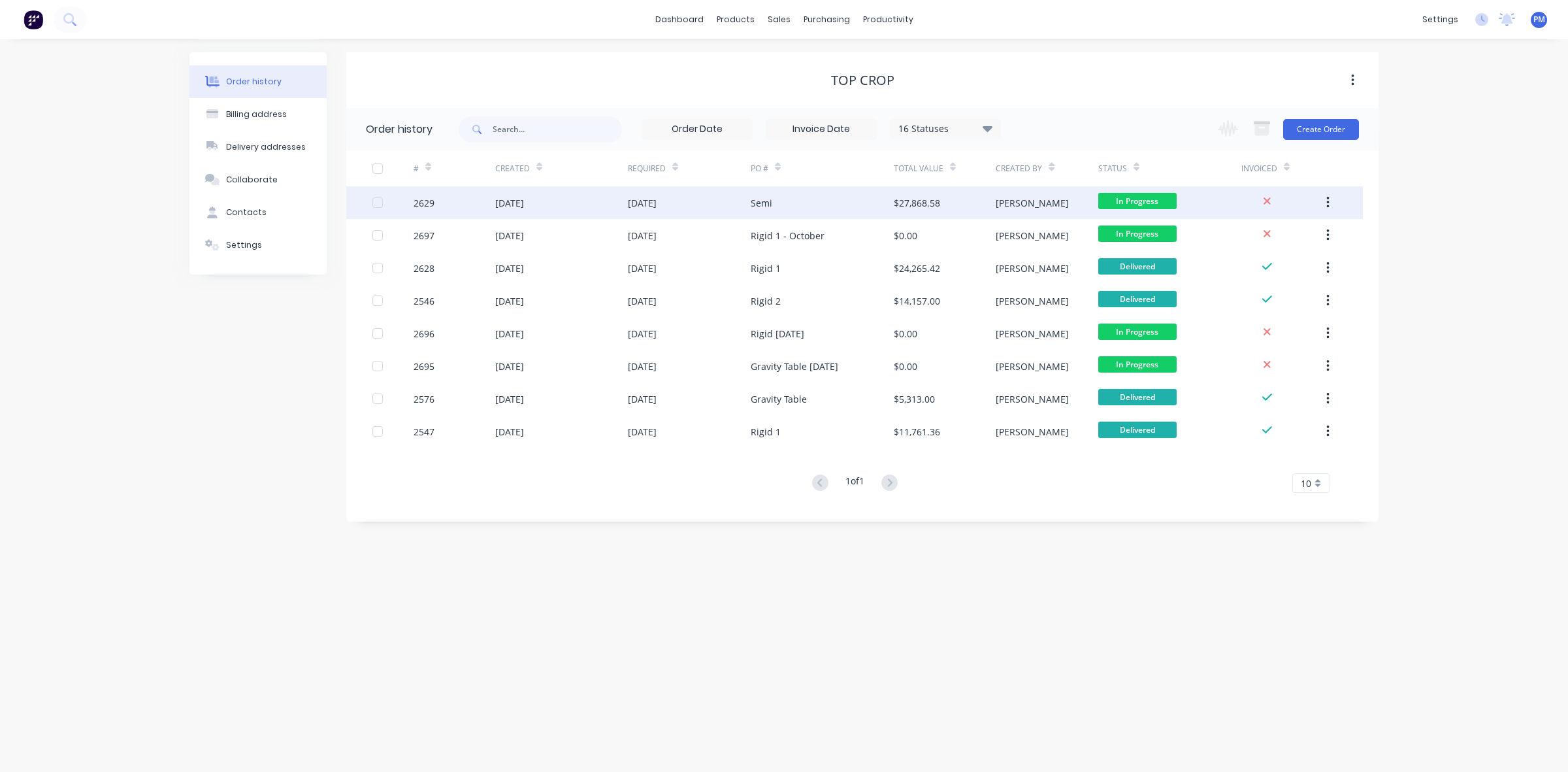
click at [722, 205] on div "[DATE]" at bounding box center [689, 203] width 123 height 33
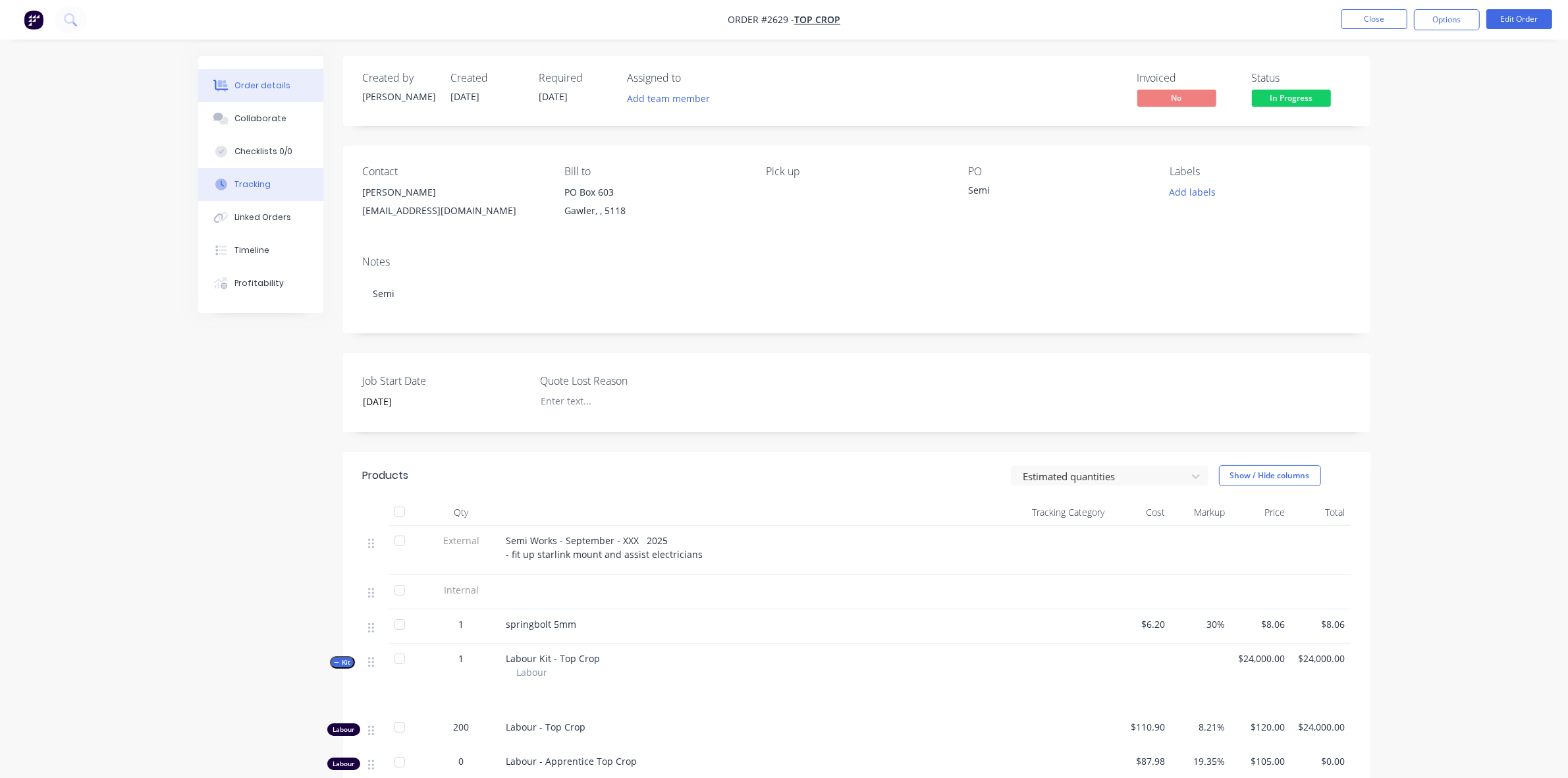
click at [260, 181] on div "Tracking" at bounding box center [253, 184] width 36 height 12
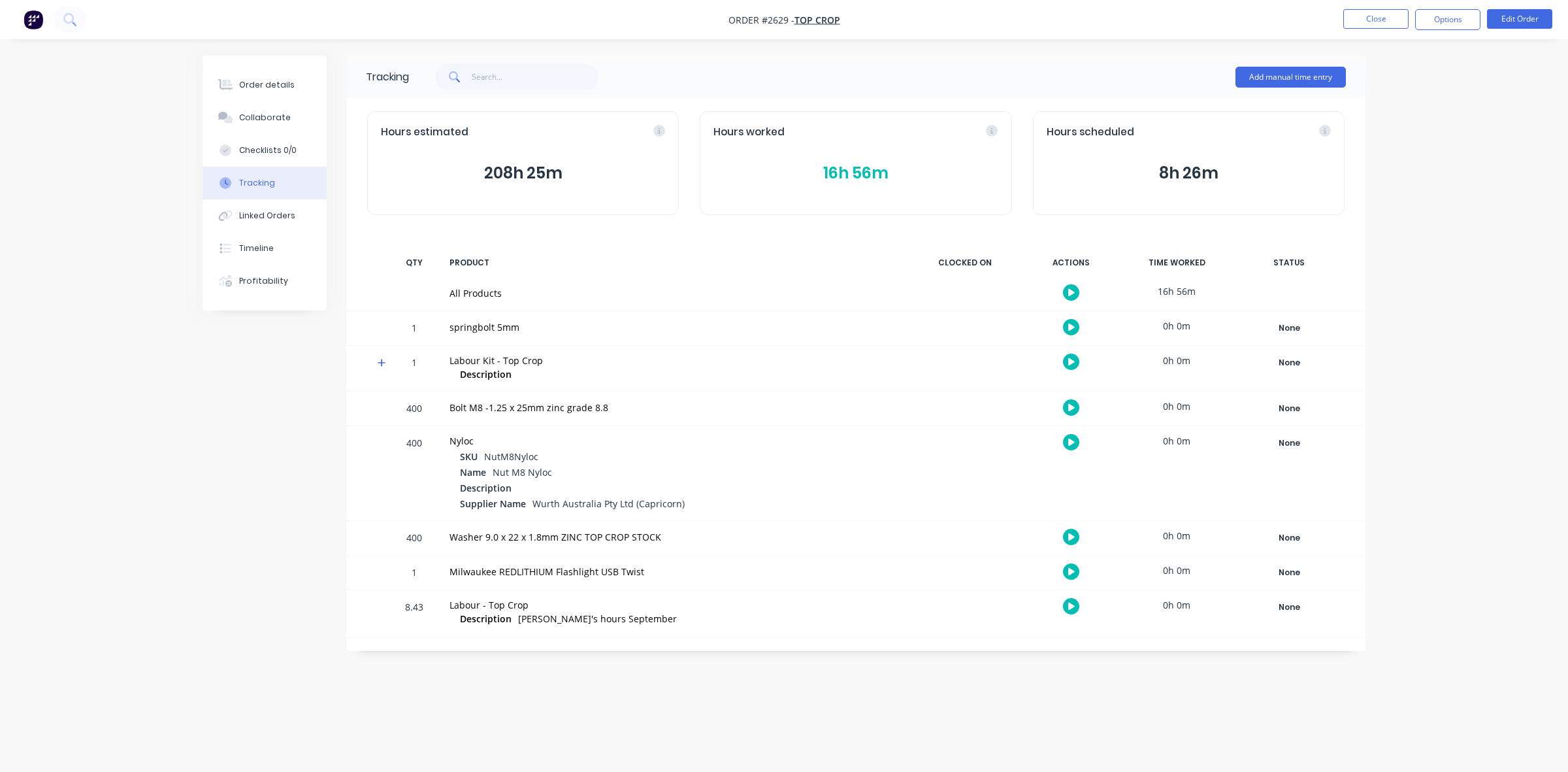
click at [845, 173] on button "16h 56m" at bounding box center [855, 173] width 284 height 25
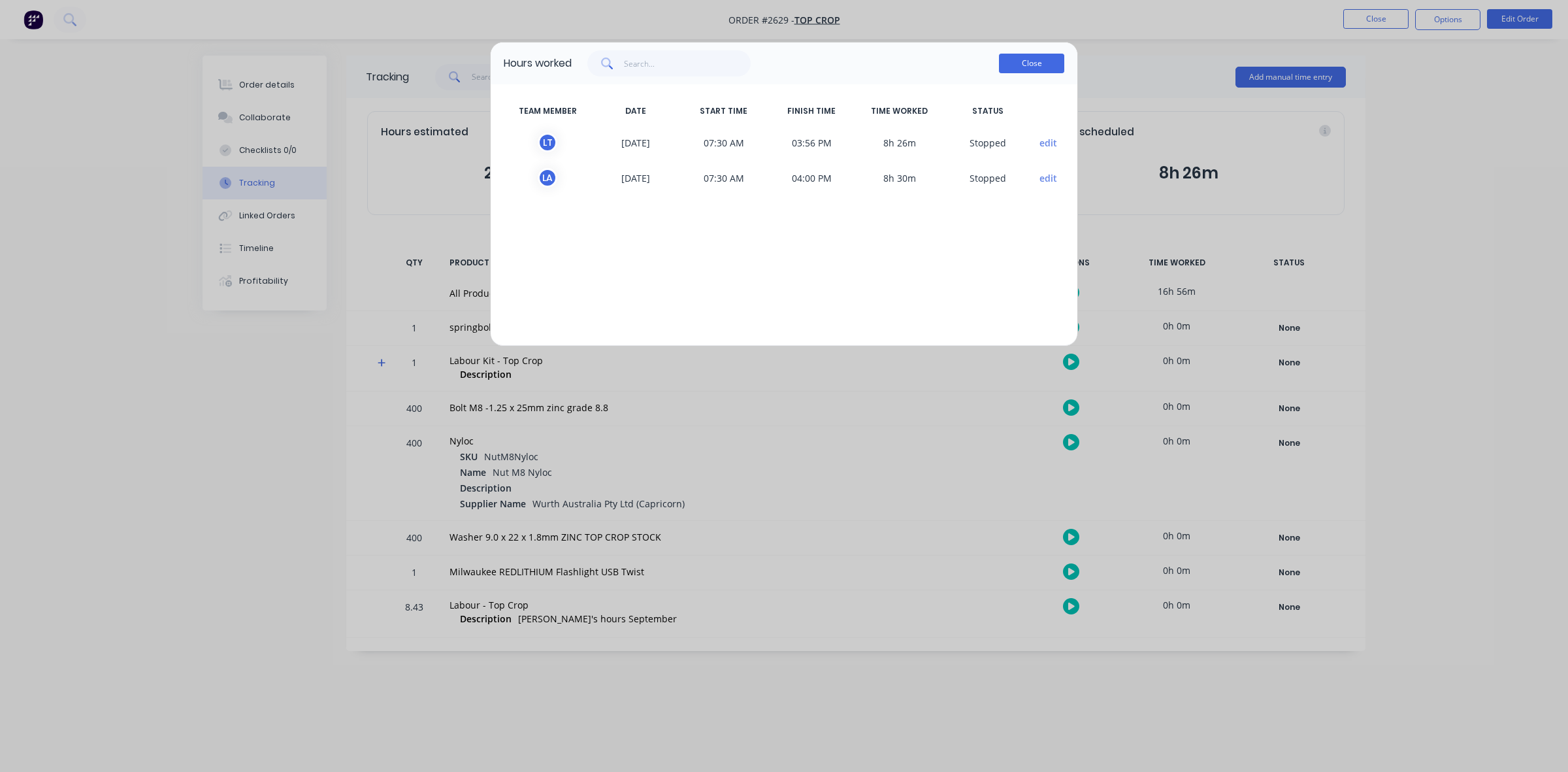
click at [1013, 62] on button "Close" at bounding box center [1031, 63] width 65 height 20
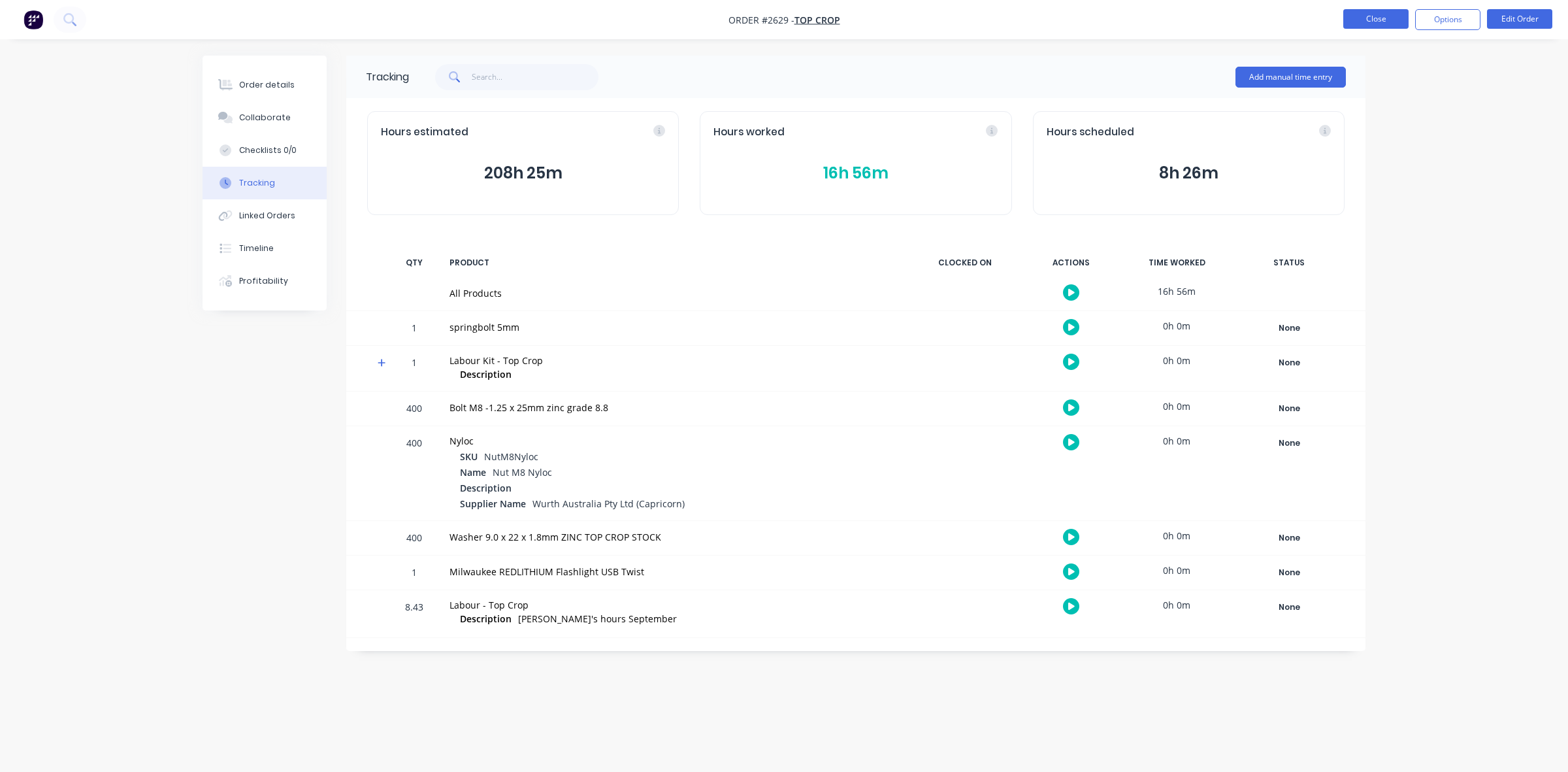
click at [1363, 14] on button "Close" at bounding box center [1375, 18] width 65 height 20
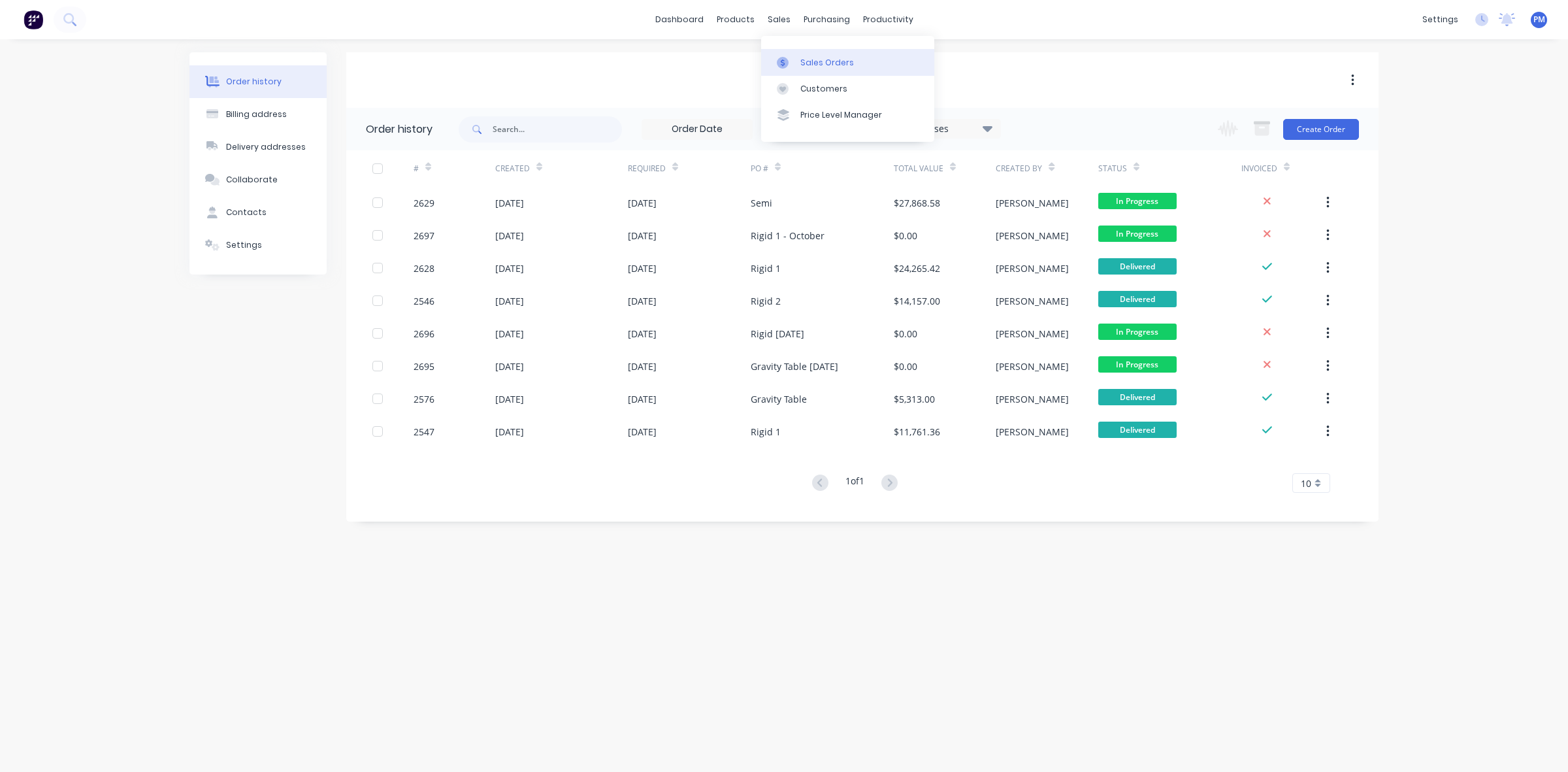
click at [818, 61] on div "Sales Orders" at bounding box center [827, 62] width 53 height 12
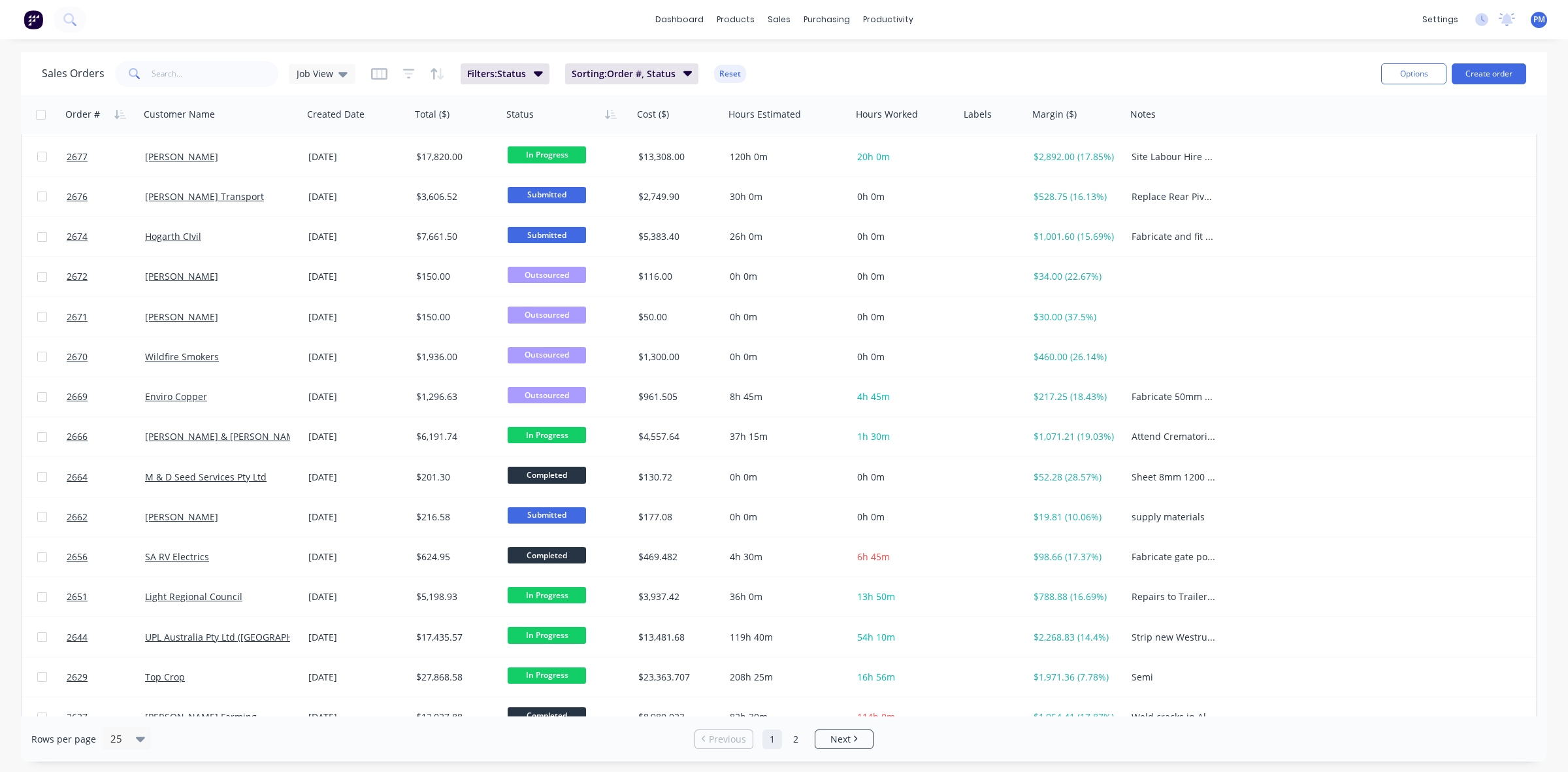
scroll to position [419, 0]
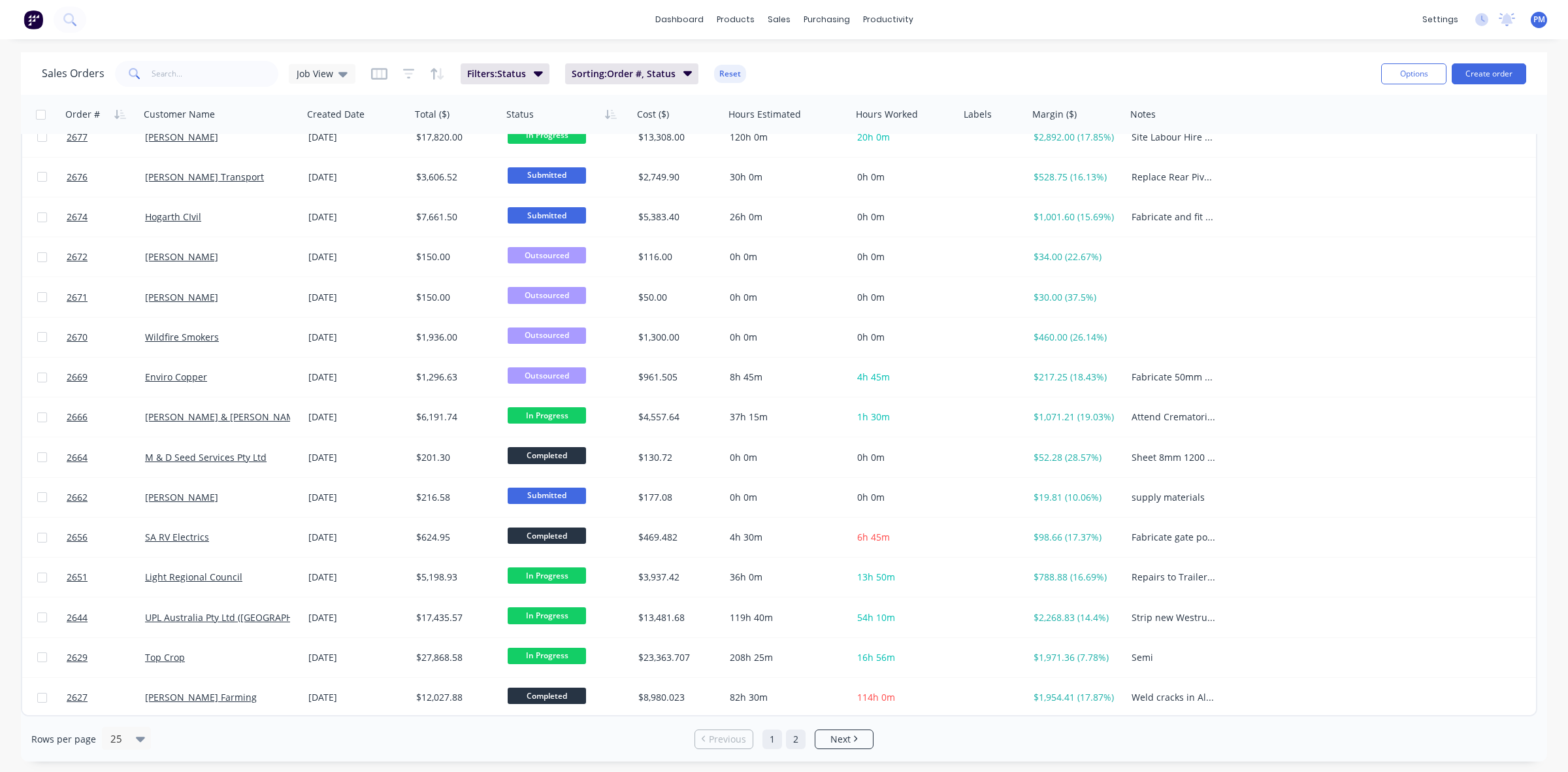
click at [798, 736] on link "2" at bounding box center [796, 739] width 20 height 20
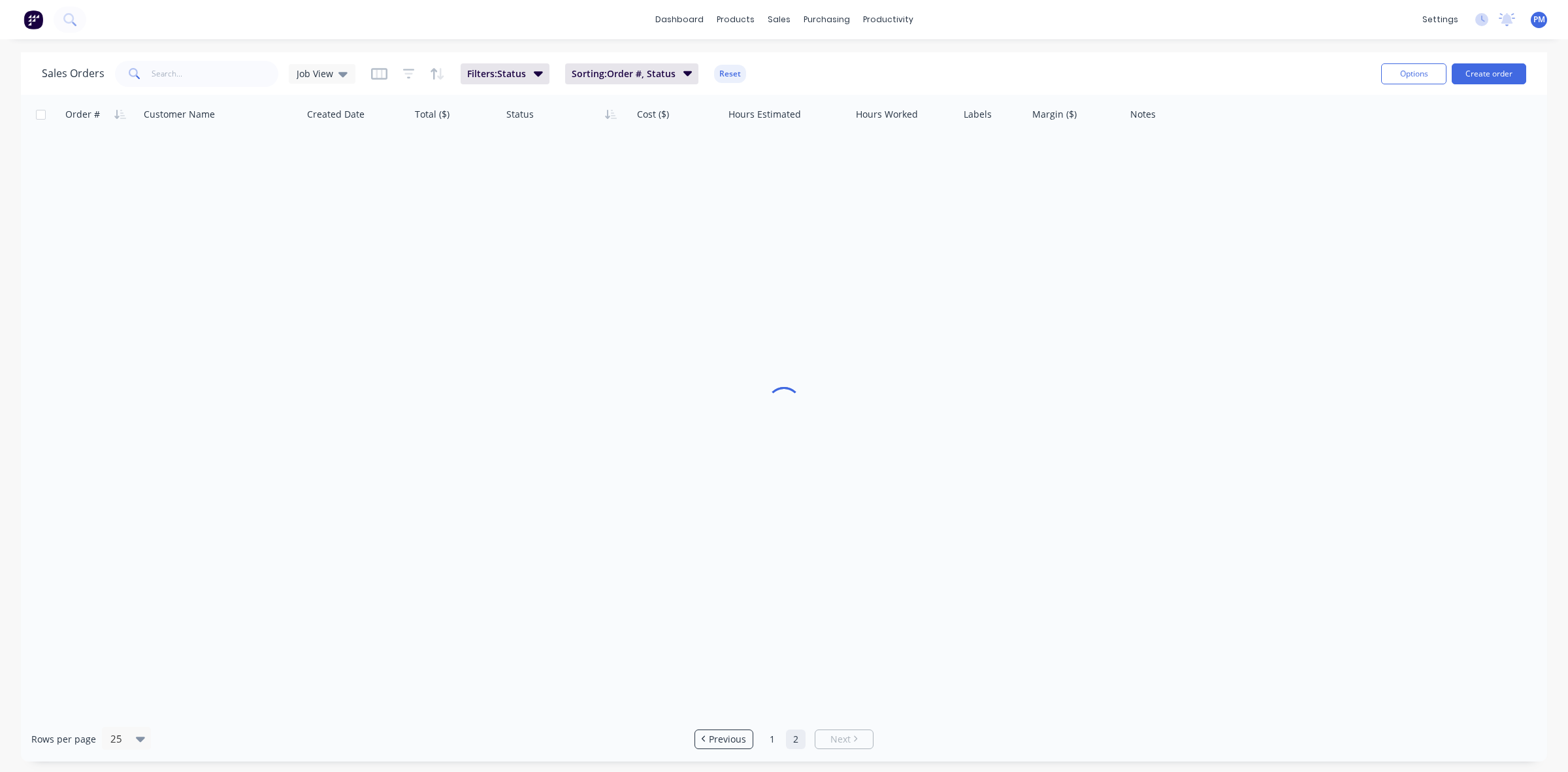
scroll to position [0, 0]
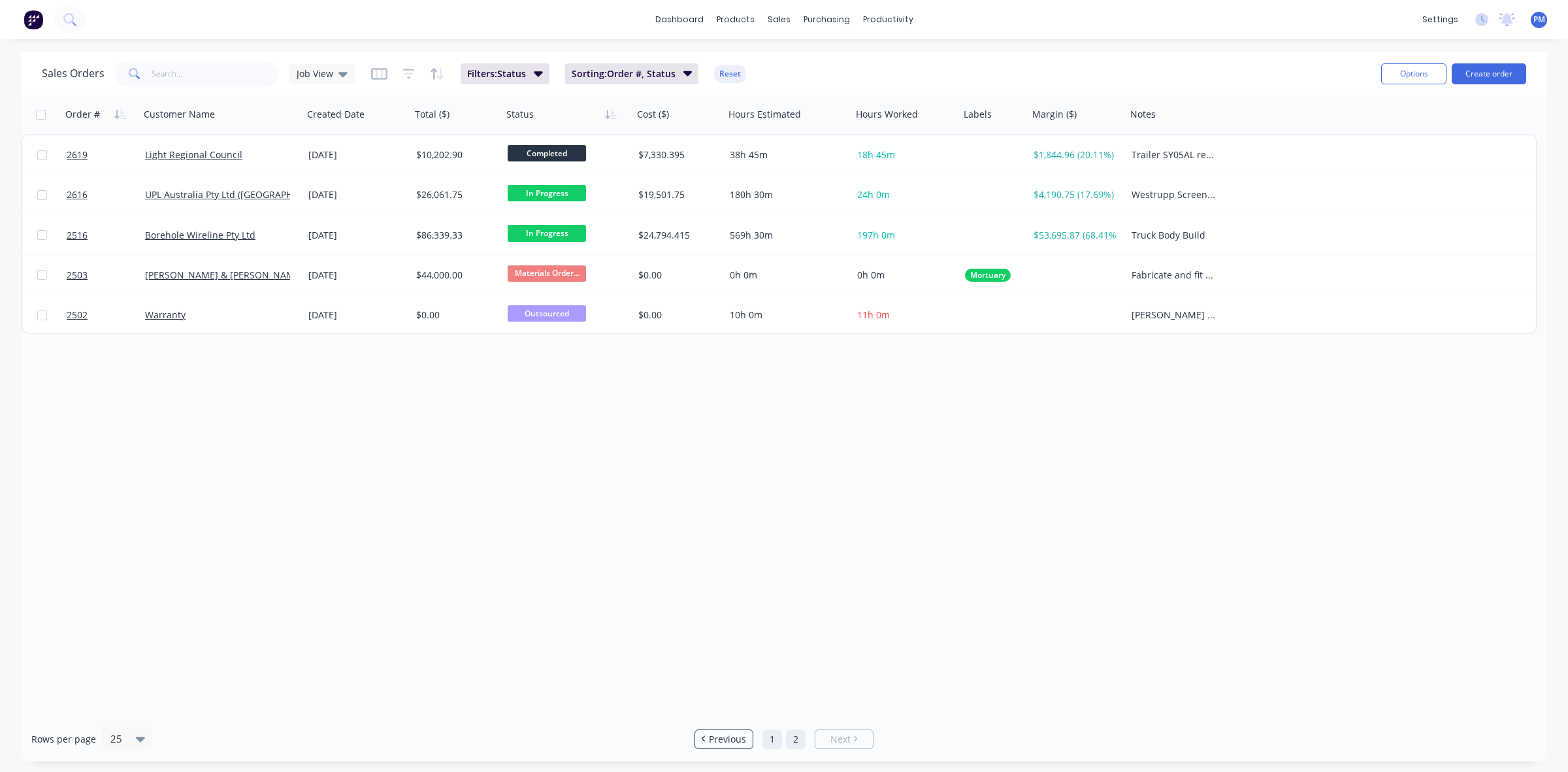
click at [773, 740] on link "1" at bounding box center [772, 739] width 20 height 20
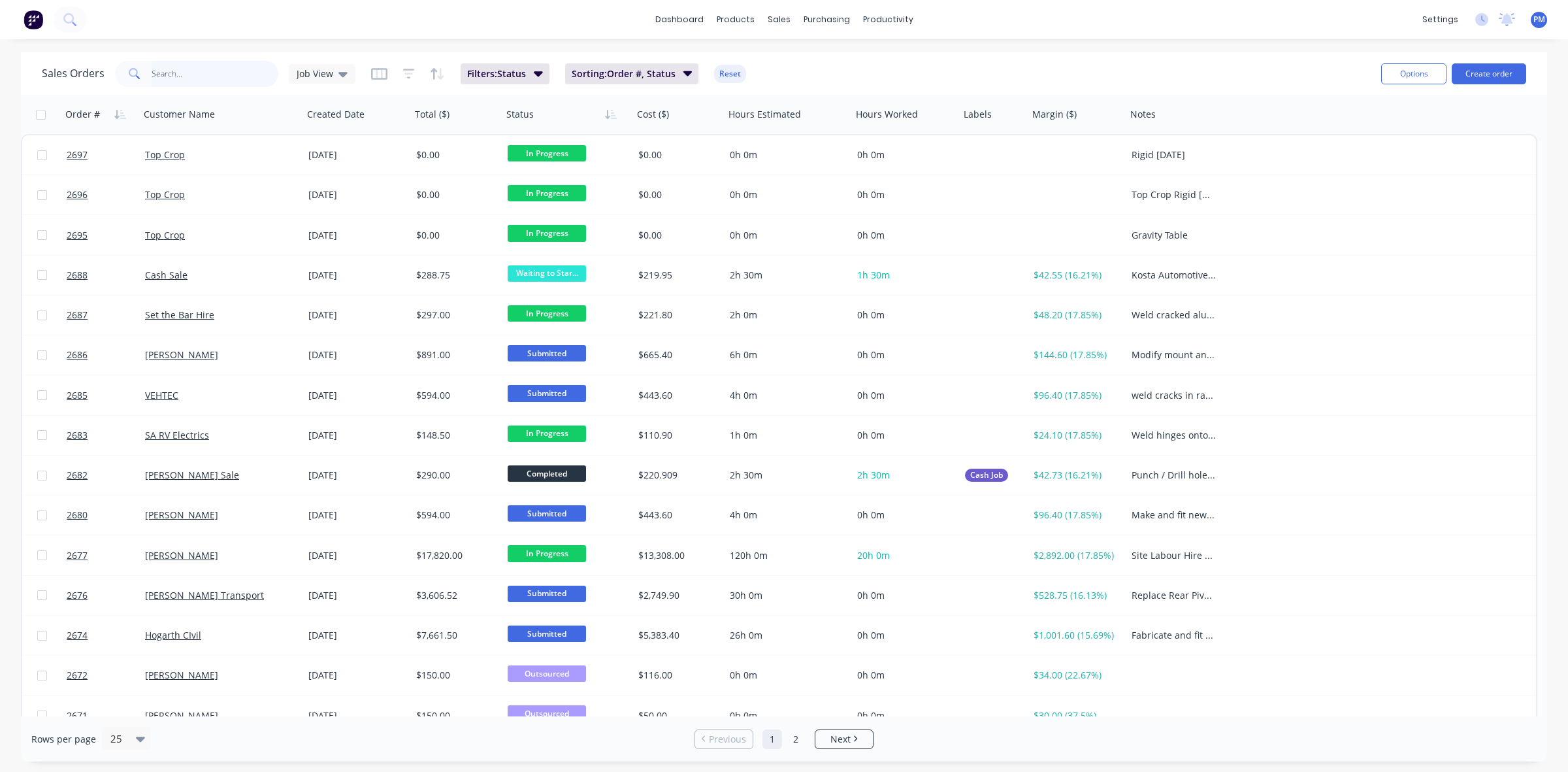
click at [220, 73] on input "text" at bounding box center [215, 74] width 127 height 26
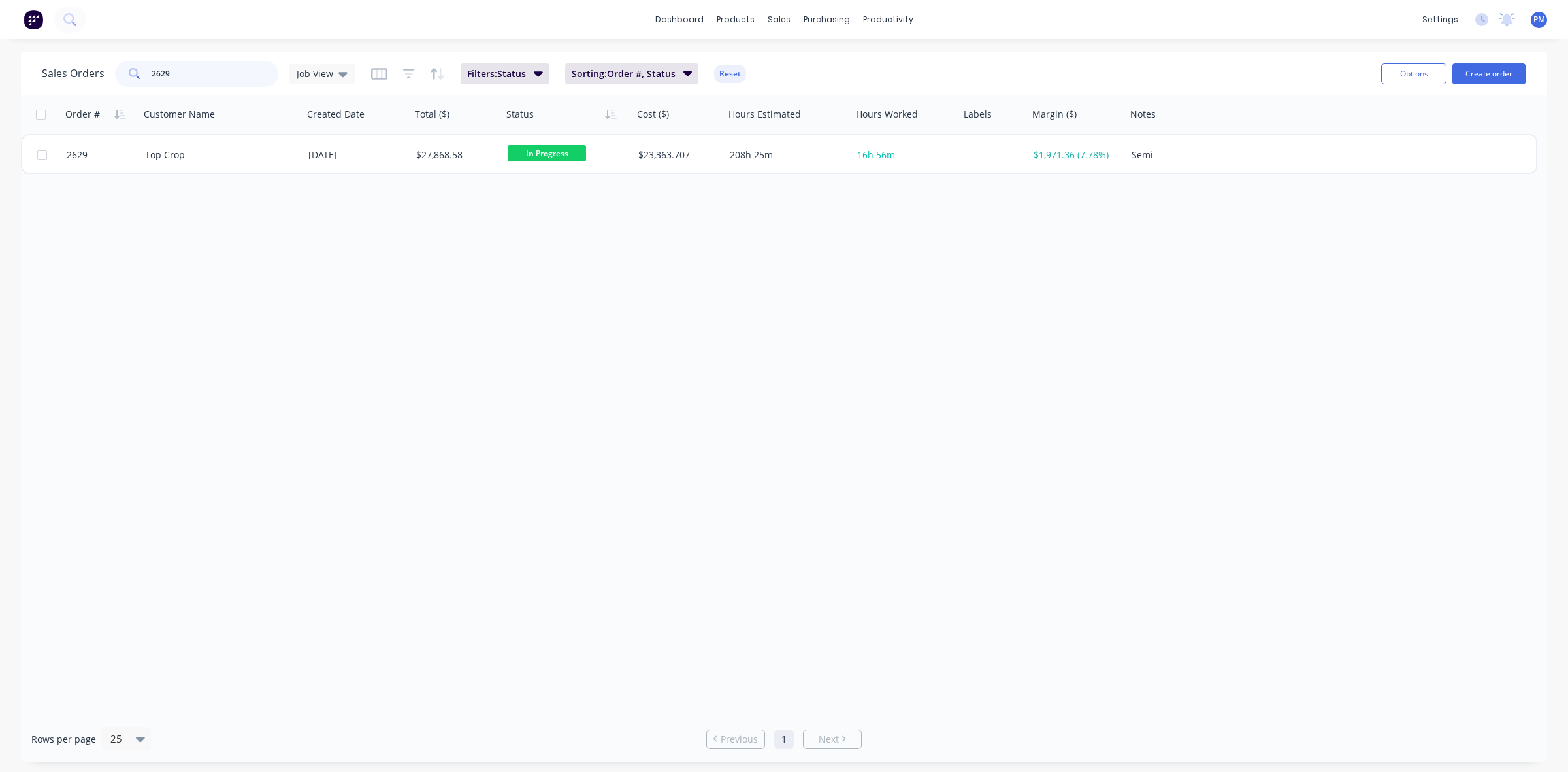
drag, startPoint x: 181, startPoint y: 75, endPoint x: 145, endPoint y: 74, distance: 36.0
click at [145, 74] on div "2629" at bounding box center [197, 74] width 164 height 26
type input "2628"
drag, startPoint x: 171, startPoint y: 75, endPoint x: 142, endPoint y: 74, distance: 29.0
click at [142, 74] on div "2628" at bounding box center [197, 74] width 164 height 26
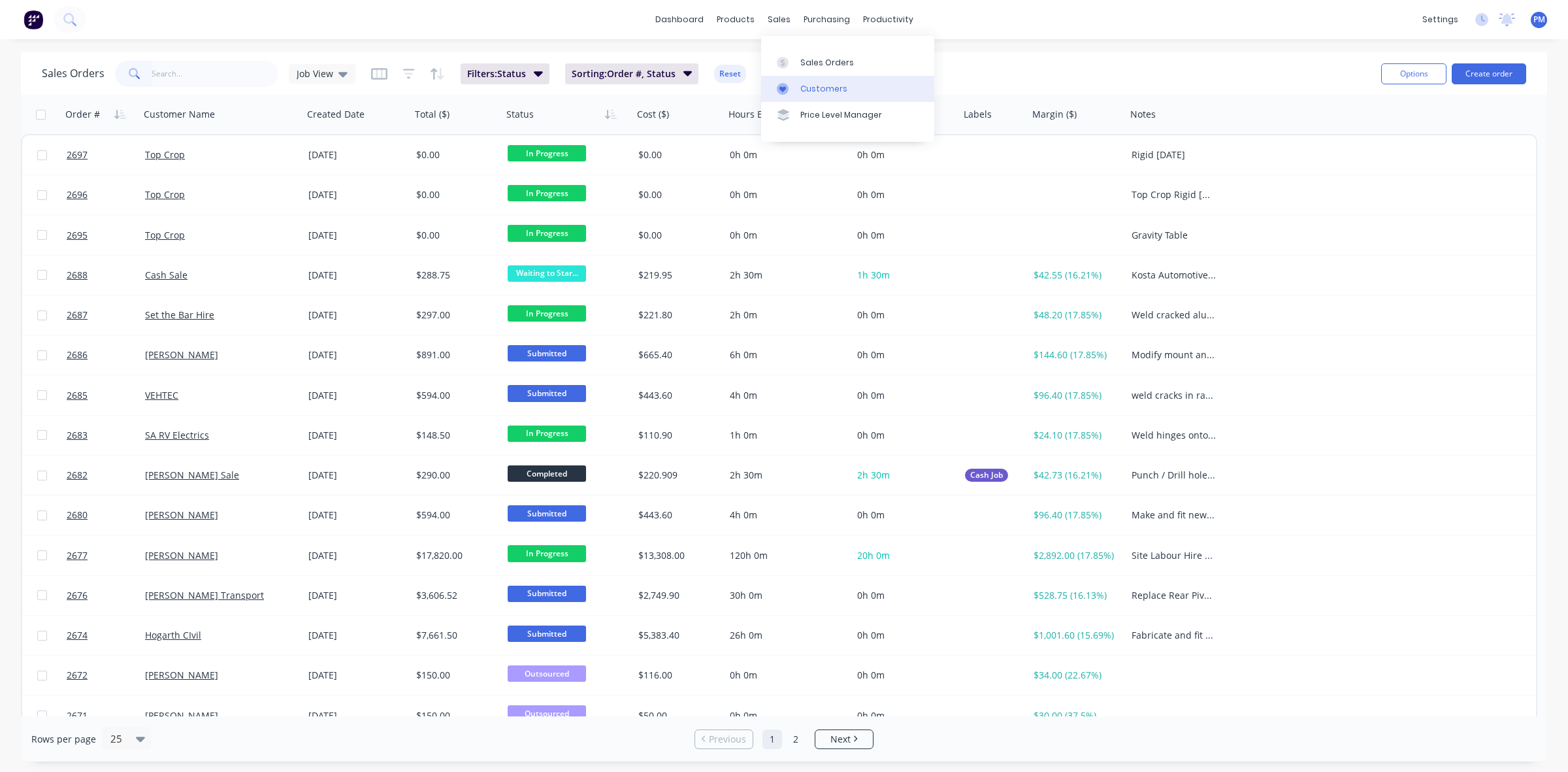
click at [808, 83] on div "Customers" at bounding box center [824, 88] width 47 height 12
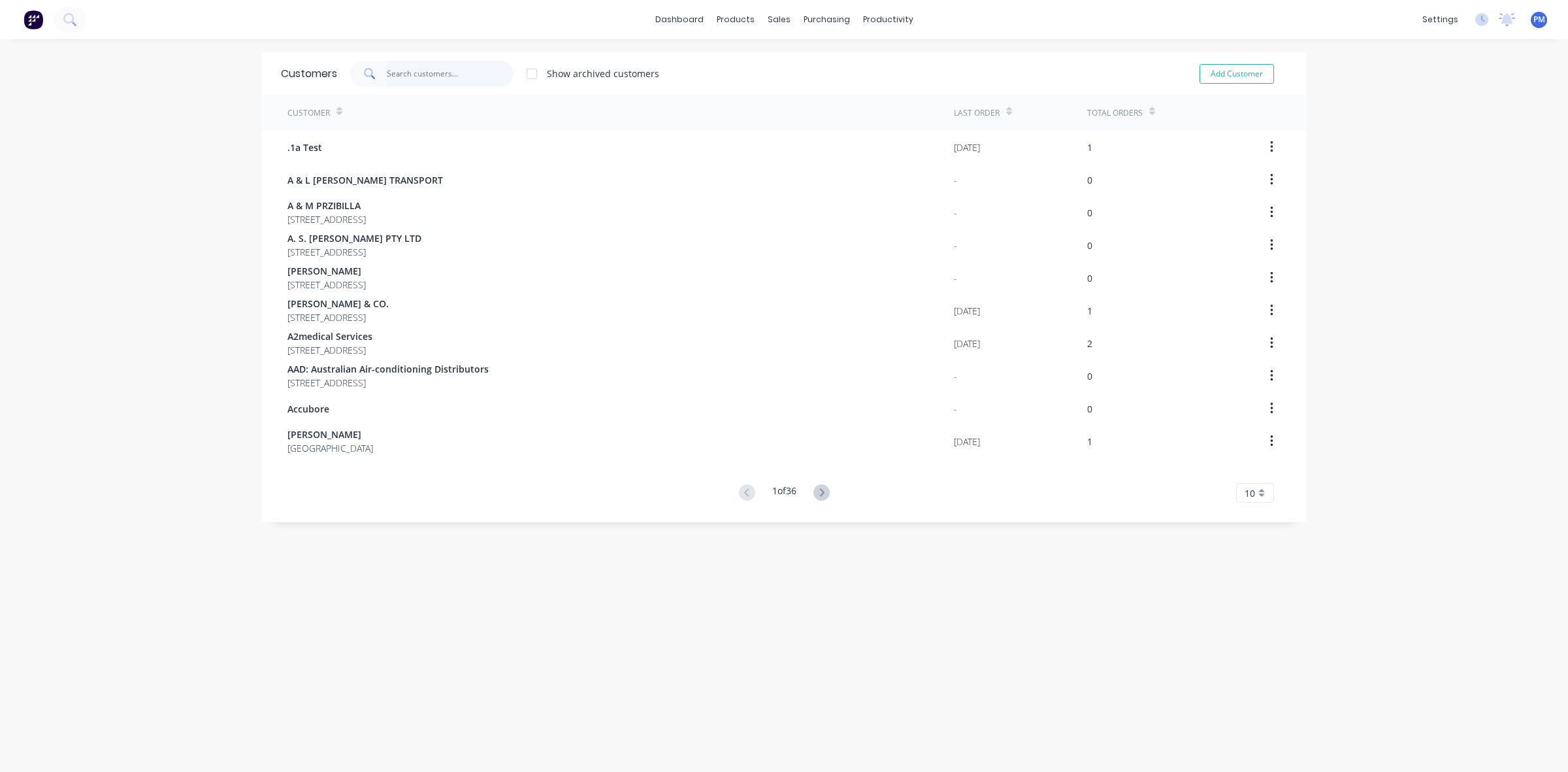
click at [409, 79] on input "text" at bounding box center [451, 74] width 127 height 26
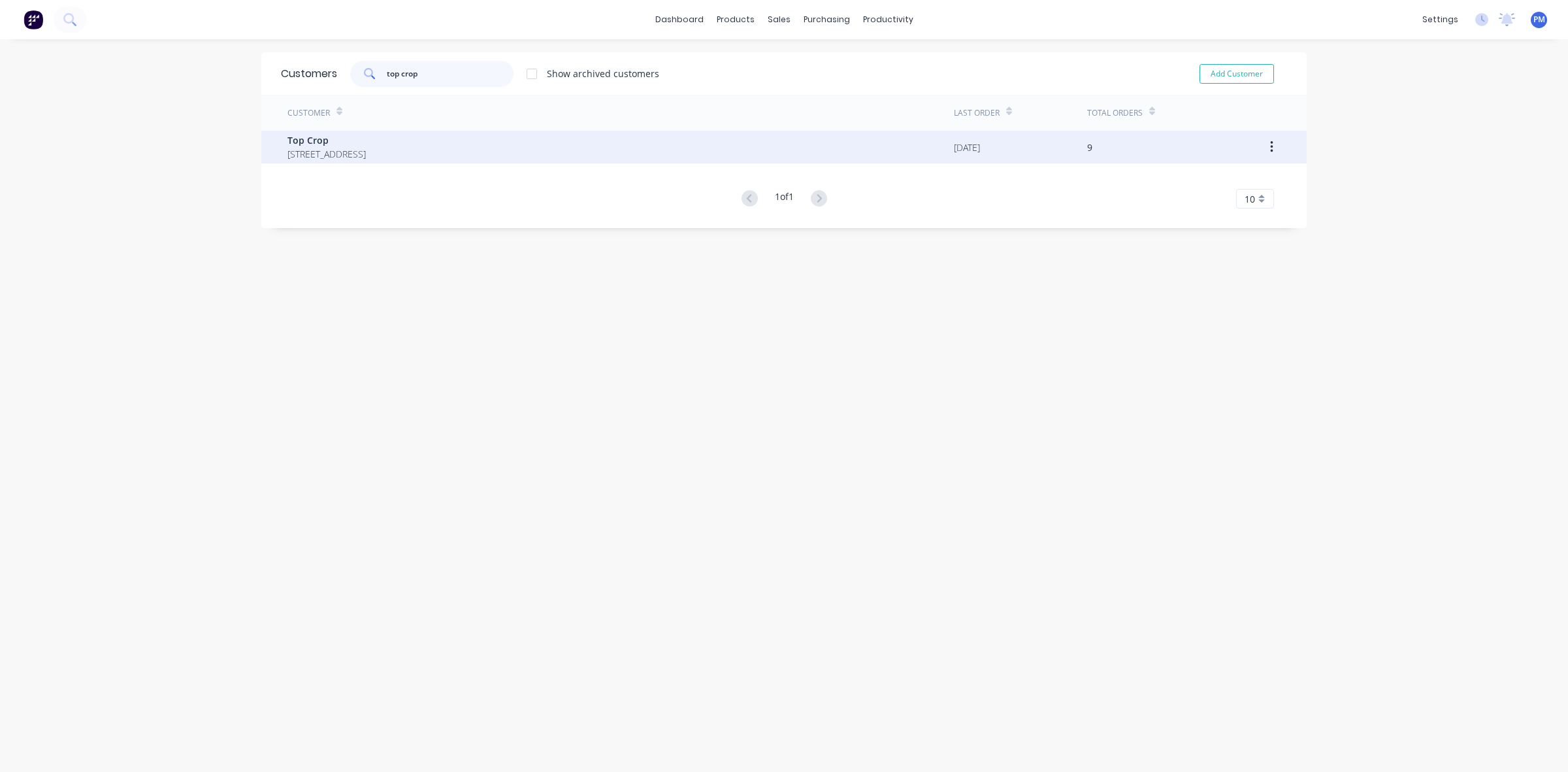
type input "top crop"
click at [356, 145] on span "Top Crop" at bounding box center [327, 140] width 78 height 14
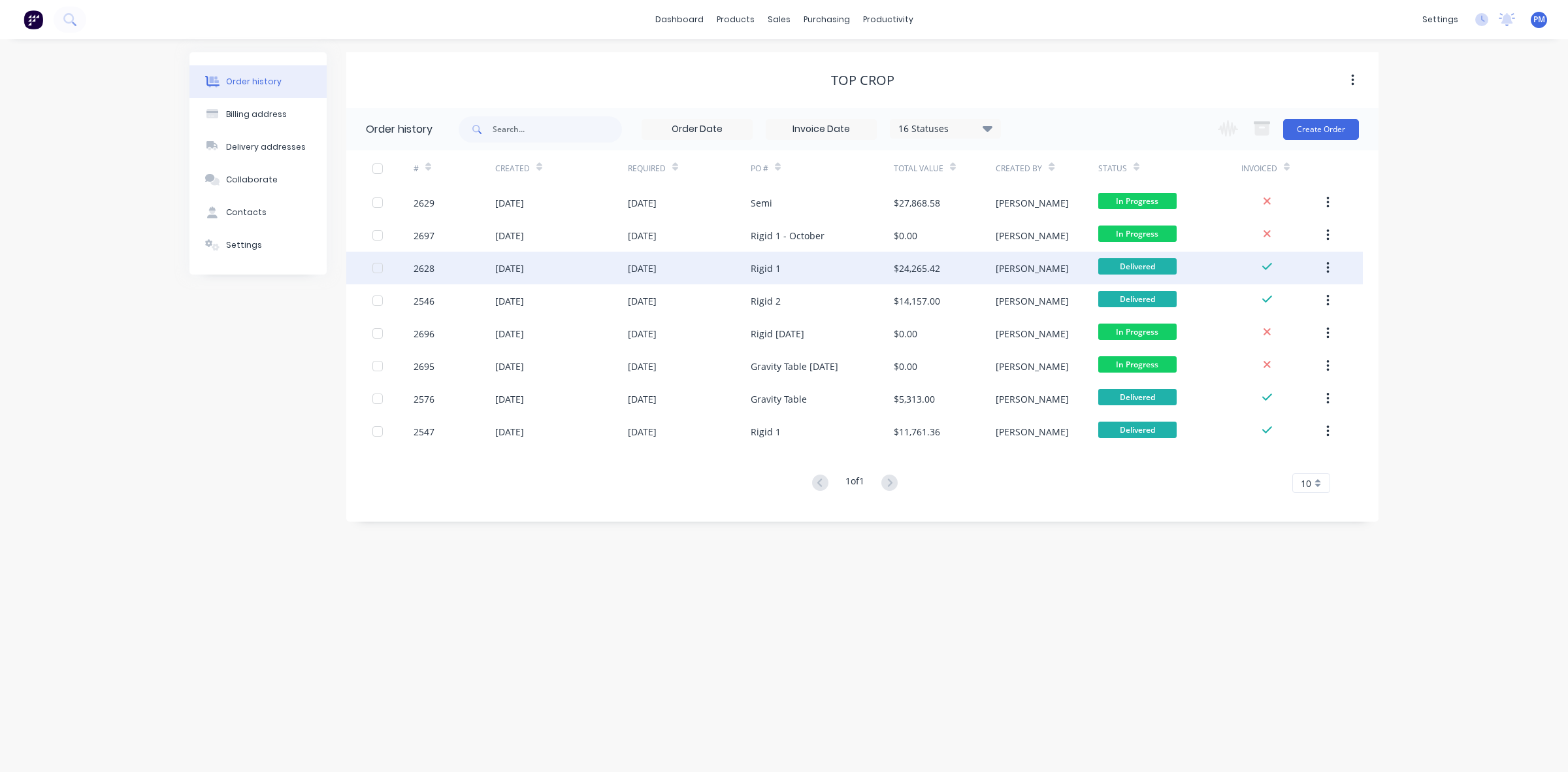
click at [813, 276] on div "Rigid 1" at bounding box center [822, 268] width 143 height 33
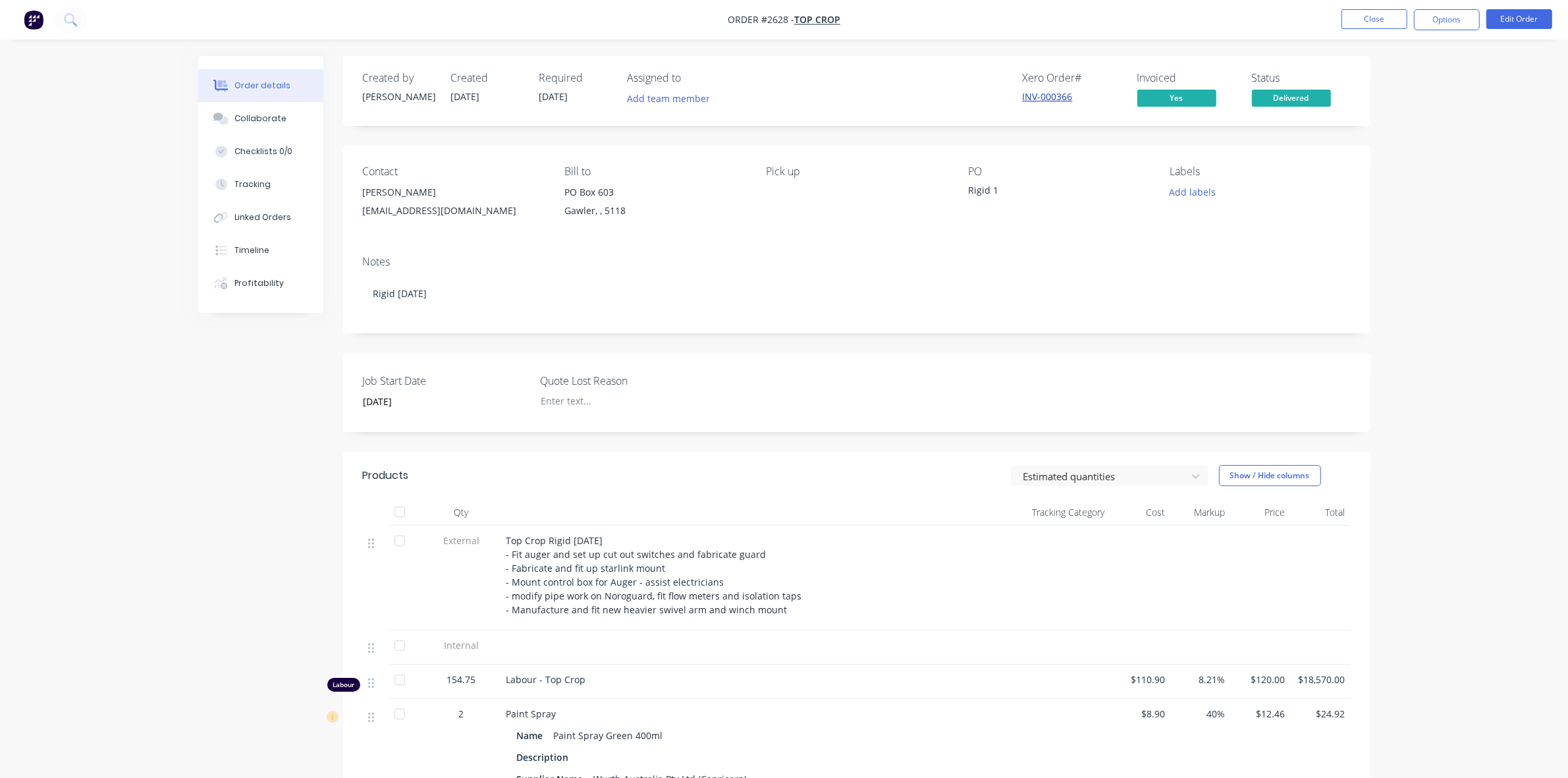
click at [1045, 99] on link "INV-000366" at bounding box center [1048, 97] width 50 height 12
click at [1354, 23] on button "Close" at bounding box center [1373, 19] width 66 height 20
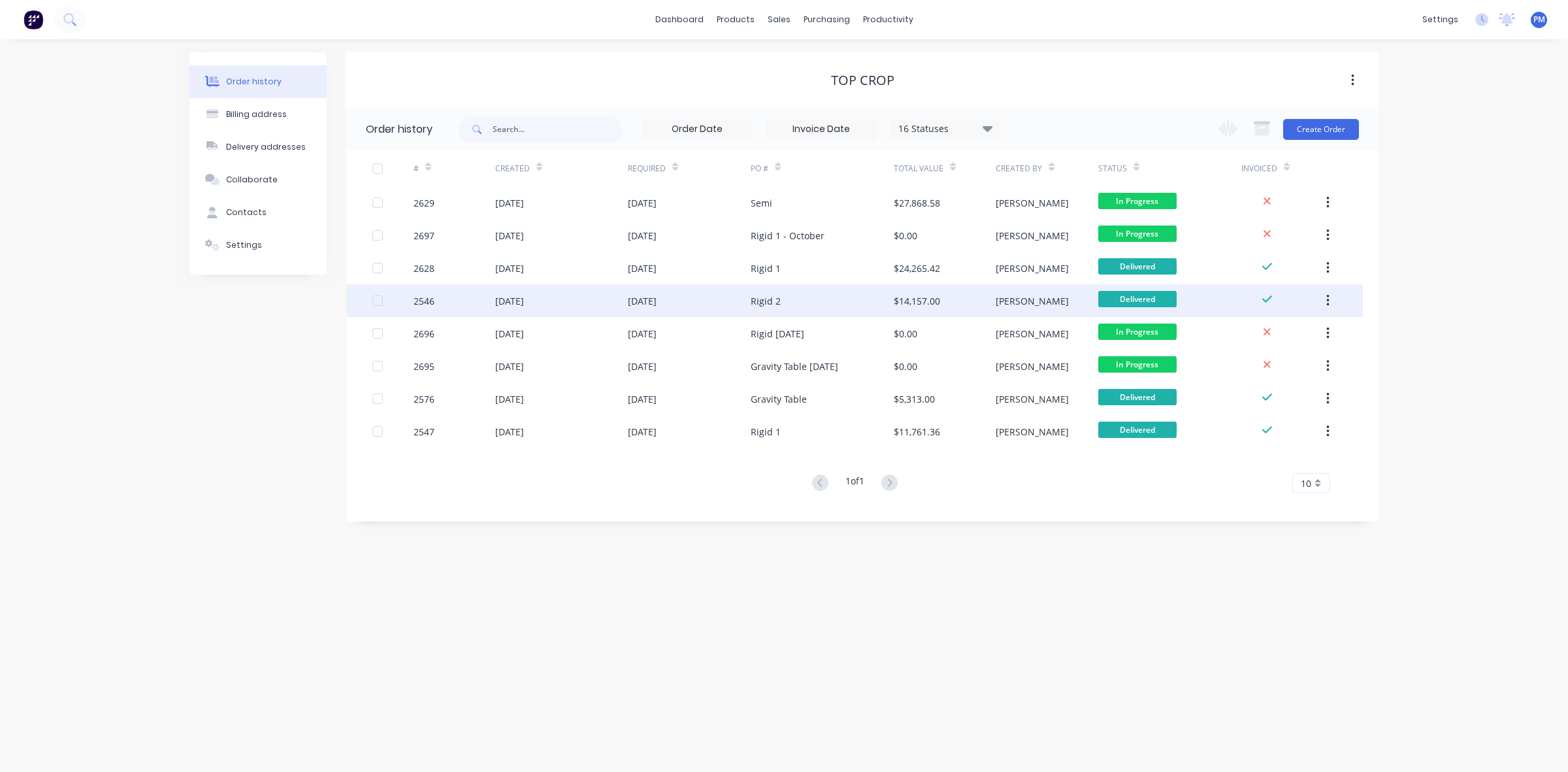
click at [467, 304] on div "2546" at bounding box center [454, 301] width 81 height 33
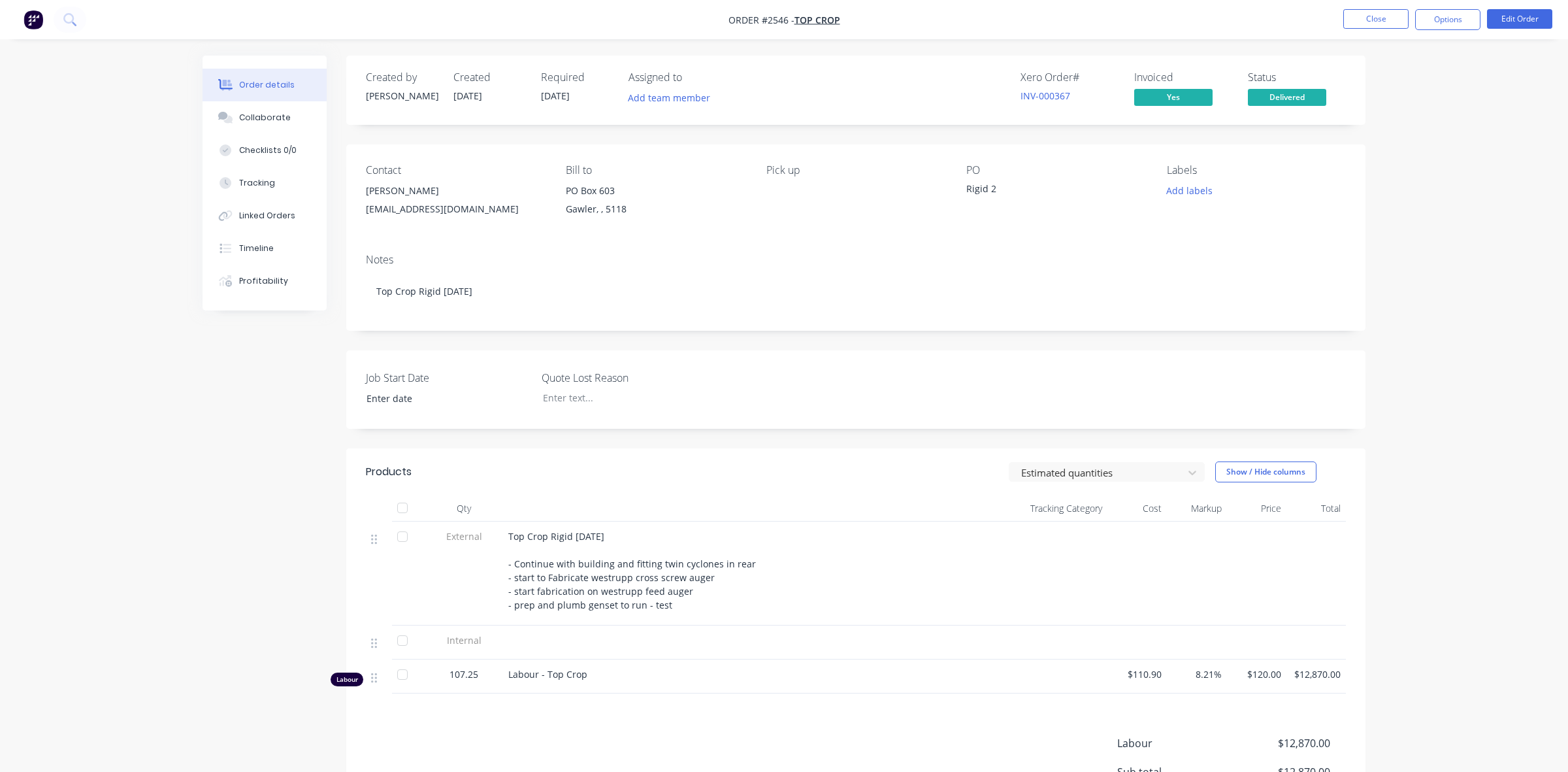
type input "[DATE]"
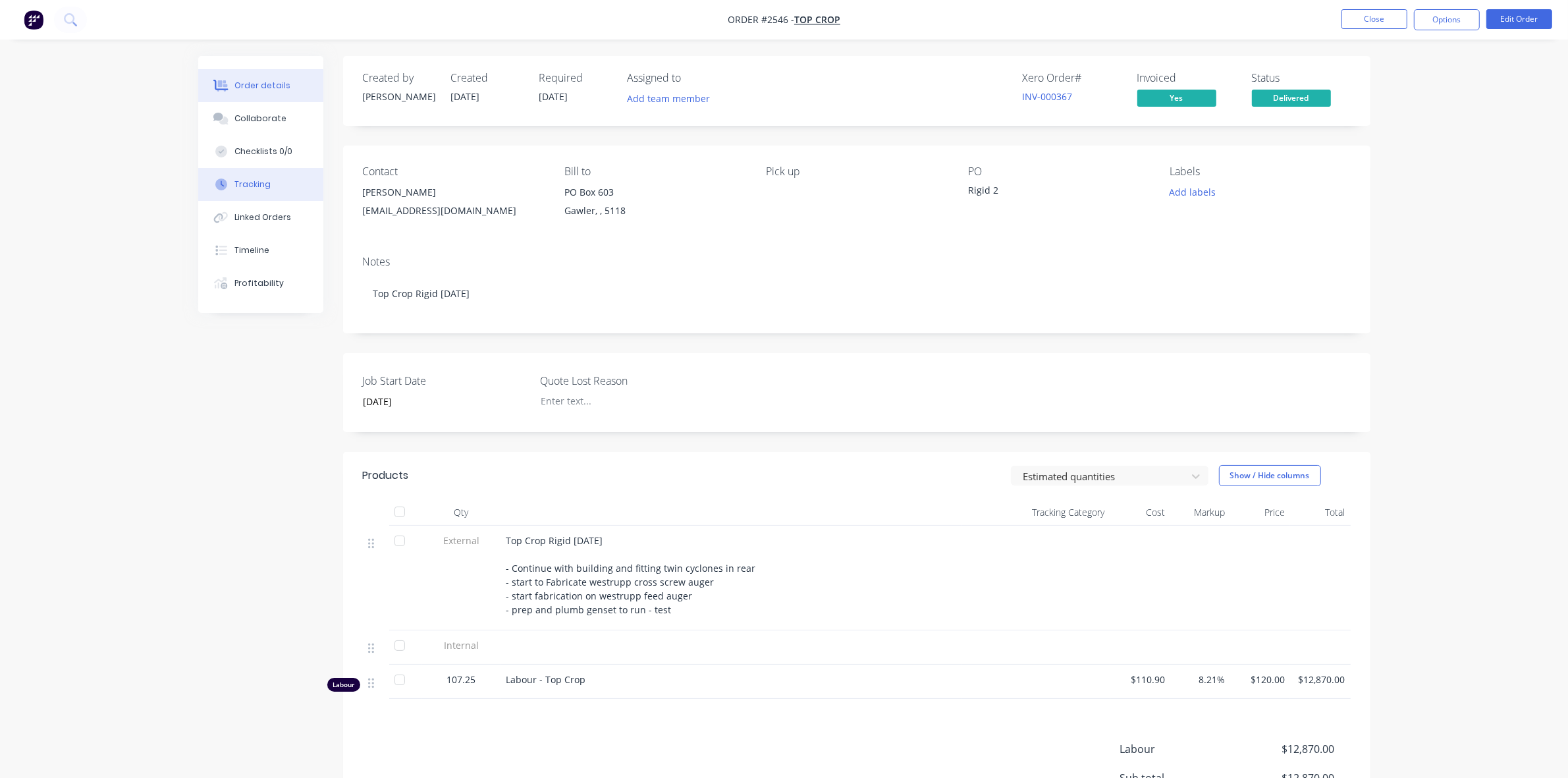
click at [264, 182] on div "Tracking" at bounding box center [253, 184] width 36 height 12
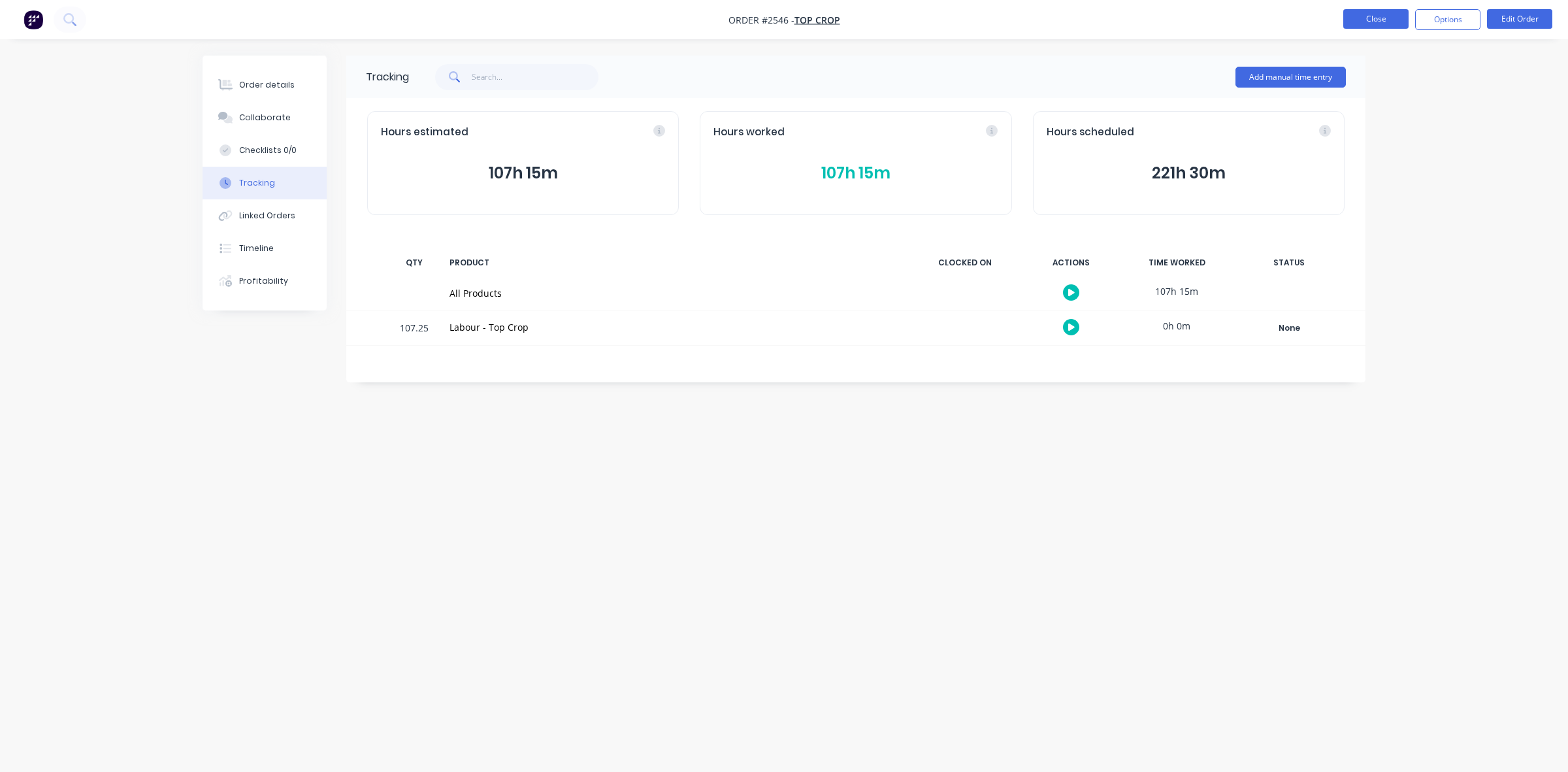
click at [1363, 14] on button "Close" at bounding box center [1375, 18] width 65 height 20
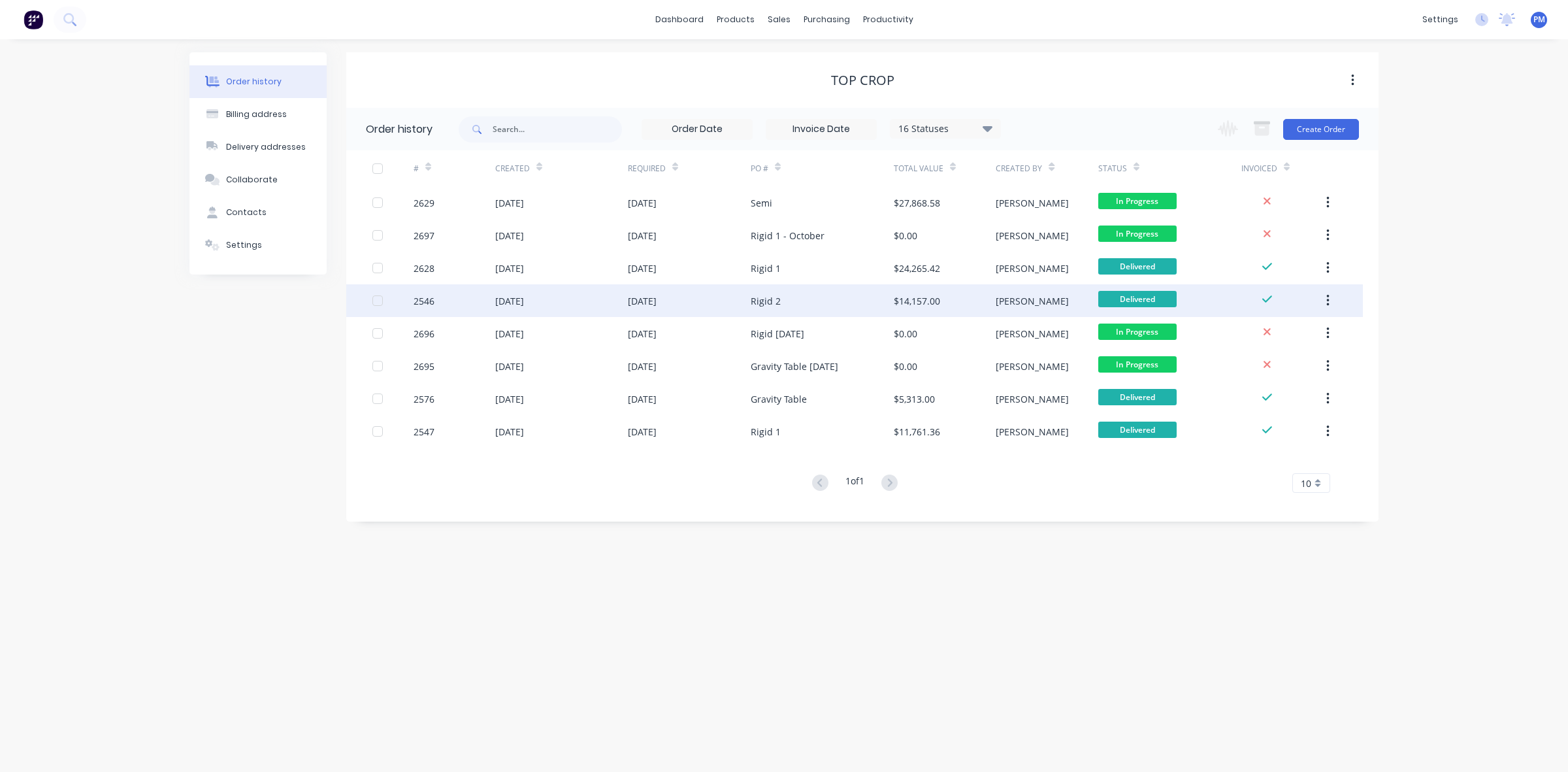
click at [585, 301] on div "[DATE]" at bounding box center [561, 301] width 133 height 33
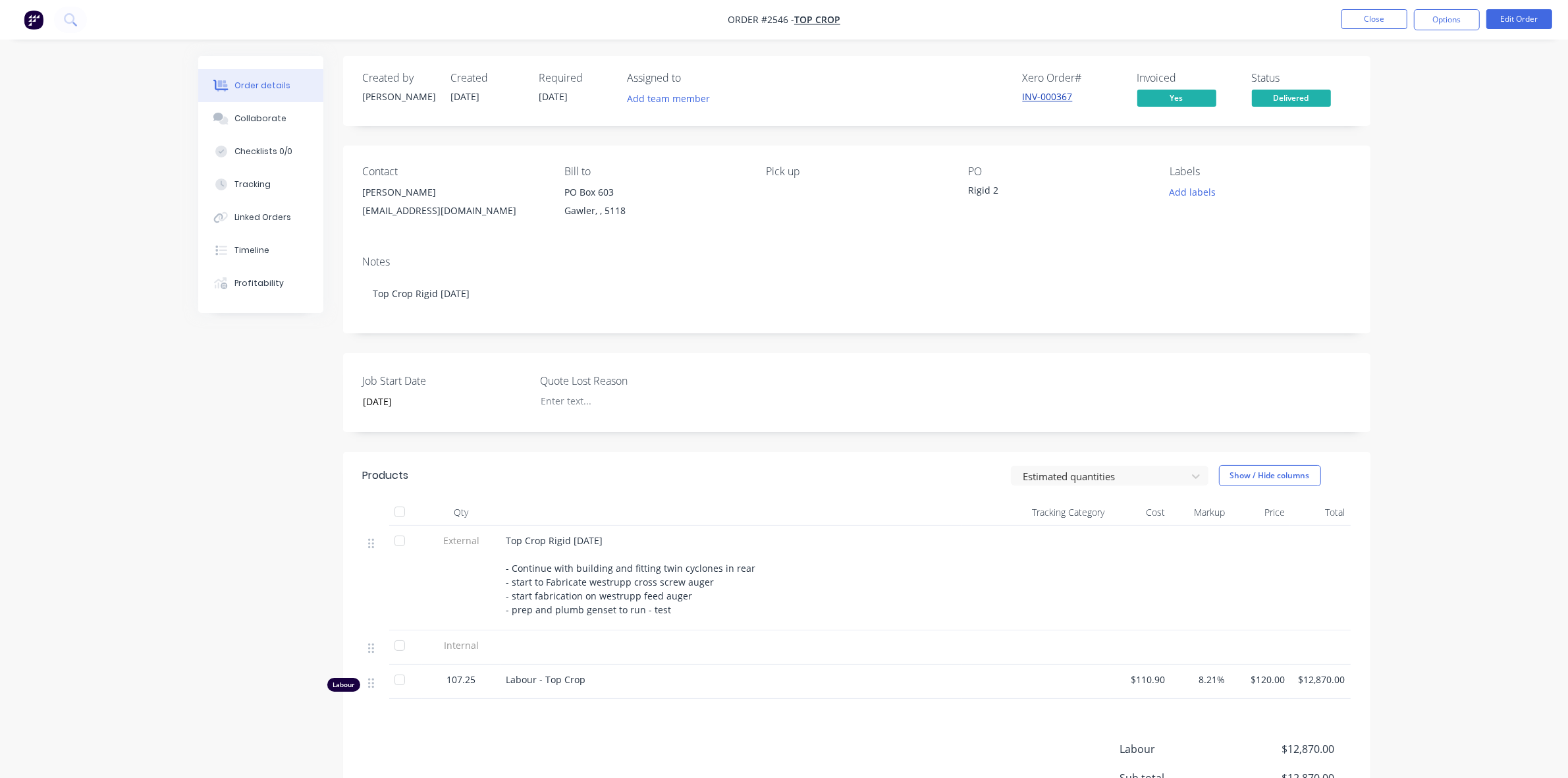
click at [1043, 94] on link "INV-000367" at bounding box center [1048, 97] width 50 height 12
click at [1380, 19] on button "Close" at bounding box center [1373, 19] width 66 height 20
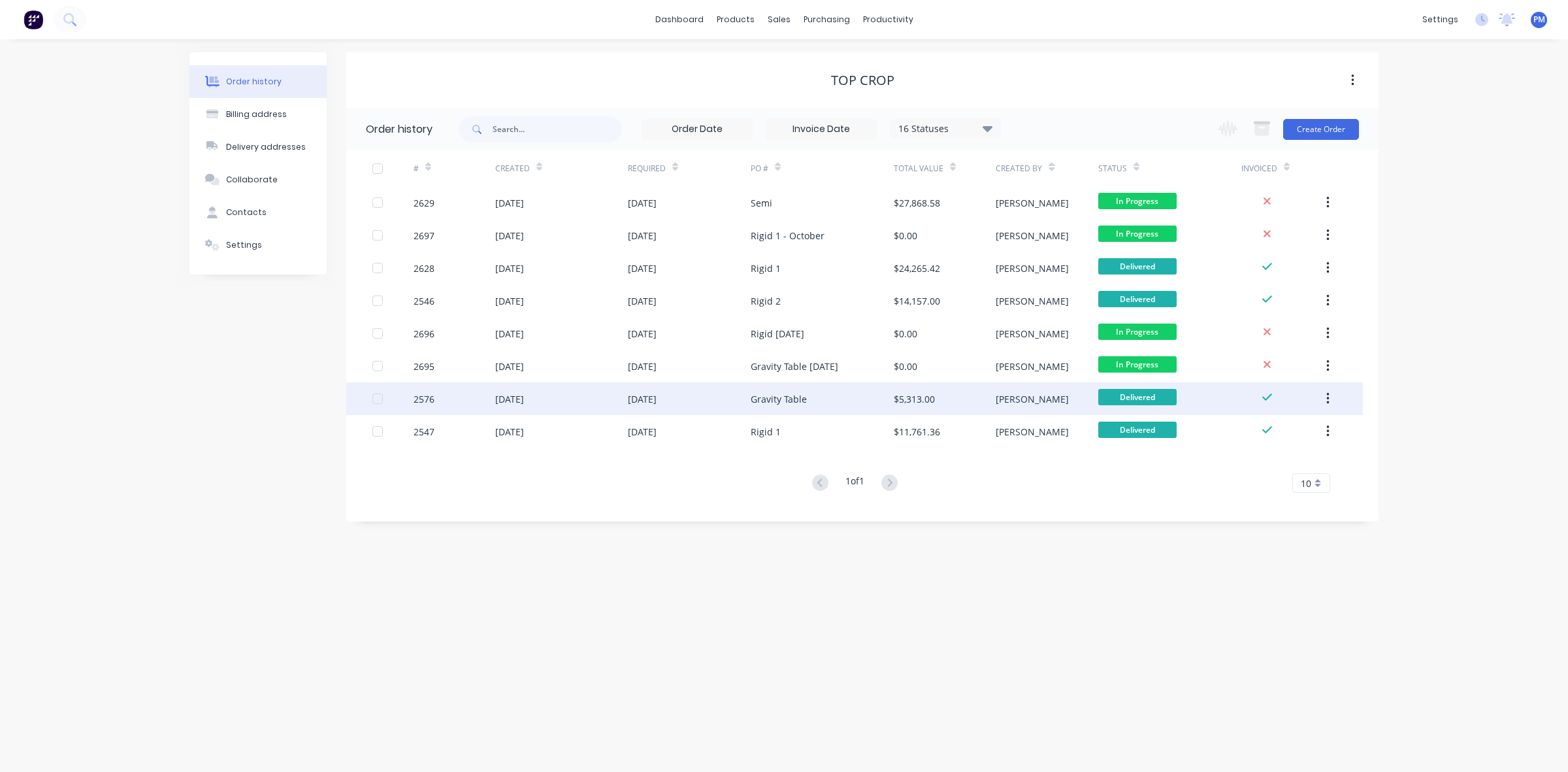
click at [711, 397] on div "[DATE]" at bounding box center [689, 399] width 123 height 33
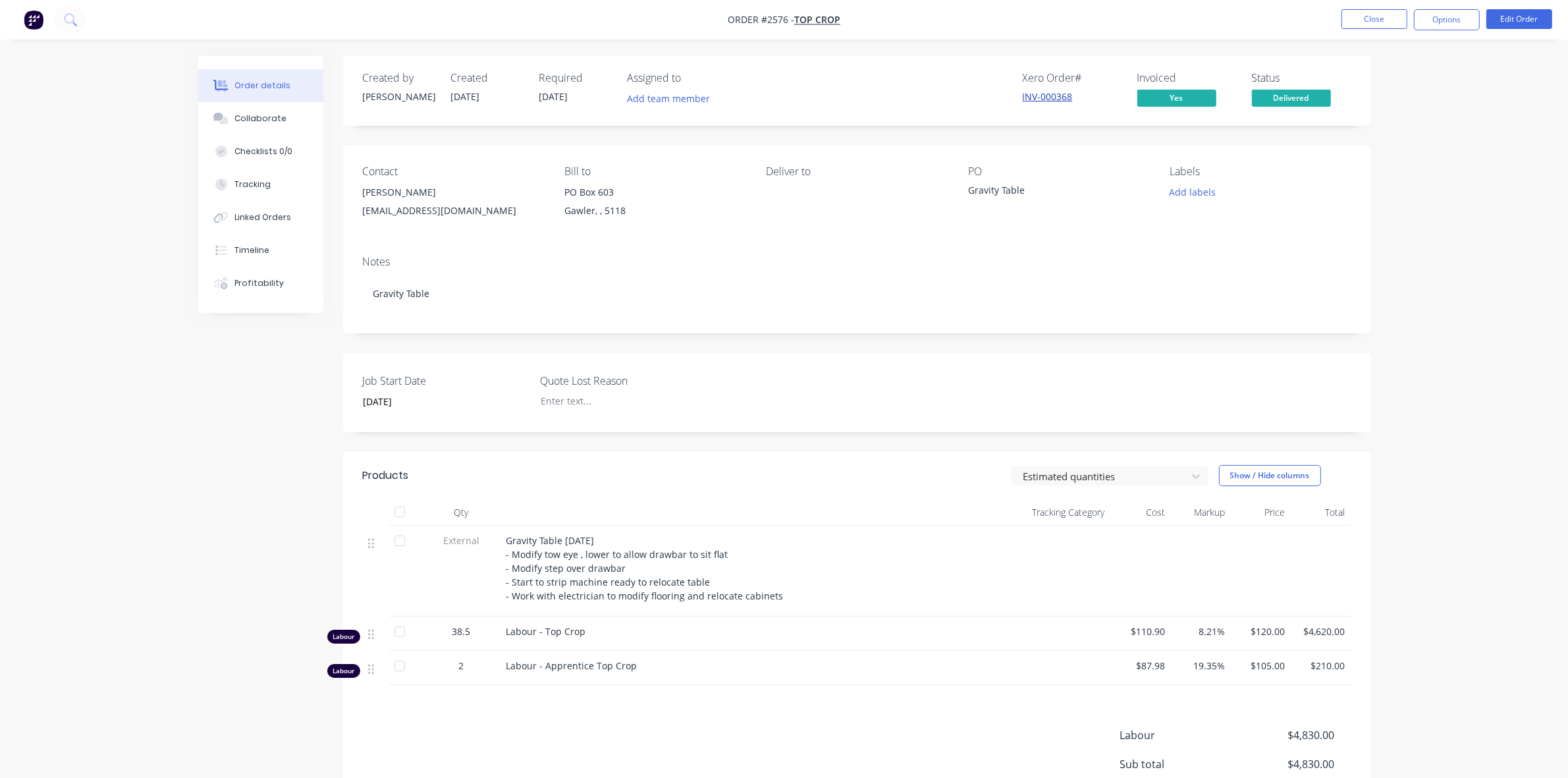
click at [1036, 97] on link "INV-000368" at bounding box center [1048, 97] width 50 height 12
click at [1355, 21] on button "Close" at bounding box center [1373, 19] width 66 height 20
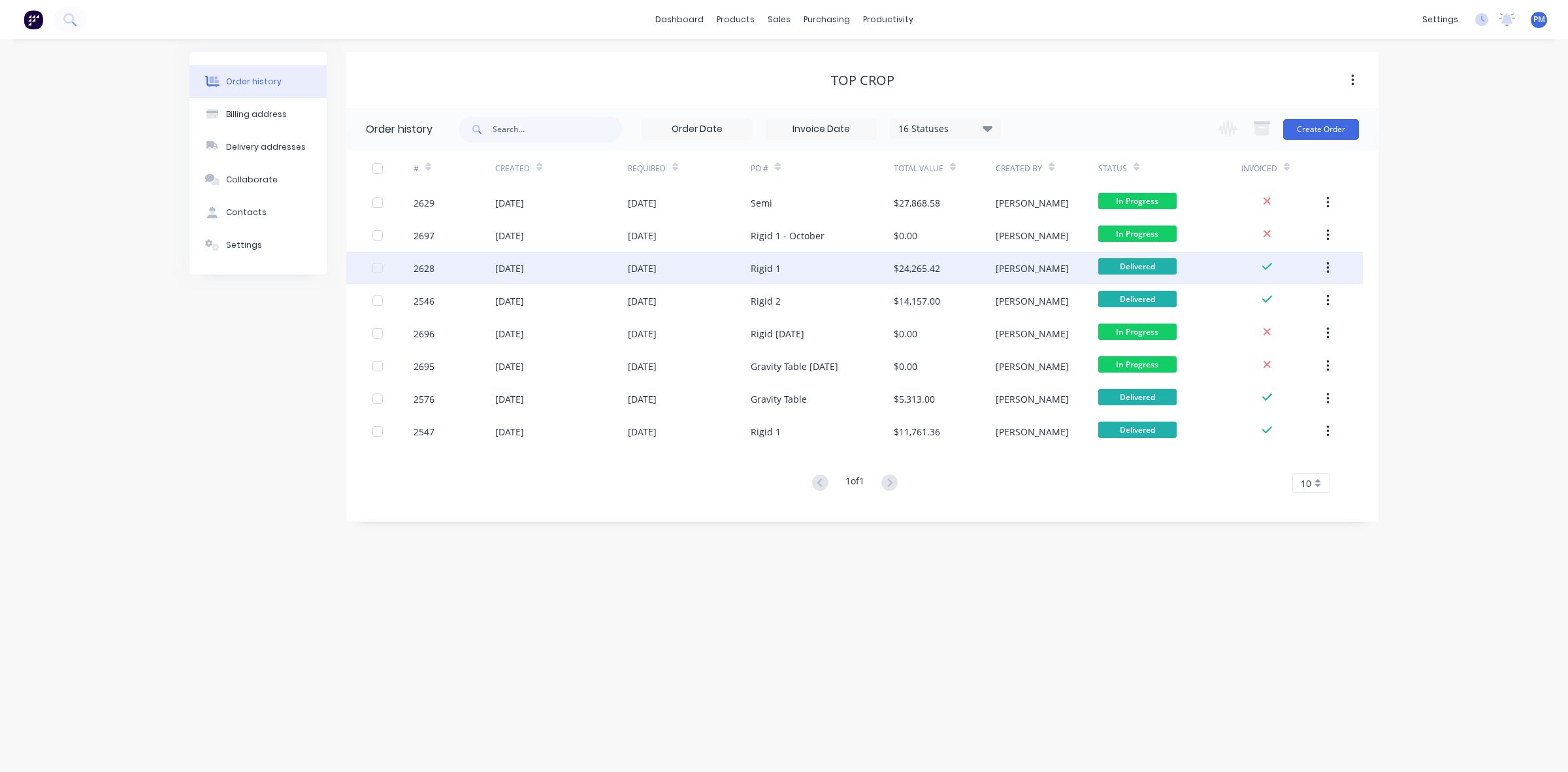
click at [589, 266] on div "[DATE]" at bounding box center [561, 268] width 133 height 33
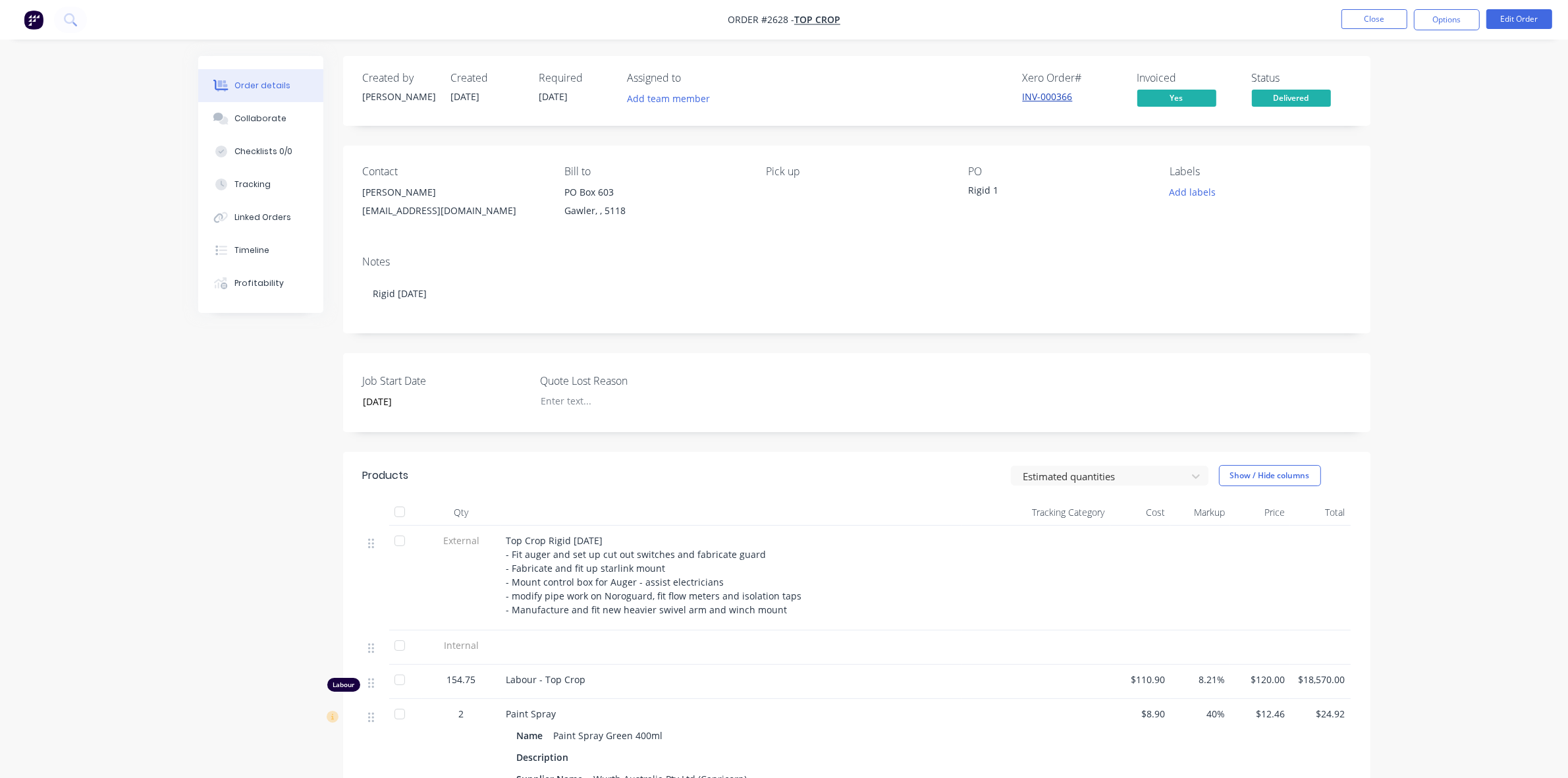
click at [1035, 97] on link "INV-000366" at bounding box center [1048, 97] width 50 height 12
click at [1356, 21] on button "Close" at bounding box center [1373, 19] width 66 height 20
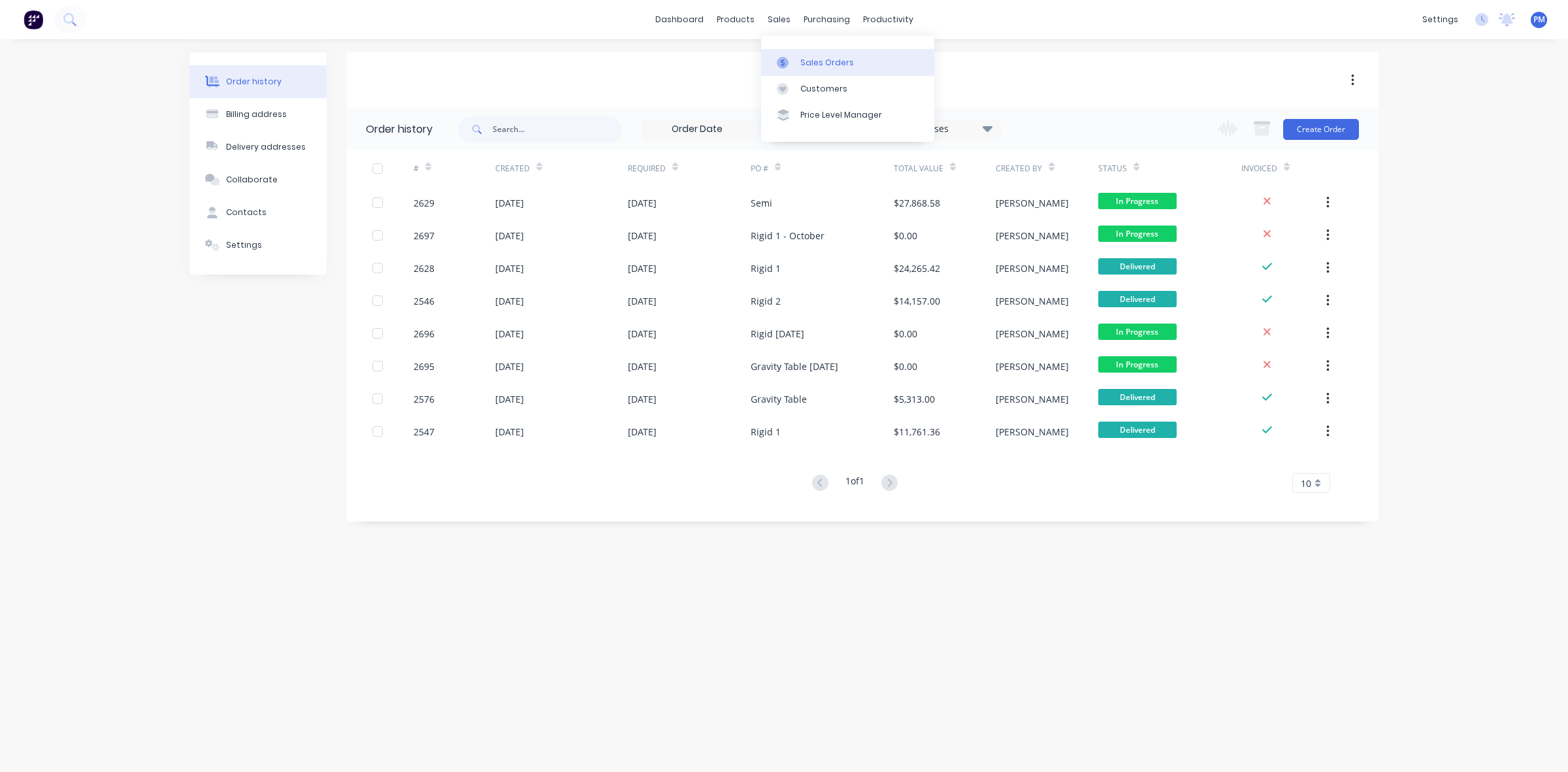
click at [817, 61] on div "Sales Orders" at bounding box center [827, 62] width 53 height 12
